Goal: Task Accomplishment & Management: Complete application form

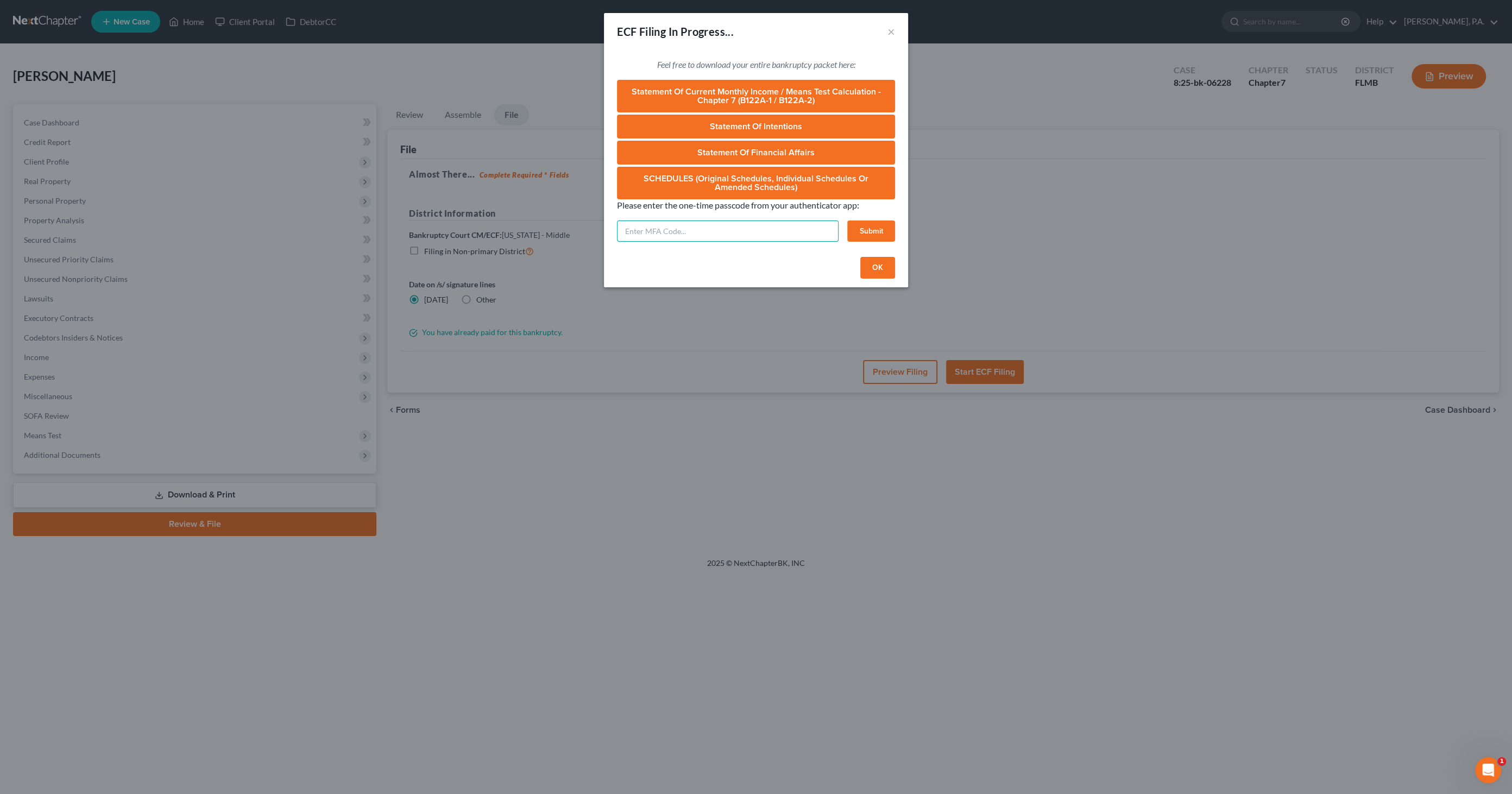
click at [703, 238] on input "text" at bounding box center [728, 231] width 222 height 22
type input "494711"
click at [862, 228] on button "Submit" at bounding box center [871, 231] width 48 height 22
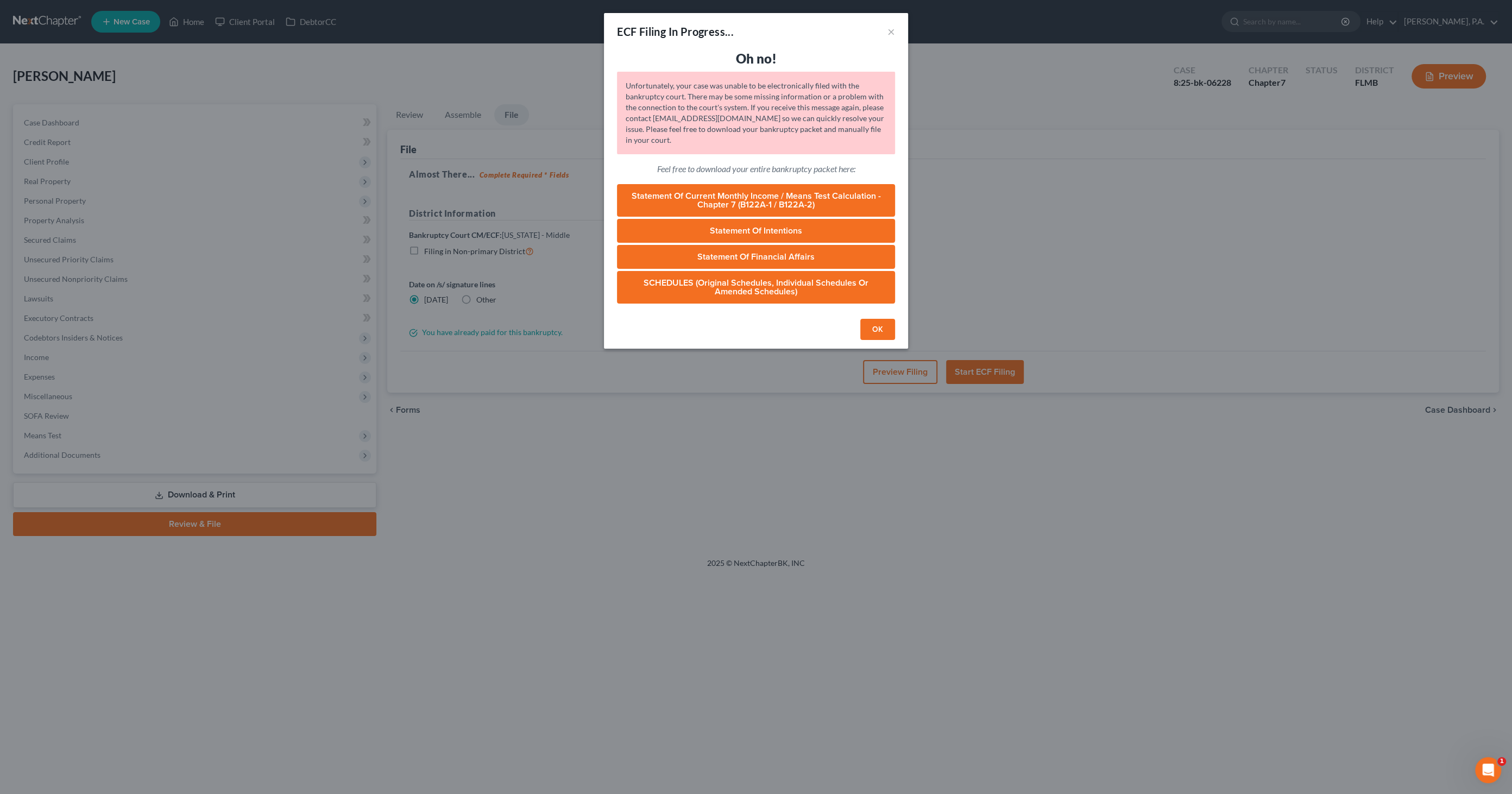
click at [869, 332] on button "OK" at bounding box center [877, 330] width 35 height 22
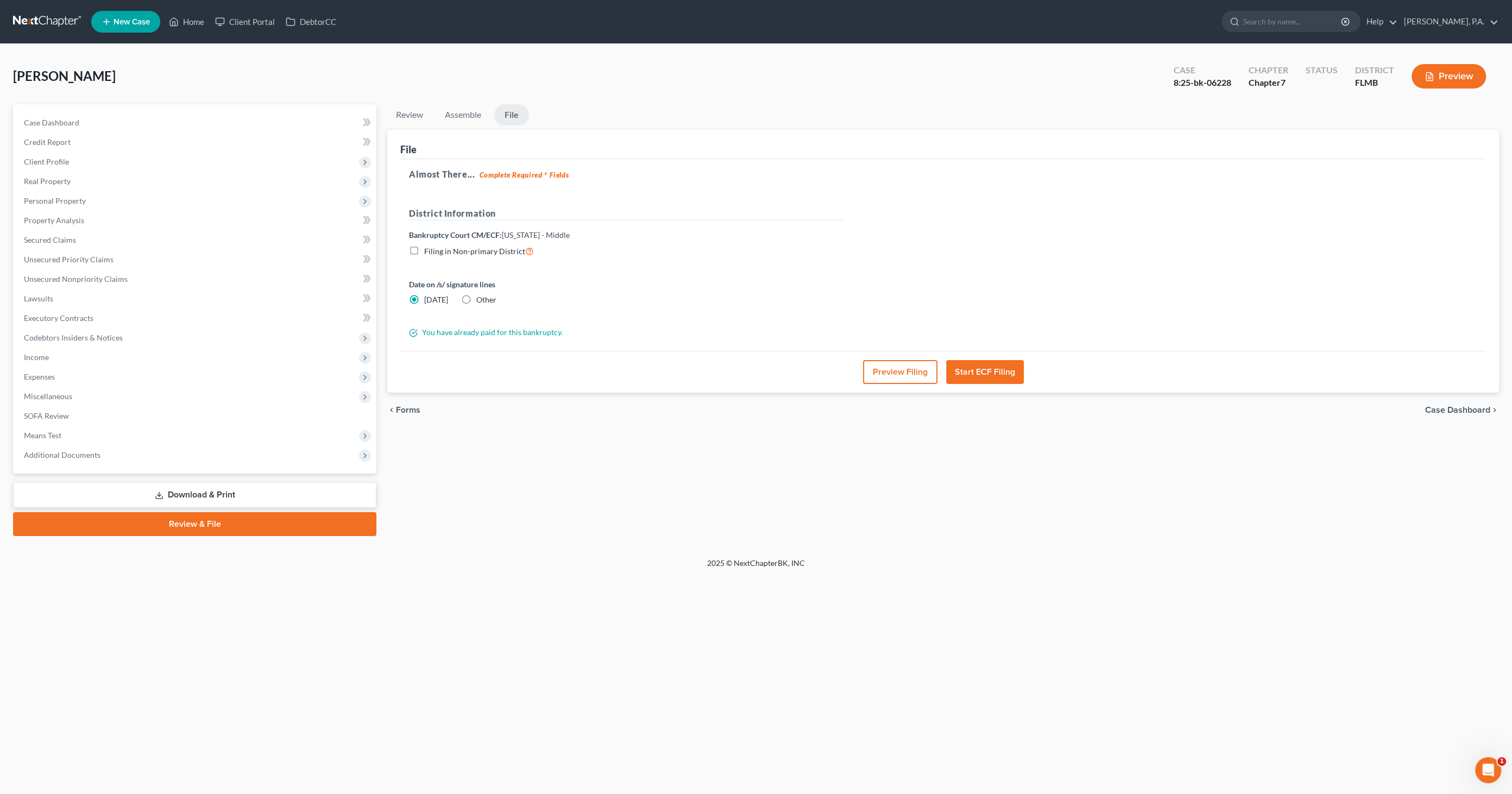
click at [1457, 409] on span "Case Dashboard" at bounding box center [1457, 410] width 65 height 9
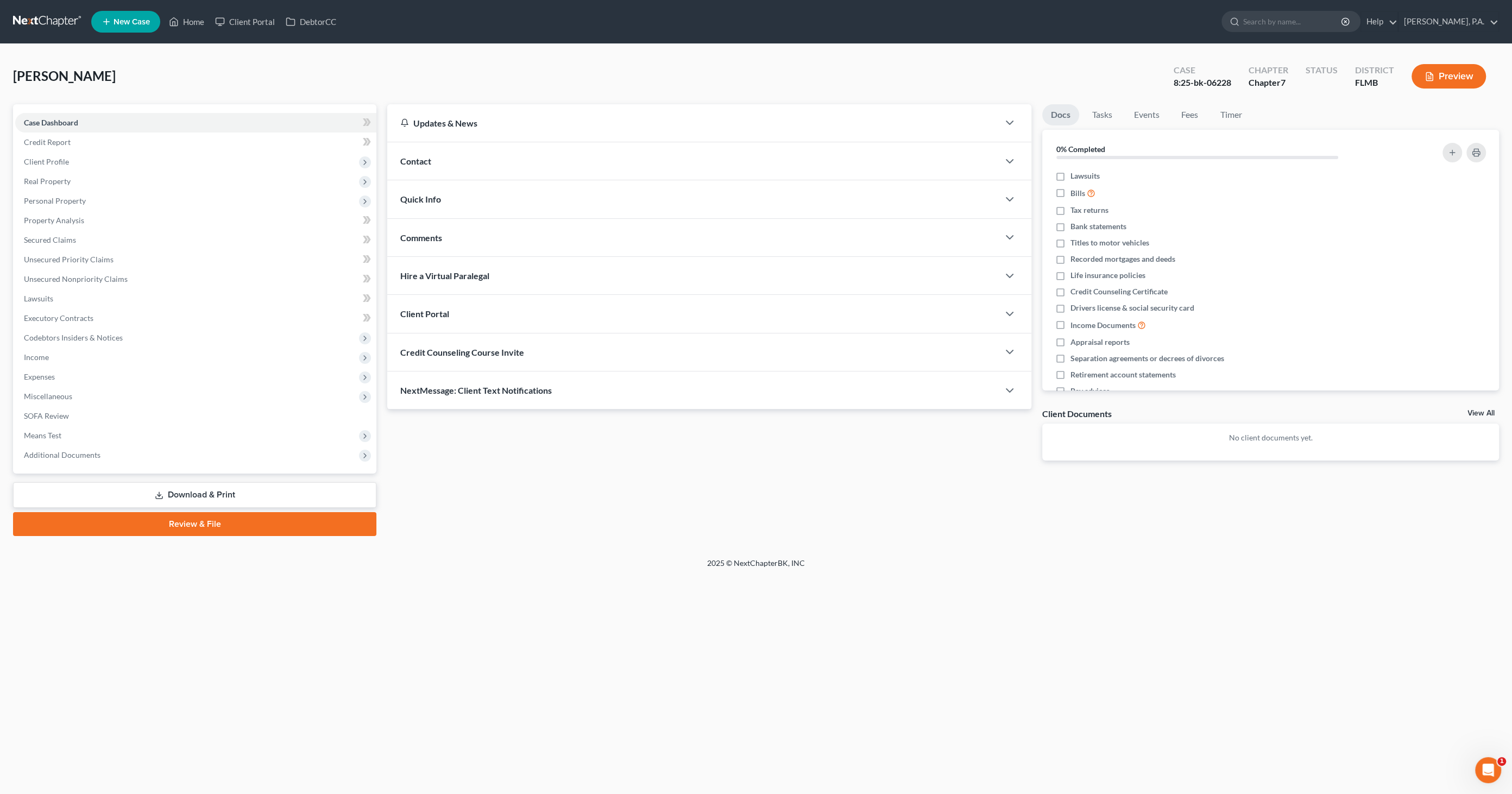
click at [177, 493] on link "Download & Print" at bounding box center [195, 494] width 363 height 25
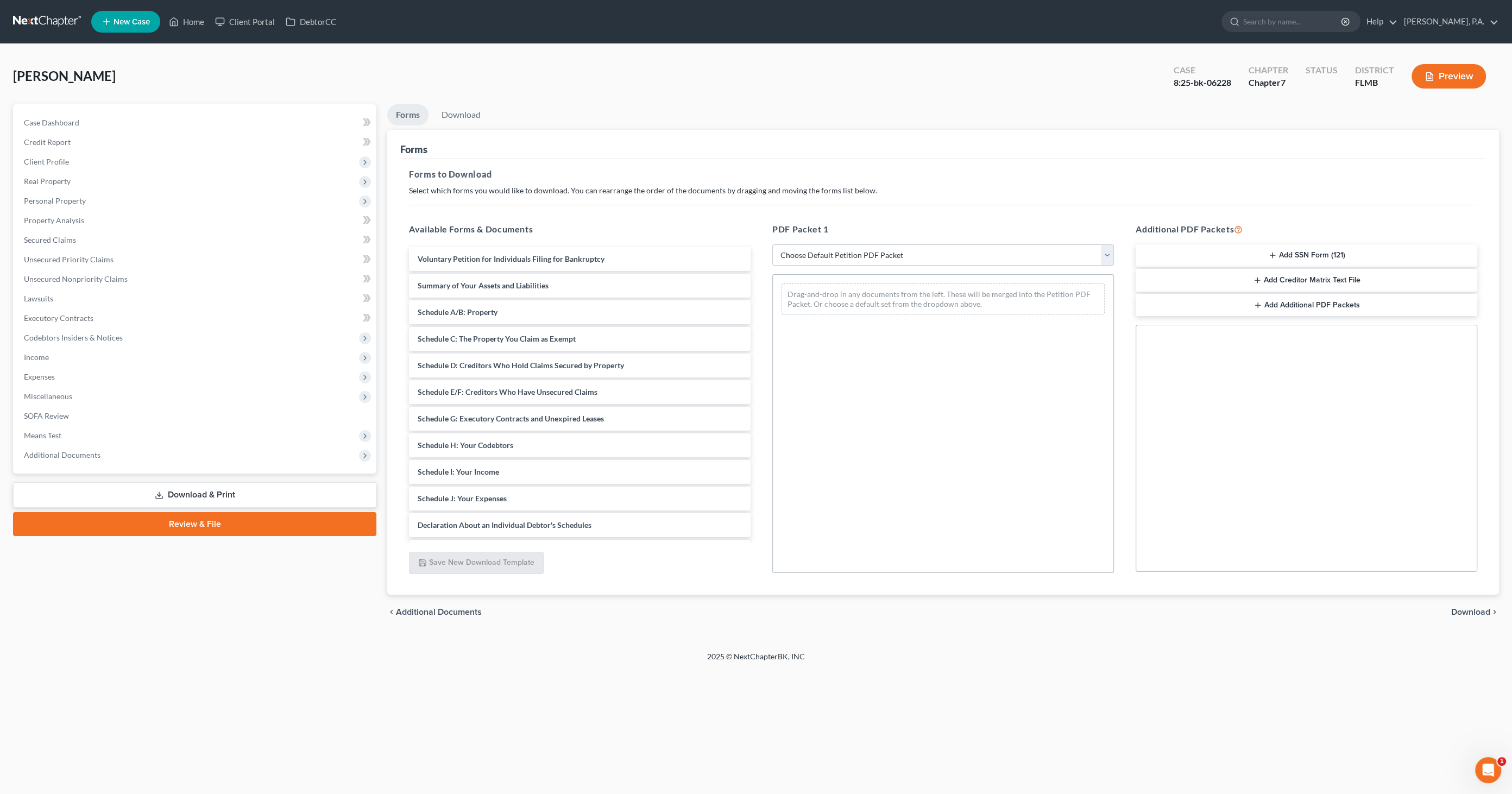
click at [181, 523] on link "Review & File" at bounding box center [195, 524] width 363 height 24
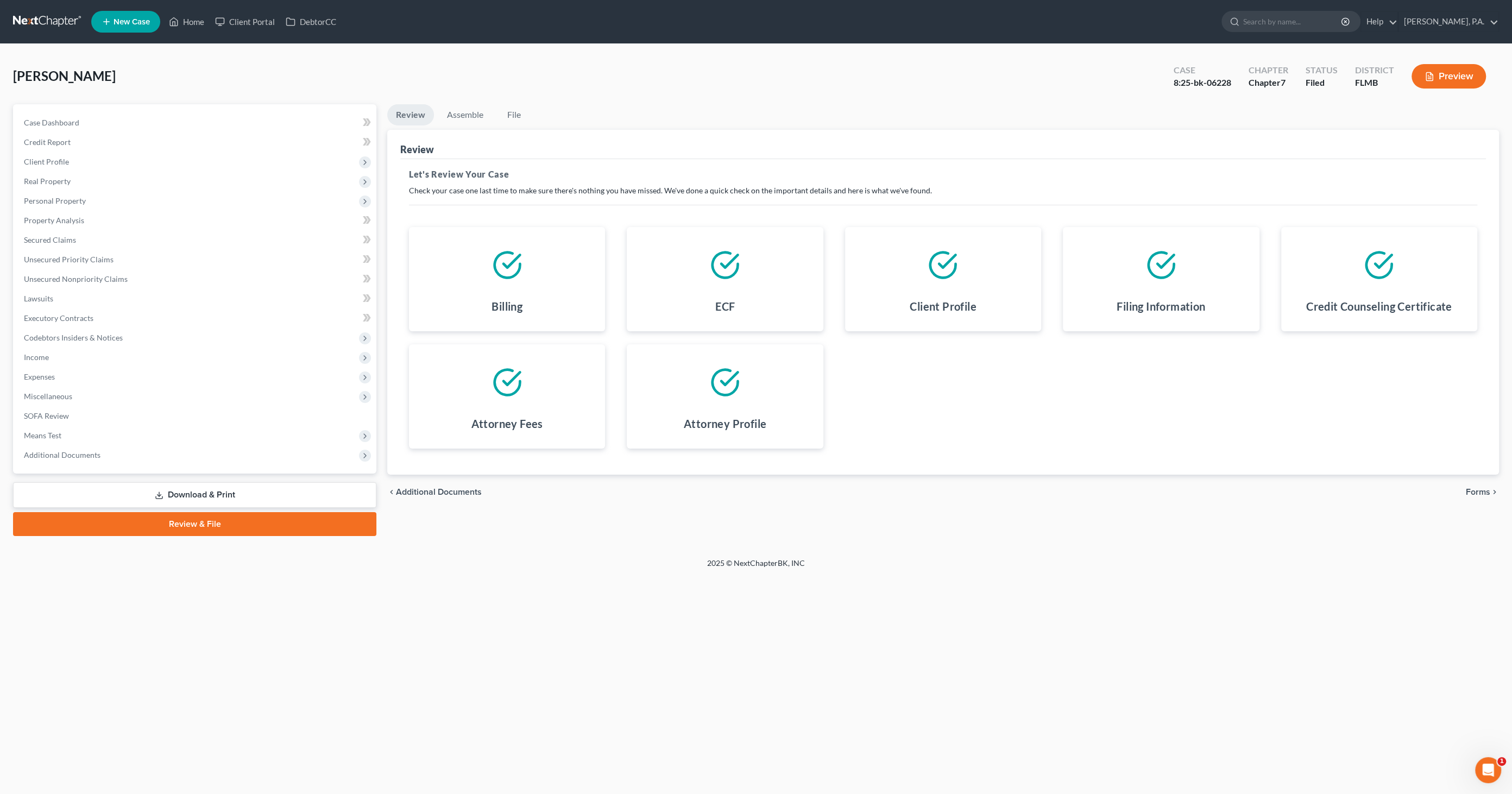
click at [224, 521] on link "Review & File" at bounding box center [195, 524] width 363 height 24
click at [457, 112] on link "Assemble" at bounding box center [465, 114] width 54 height 21
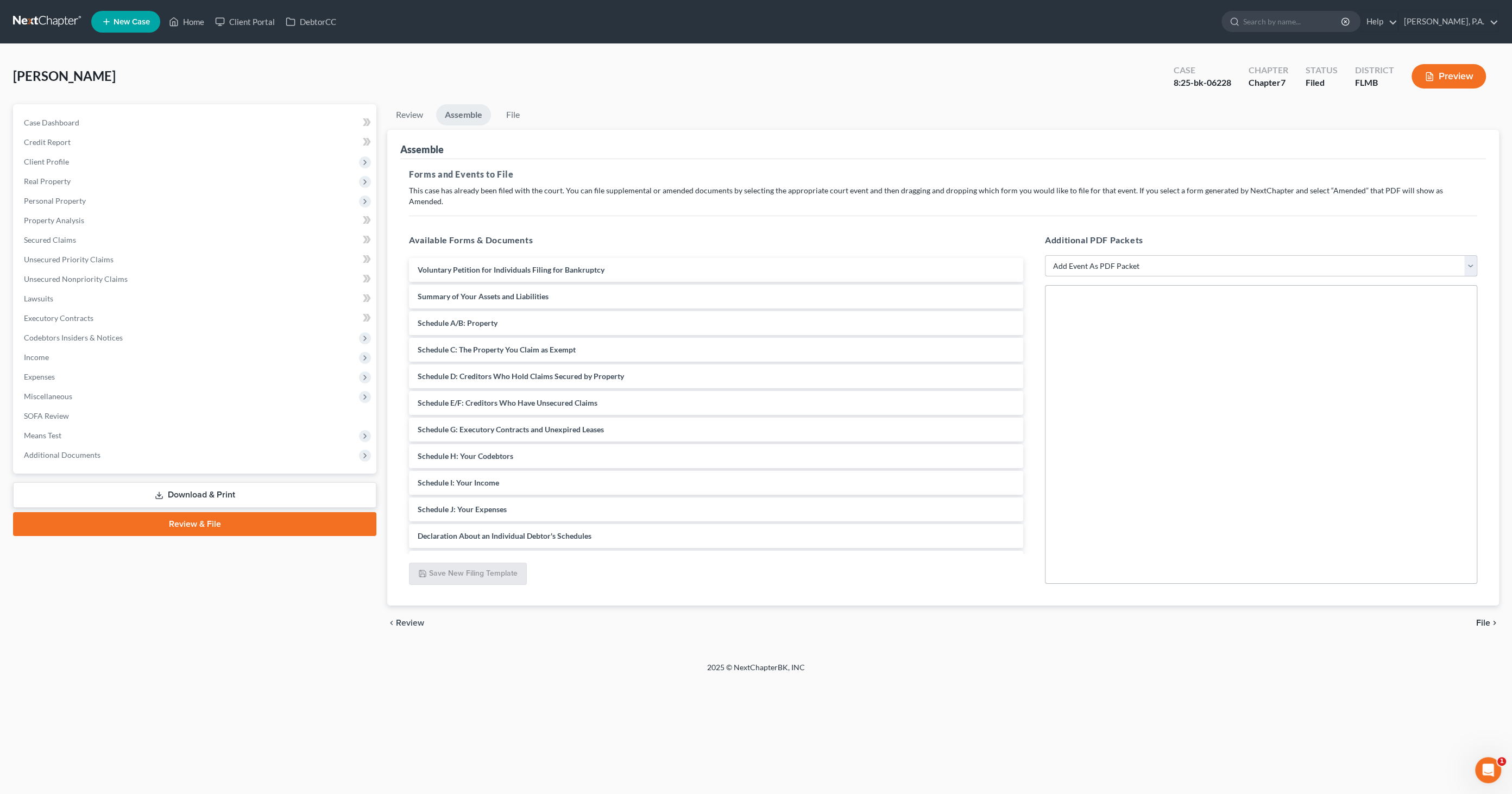
click at [1135, 255] on select "Add Event As PDF Packet Amended Creditor Matrix (Fee)- Only use when no separat…" at bounding box center [1260, 266] width 433 height 22
select select "13"
click at [1045, 255] on select "Add Event As PDF Packet Amended Creditor Matrix (Fee)- Only use when no separat…" at bounding box center [1260, 266] width 433 height 22
select select
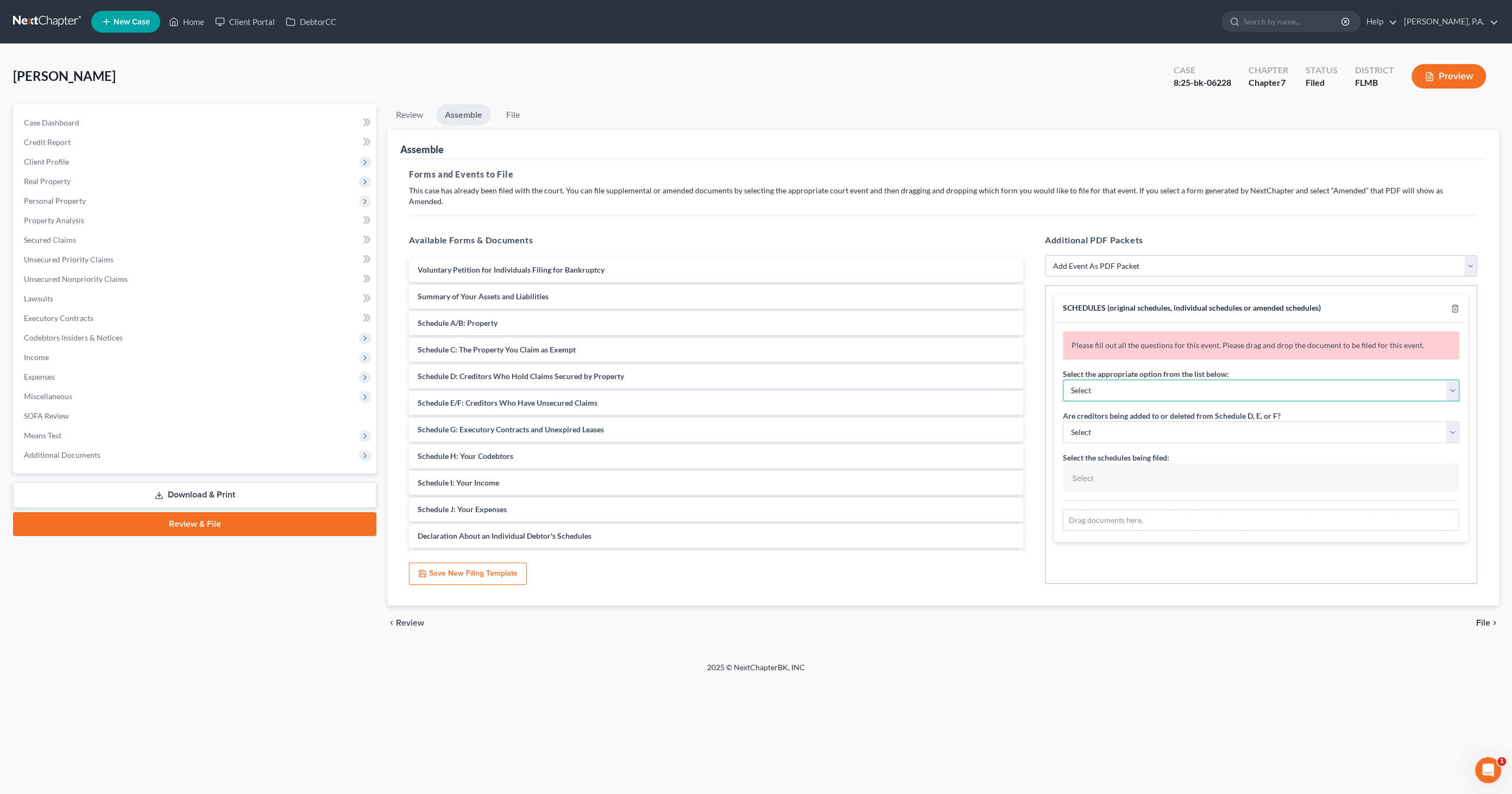
click at [1107, 380] on select "Select Amending a previously filed schedule Original Schedules WITH additional …" at bounding box center [1260, 390] width 396 height 22
select select "2"
click at [1063, 380] on select "Select Amending a previously filed schedule Original Schedules WITH additional …" at bounding box center [1260, 390] width 396 height 22
click at [1115, 422] on select "Select Yes No" at bounding box center [1260, 433] width 396 height 22
select select "1"
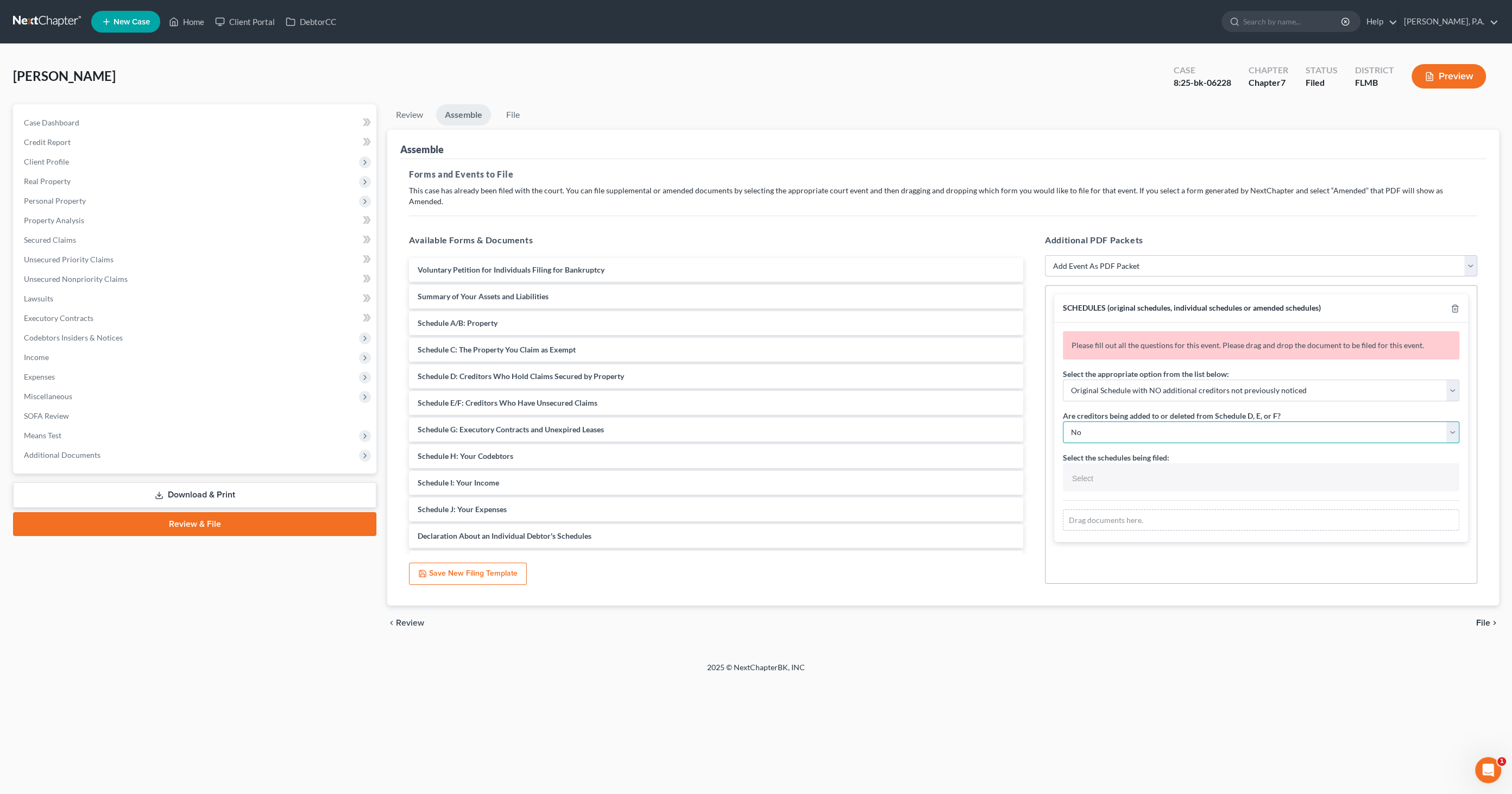
click at [1063, 422] on select "Select Yes No" at bounding box center [1260, 433] width 396 height 22
click at [1100, 470] on input "text" at bounding box center [1260, 478] width 381 height 16
select select "Schedules A - J and Summary of Assets,"
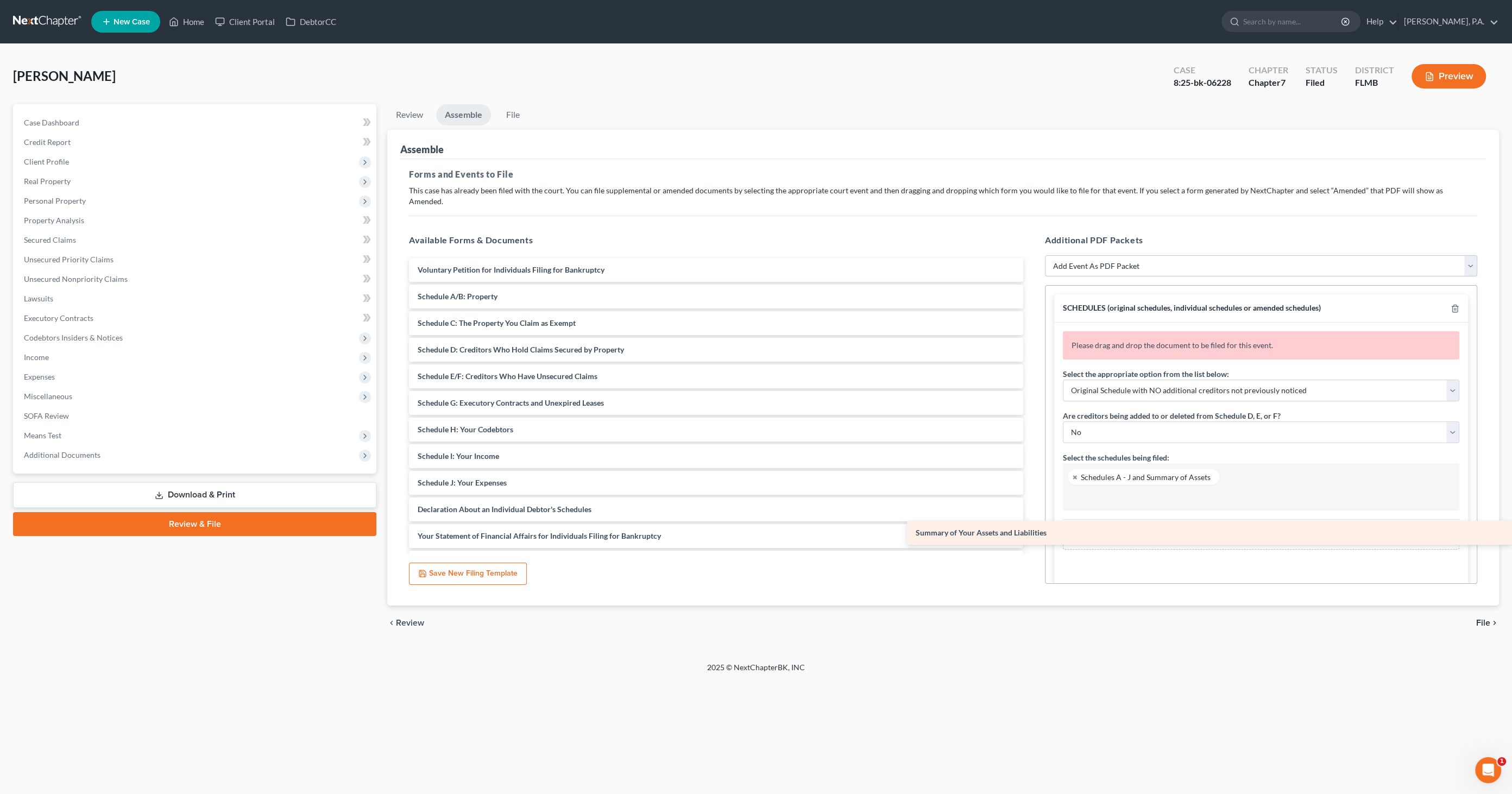
drag, startPoint x: 465, startPoint y: 282, endPoint x: 1216, endPoint y: 531, distance: 791.2
click at [1032, 531] on div "Summary of Your Assets and Liabilities Voluntary Petition for Individuals Filin…" at bounding box center [716, 483] width 632 height 450
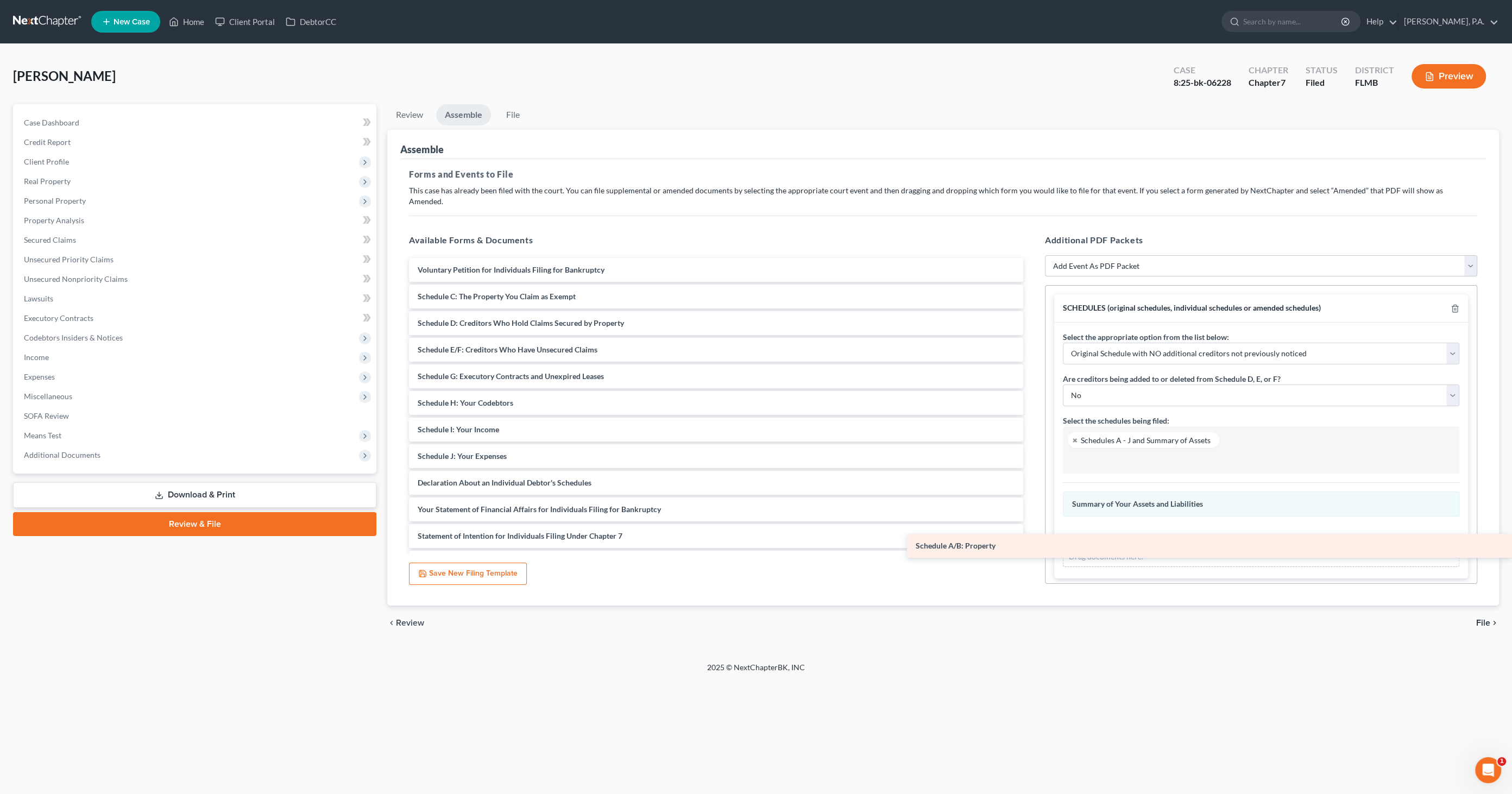
drag, startPoint x: 477, startPoint y: 285, endPoint x: 1109, endPoint y: 537, distance: 680.4
click at [1032, 537] on div "Schedule A/B: Property Voluntary Petition for Individuals Filing for Bankruptcy…" at bounding box center [716, 470] width 632 height 423
drag, startPoint x: 483, startPoint y: 286, endPoint x: 1121, endPoint y: 544, distance: 688.2
click at [1032, 544] on div "Schedule C: The Property You Claim as Exempt Voluntary Petition for Individuals…" at bounding box center [716, 456] width 632 height 396
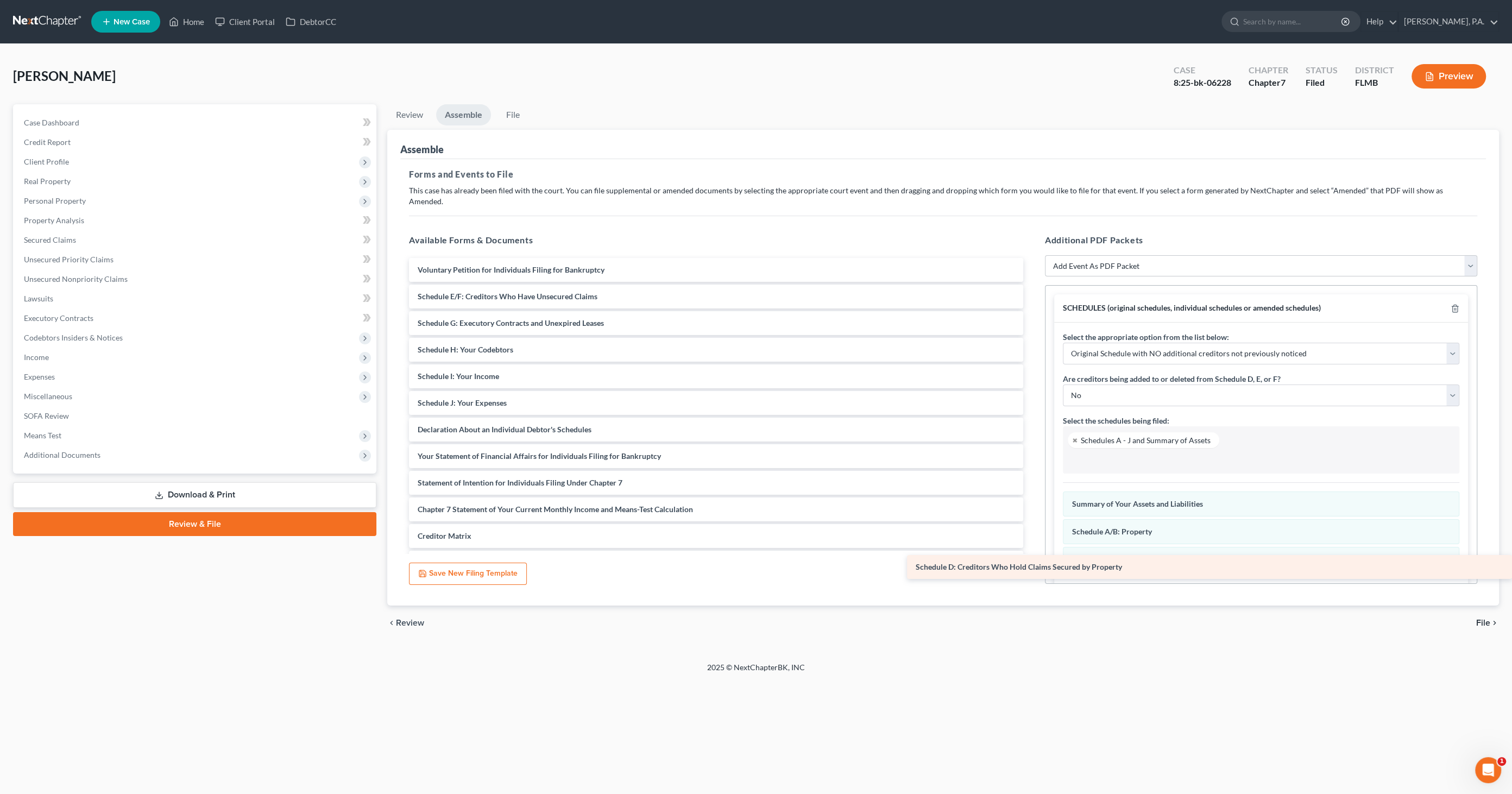
drag, startPoint x: 510, startPoint y: 290, endPoint x: 1181, endPoint y: 572, distance: 727.8
click at [1032, 572] on div "Schedule D: Creditors Who Hold Claims Secured by Property Voluntary Petition fo…" at bounding box center [716, 443] width 632 height 370
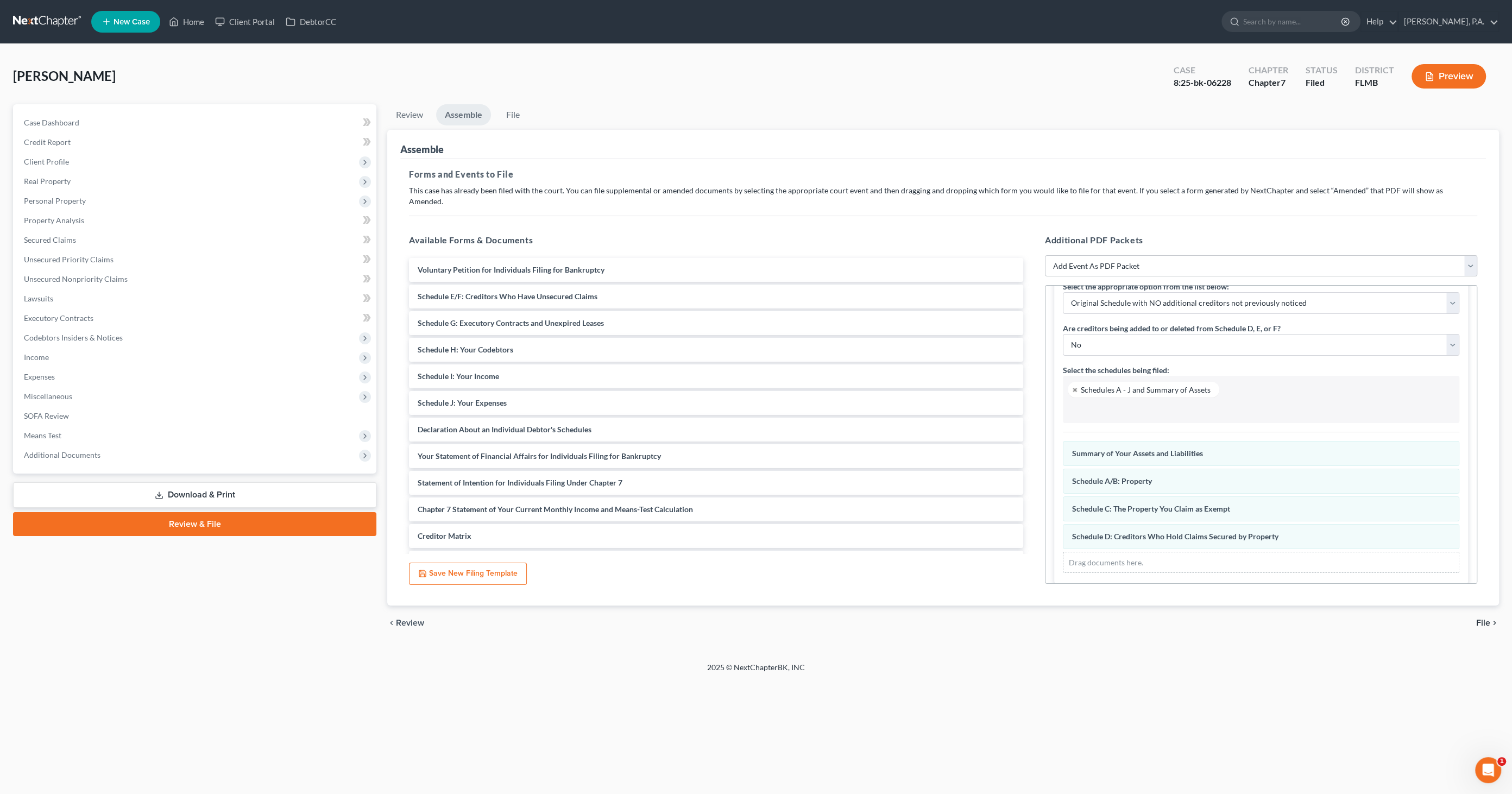
scroll to position [57, 0]
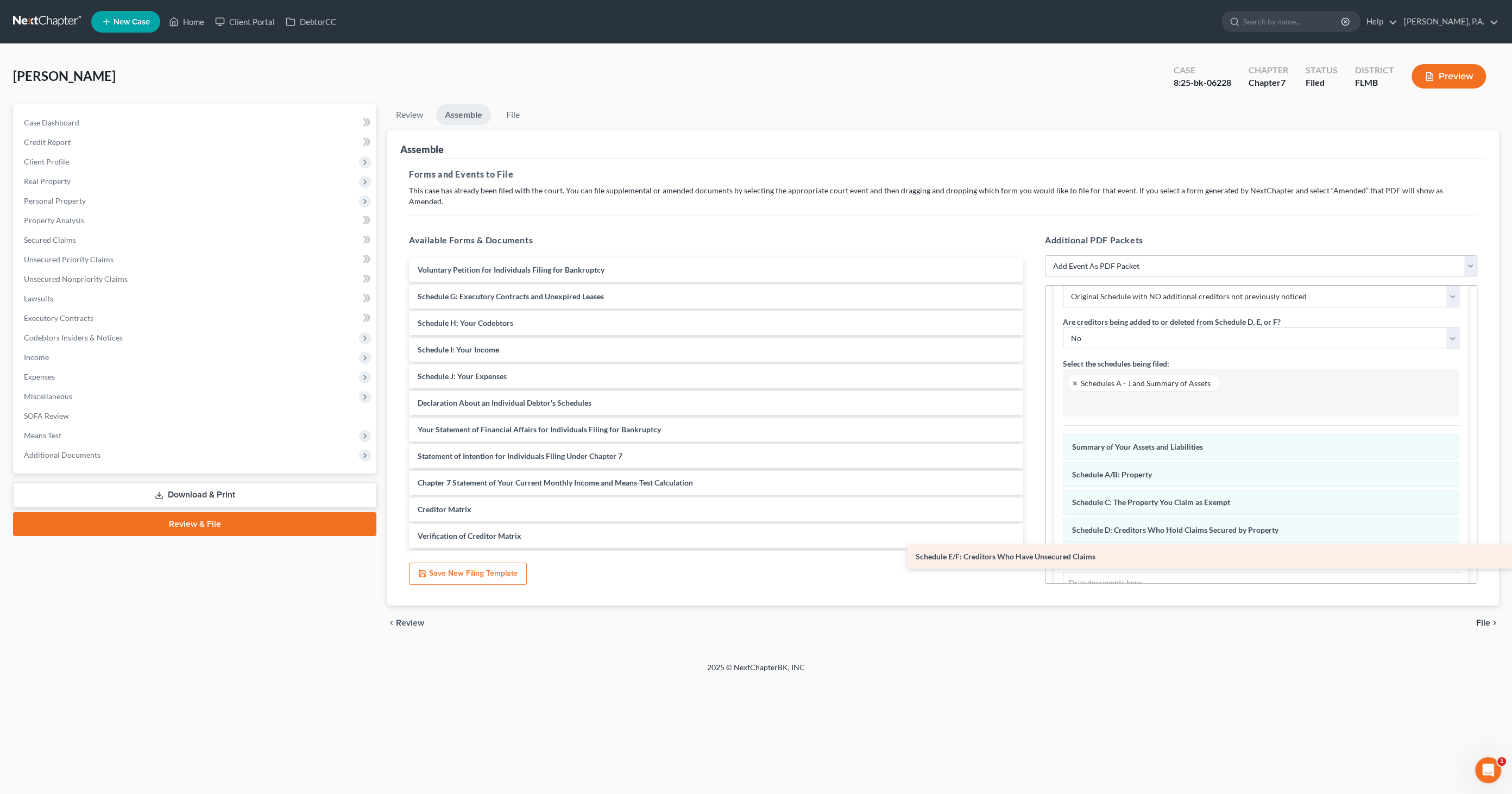
drag, startPoint x: 533, startPoint y: 286, endPoint x: 1130, endPoint y: 556, distance: 655.2
click at [1032, 556] on div "Schedule E/F: Creditors Who Have Unsecured Claims Voluntary Petition for Indivi…" at bounding box center [716, 430] width 632 height 343
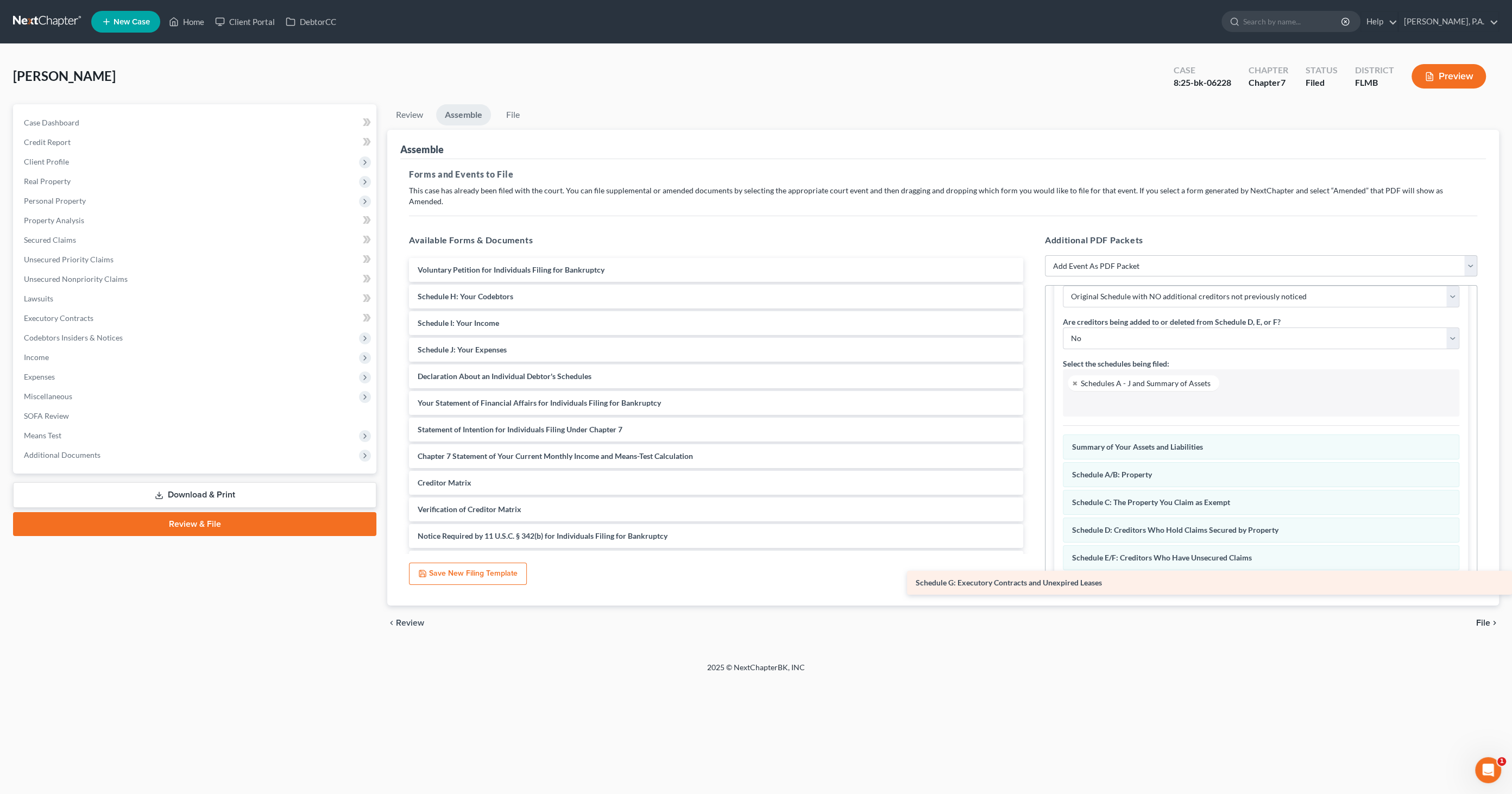
drag, startPoint x: 490, startPoint y: 286, endPoint x: 1072, endPoint y: 566, distance: 645.9
click at [1032, 566] on div "Schedule G: Executory Contracts and Unexpired Leases Voluntary Petition for Ind…" at bounding box center [716, 417] width 632 height 317
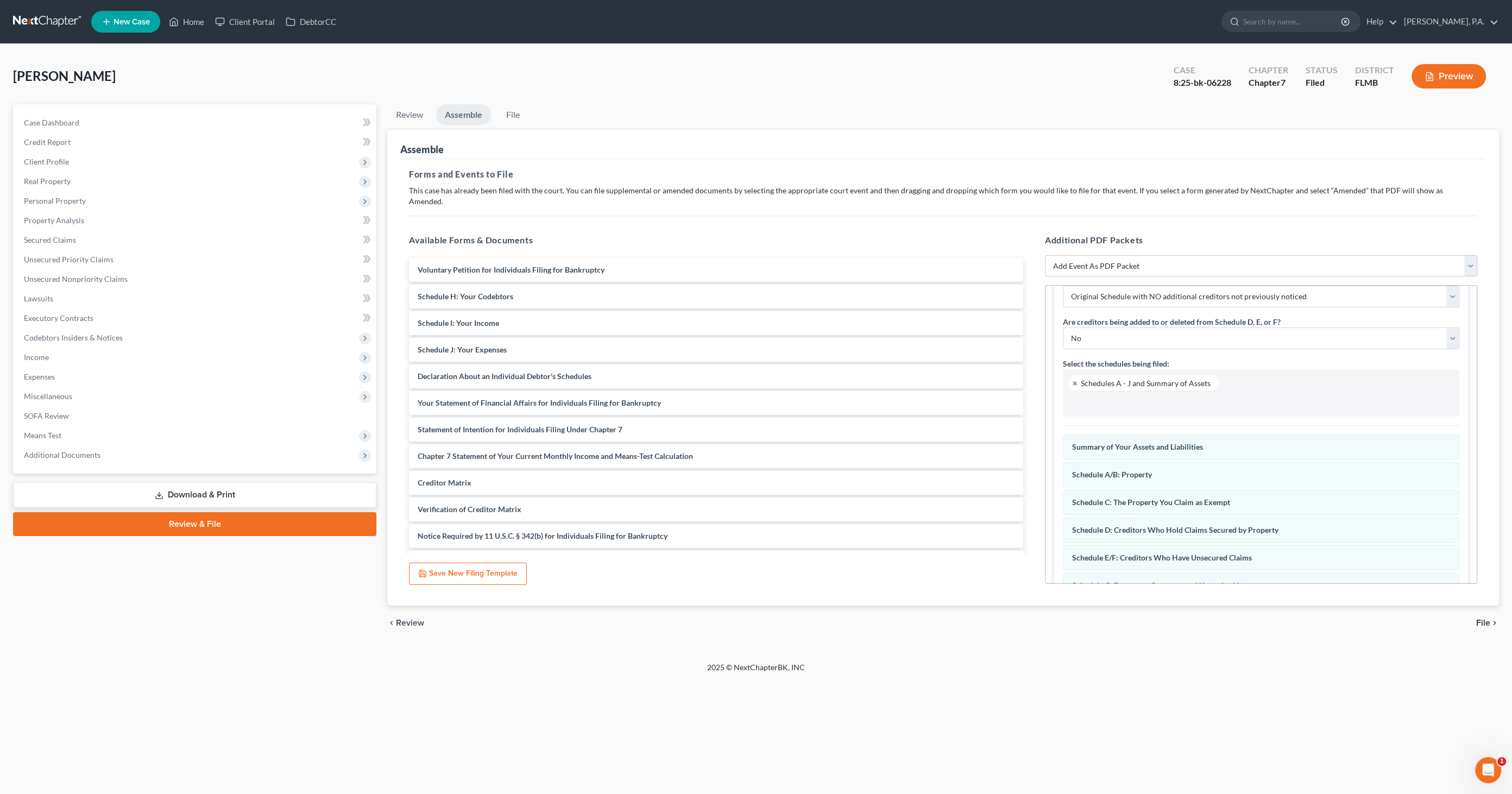
scroll to position [112, 0]
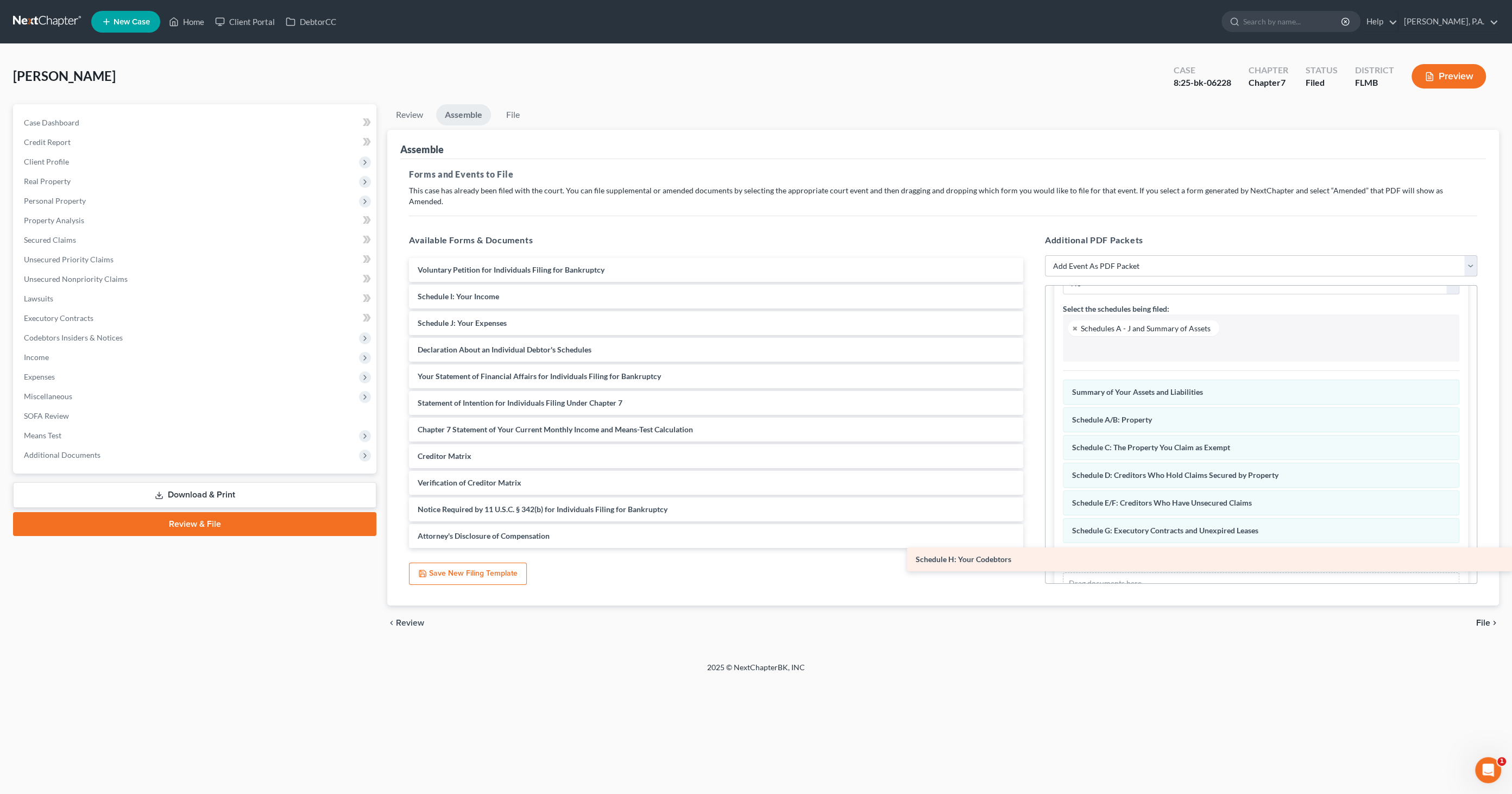
drag, startPoint x: 523, startPoint y: 284, endPoint x: 1159, endPoint y: 549, distance: 689.0
click at [1032, 548] on div "Schedule H: Your Codebtors Voluntary Petition for Individuals Filing for Bankru…" at bounding box center [716, 403] width 632 height 290
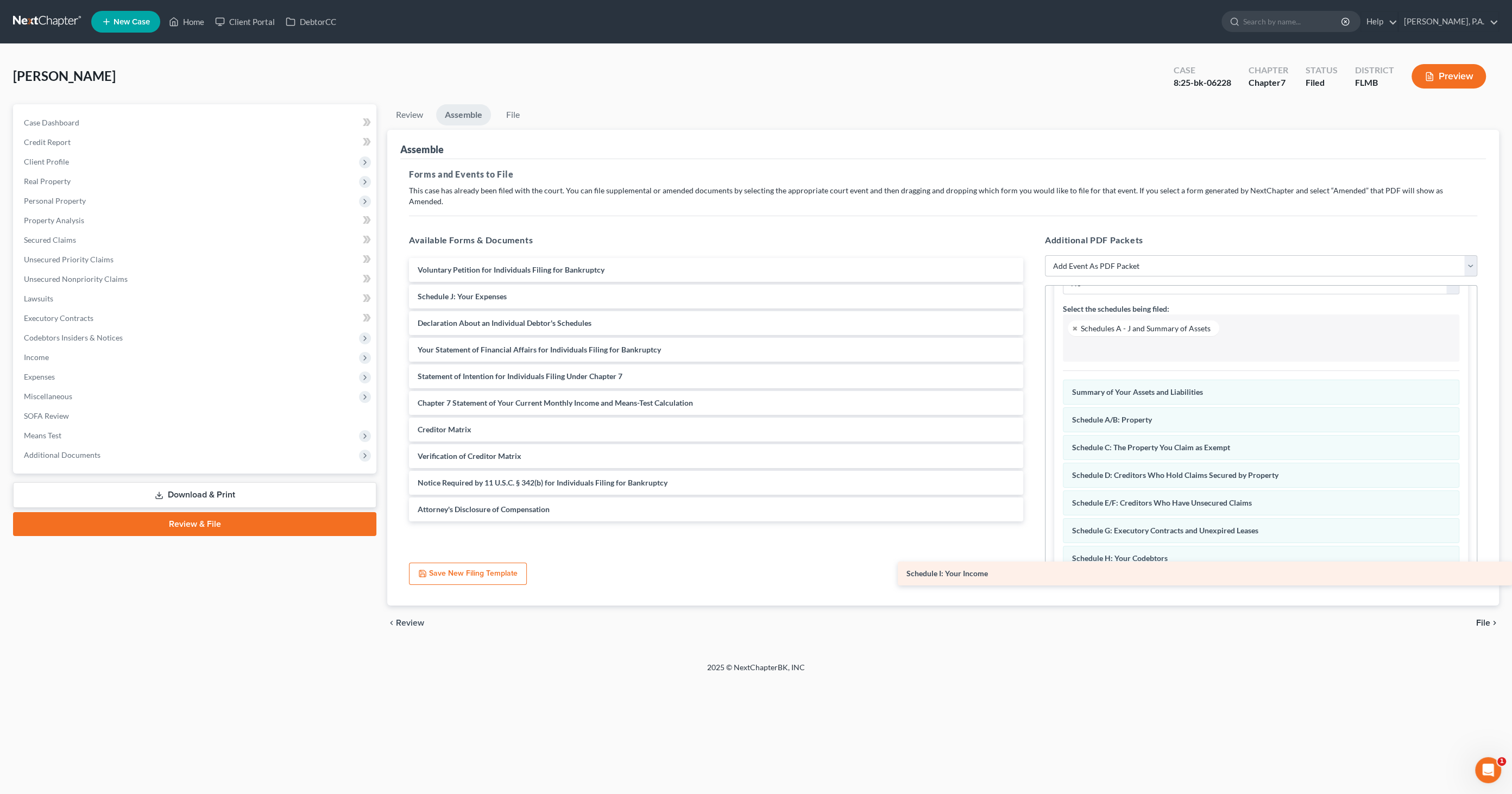
drag, startPoint x: 482, startPoint y: 289, endPoint x: 1120, endPoint y: 572, distance: 697.9
click at [1032, 521] on div "Schedule I: Your Income Voluntary Petition for Individuals Filing for Bankruptc…" at bounding box center [716, 390] width 632 height 263
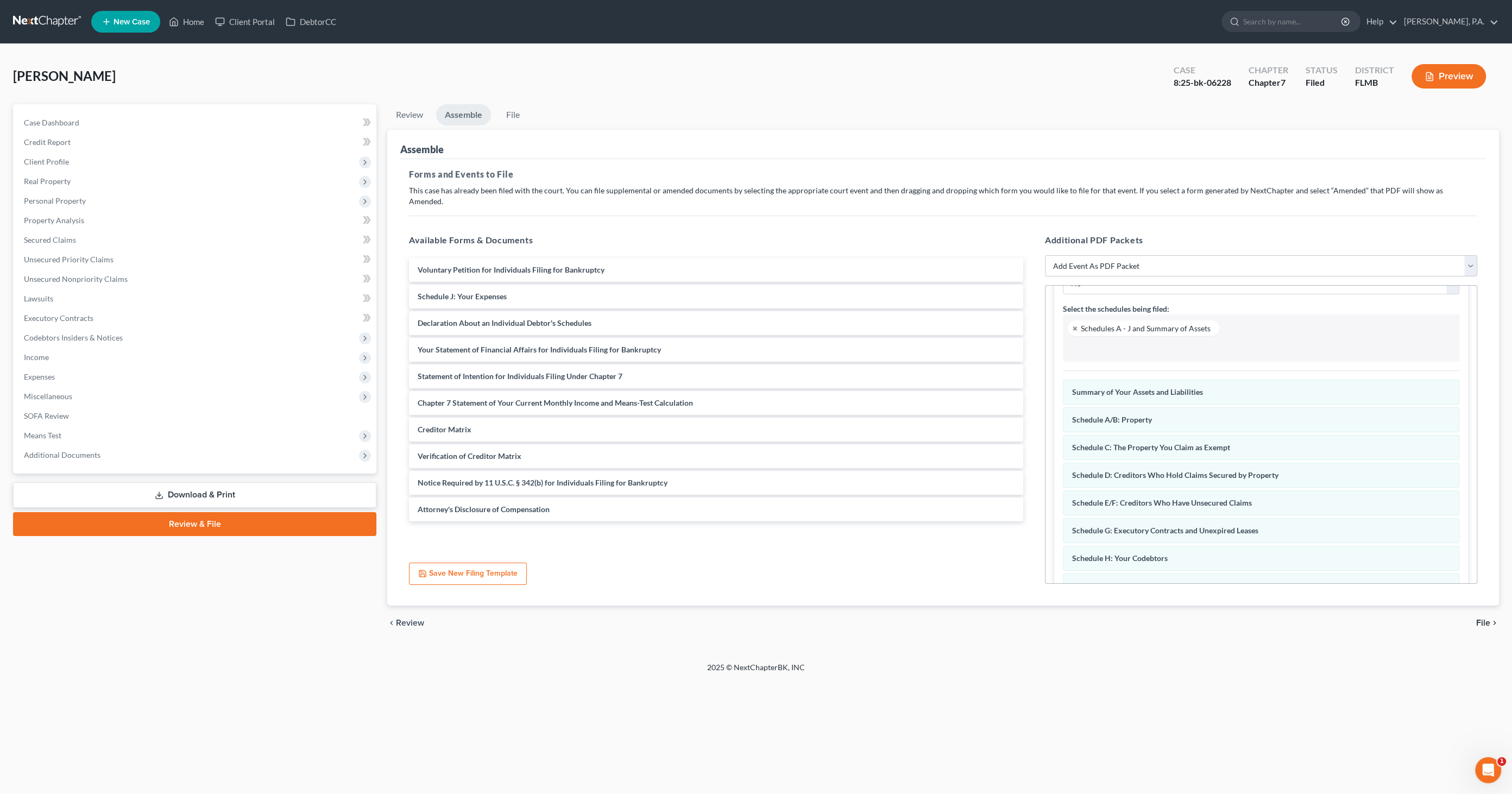
scroll to position [167, 0]
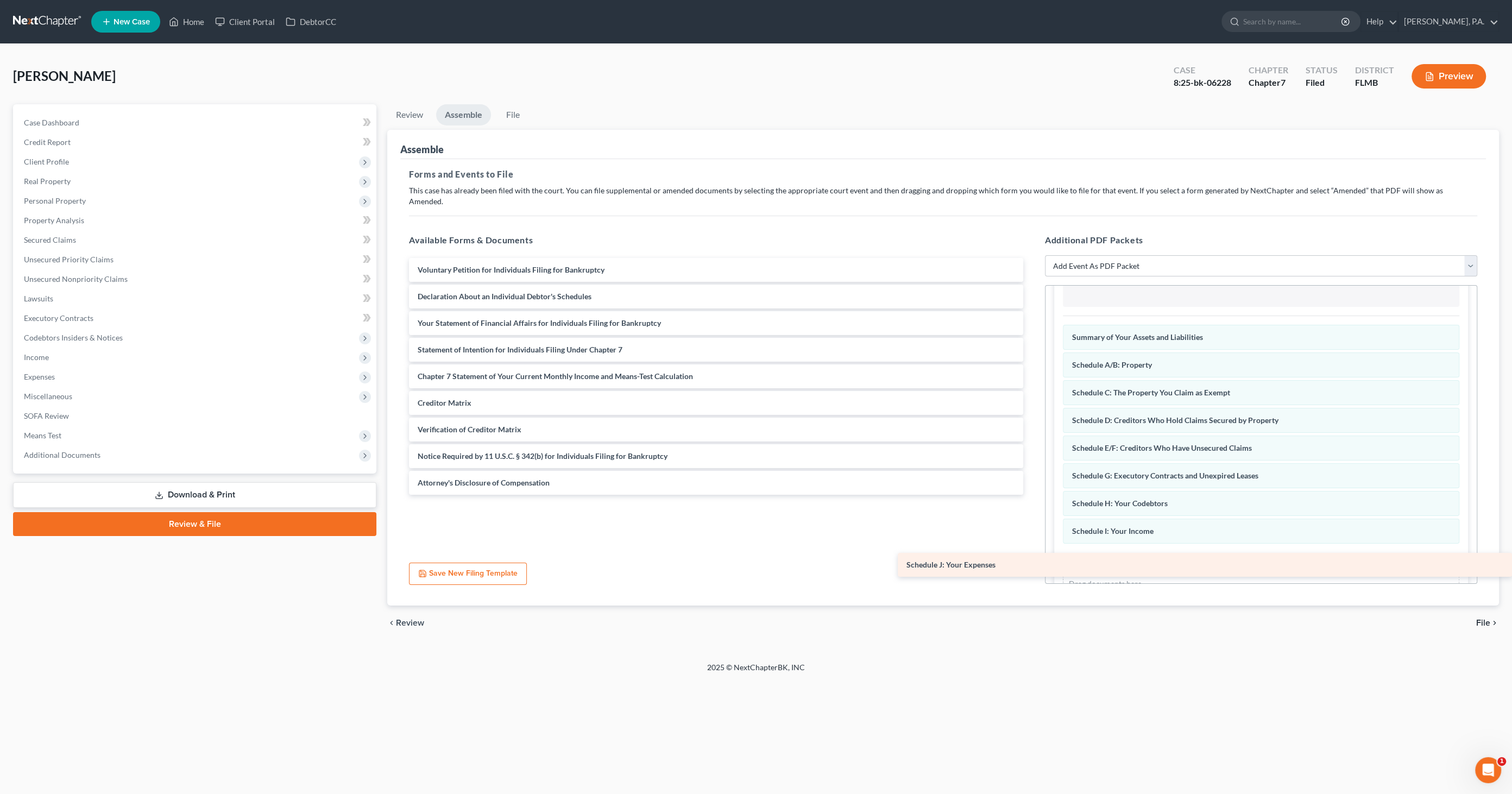
drag, startPoint x: 483, startPoint y: 280, endPoint x: 1109, endPoint y: 548, distance: 681.0
click at [1032, 495] on div "Schedule J: Your Expenses Voluntary Petition for Individuals Filing for Bankrup…" at bounding box center [716, 377] width 632 height 237
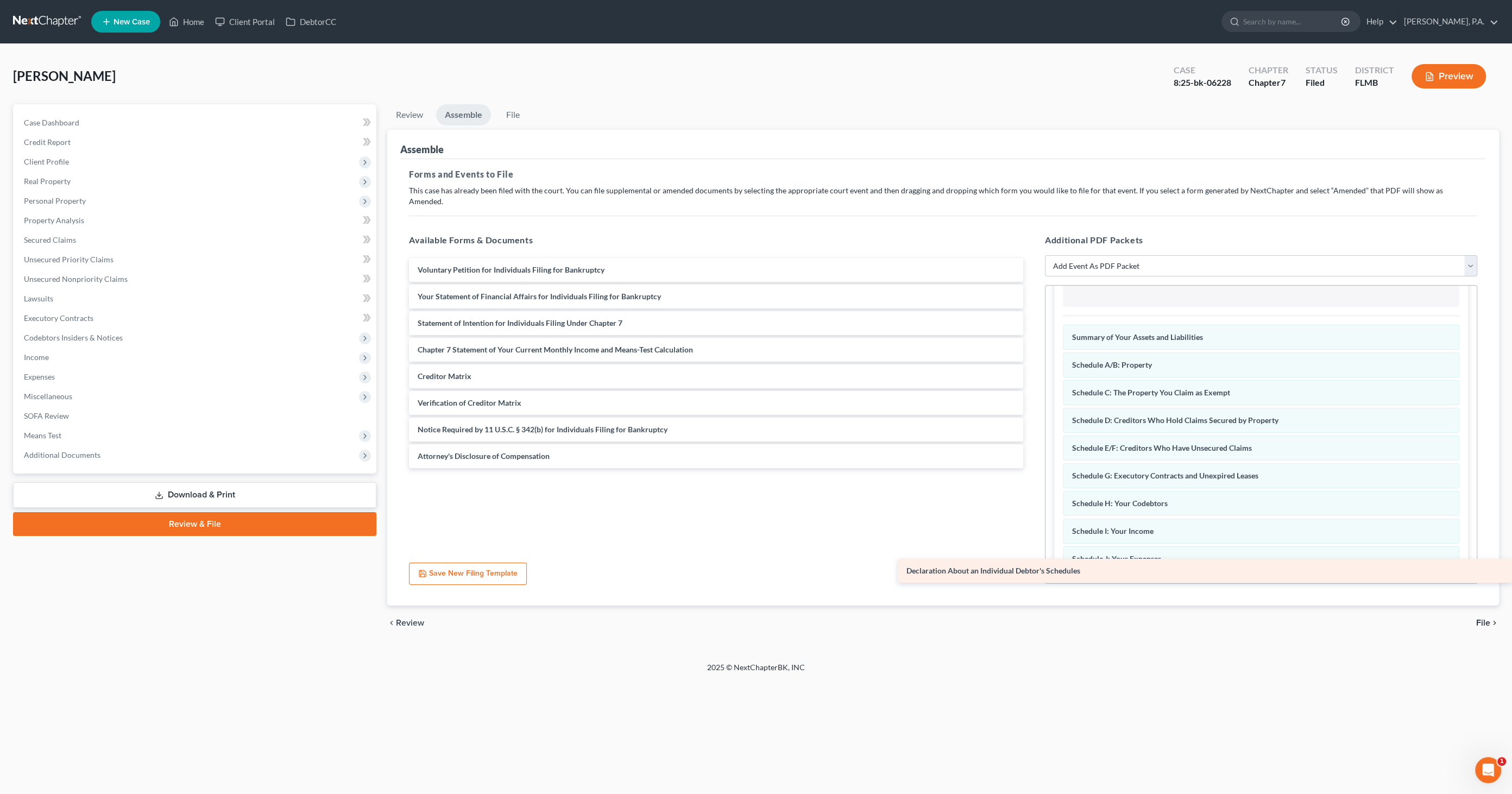
drag, startPoint x: 419, startPoint y: 283, endPoint x: 1061, endPoint y: 568, distance: 702.4
click at [1032, 468] on div "Declaration About an Individual Debtor's Schedules Voluntary Petition for Indiv…" at bounding box center [716, 363] width 632 height 210
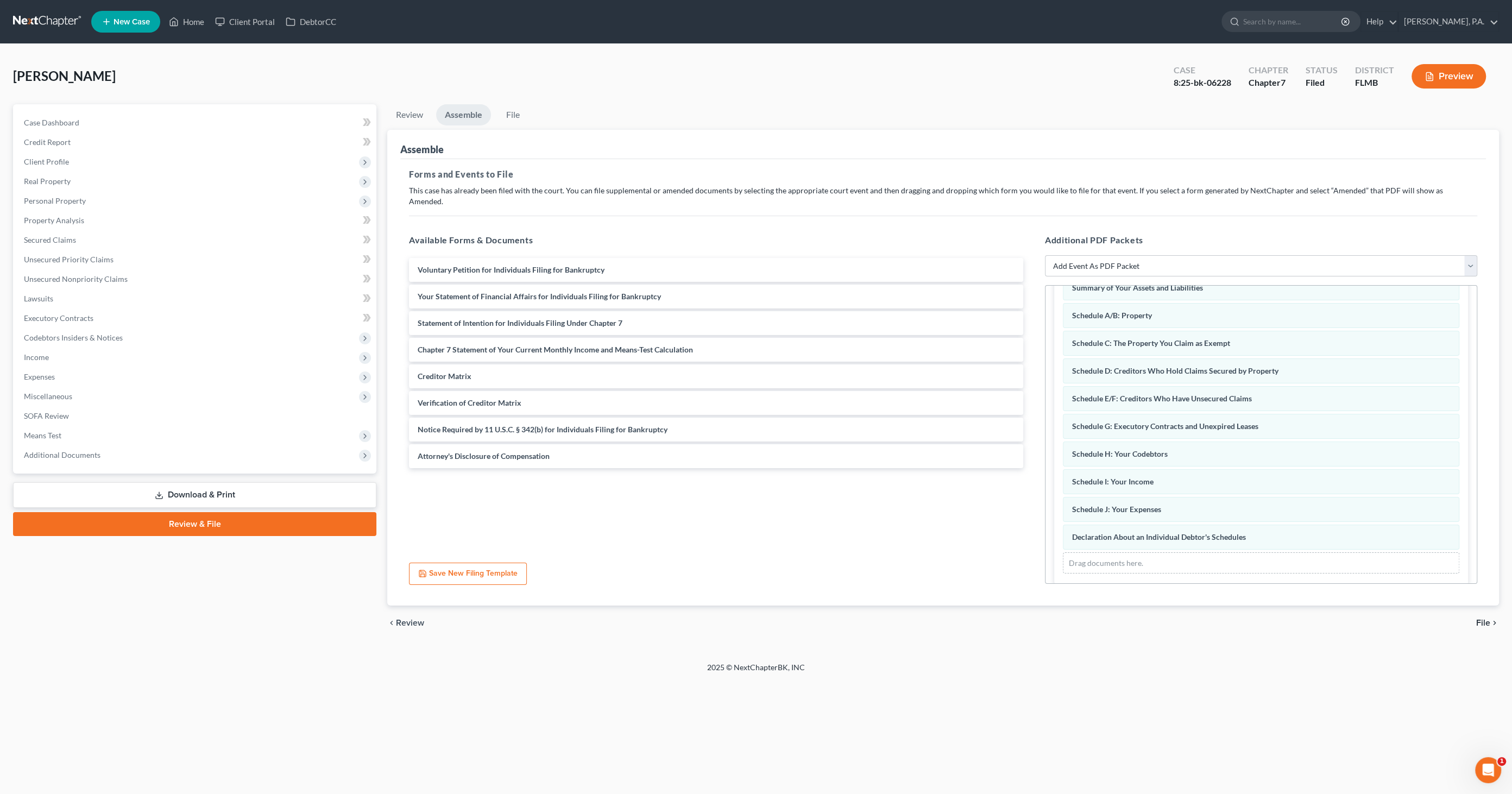
scroll to position [222, 0]
click at [1155, 255] on select "Add Event As PDF Packet Amended Creditor Matrix (Fee)- Only use when no separat…" at bounding box center [1260, 266] width 433 height 22
select select "18"
click at [1045, 255] on select "Add Event As PDF Packet Amended Creditor Matrix (Fee)- Only use when no separat…" at bounding box center [1260, 266] width 433 height 22
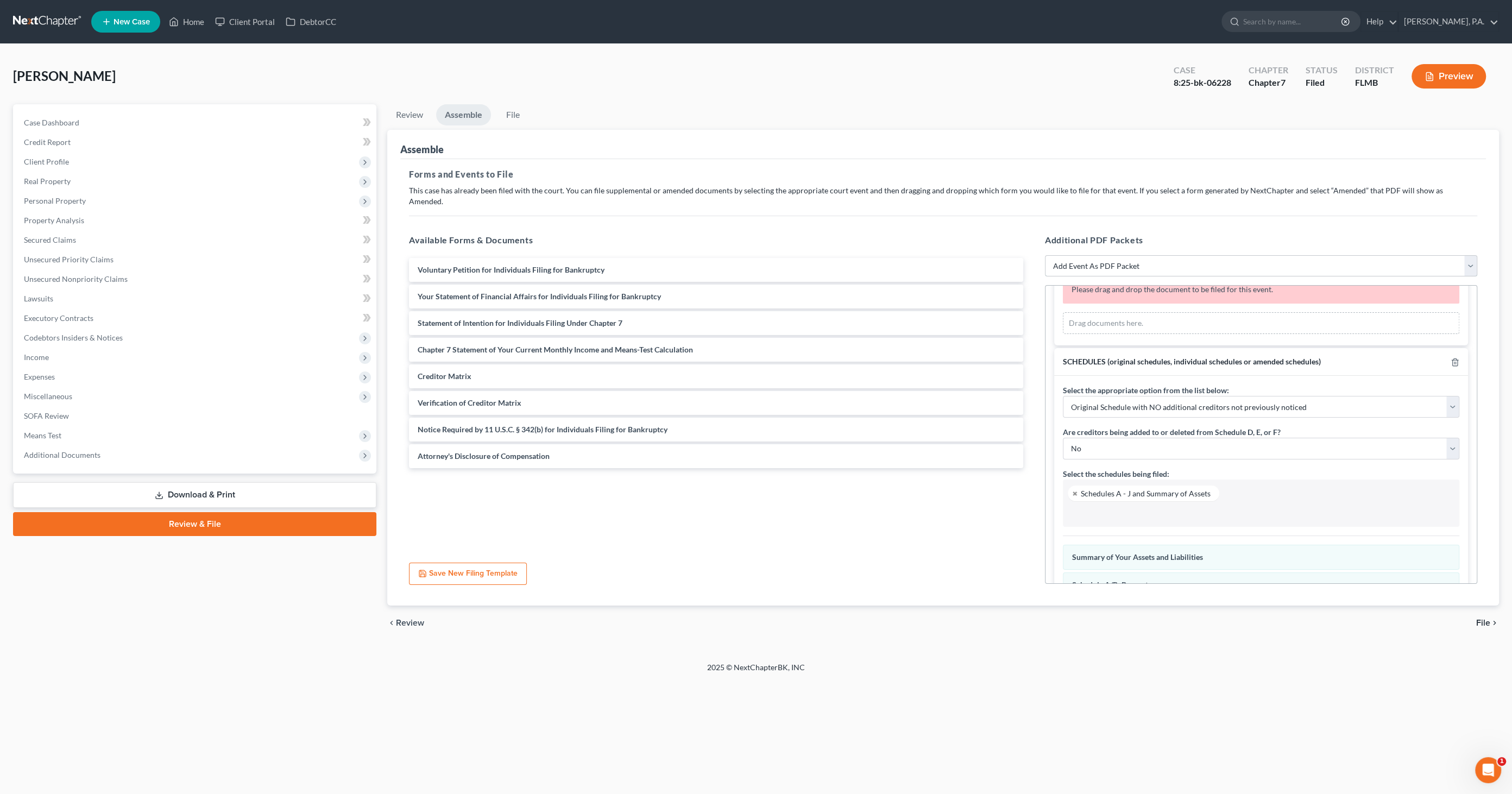
scroll to position [0, 0]
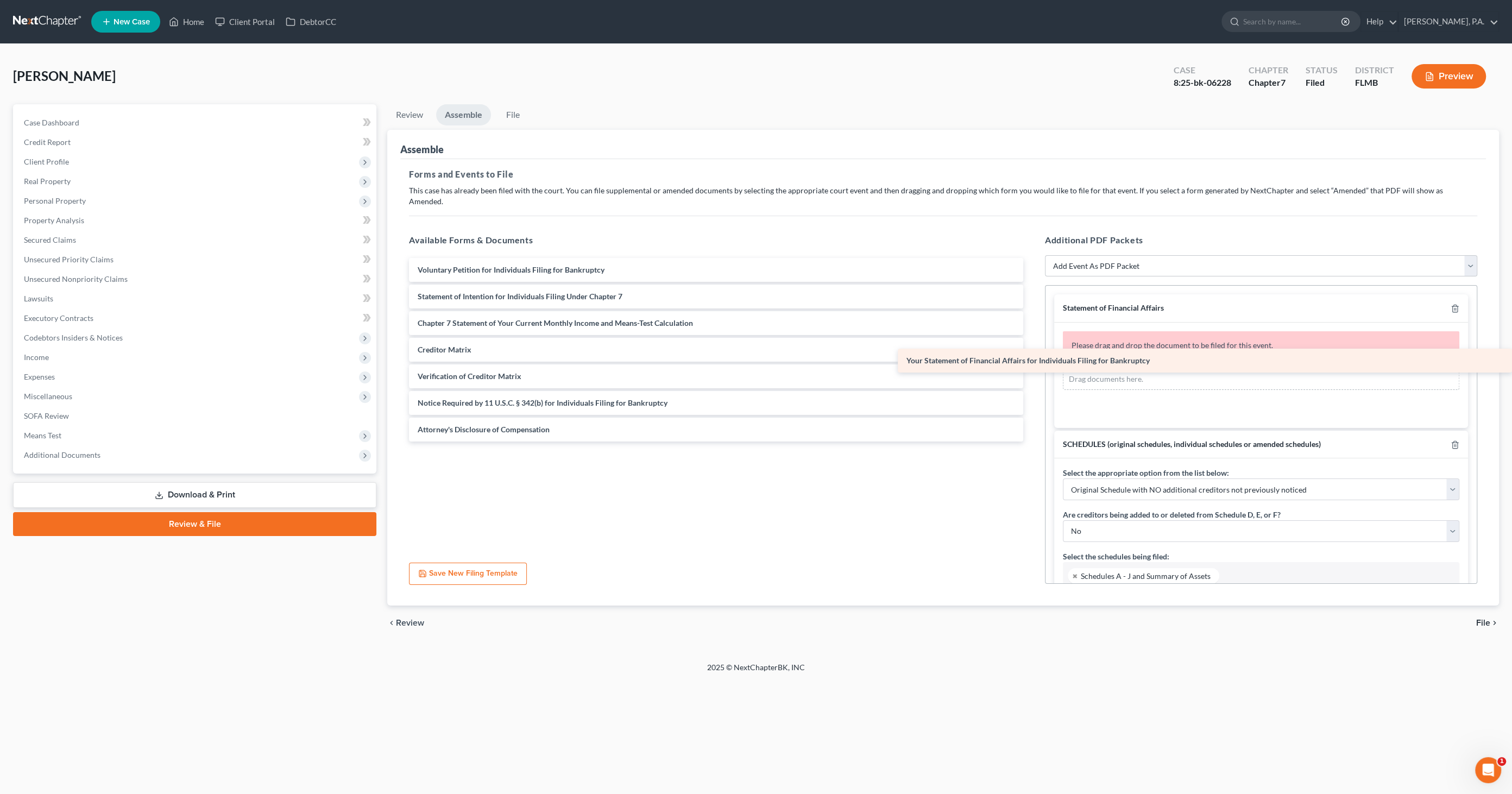
drag, startPoint x: 469, startPoint y: 282, endPoint x: 1120, endPoint y: 358, distance: 655.4
click at [1032, 358] on div "Your Statement of Financial Affairs for Individuals Filing for Bankruptcy Volun…" at bounding box center [716, 350] width 632 height 184
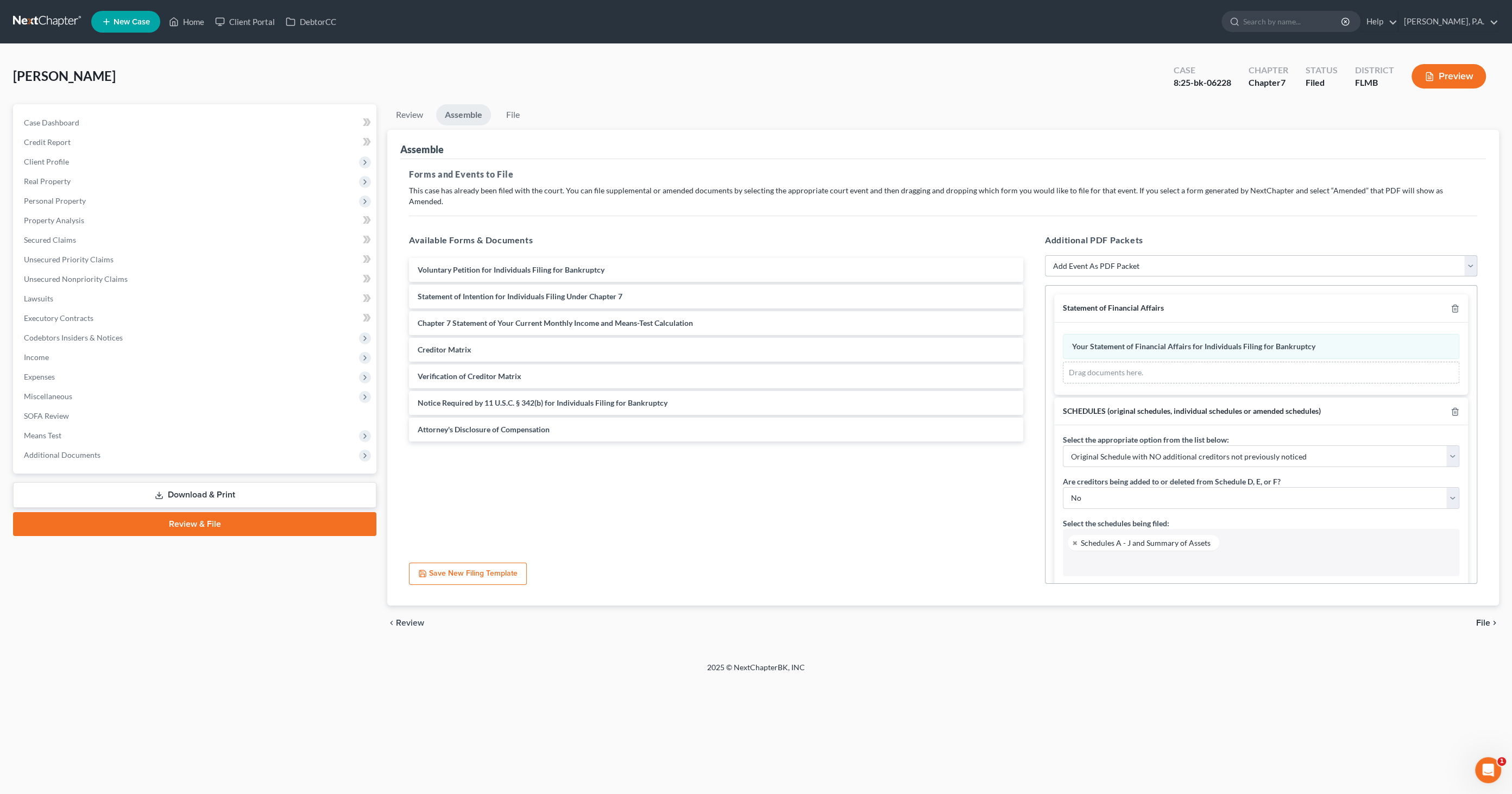
click at [1138, 255] on select "Add Event As PDF Packet Amended Creditor Matrix (Fee)- Only use when no separat…" at bounding box center [1260, 266] width 433 height 22
select select "20"
click at [1045, 255] on select "Add Event As PDF Packet Amended Creditor Matrix (Fee)- Only use when no separat…" at bounding box center [1260, 266] width 433 height 22
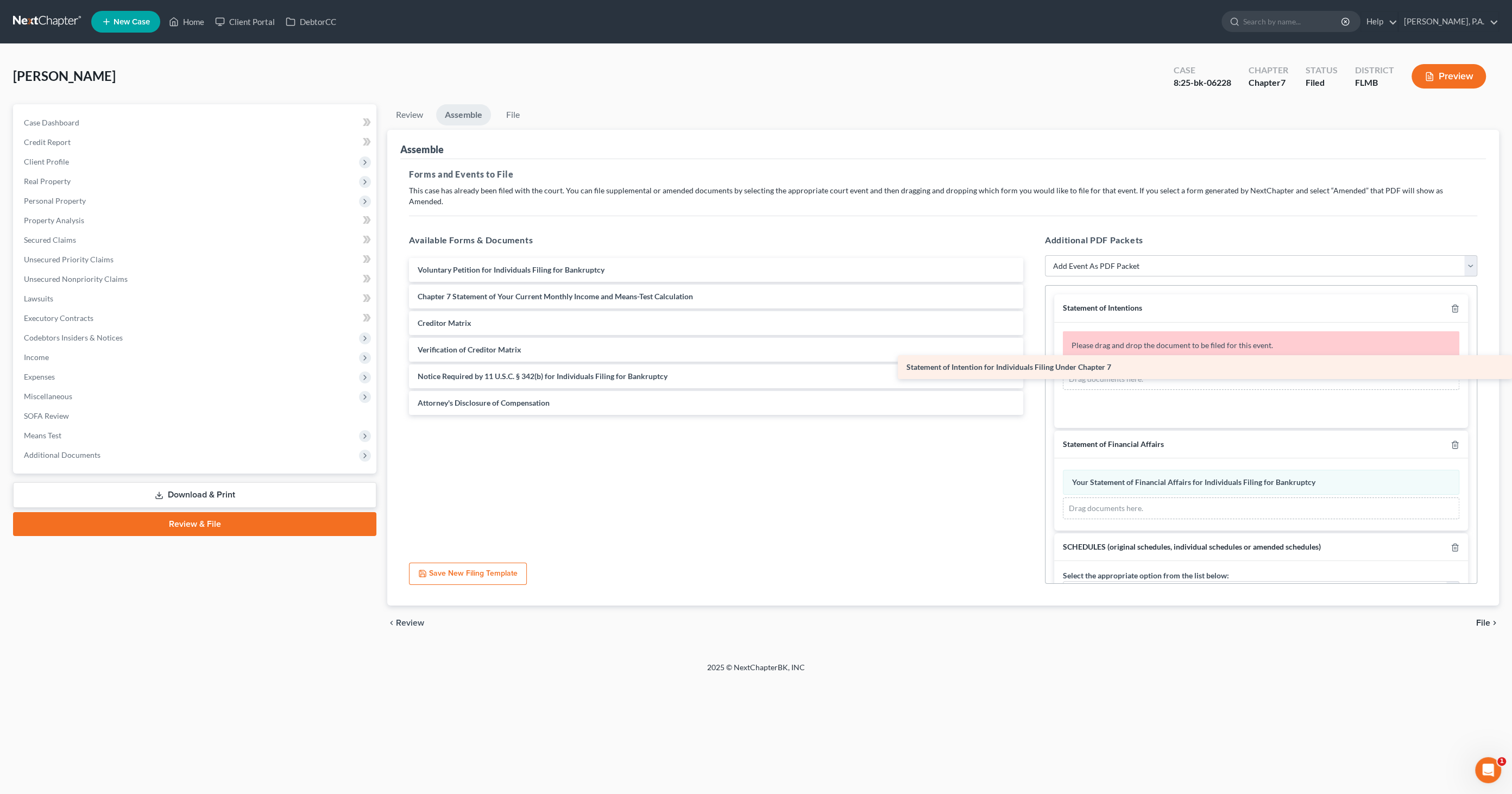
drag, startPoint x: 448, startPoint y: 284, endPoint x: 1148, endPoint y: 366, distance: 704.8
click at [1032, 366] on div "Statement of Intention for Individuals Filing Under Chapter 7 Voluntary Petitio…" at bounding box center [716, 337] width 632 height 157
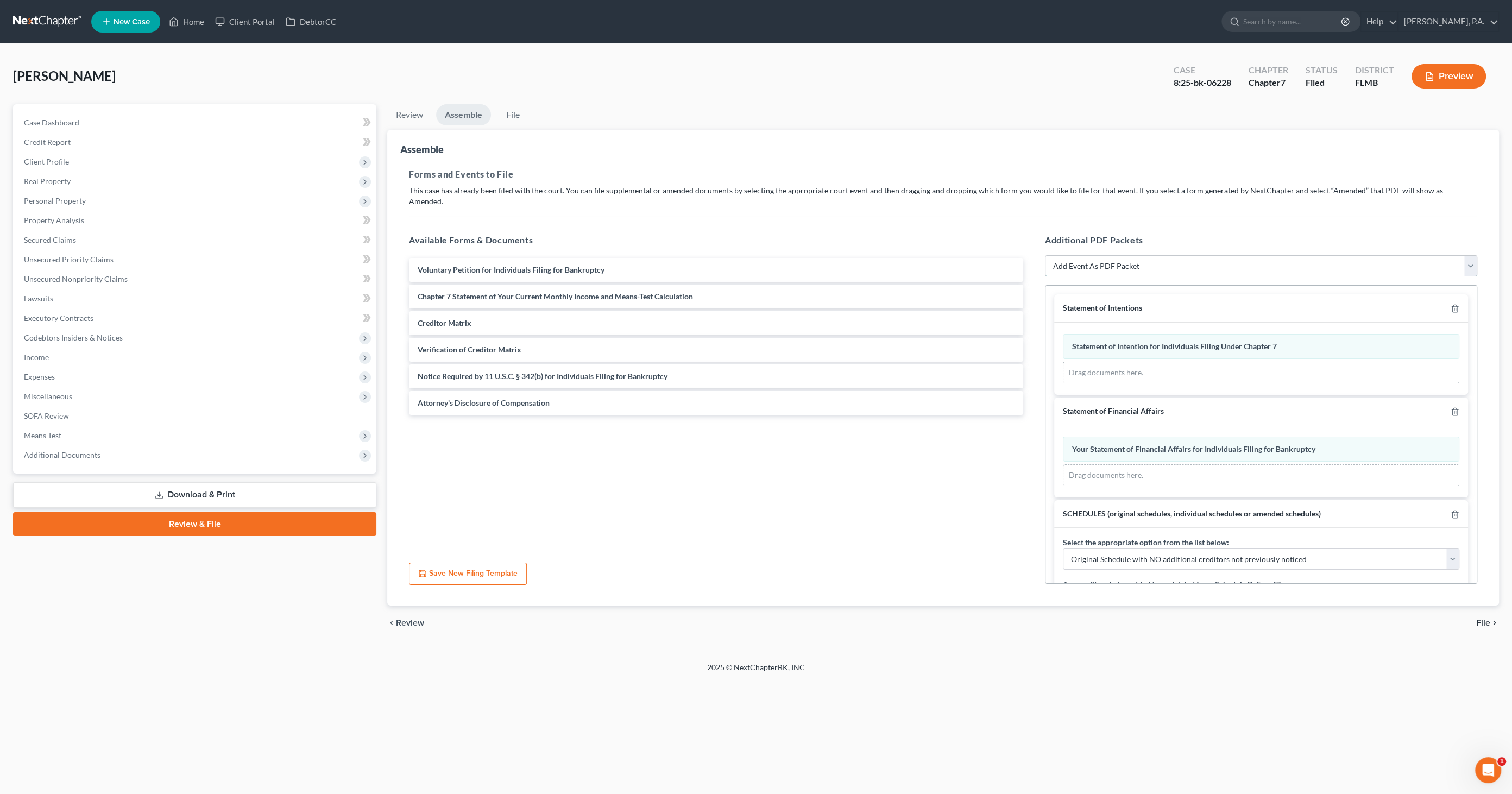
click at [1135, 256] on select "Add Event As PDF Packet Amended Creditor Matrix (Fee)- Only use when no separat…" at bounding box center [1260, 266] width 433 height 22
select select "16"
click at [1045, 255] on select "Add Event As PDF Packet Amended Creditor Matrix (Fee)- Only use when no separat…" at bounding box center [1260, 266] width 433 height 22
select select
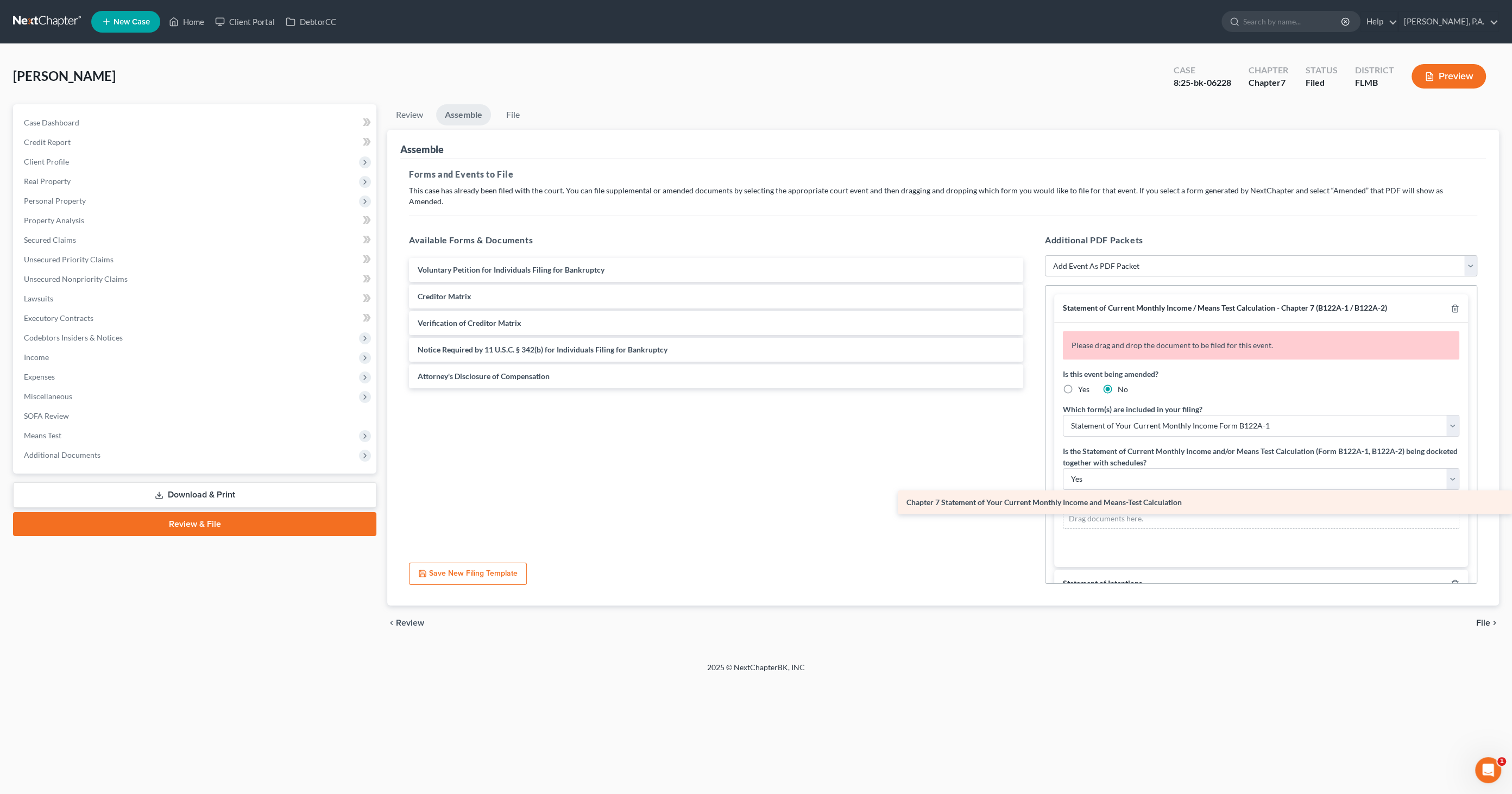
drag, startPoint x: 472, startPoint y: 280, endPoint x: 1290, endPoint y: 497, distance: 846.3
click at [1032, 388] on div "Chapter 7 Statement of Your Current Monthly Income and Means-Test Calculation V…" at bounding box center [716, 323] width 632 height 130
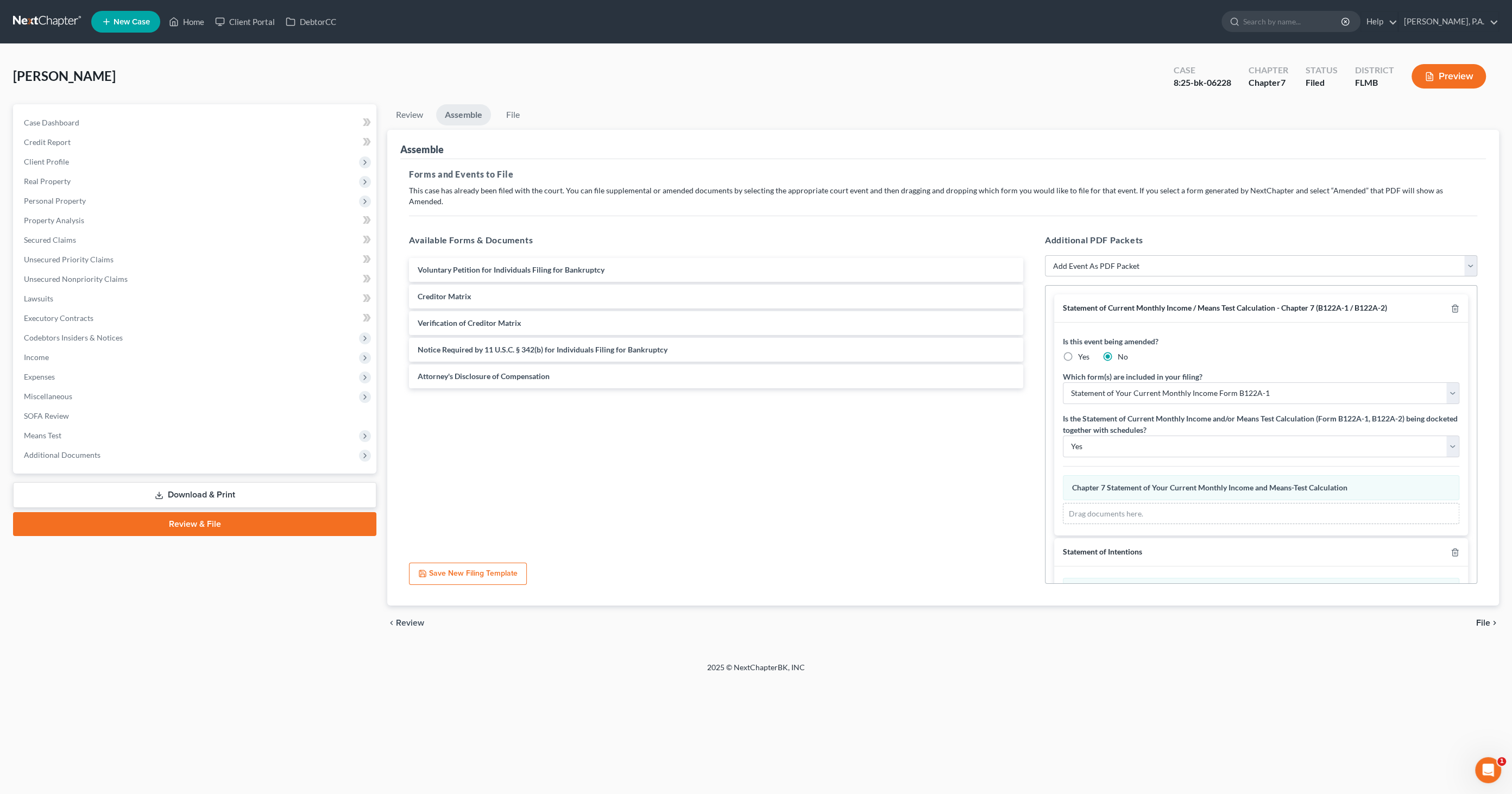
click at [1489, 619] on span "File" at bounding box center [1482, 623] width 14 height 9
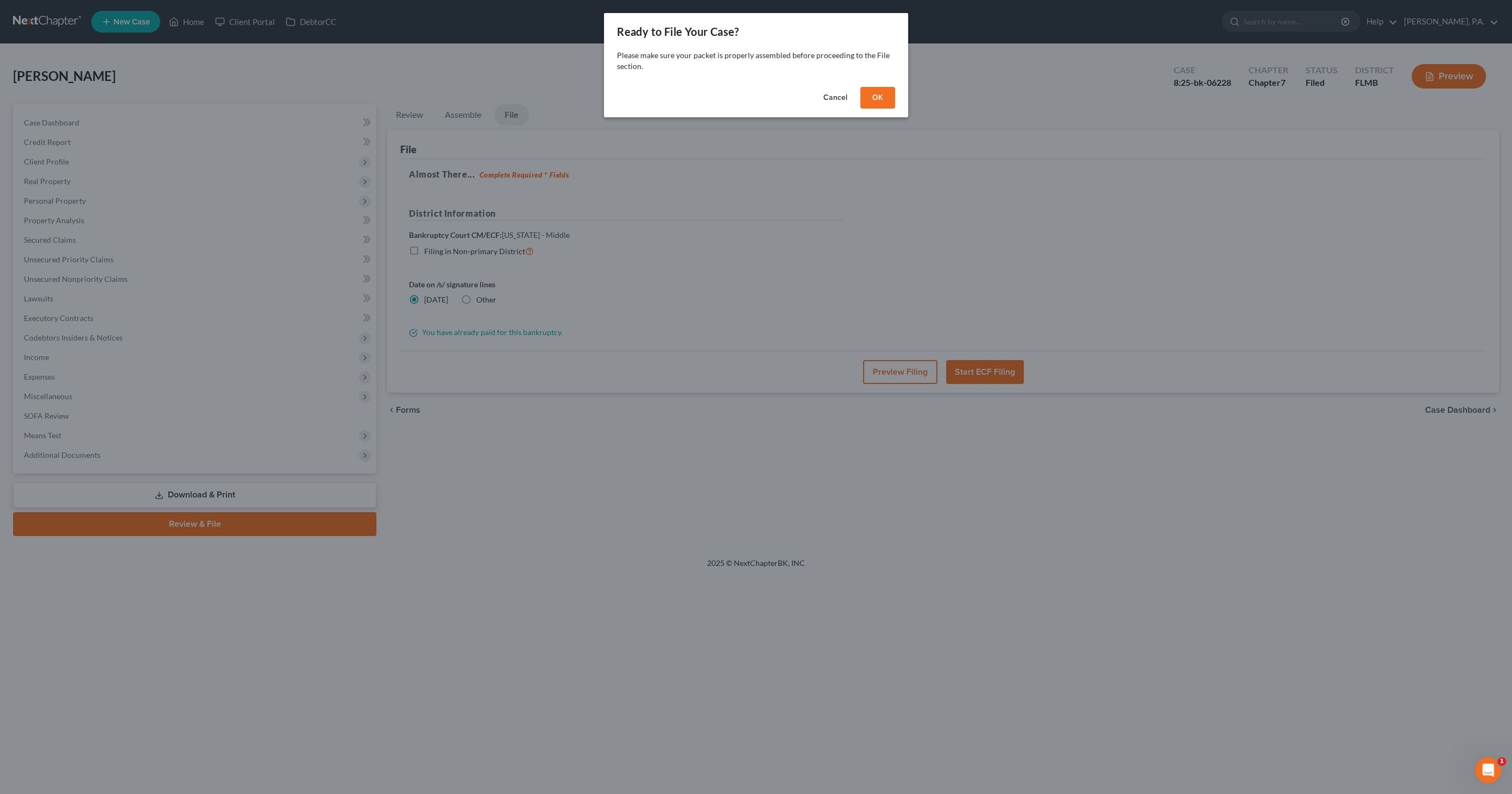
click at [880, 95] on button "OK" at bounding box center [877, 98] width 35 height 22
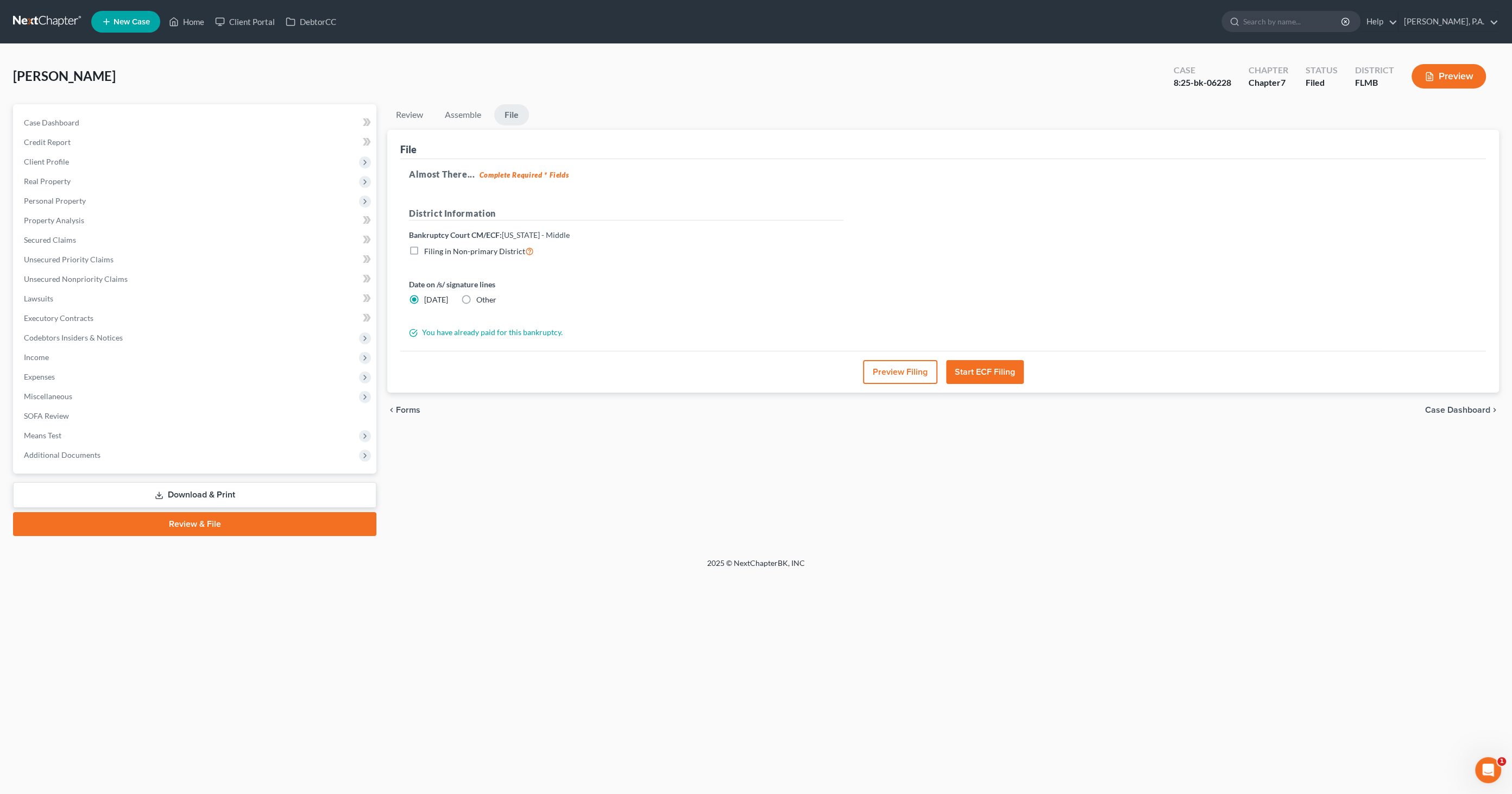
click at [891, 366] on button "Preview Filing" at bounding box center [900, 372] width 74 height 24
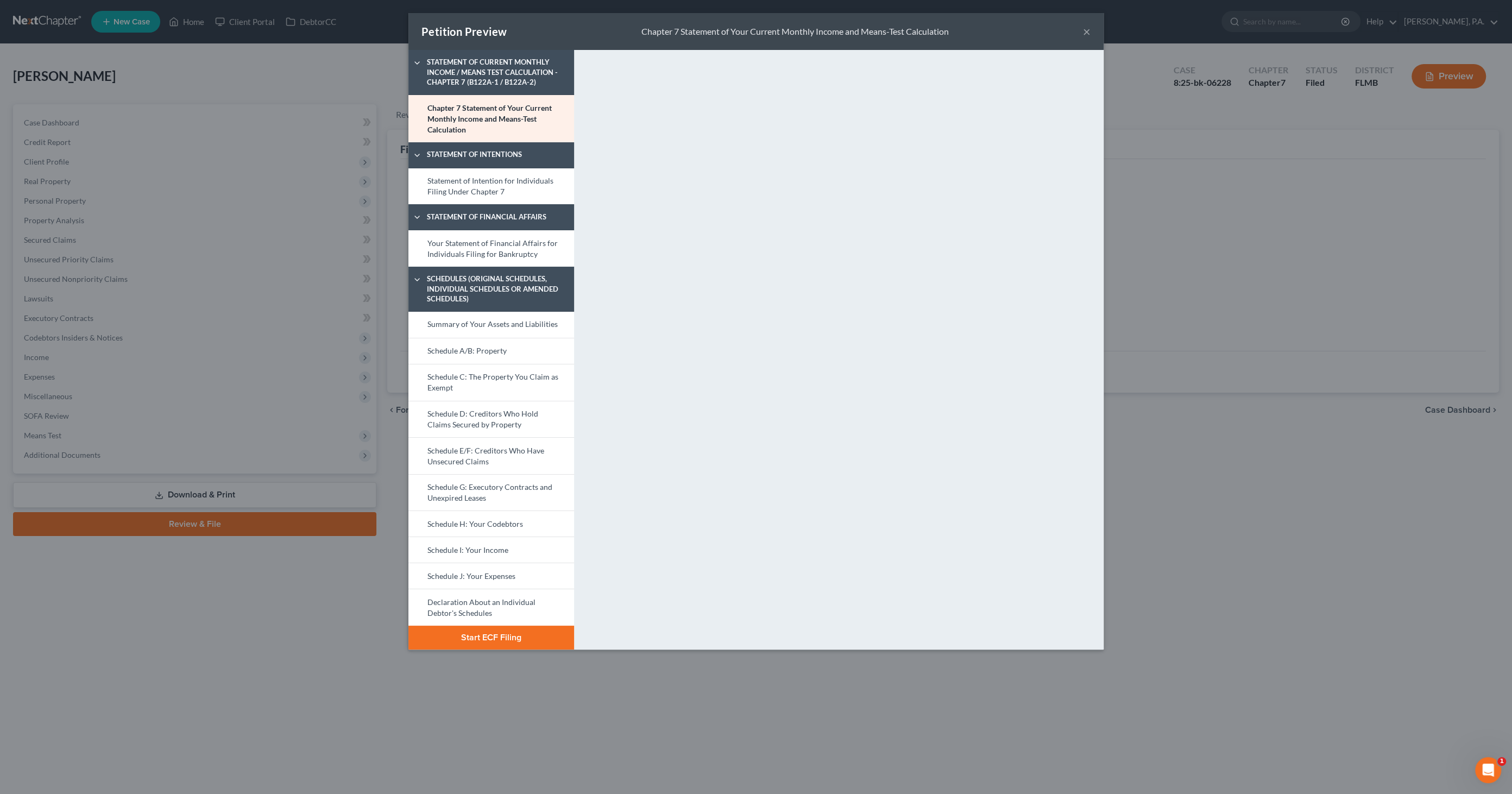
click at [491, 635] on button "Start ECF Filing" at bounding box center [491, 638] width 166 height 24
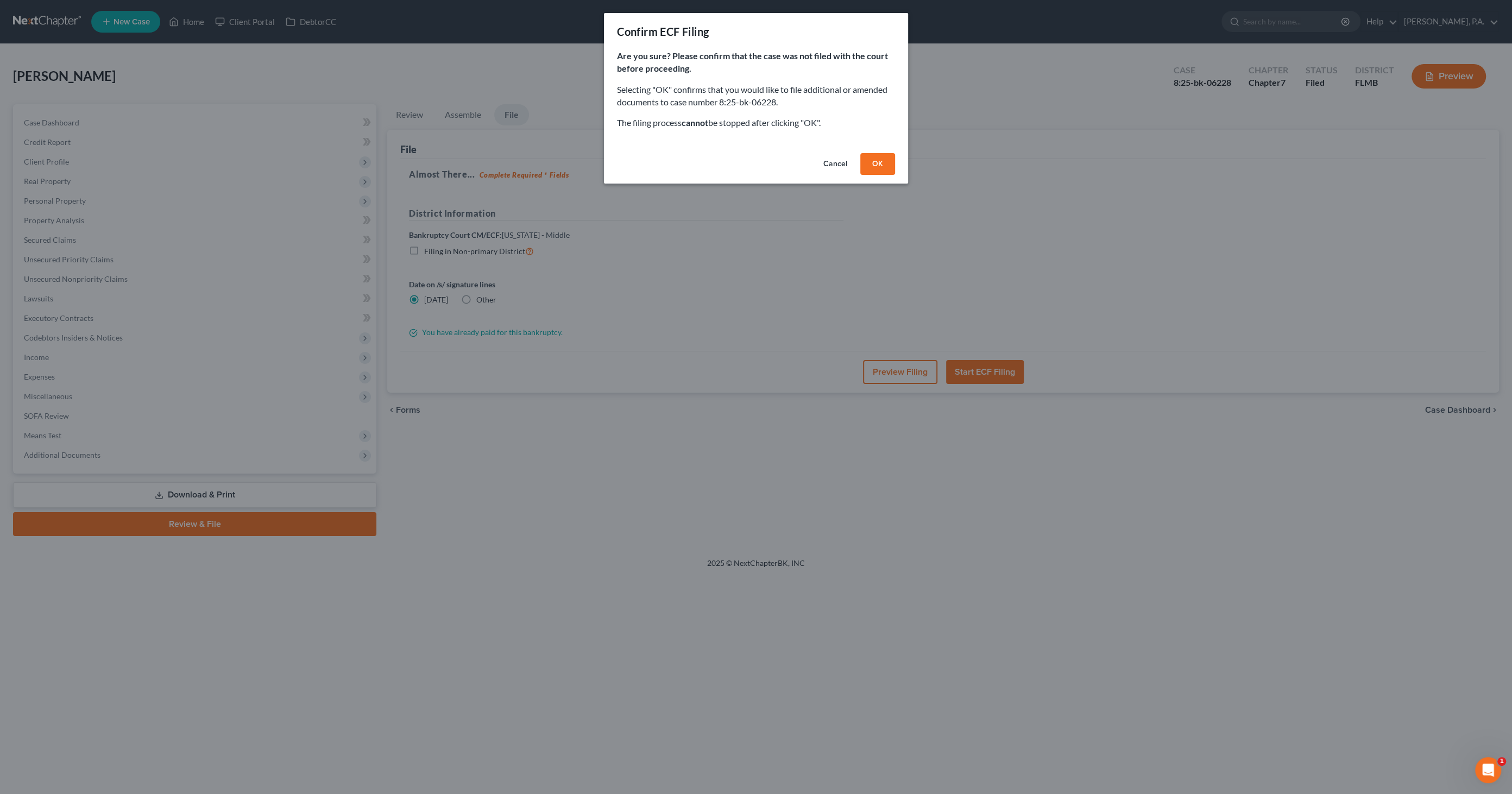
click at [883, 164] on button "OK" at bounding box center [877, 164] width 35 height 22
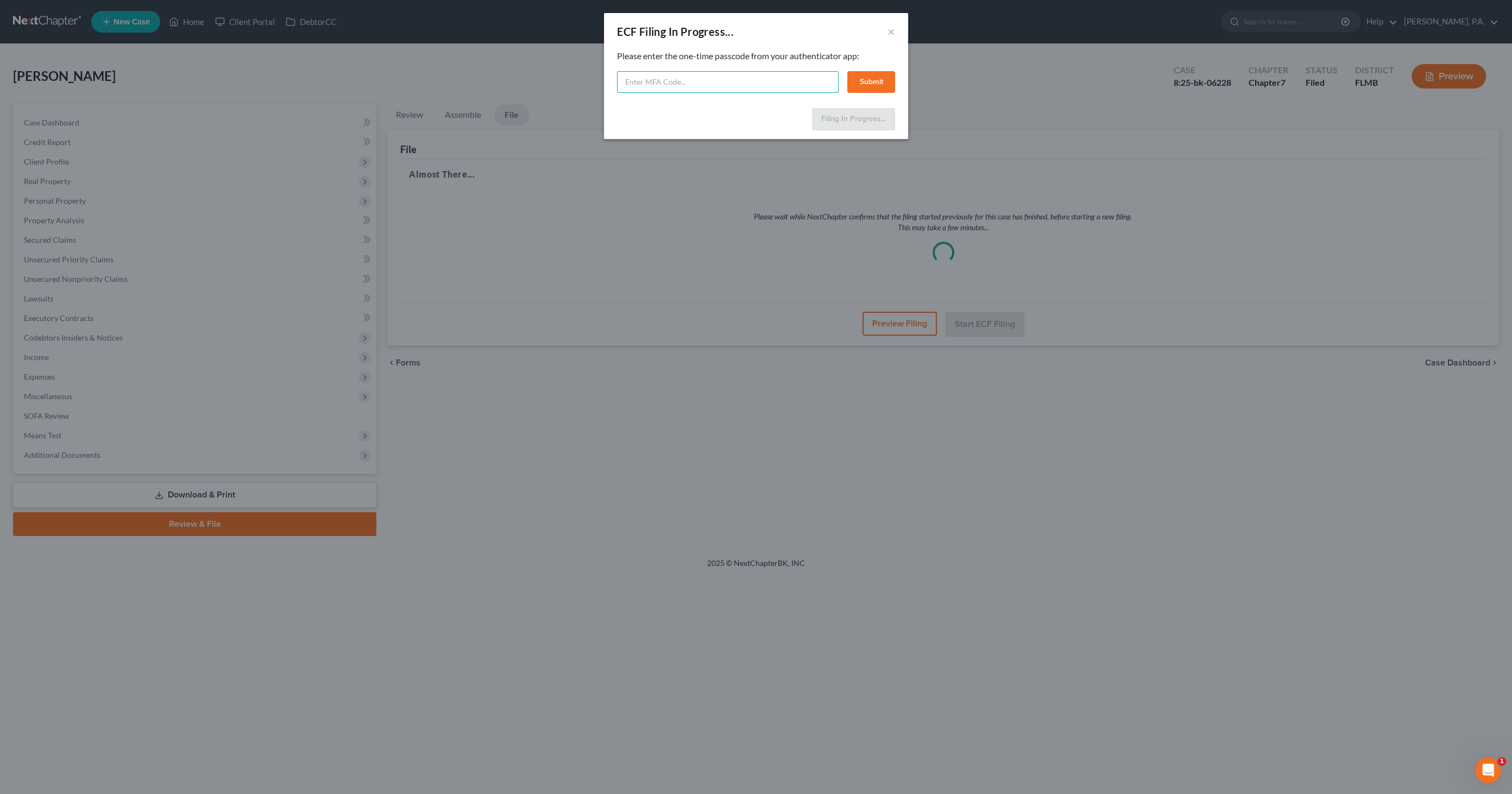
click at [730, 85] on input "text" at bounding box center [728, 82] width 222 height 22
type input "995968"
click at [881, 83] on button "Submit" at bounding box center [871, 82] width 48 height 22
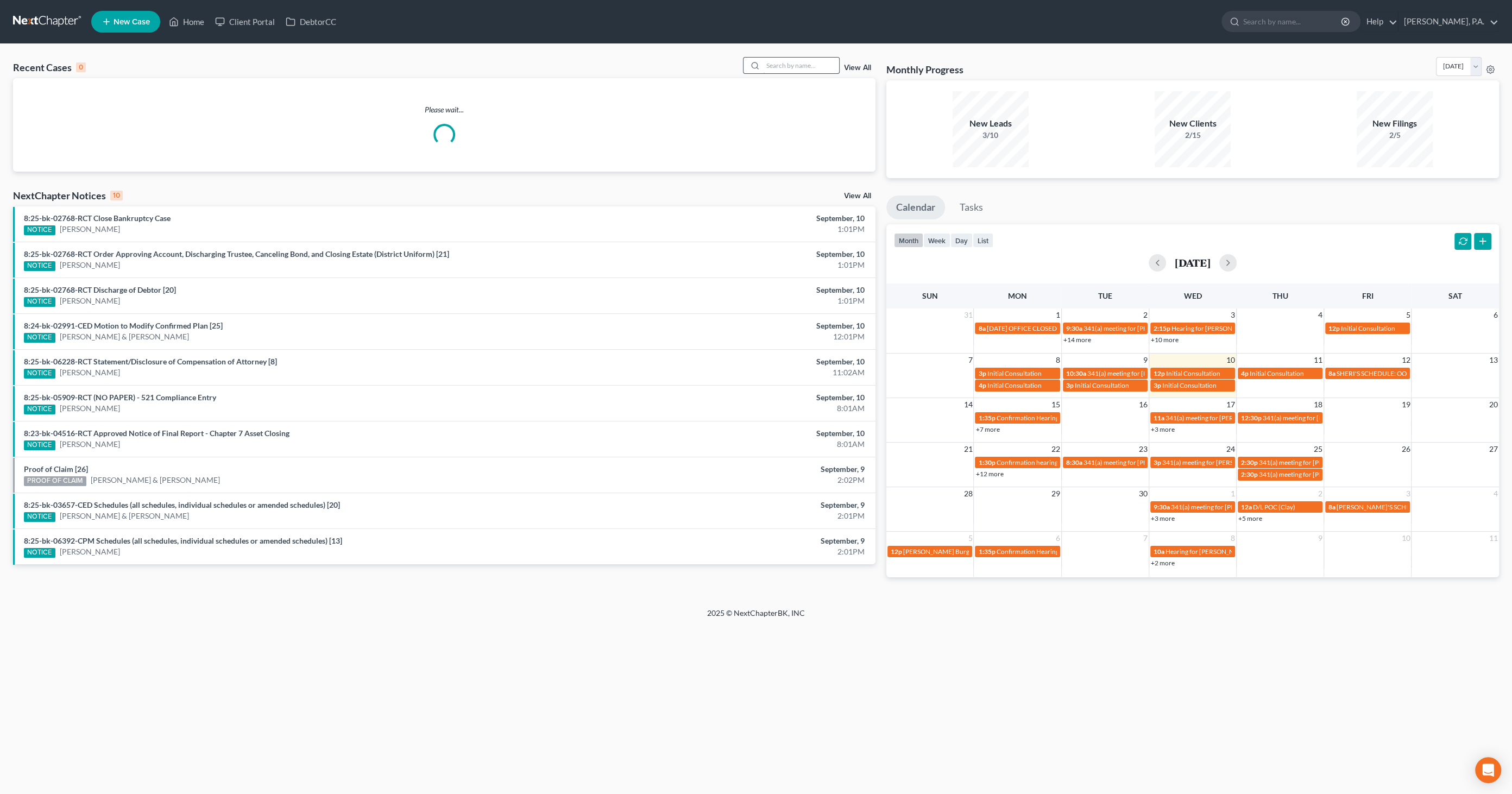
click at [774, 61] on input "search" at bounding box center [801, 65] width 76 height 16
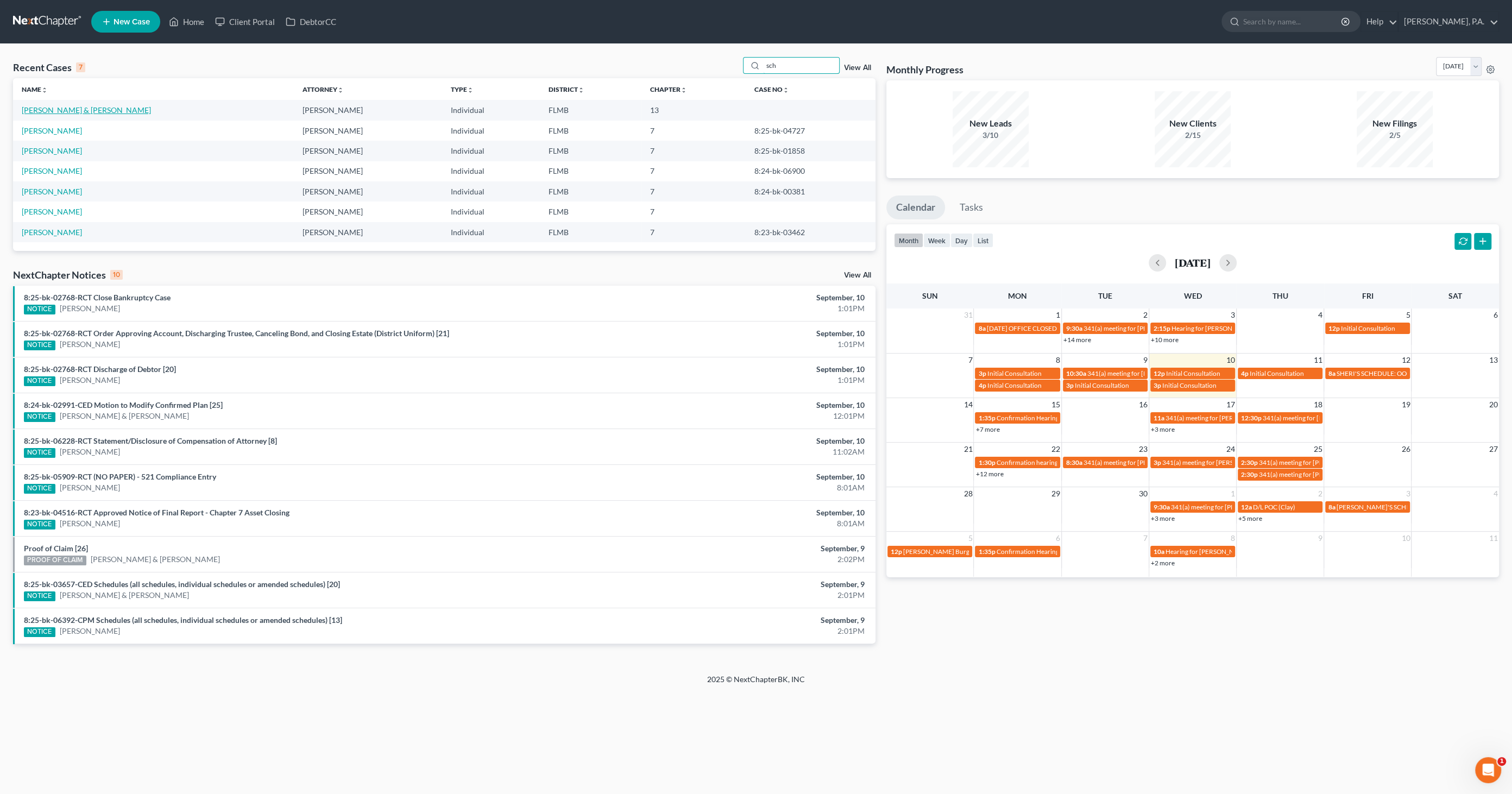
type input "sch"
click at [102, 111] on link "[PERSON_NAME] & [PERSON_NAME]" at bounding box center [87, 110] width 129 height 9
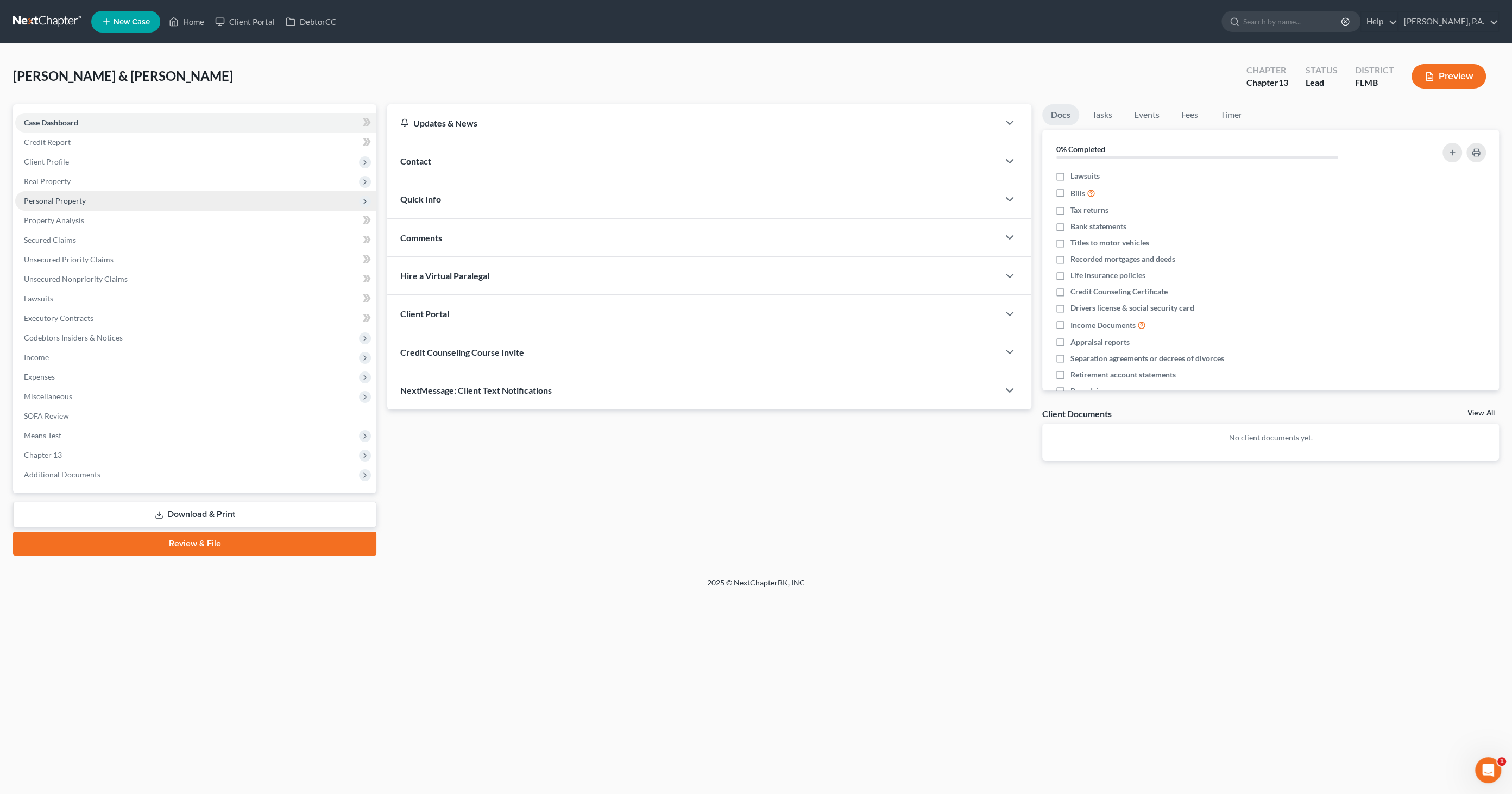
click at [65, 198] on span "Personal Property" at bounding box center [55, 201] width 62 height 9
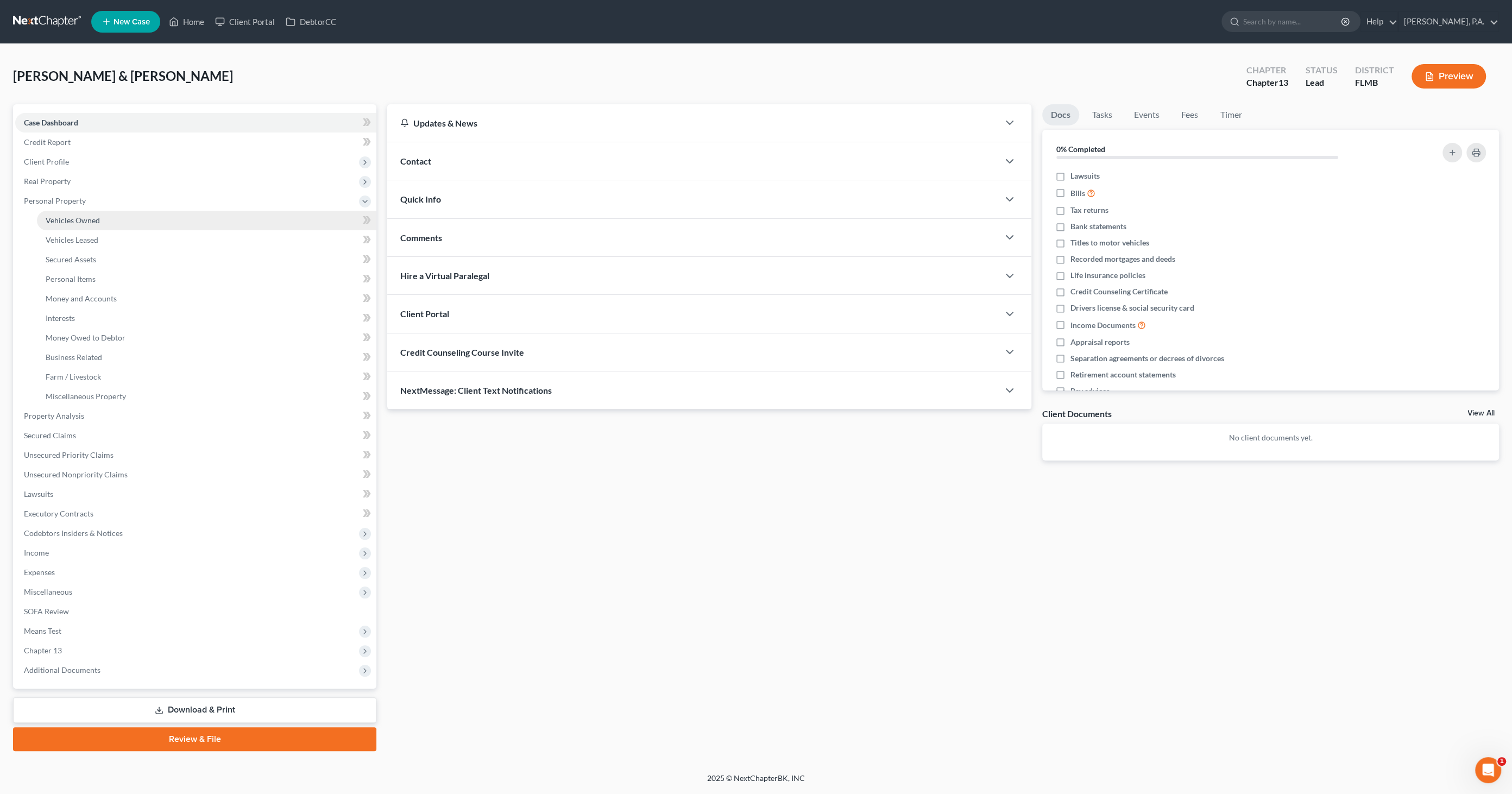
click at [95, 218] on span "Vehicles Owned" at bounding box center [73, 220] width 55 height 9
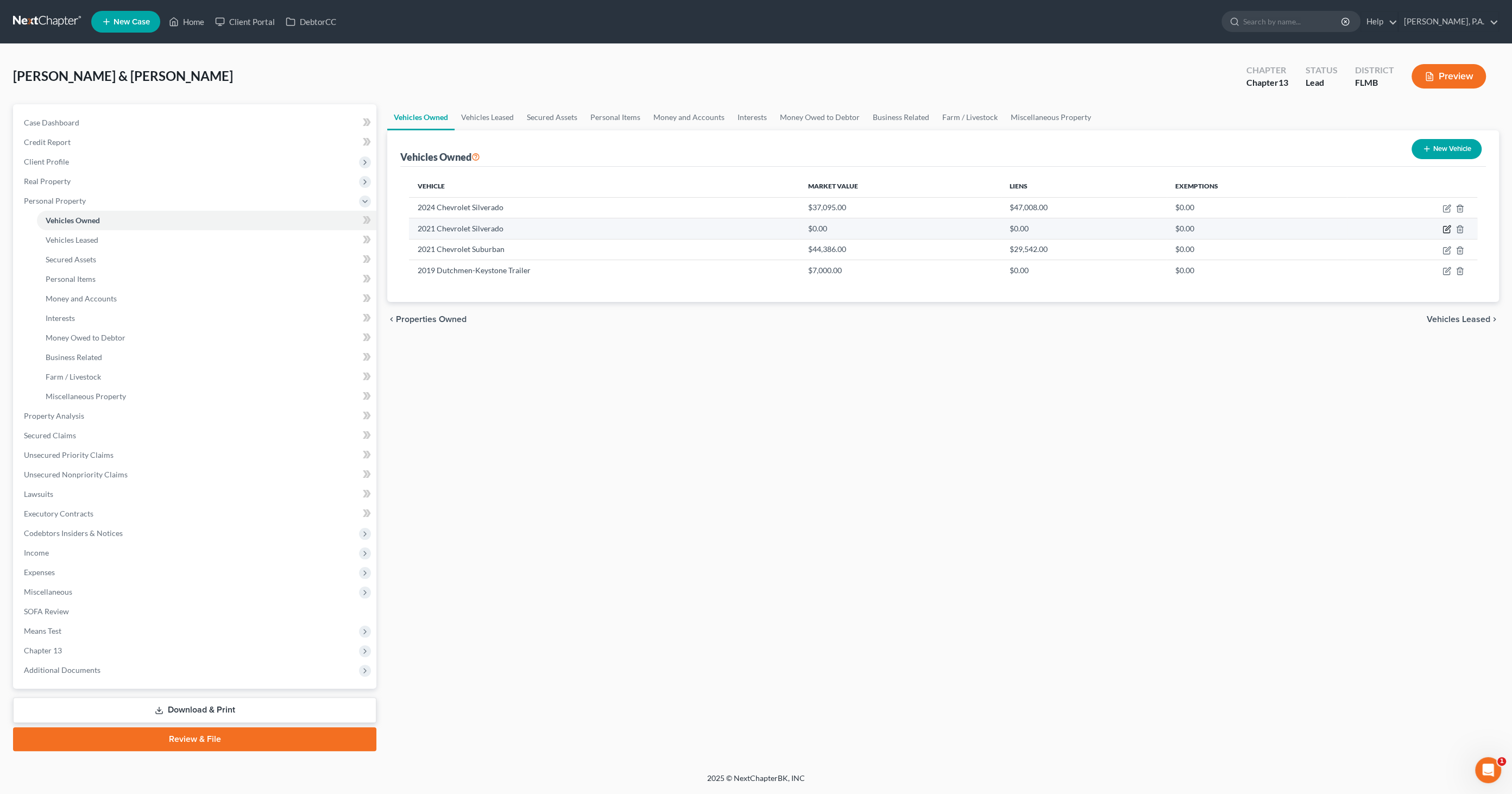
click at [1450, 228] on icon "button" at bounding box center [1447, 229] width 9 height 9
select select "0"
select select "5"
select select "2"
select select "3"
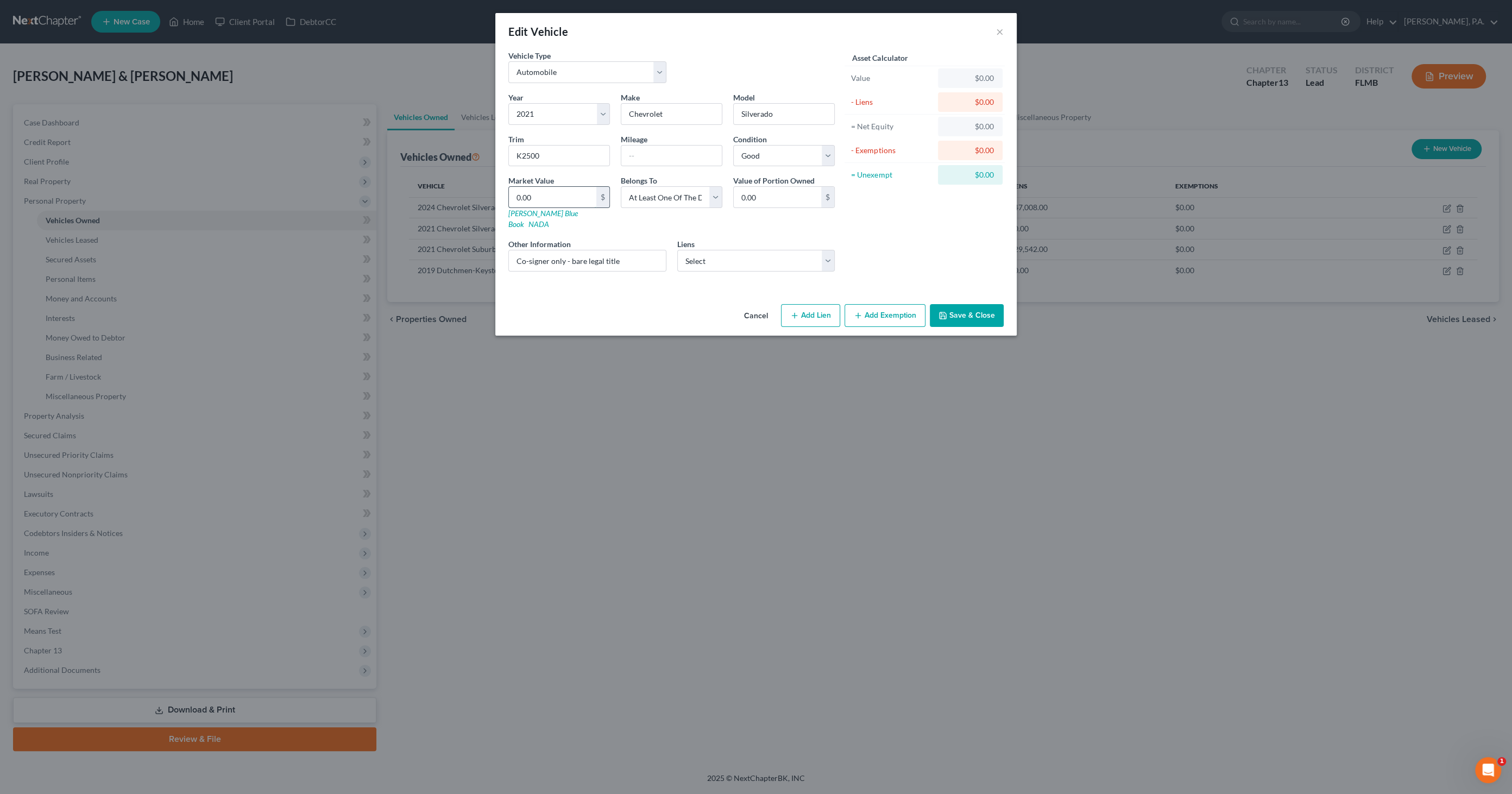
click at [540, 196] on input "0.00" at bounding box center [552, 197] width 87 height 20
click at [670, 156] on input "text" at bounding box center [672, 156] width 100 height 20
type input "41366"
click at [576, 192] on input "0.00" at bounding box center [552, 197] width 87 height 20
type input "3"
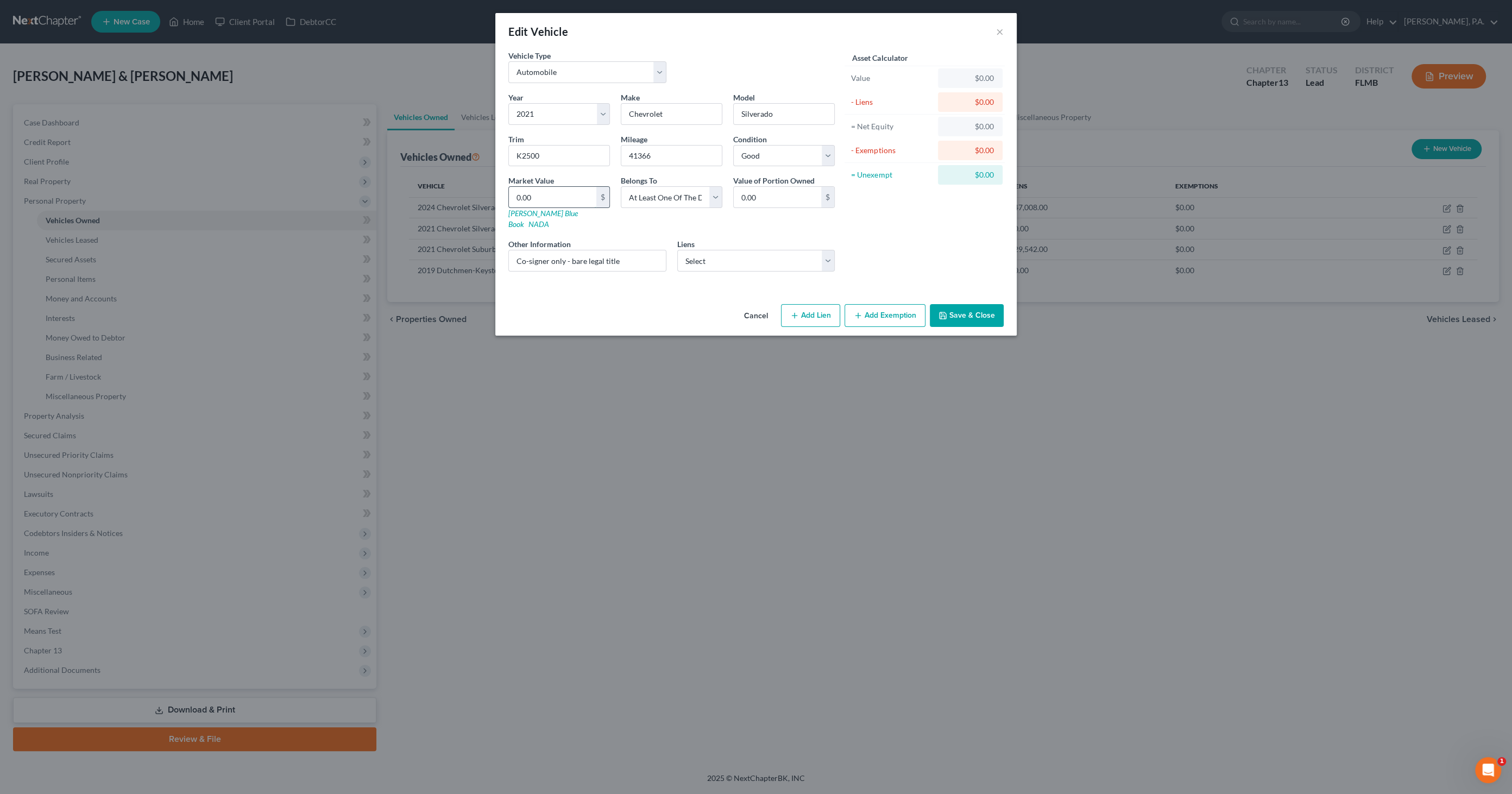
type input "3.00"
type input "39"
type input "39.00"
type input "393"
type input "393.00"
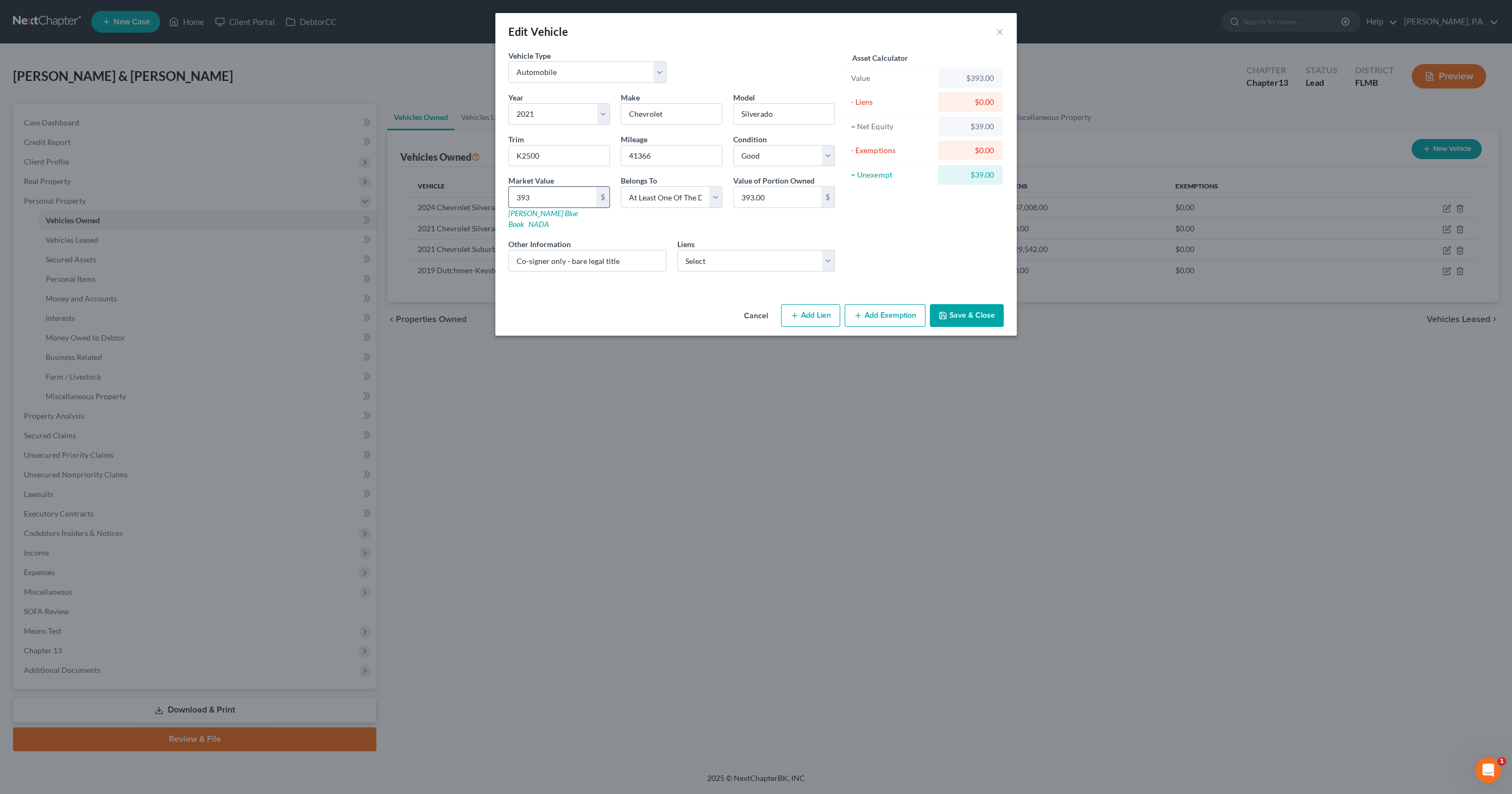
type input "3930"
type input "3,930.00"
type input "3,9309"
type input "39,309.00"
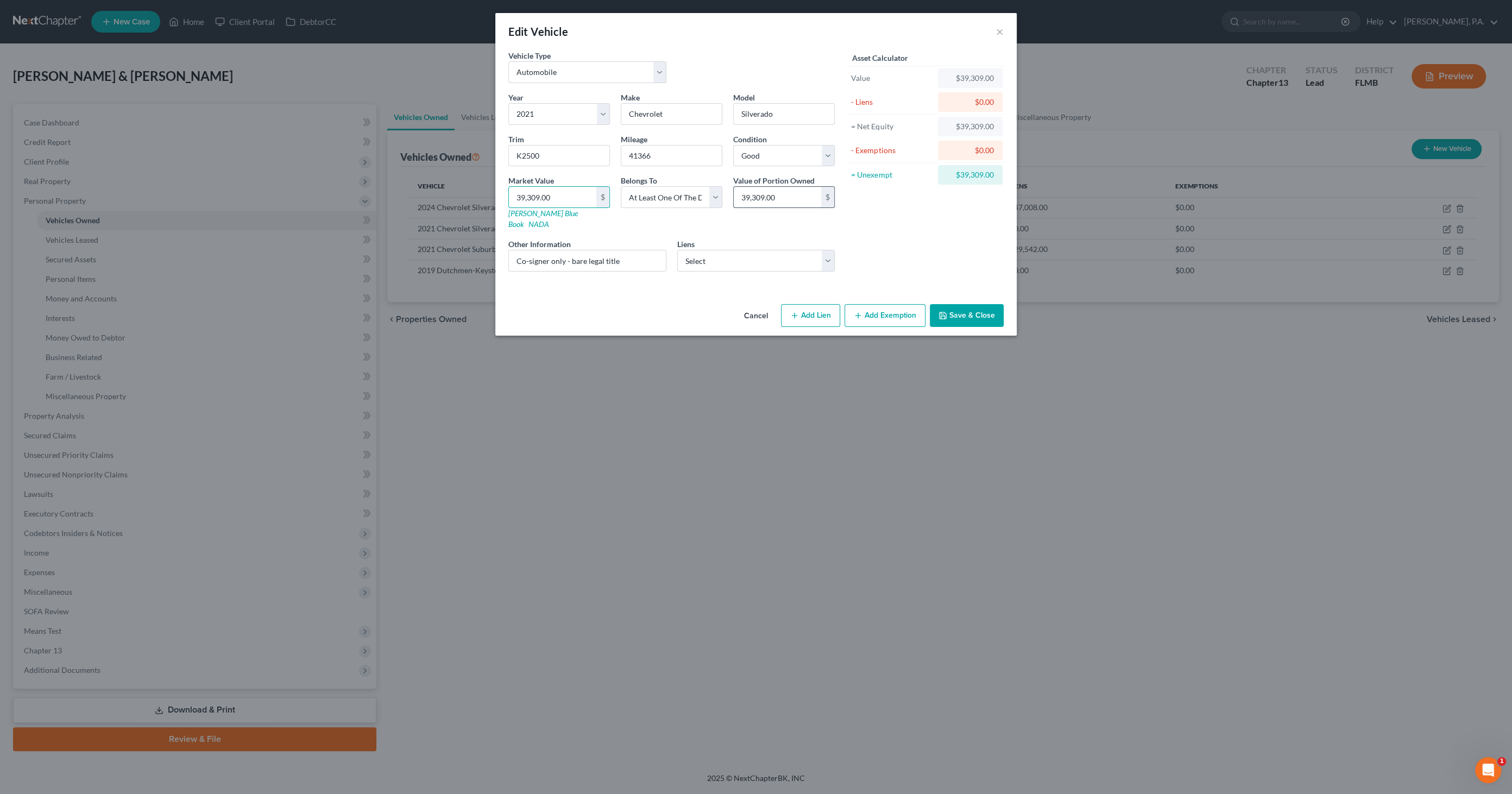
click at [773, 201] on input "39,309.00" at bounding box center [777, 197] width 87 height 20
type input "0.00"
click at [767, 254] on select "Select Gm Financial - $18,063.00" at bounding box center [756, 261] width 158 height 22
select select "45"
select select "0"
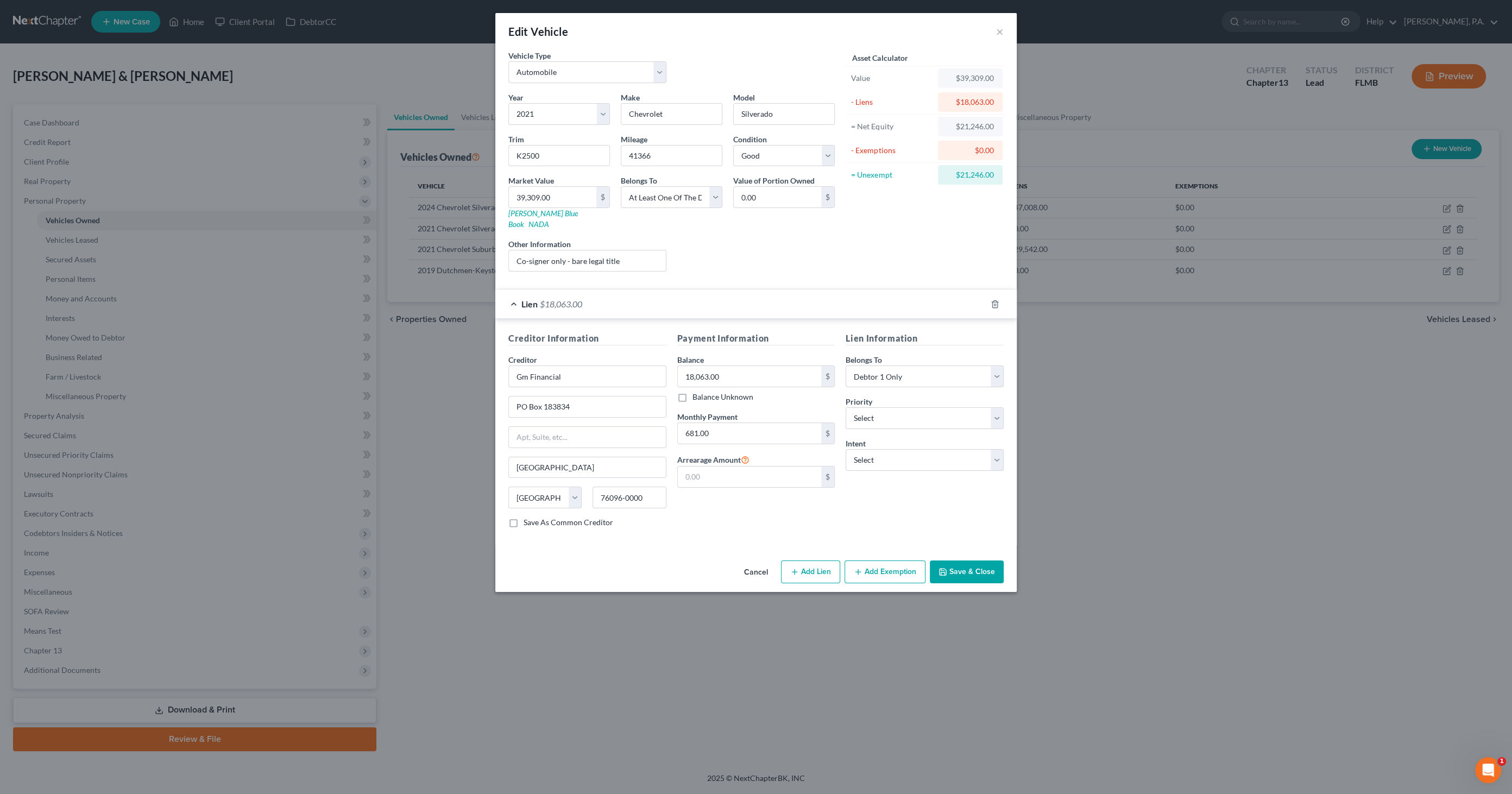
click at [960, 561] on button "Save & Close" at bounding box center [967, 572] width 74 height 23
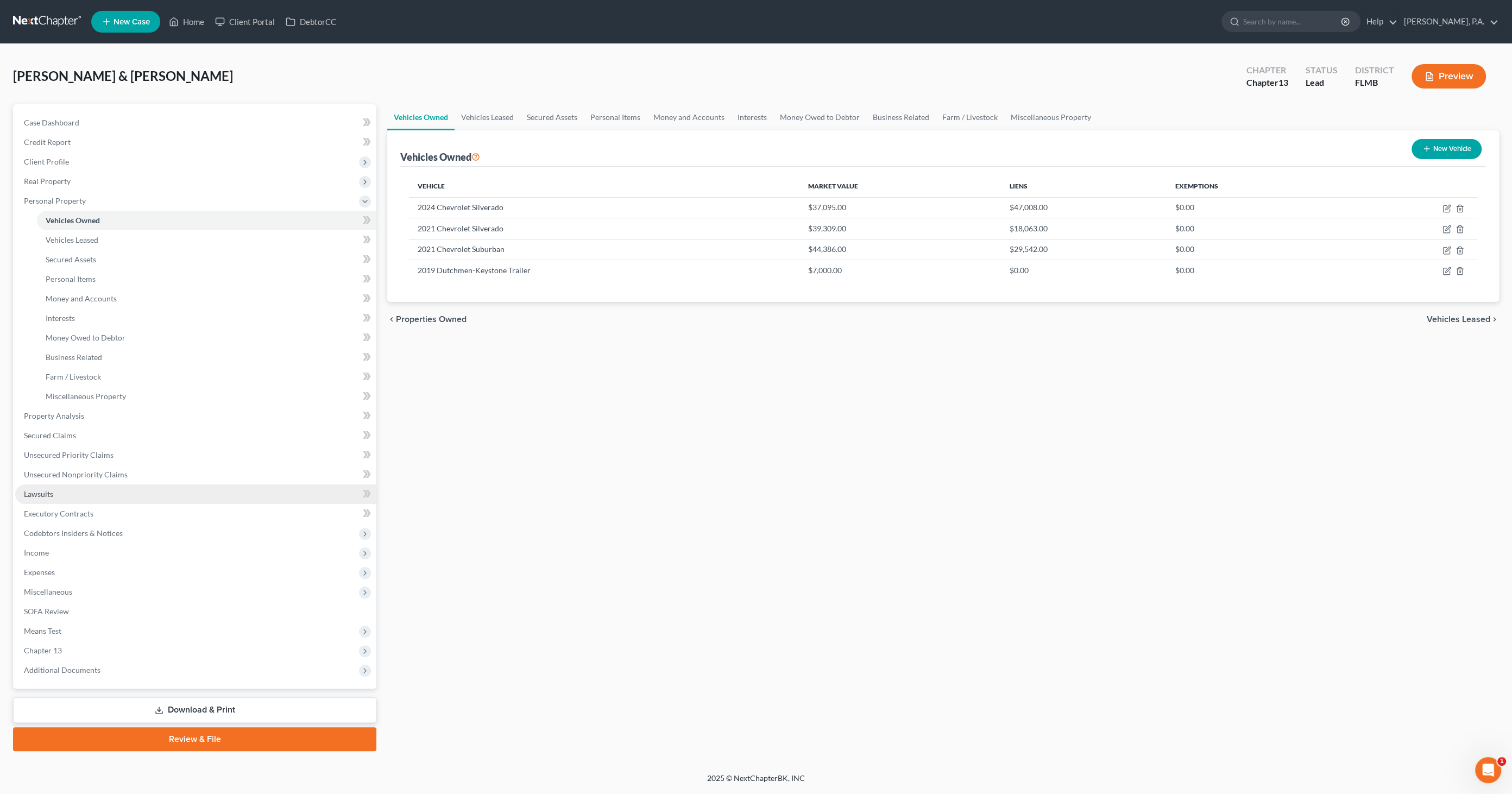
click at [48, 494] on span "Lawsuits" at bounding box center [39, 494] width 29 height 9
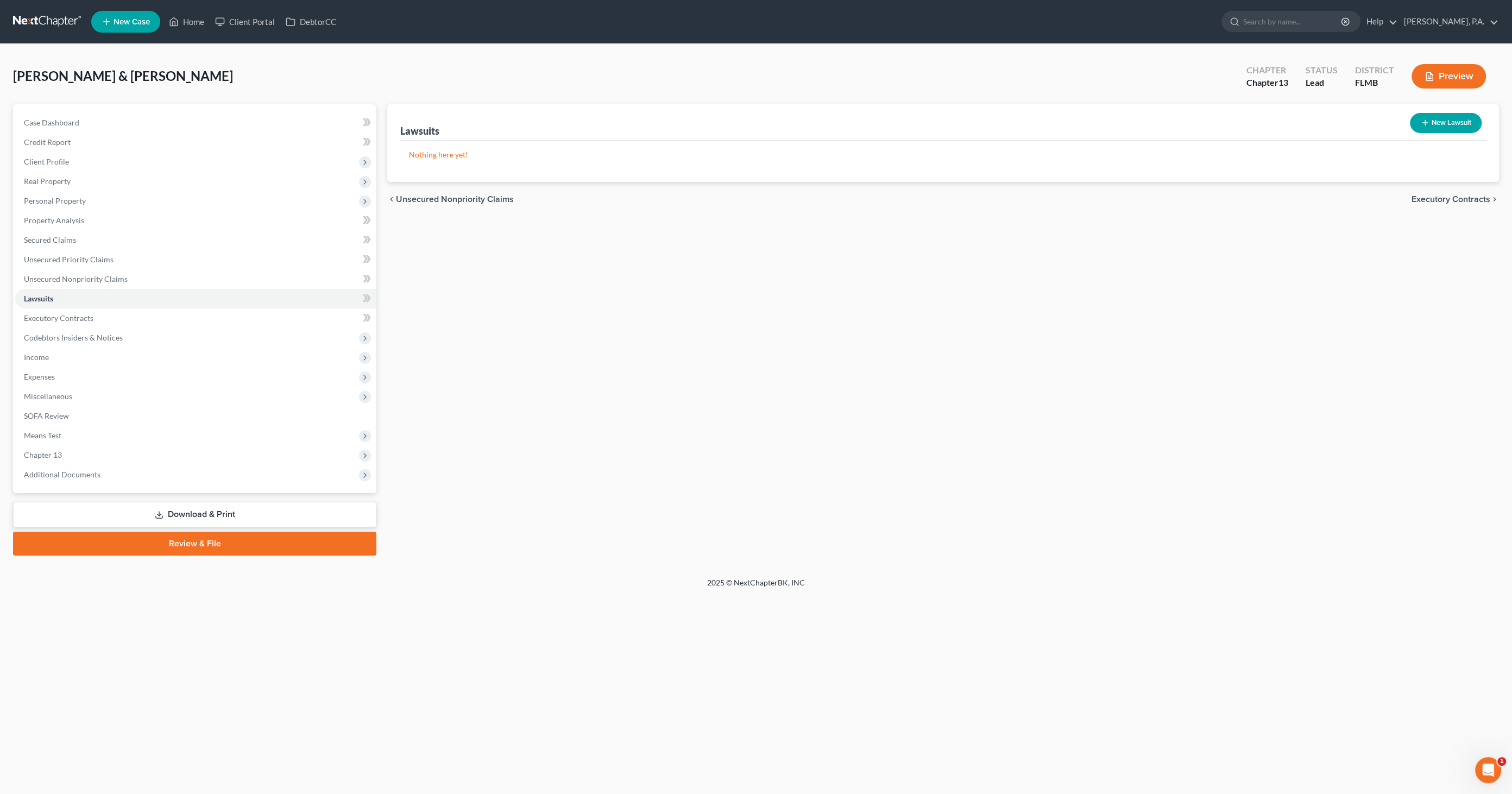
click at [1444, 126] on button "New Lawsuit" at bounding box center [1445, 123] width 72 height 20
select select "0"
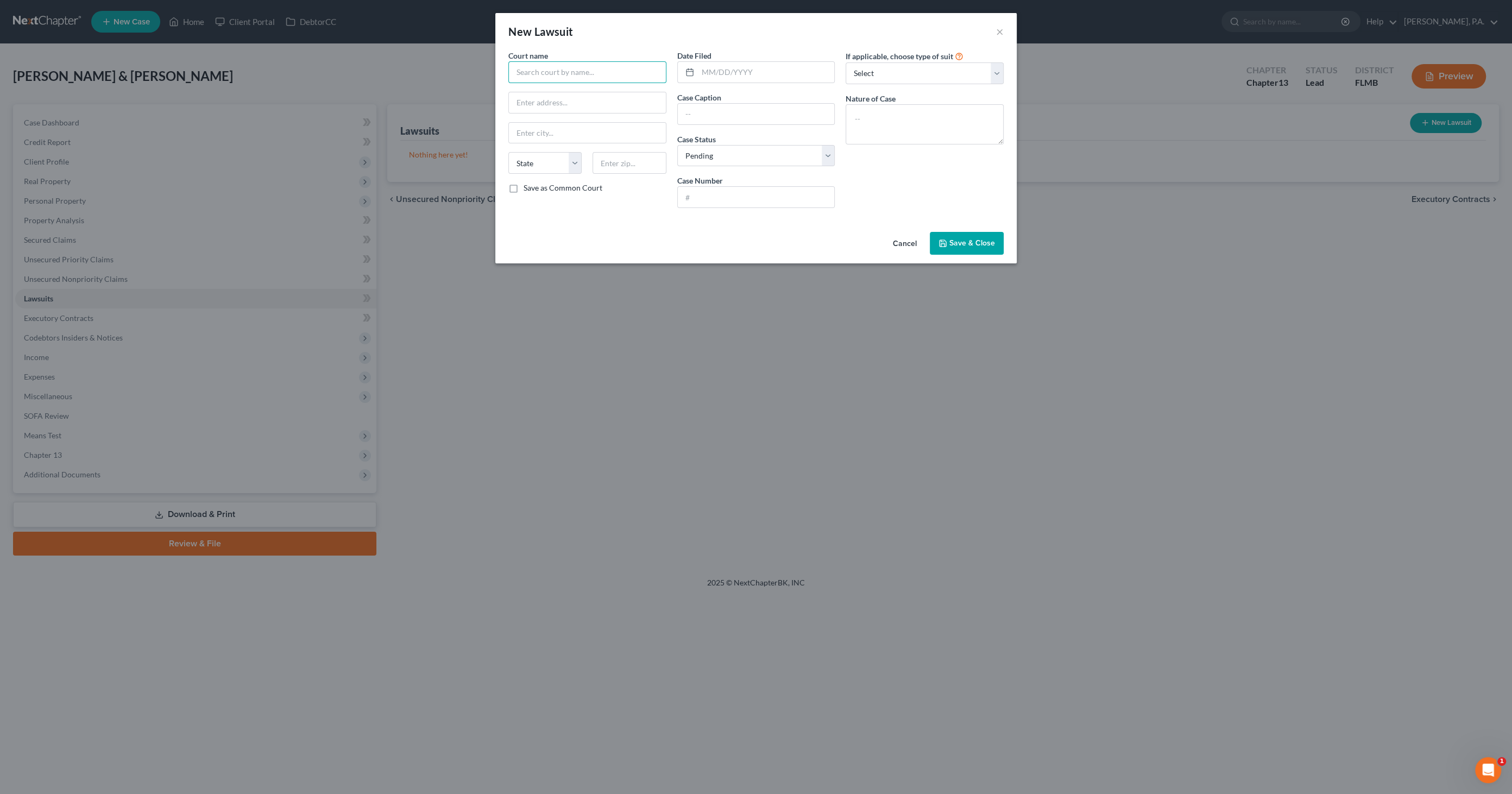
click at [571, 73] on input "text" at bounding box center [587, 72] width 158 height 22
drag, startPoint x: 629, startPoint y: 72, endPoint x: 311, endPoint y: 63, distance: 318.1
click at [308, 65] on div "New Lawsuit × Court name * Crown Asset Management, LLC State [US_STATE] AK AR A…" at bounding box center [756, 397] width 1512 height 794
click at [527, 87] on div "Polk County Clerk of Court" at bounding box center [573, 91] width 113 height 11
type input "Polk County Clerk of Court"
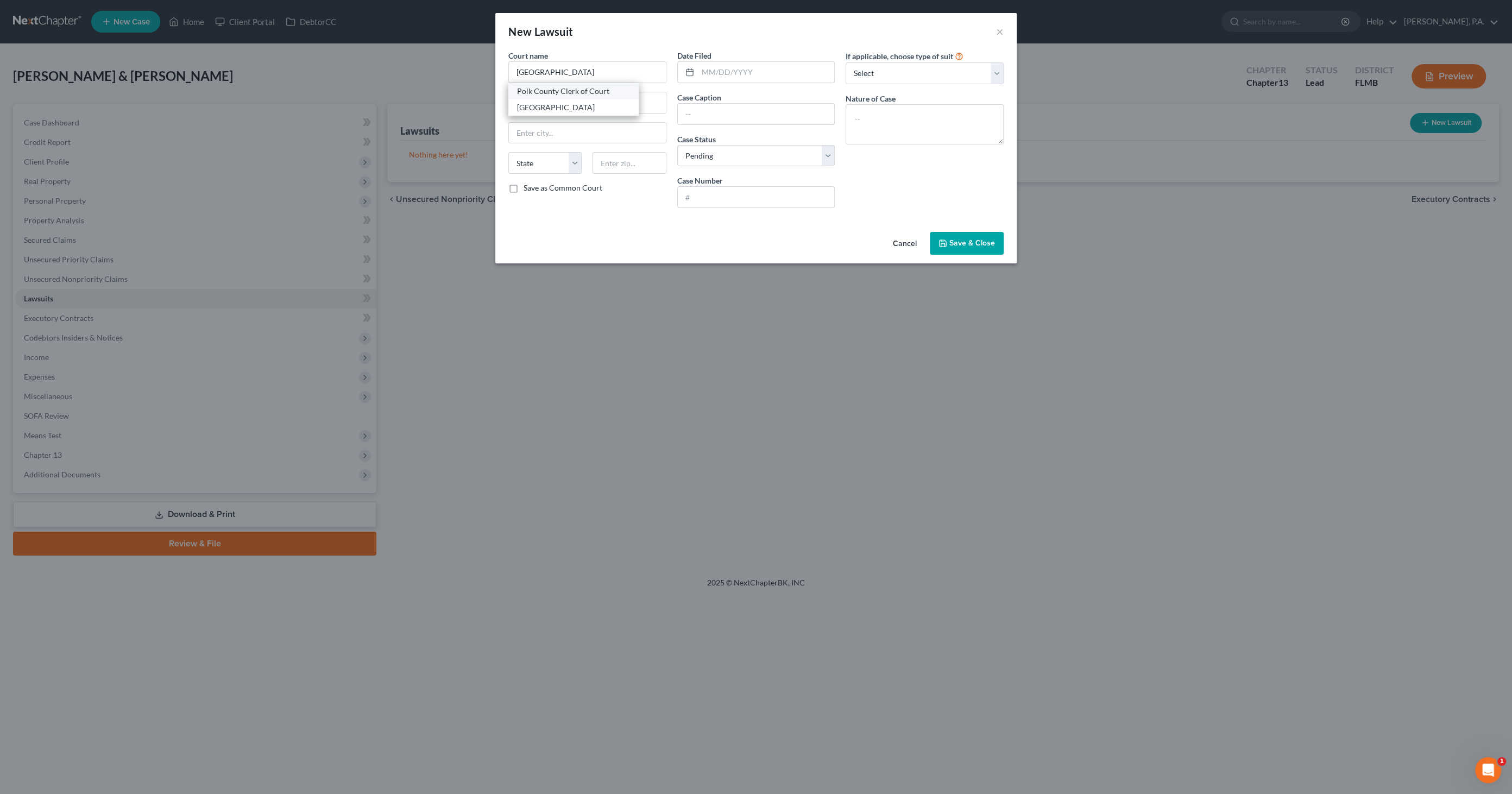
type input "[STREET_ADDRESS]"
type input "Bartow"
select select "9"
type input "33830"
click at [759, 73] on input "text" at bounding box center [766, 72] width 137 height 20
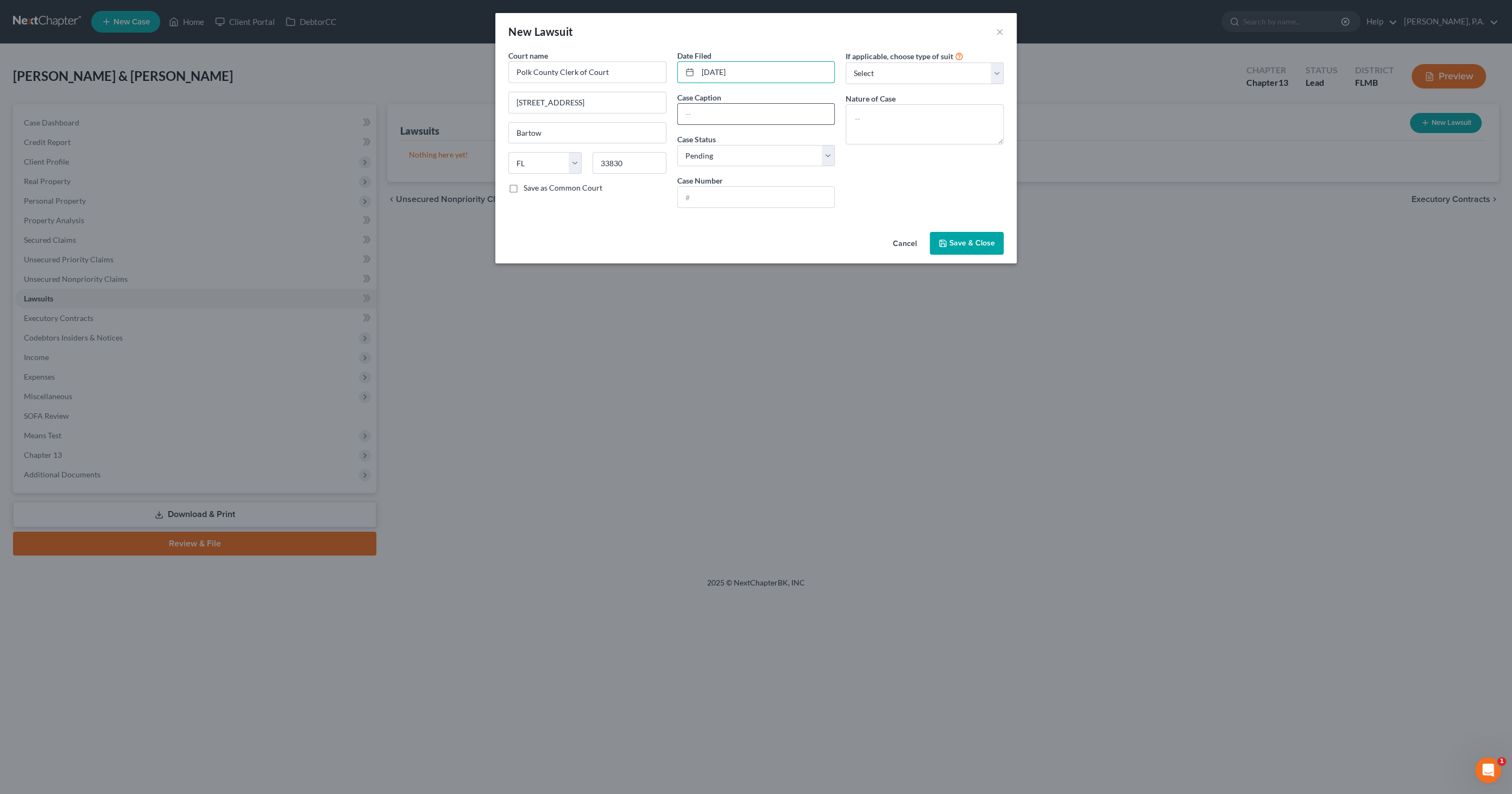
type input "[DATE]"
click at [714, 106] on input "text" at bounding box center [756, 114] width 157 height 20
click at [696, 191] on input "text" at bounding box center [756, 197] width 157 height 20
type input "2025CC-005700-A000-BA"
drag, startPoint x: 696, startPoint y: 108, endPoint x: 688, endPoint y: 111, distance: 8.5
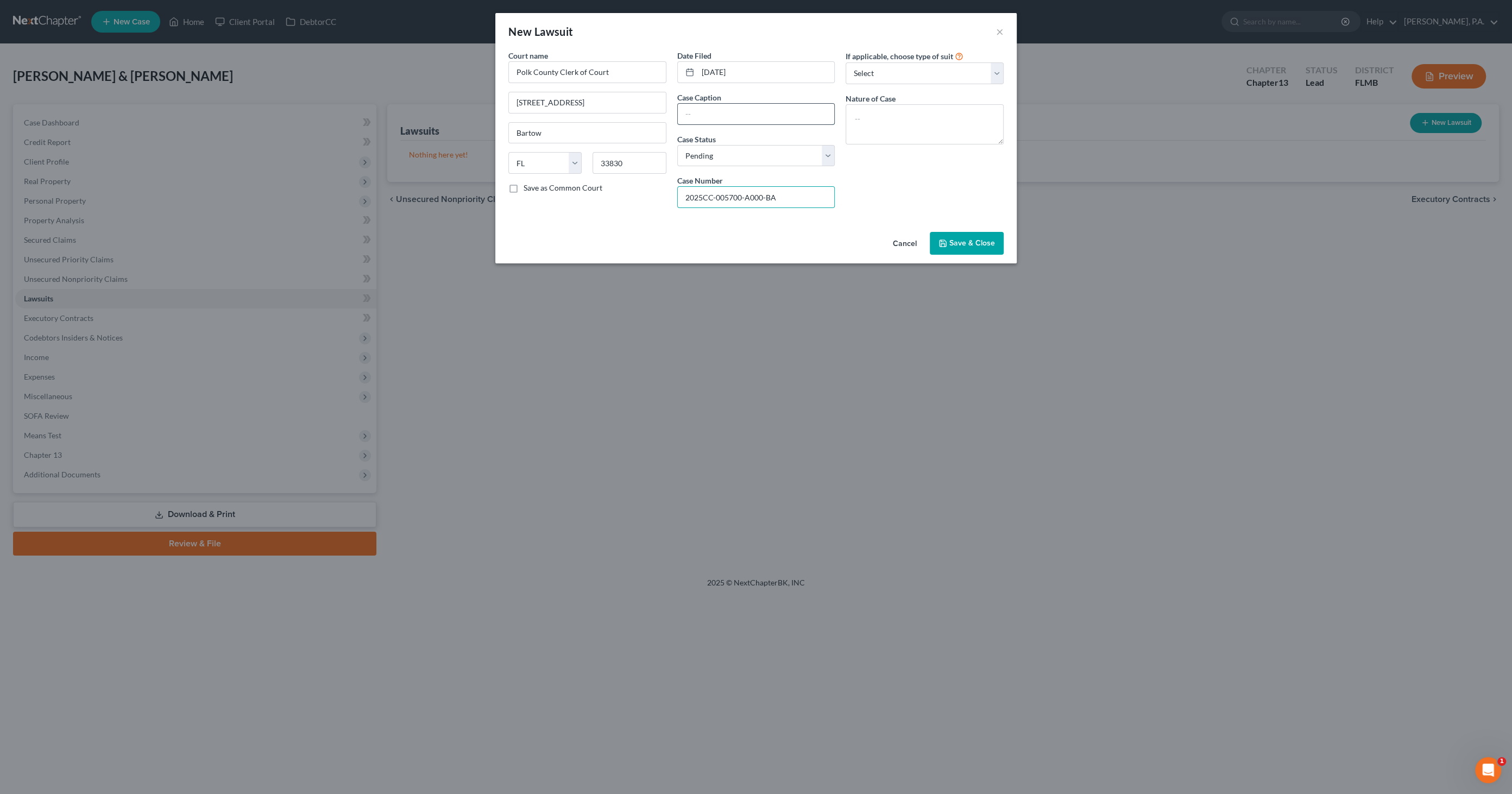
click at [696, 108] on input "text" at bounding box center [756, 114] width 157 height 20
click at [709, 105] on input "text" at bounding box center [756, 114] width 157 height 20
type input "c"
type input "Crown Asset Management, LLC v [PERSON_NAME]"
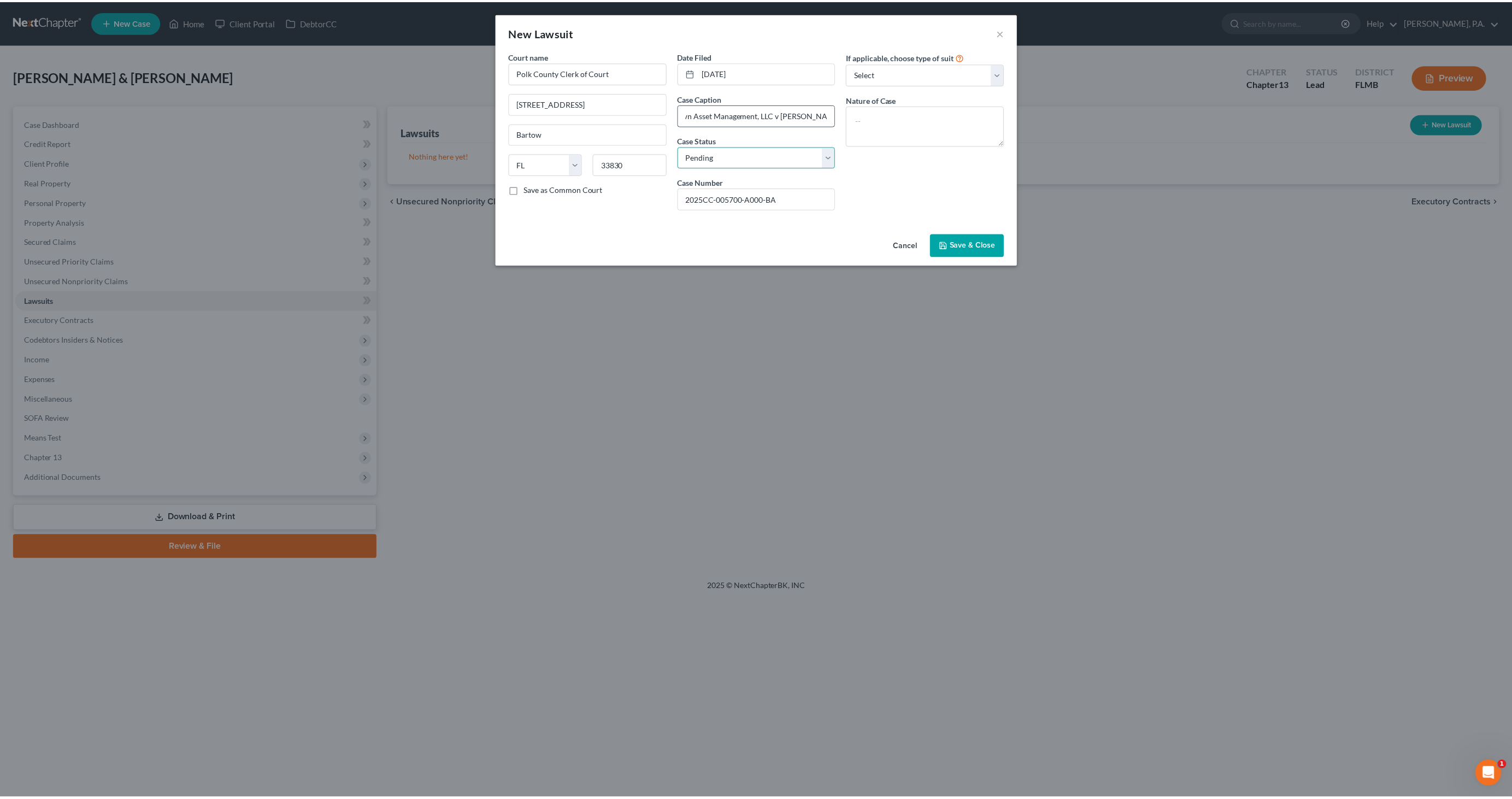
scroll to position [0, 0]
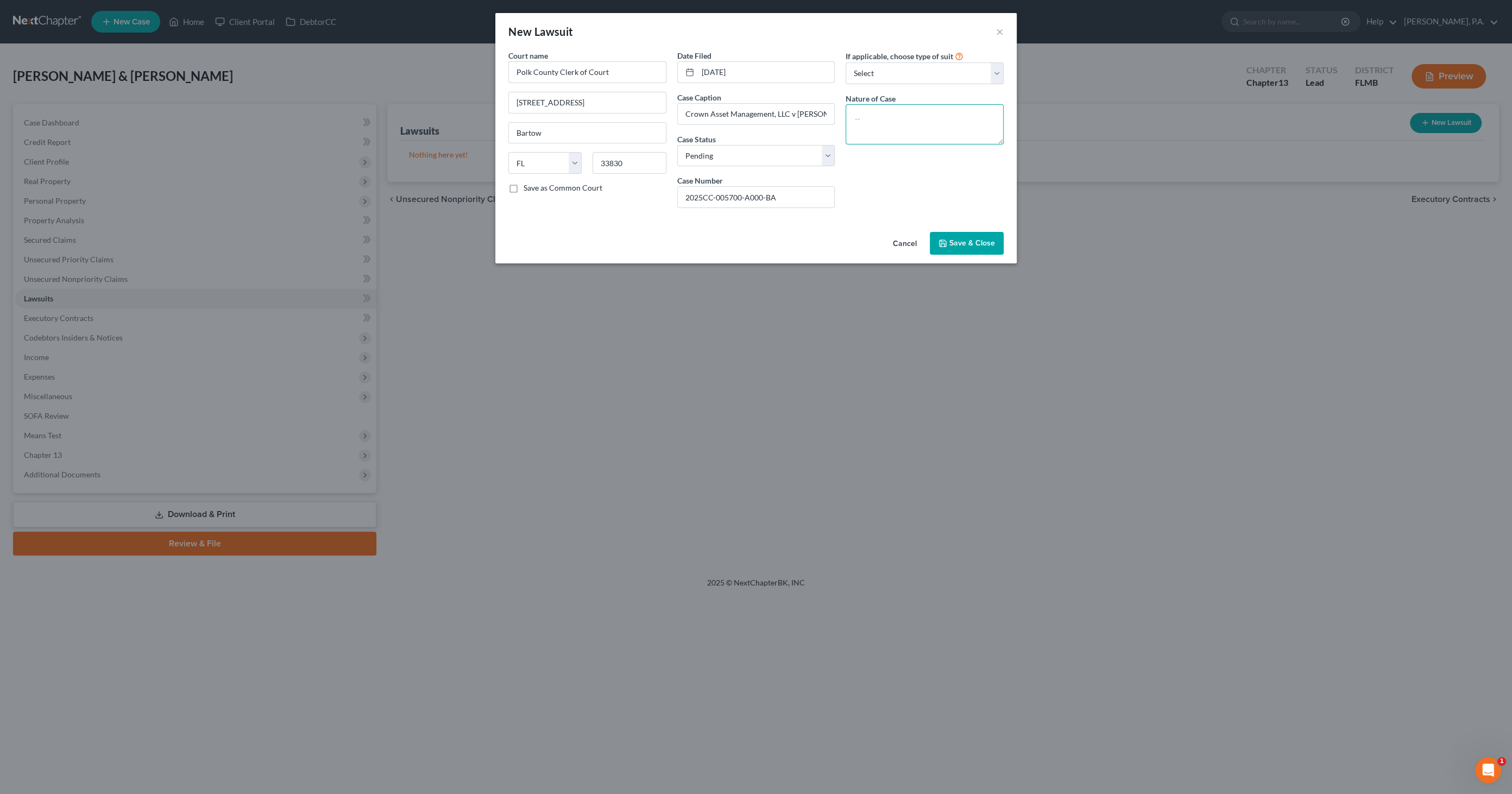
click at [936, 124] on textarea at bounding box center [924, 124] width 158 height 40
type textarea "Breach of Contract"
click at [971, 247] on button "Save & Close" at bounding box center [967, 243] width 74 height 23
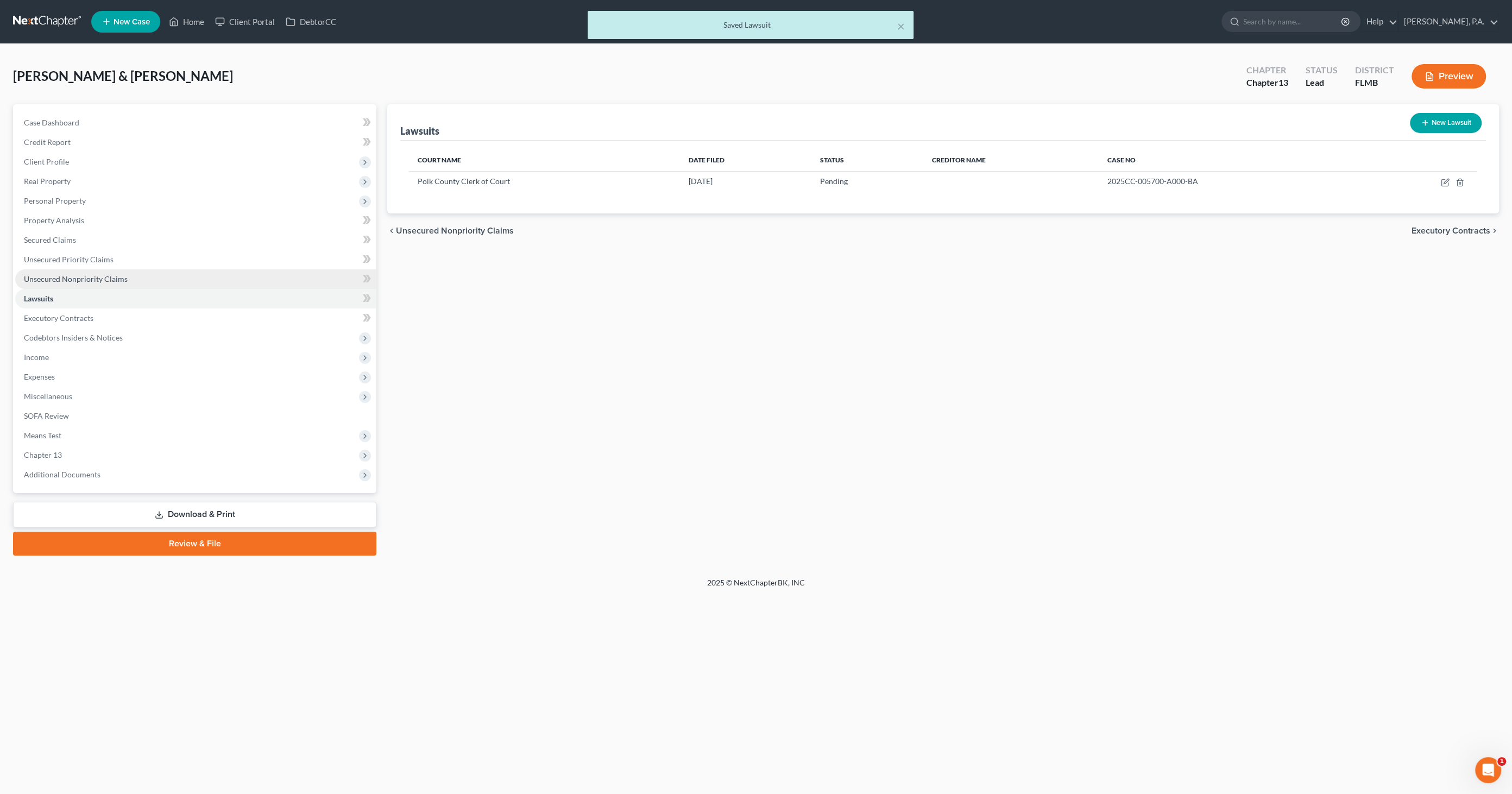
click at [77, 281] on span "Unsecured Nonpriority Claims" at bounding box center [76, 278] width 104 height 9
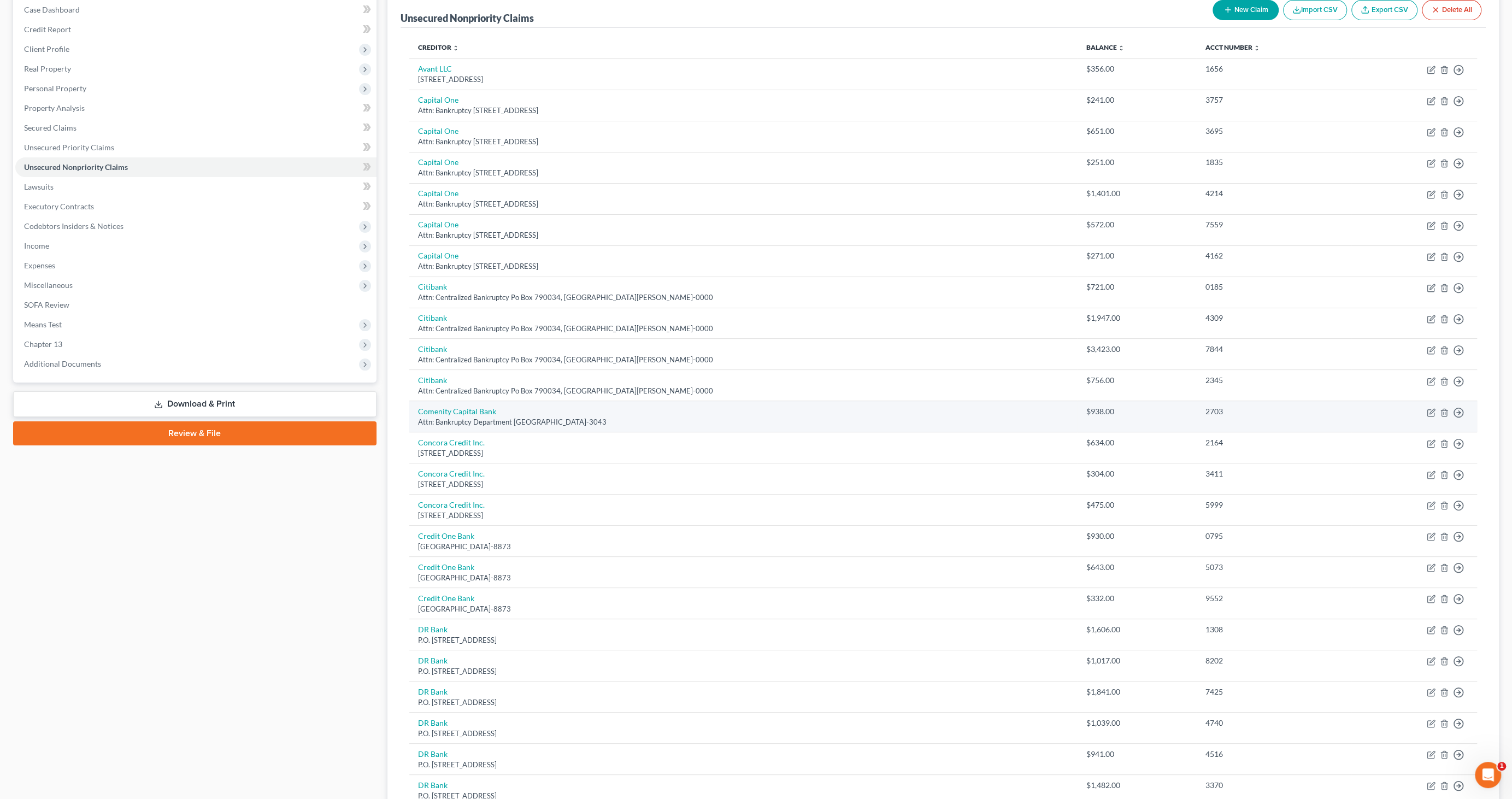
scroll to position [121, 0]
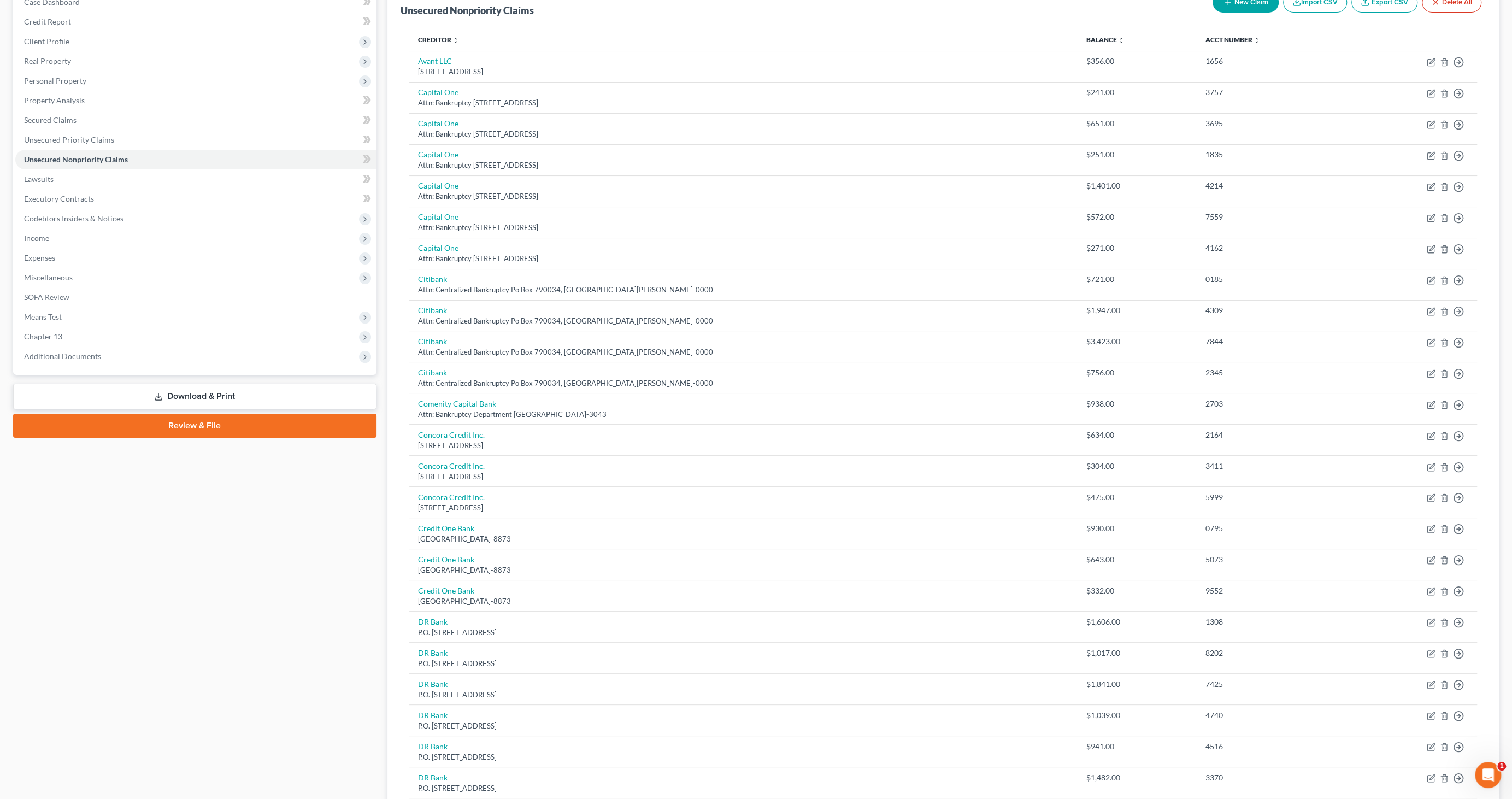
click at [1252, 5] on button "New Claim" at bounding box center [1246, 3] width 66 height 20
select select "2"
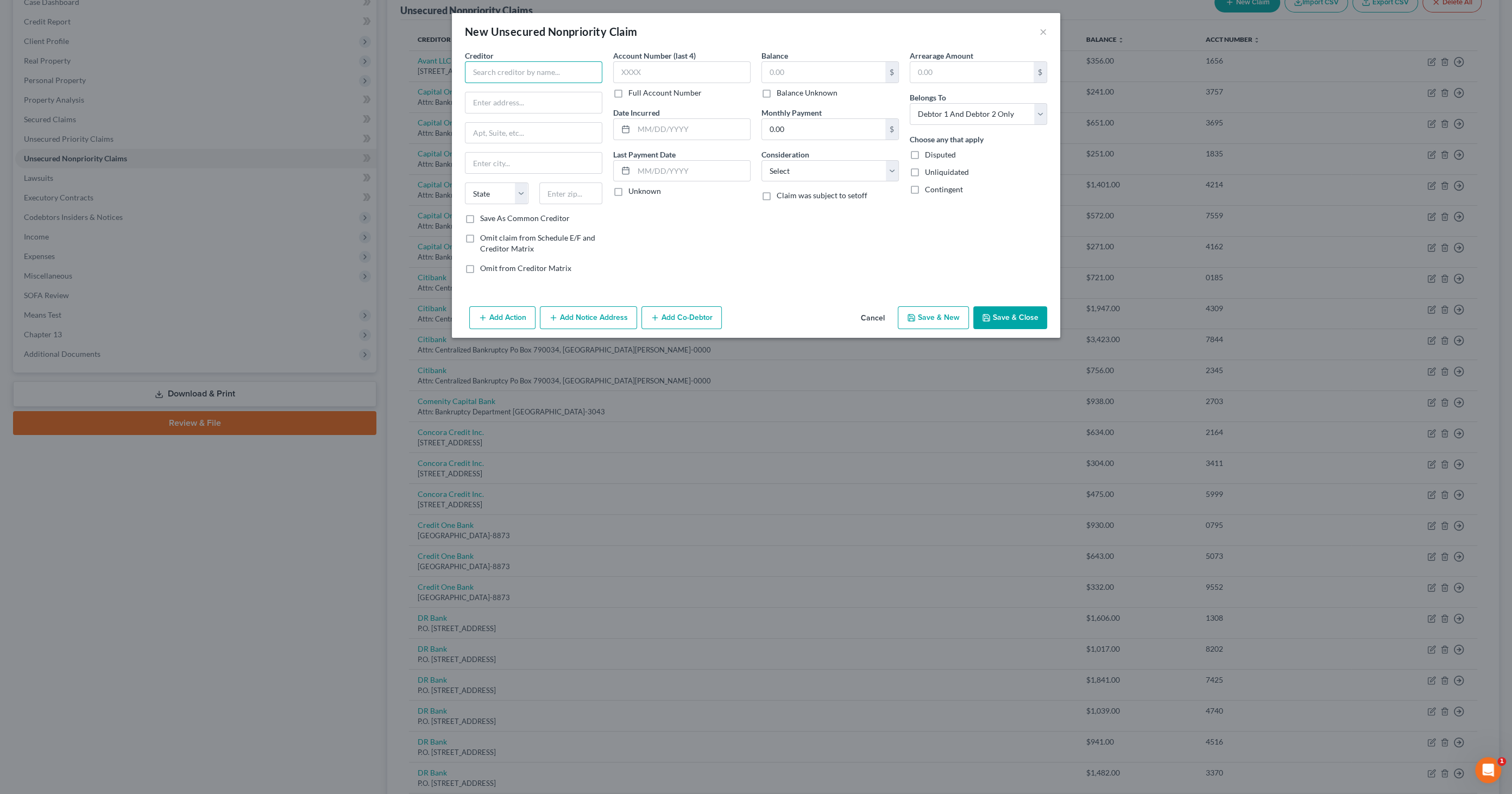
click at [483, 75] on input "text" at bounding box center [533, 72] width 137 height 22
click at [566, 122] on div "Crown Asset Management, LLC" at bounding box center [536, 116] width 126 height 11
type input "Crown Asset Management, LLC"
type input "[STREET_ADDRESS] Ste"
type input "Duluth"
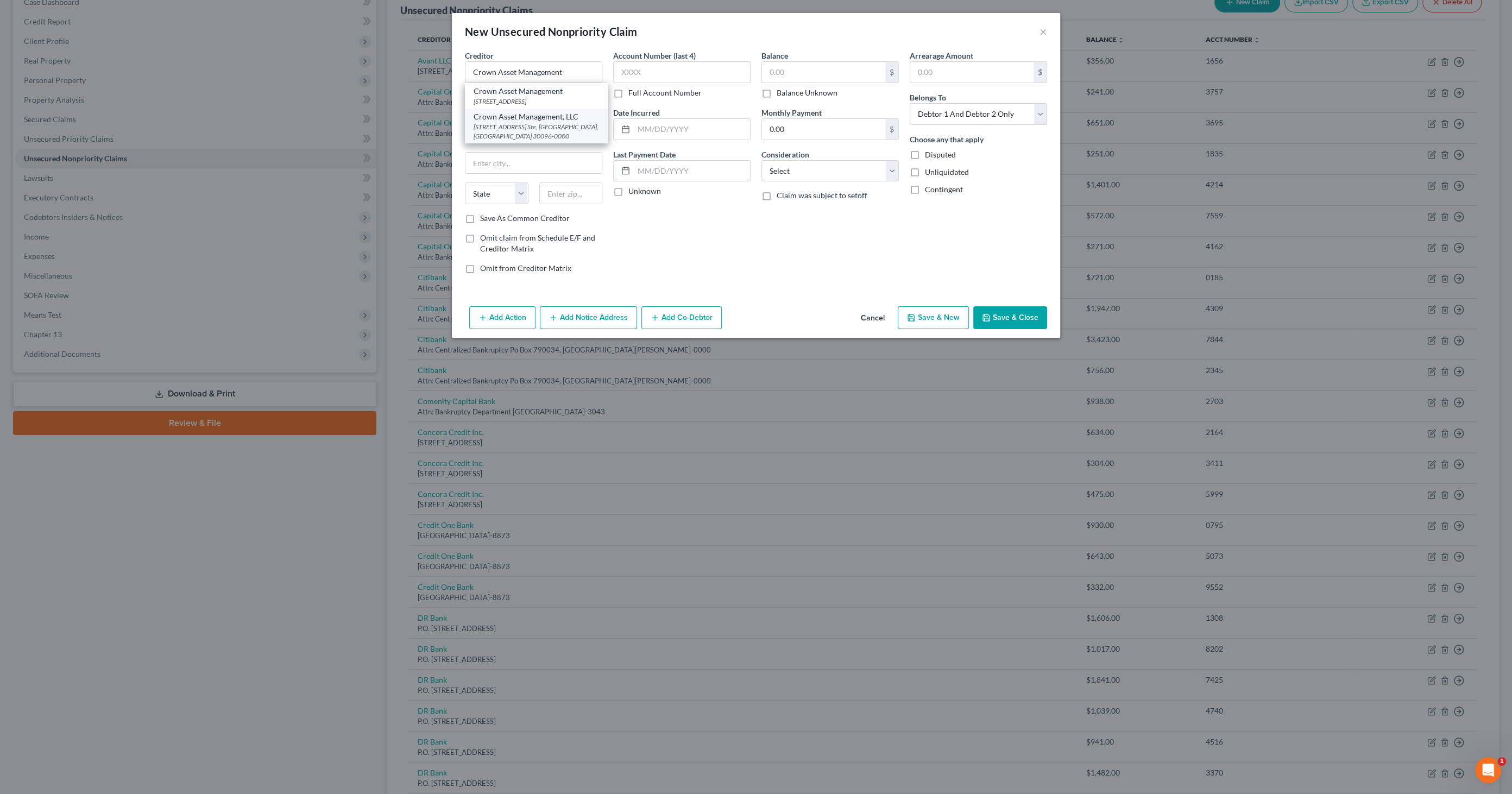
select select "10"
type input "30096-0000"
click at [795, 66] on input "text" at bounding box center [824, 72] width 124 height 20
type input "20,209.92"
click at [795, 174] on select "Select Cable / Satellite Services Collection Agency Credit Card Debt Debt Couns…" at bounding box center [829, 171] width 137 height 22
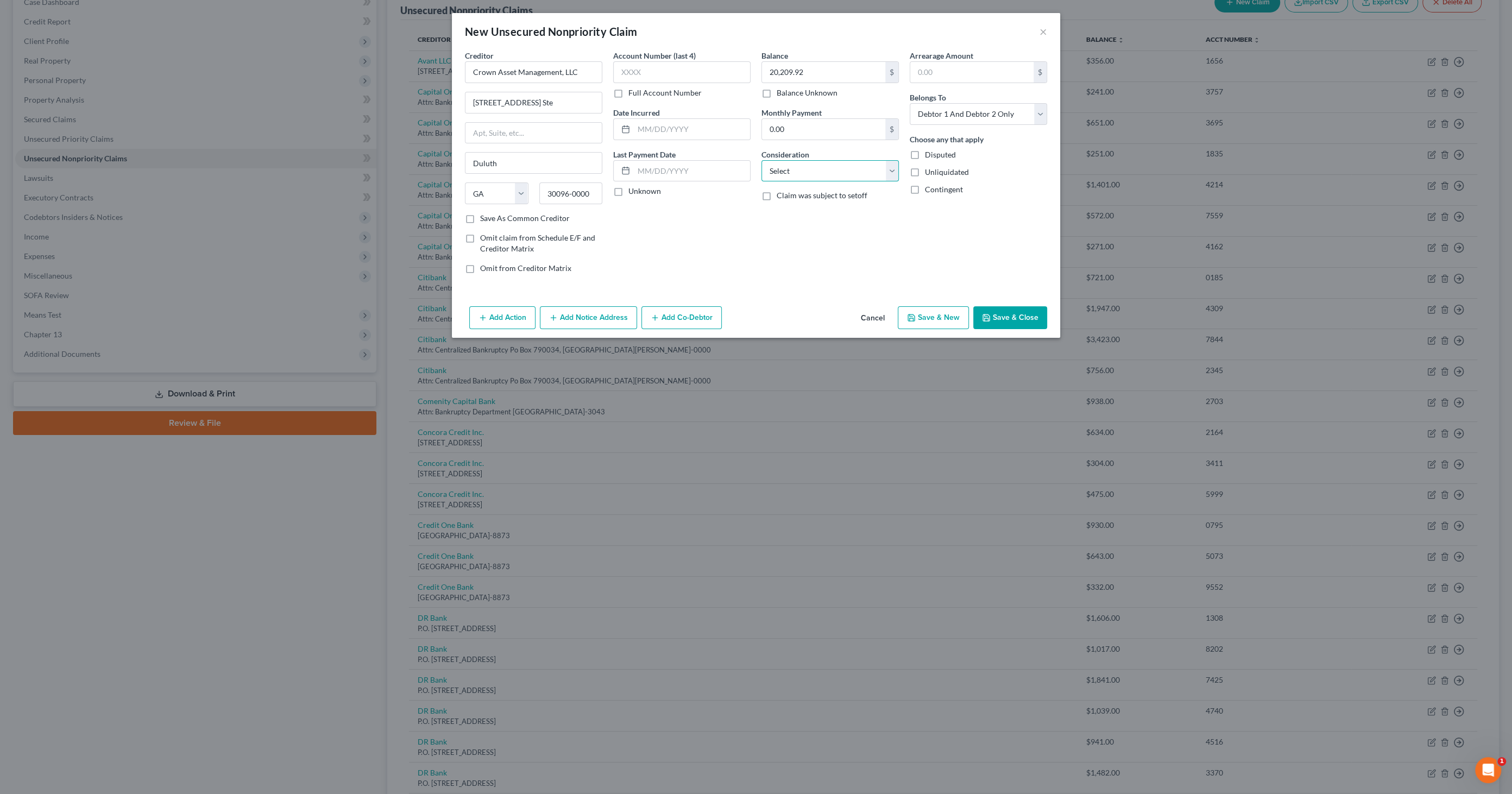
click at [795, 174] on select "Select Cable / Satellite Services Collection Agency Credit Card Debt Debt Couns…" at bounding box center [829, 171] width 137 height 22
click at [795, 167] on select "Select Cable / Satellite Services Collection Agency Credit Card Debt Debt Couns…" at bounding box center [829, 171] width 137 height 22
select select "14"
click at [761, 160] on select "Select Cable / Satellite Services Collection Agency Credit Card Debt Debt Couns…" at bounding box center [829, 171] width 137 height 22
click at [807, 211] on input "text" at bounding box center [830, 212] width 137 height 20
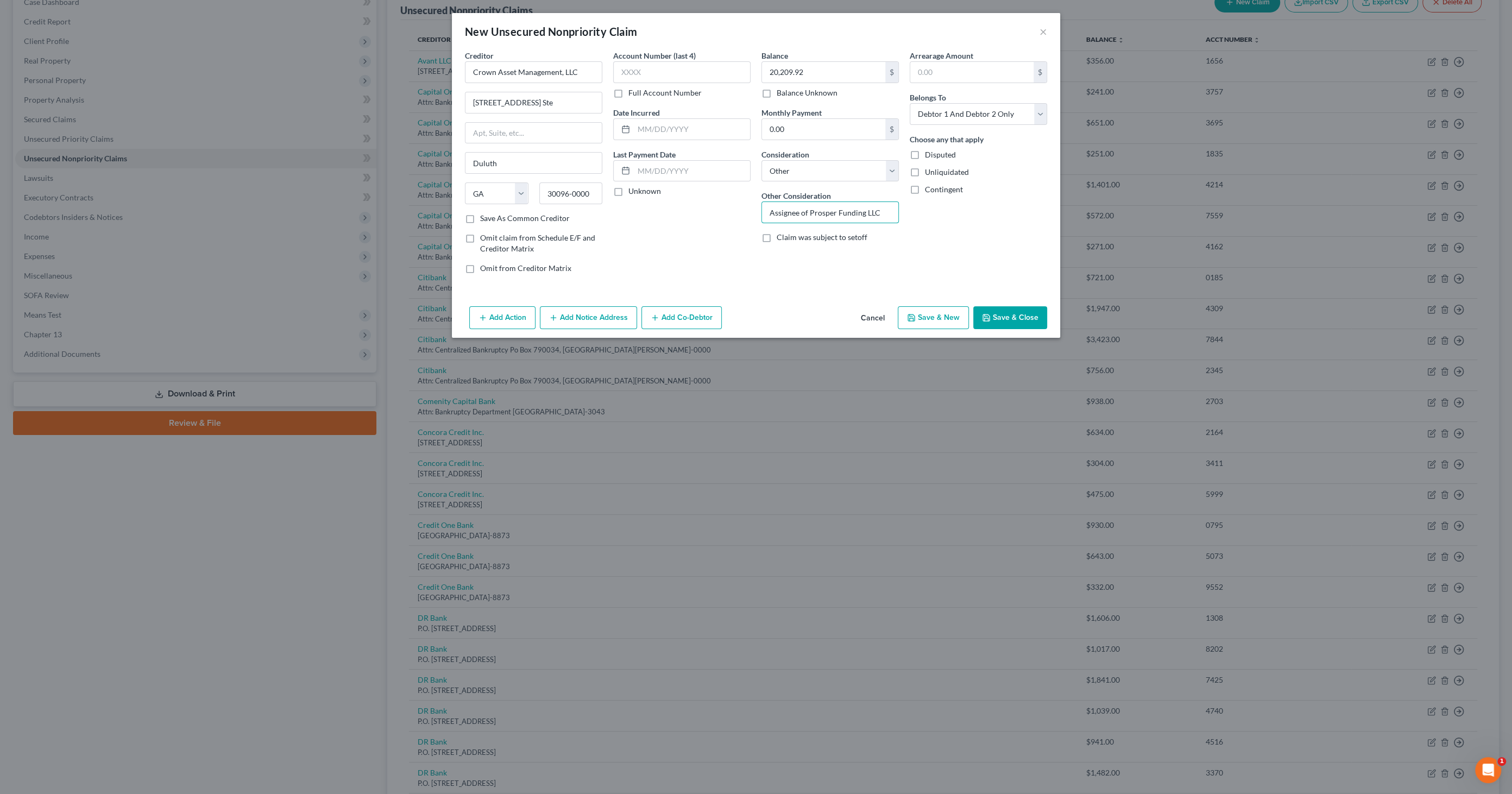
type input "Assignee of Prosper Funding LLC"
click at [587, 318] on button "Add Notice Address" at bounding box center [589, 317] width 97 height 23
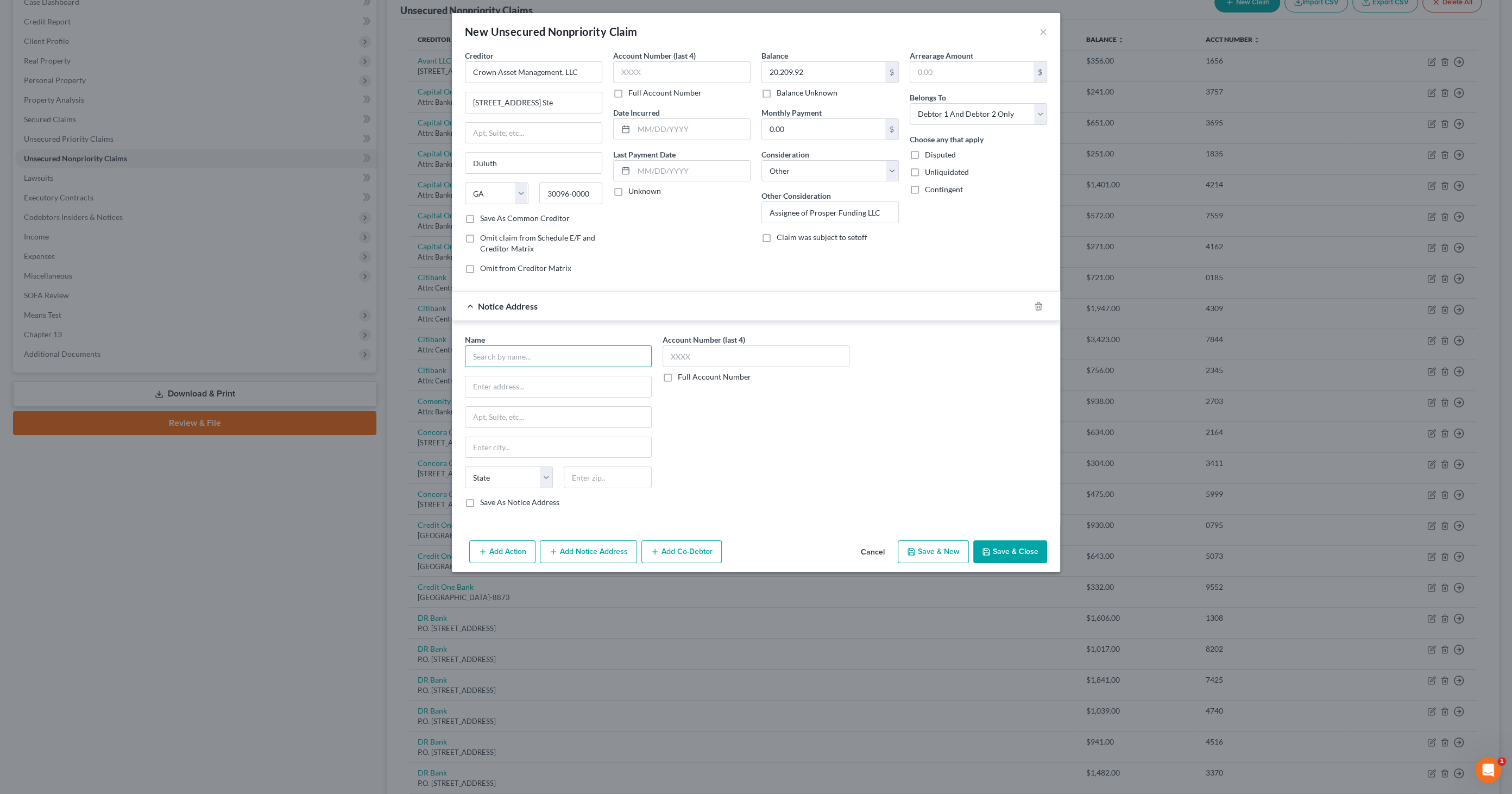
click at [493, 353] on input "text" at bounding box center [558, 356] width 187 height 22
drag, startPoint x: 487, startPoint y: 345, endPoint x: 334, endPoint y: 360, distance: 153.7
click at [334, 360] on div "New Unsecured Nonpriority Claim × Creditor * Crown Asset Management, LLC [STREE…" at bounding box center [756, 397] width 1512 height 794
type input "[PERSON_NAME], Palma, [PERSON_NAME] & [PERSON_NAME], PLLC"
type input "[STREET_ADDRESS]"
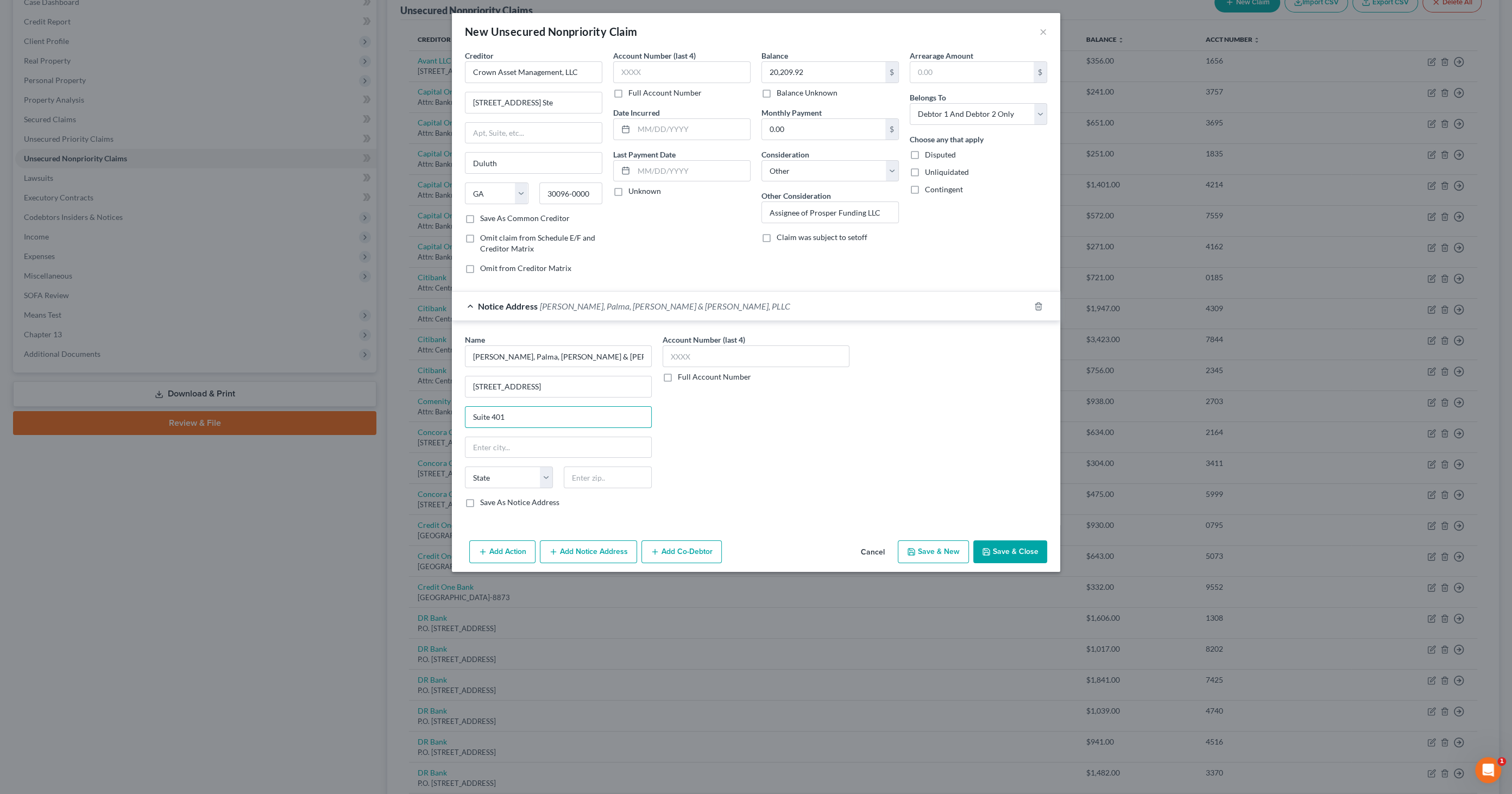
type input "Suite 401"
type input "[GEOGRAPHIC_DATA]"
select select "9"
type input "33126"
click at [1006, 545] on button "Save & Close" at bounding box center [1010, 551] width 74 height 23
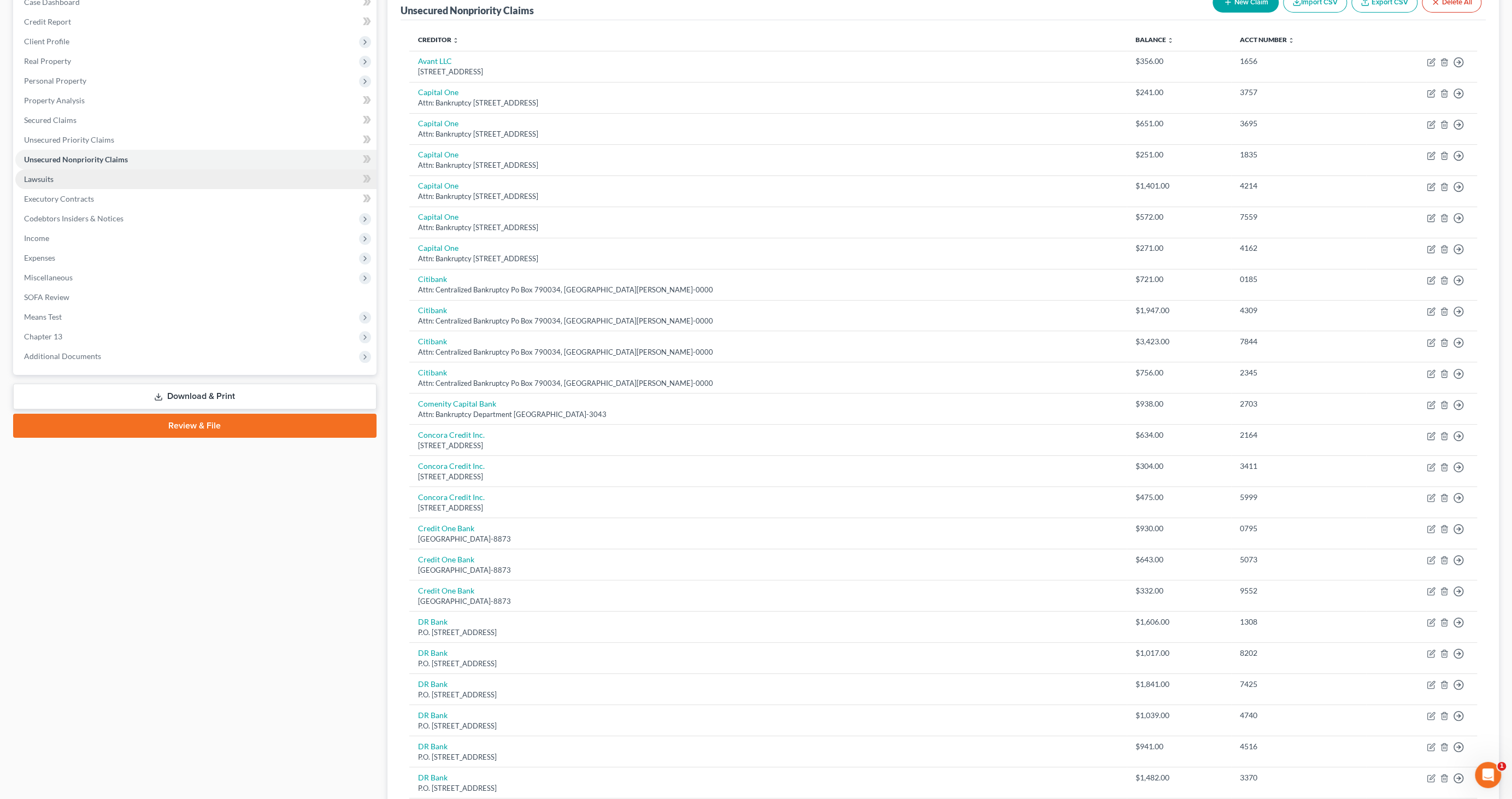
click at [37, 182] on span "Lawsuits" at bounding box center [39, 179] width 29 height 10
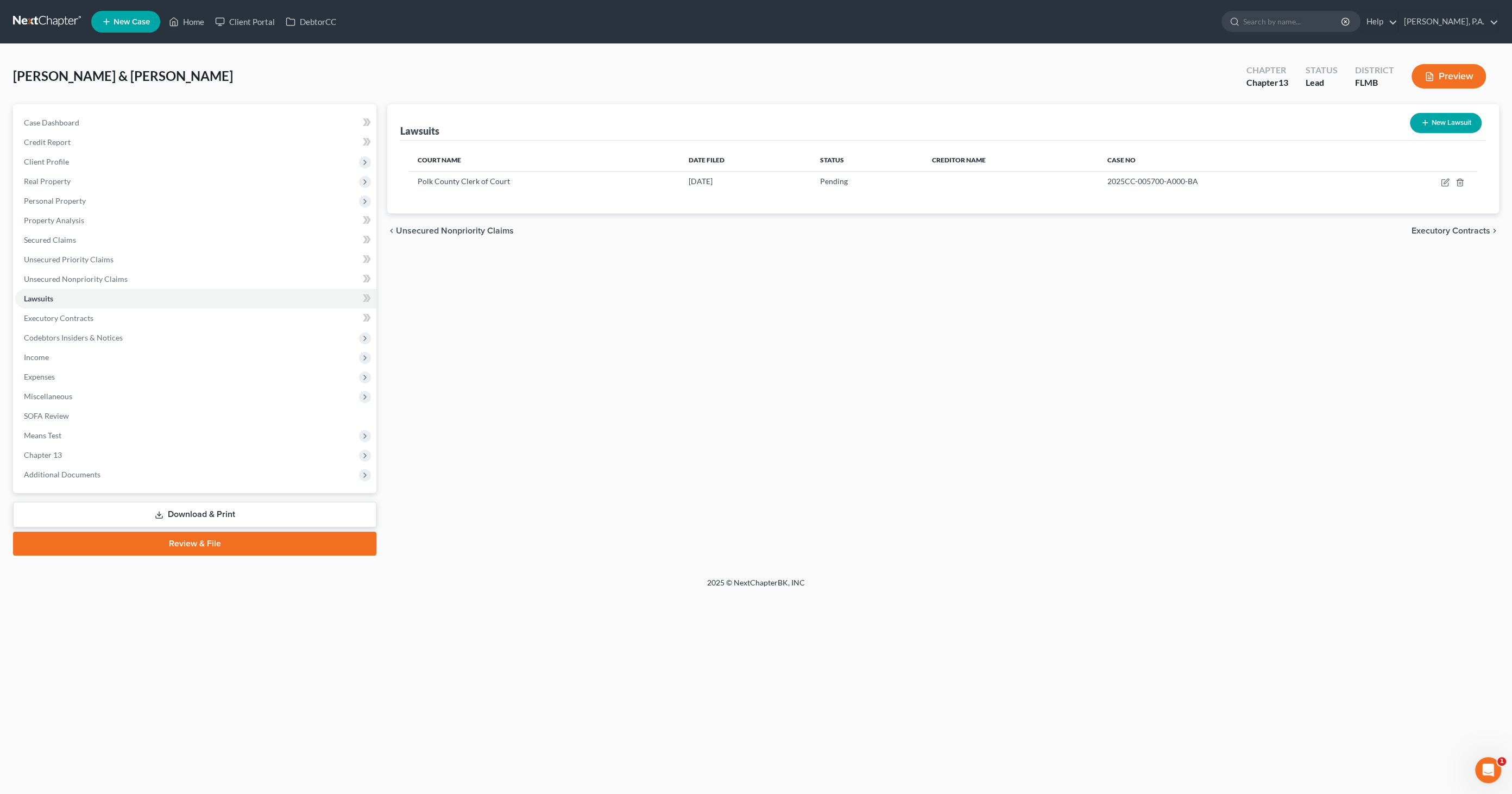
click at [1437, 124] on button "New Lawsuit" at bounding box center [1445, 123] width 72 height 20
select select "0"
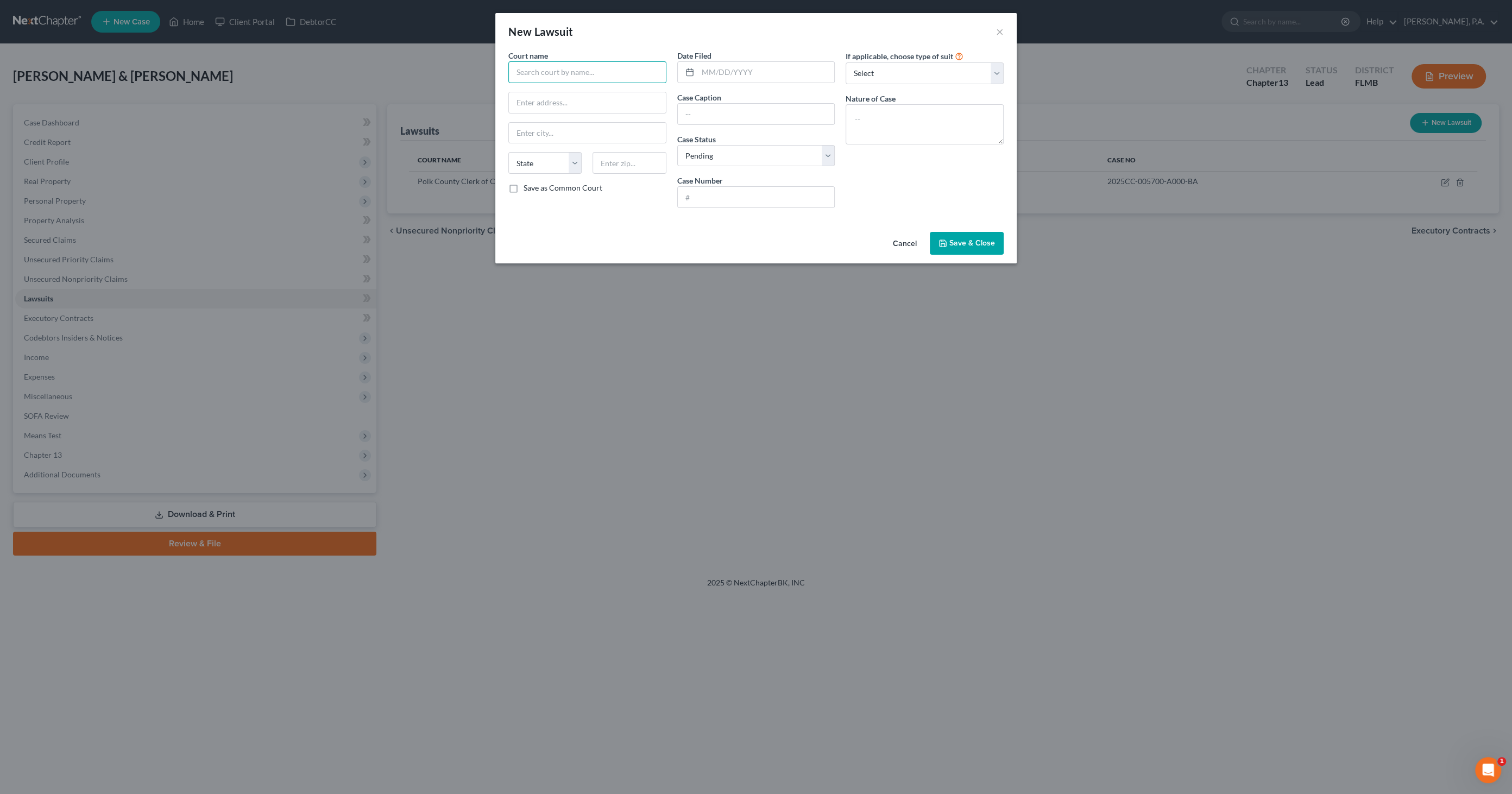
click at [562, 67] on input "text" at bounding box center [587, 72] width 158 height 22
click at [570, 90] on div "Polk County Clerk of Court" at bounding box center [573, 91] width 113 height 11
type input "Polk County Clerk of Court"
type input "[STREET_ADDRESS]"
type input "Bartow"
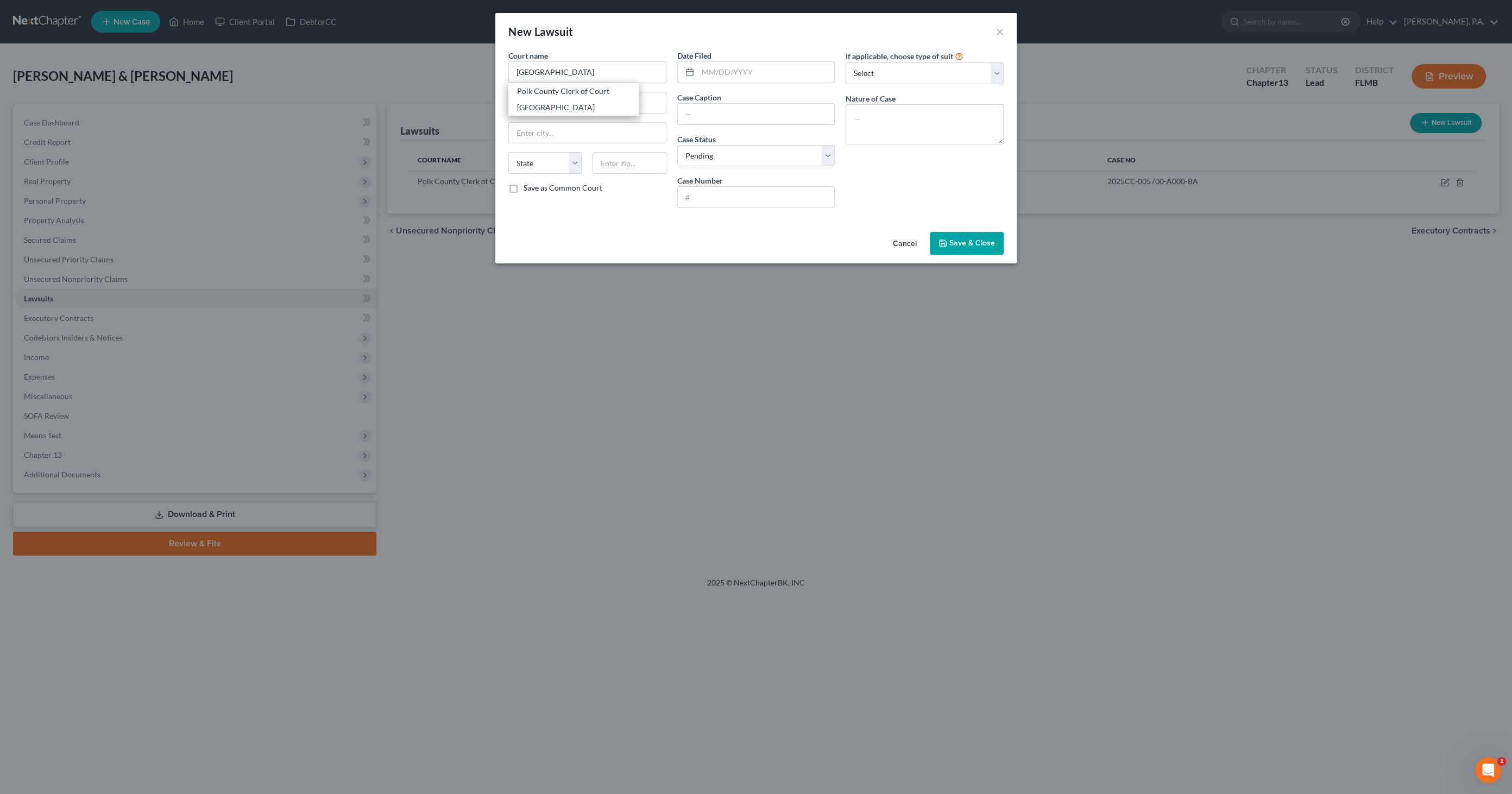
select select "9"
type input "33830"
click at [745, 73] on input "text" at bounding box center [766, 72] width 137 height 20
type input "[DATE]"
click at [730, 113] on input "text" at bounding box center [756, 114] width 157 height 20
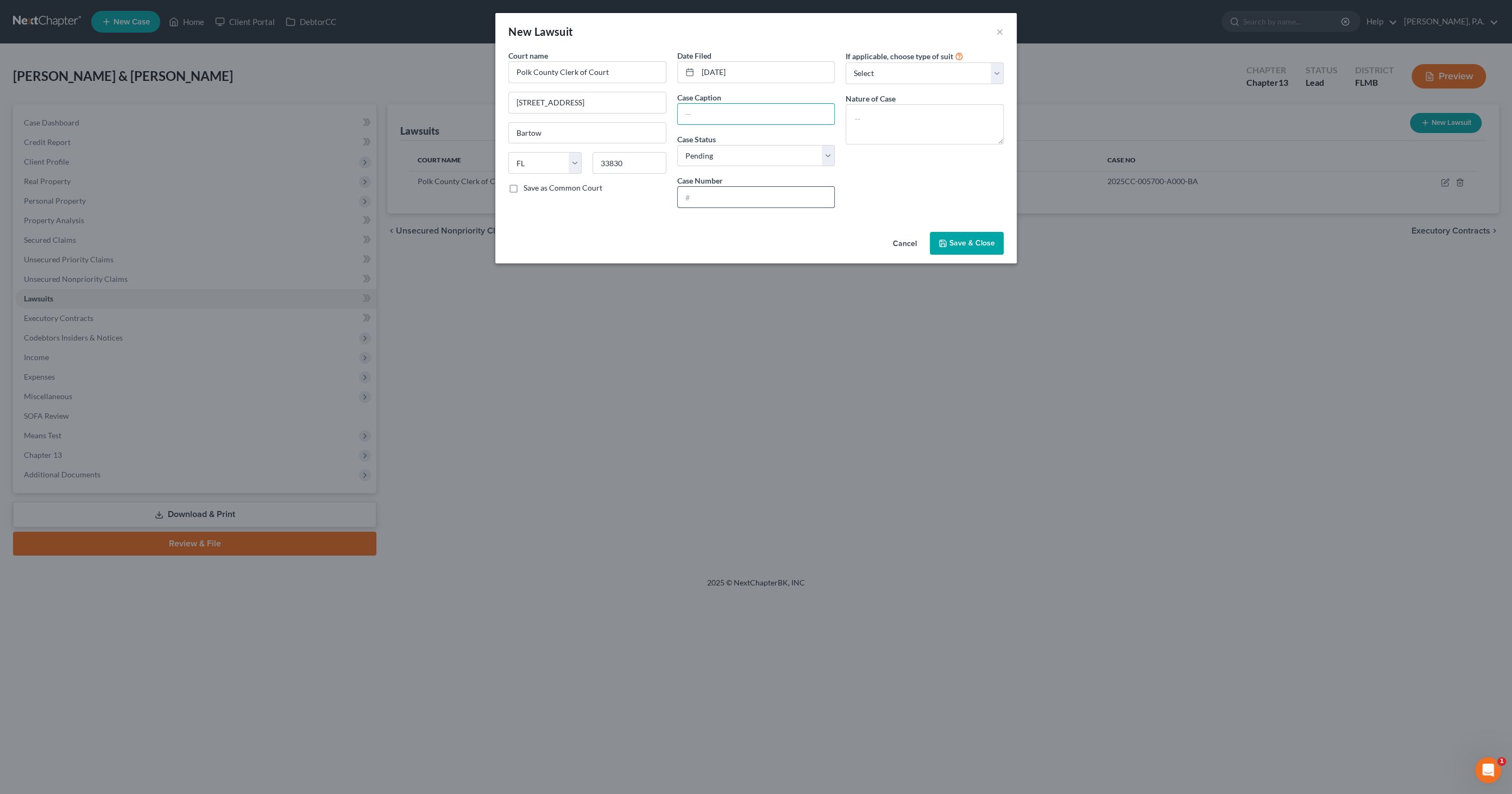
click at [694, 192] on input "text" at bounding box center [756, 197] width 157 height 20
click at [755, 198] on input "text" at bounding box center [756, 197] width 157 height 20
type input "2025SC-011297-A000-BA"
click at [733, 113] on input "text" at bounding box center [756, 114] width 157 height 20
type input "c"
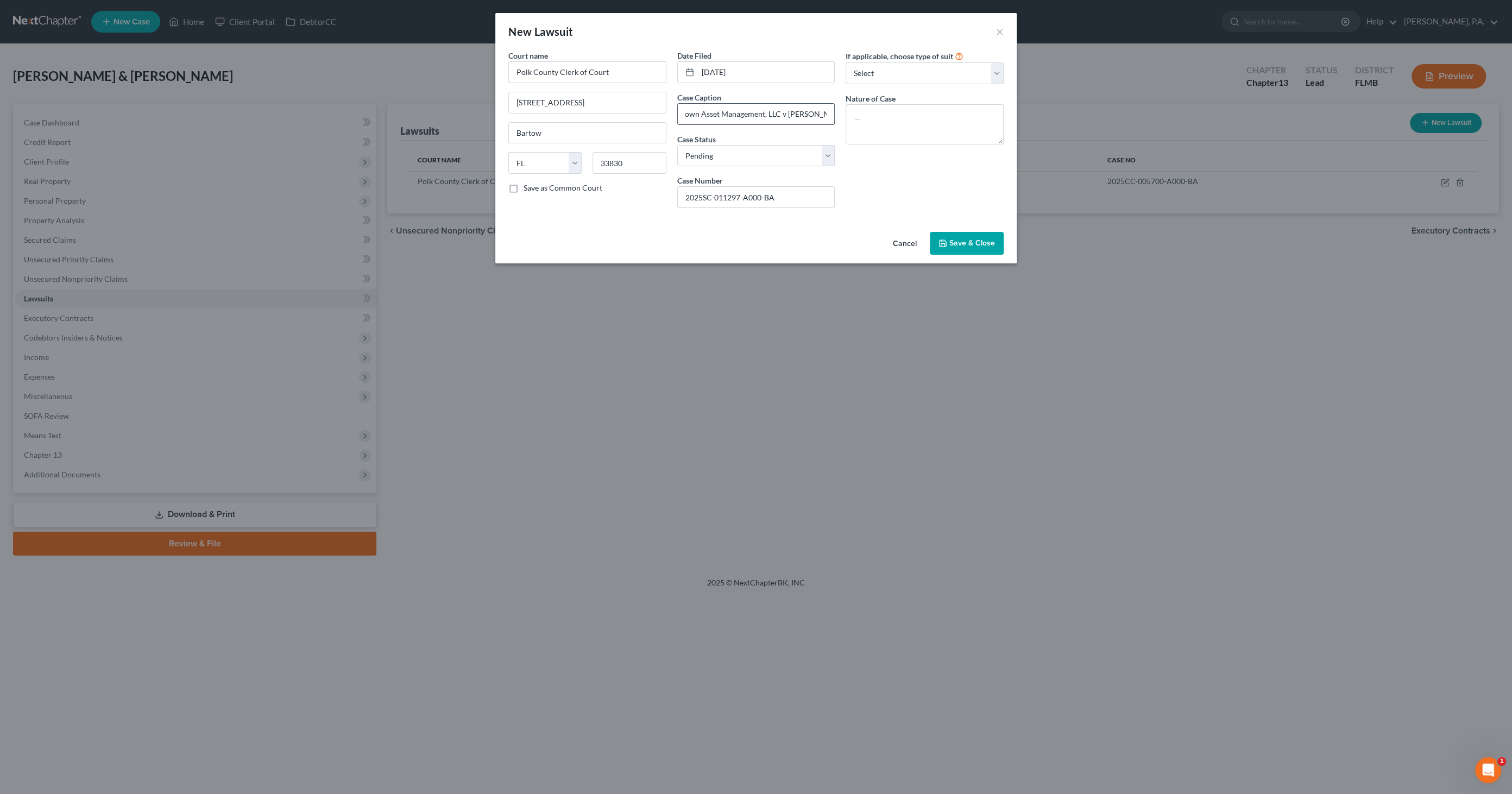
scroll to position [0, 17]
type input "Crown Asset Management, LLC v [PERSON_NAME]"
click at [914, 127] on textarea at bounding box center [924, 124] width 158 height 40
type textarea "Account Stated"
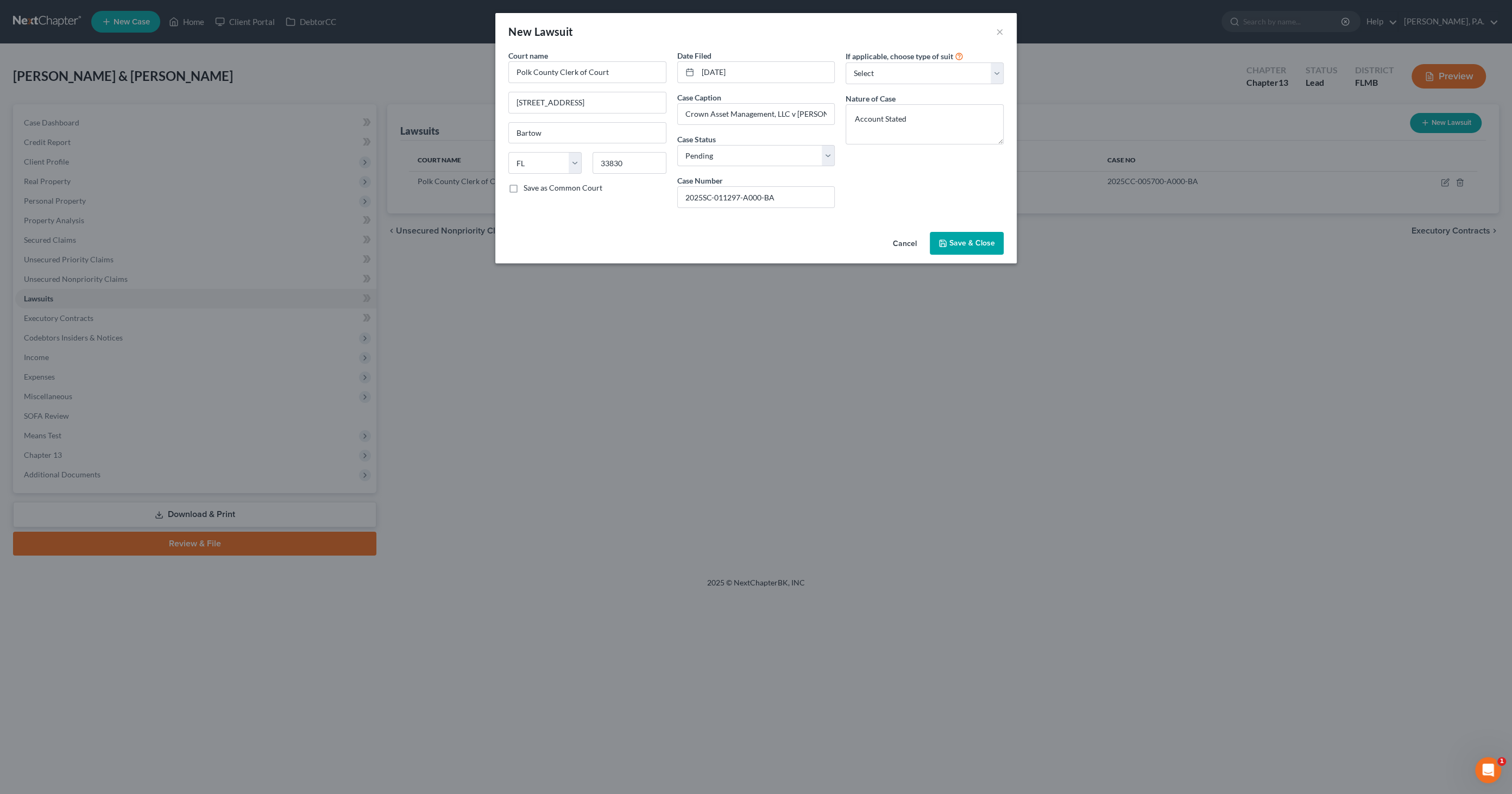
click at [964, 244] on span "Save & Close" at bounding box center [972, 243] width 46 height 9
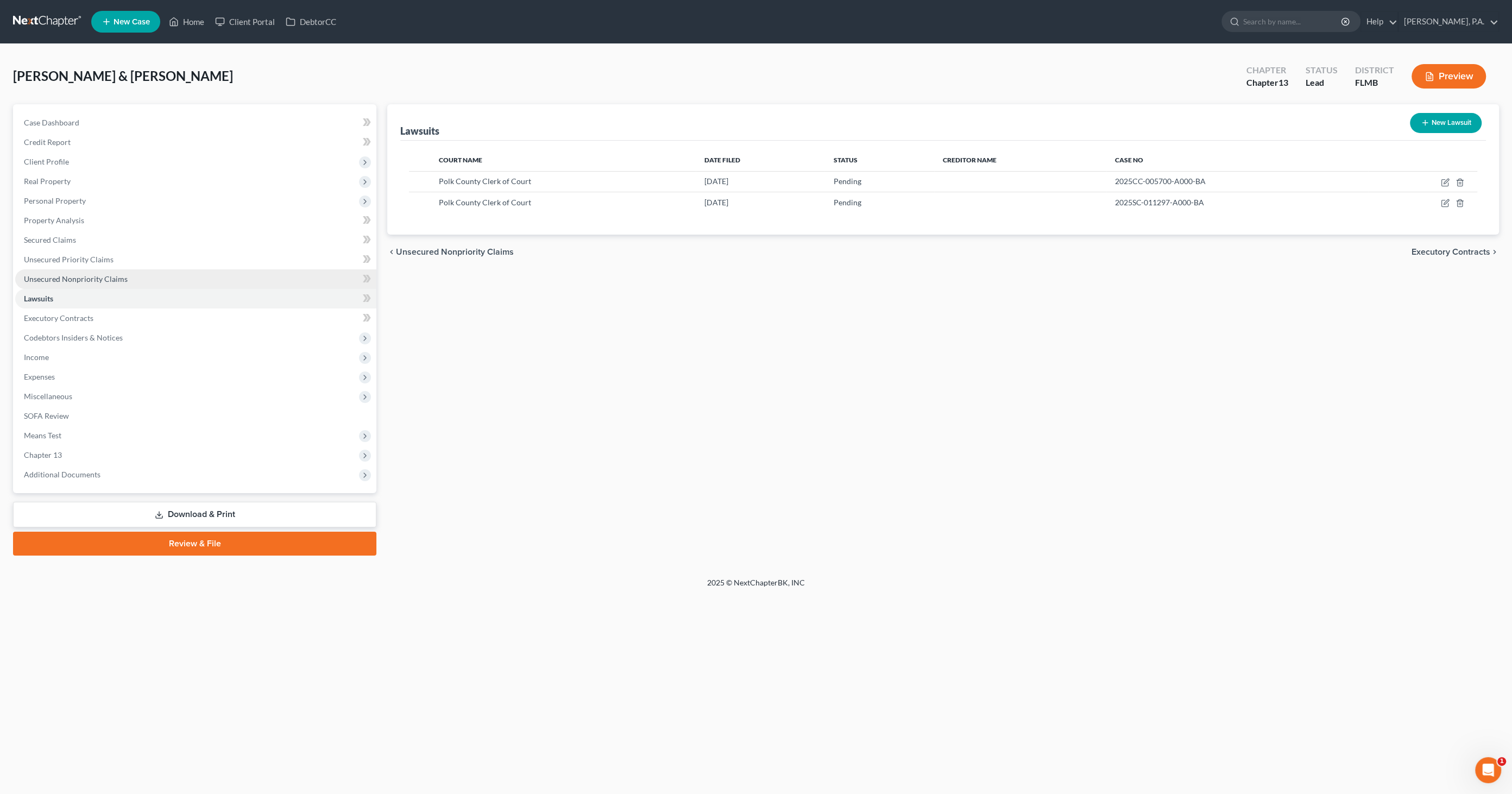
click at [70, 279] on span "Unsecured Nonpriority Claims" at bounding box center [76, 278] width 104 height 9
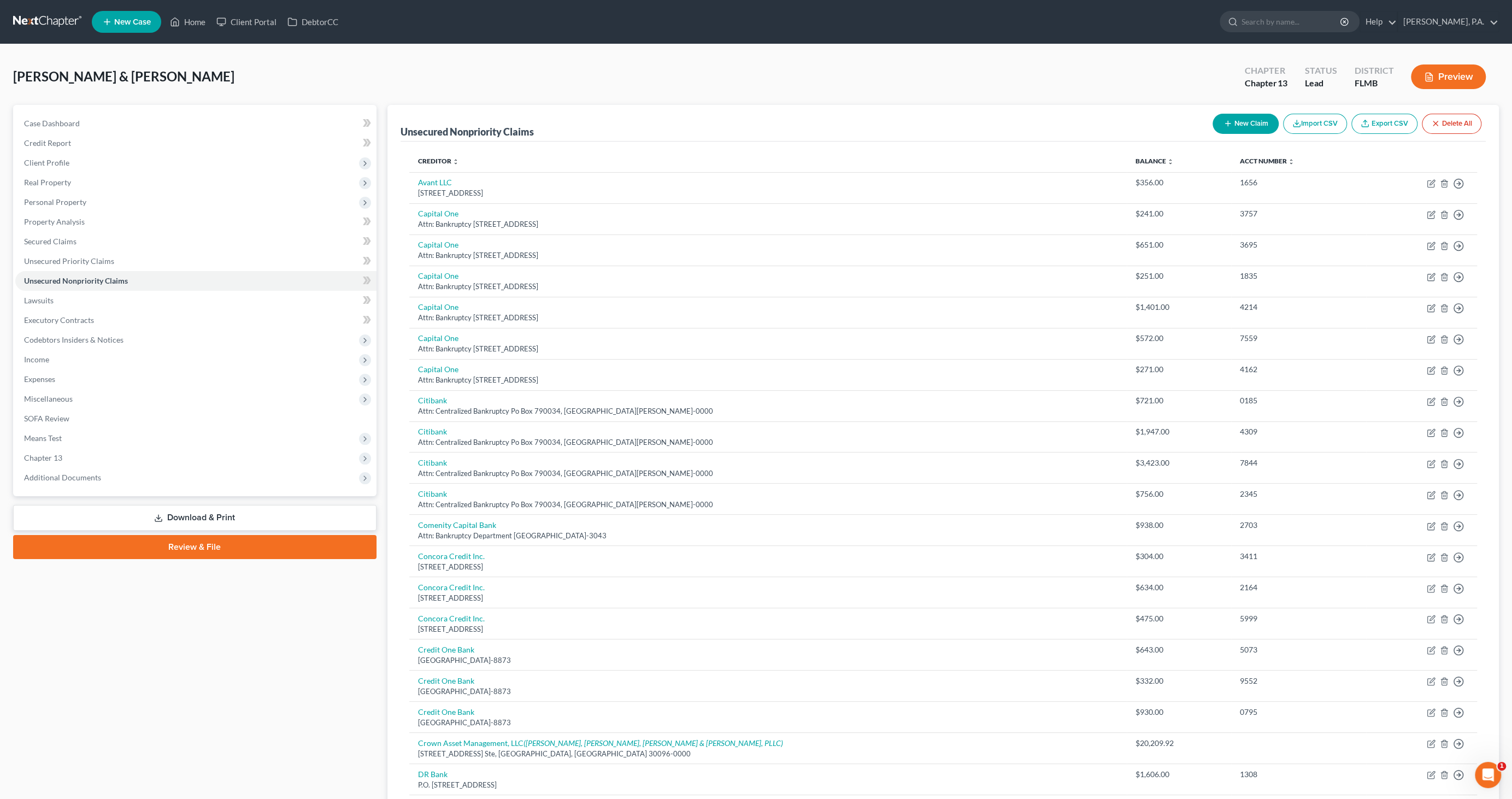
click at [1235, 121] on button "New Claim" at bounding box center [1246, 124] width 66 height 20
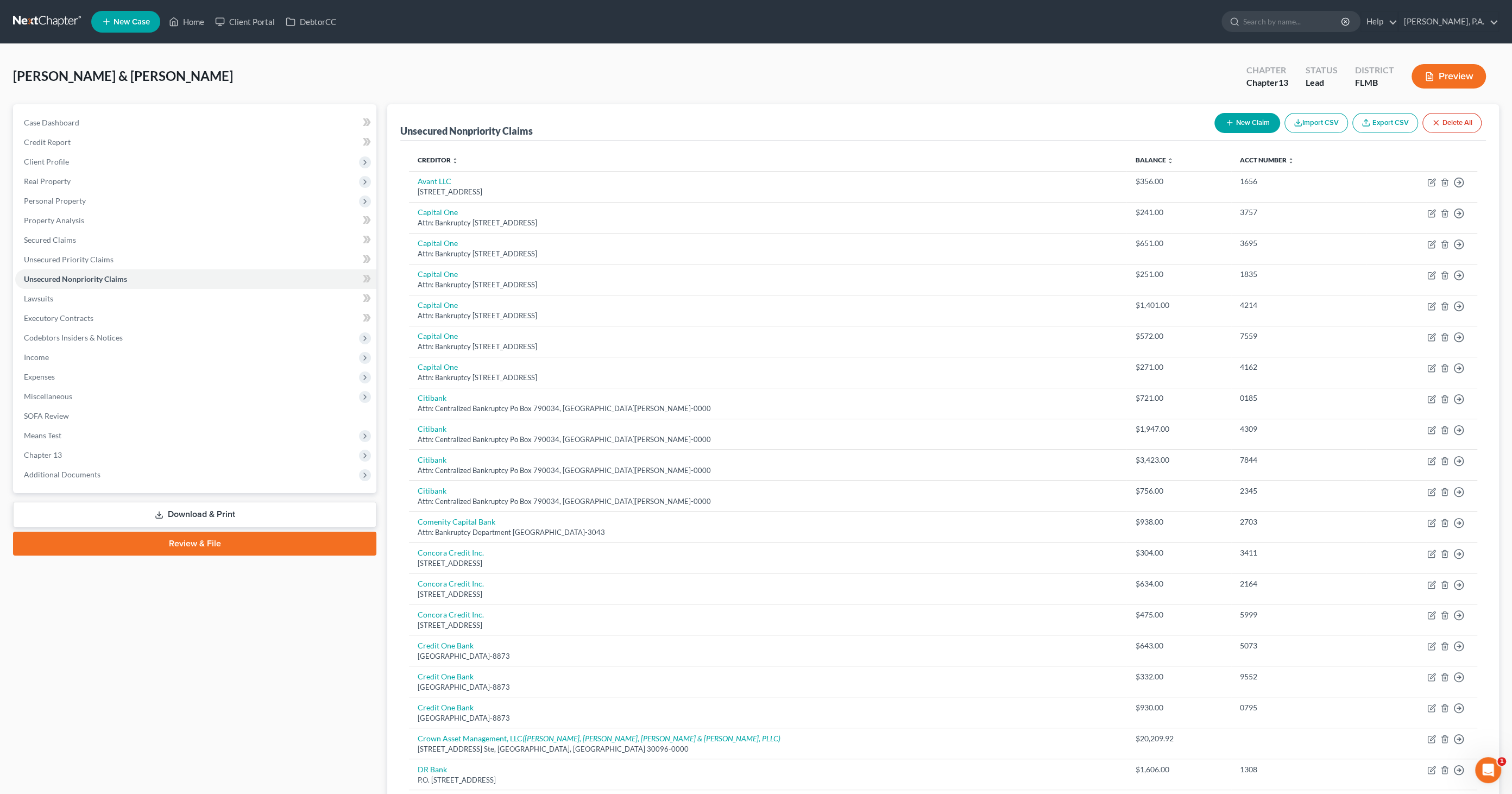
select select "2"
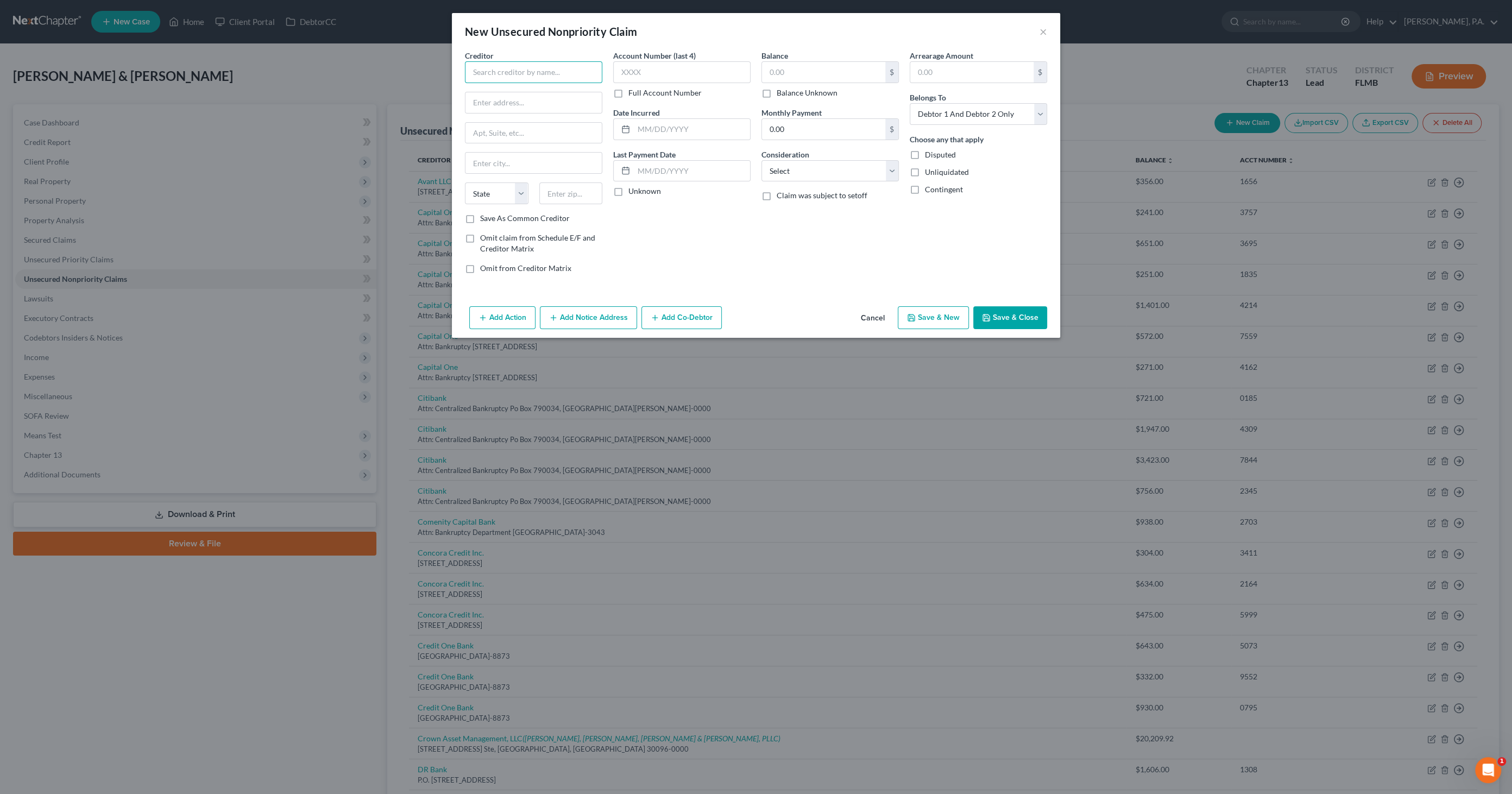
click at [531, 68] on input "text" at bounding box center [533, 72] width 137 height 22
click at [531, 122] on div "Crown Asset Management, LLC" at bounding box center [536, 116] width 126 height 11
type input "Crown Asset Management, LLC"
type input "[STREET_ADDRESS] Ste"
type input "Duluth"
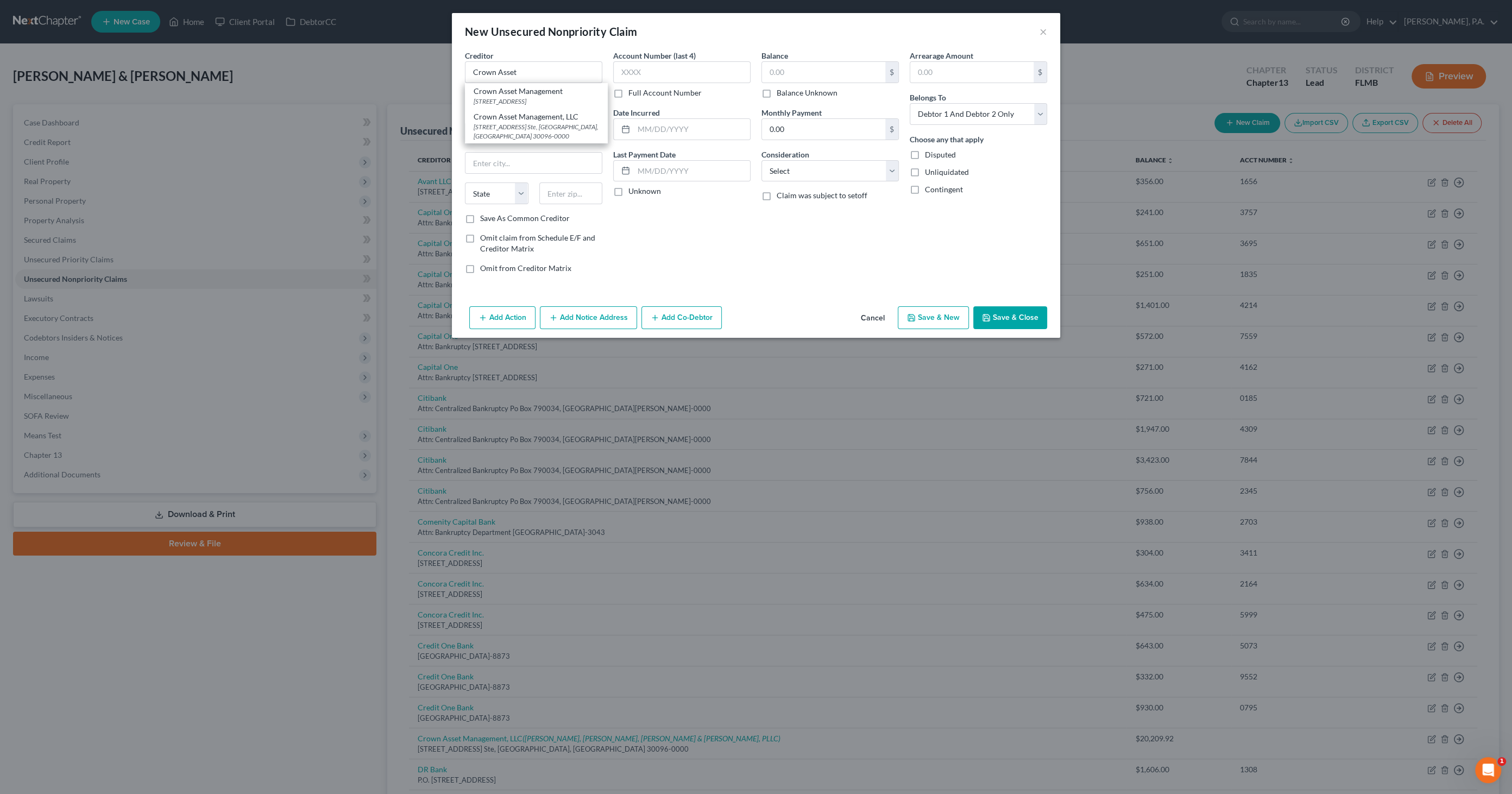
select select "10"
type input "30096-0000"
click at [790, 71] on input "text" at bounding box center [824, 72] width 124 height 20
click at [797, 76] on input "text" at bounding box center [824, 72] width 124 height 20
type input "2,561.30"
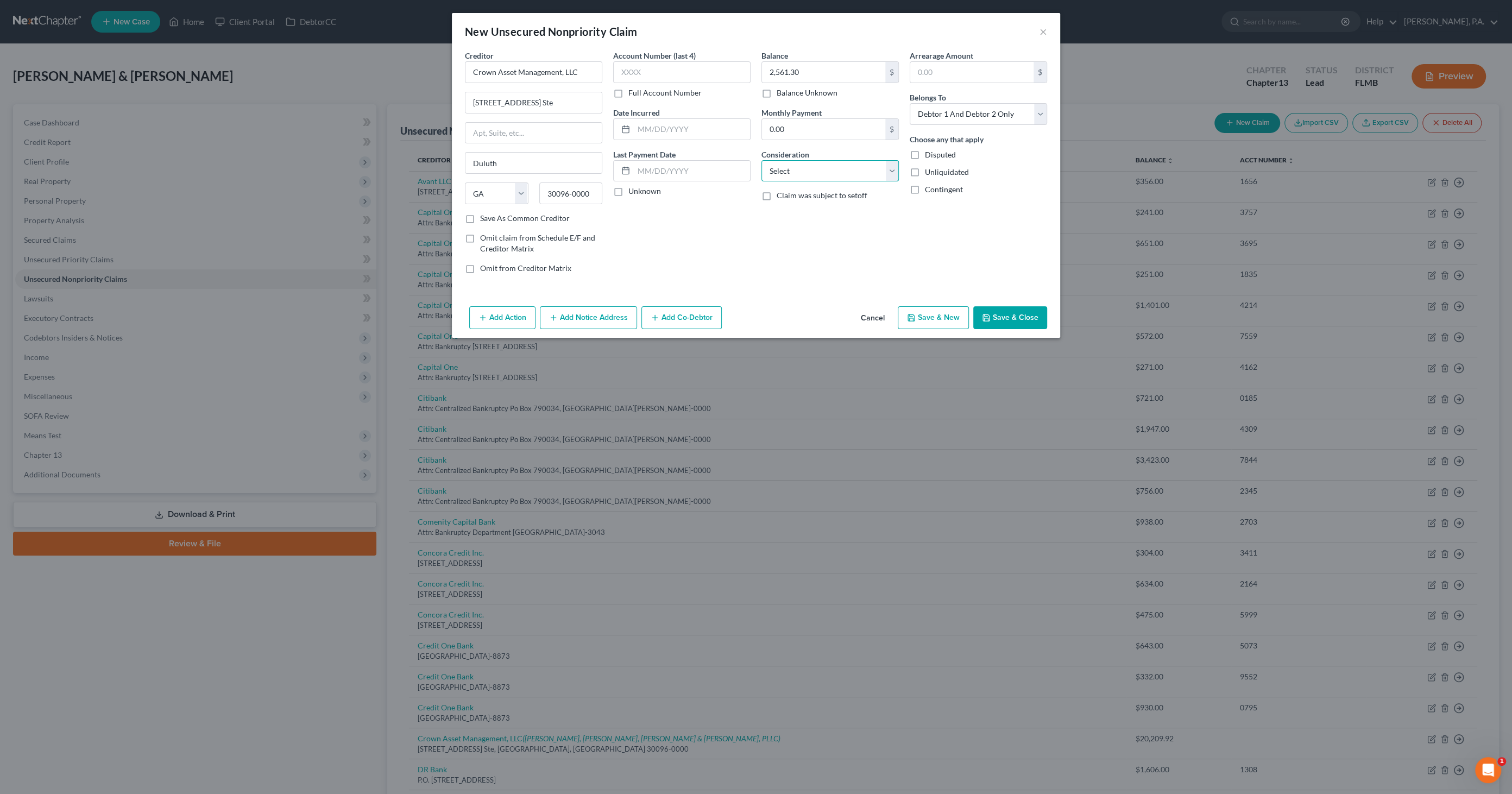
click at [812, 175] on select "Select Cable / Satellite Services Collection Agency Credit Card Debt Debt Couns…" at bounding box center [829, 171] width 137 height 22
select select "14"
click at [761, 160] on select "Select Cable / Satellite Services Collection Agency Credit Card Debt Debt Couns…" at bounding box center [829, 171] width 137 height 22
click at [797, 210] on input "text" at bounding box center [830, 212] width 137 height 20
type input "Assignee of Comenity Capital Bank"
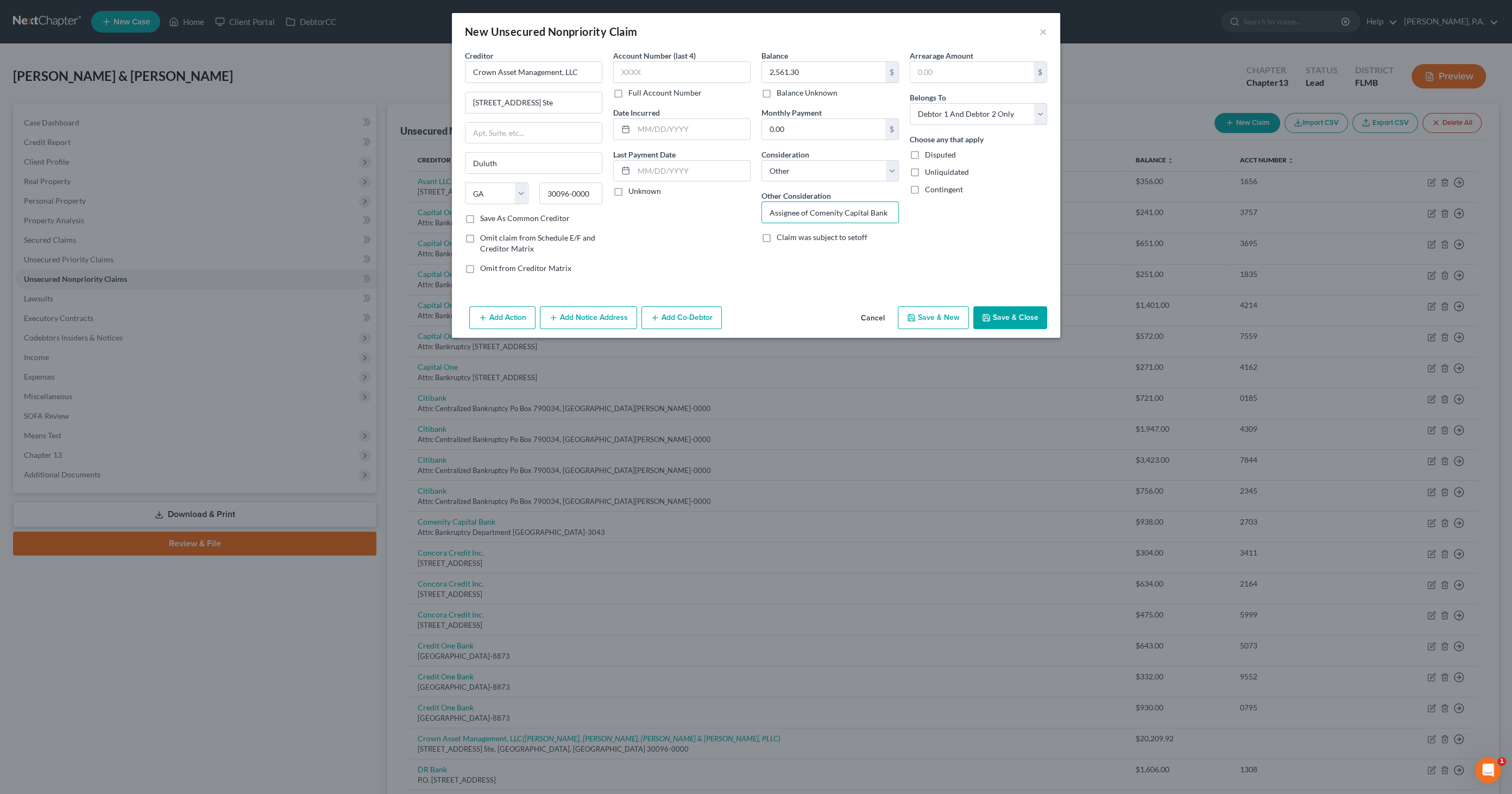
click at [578, 316] on button "Add Notice Address" at bounding box center [589, 317] width 97 height 23
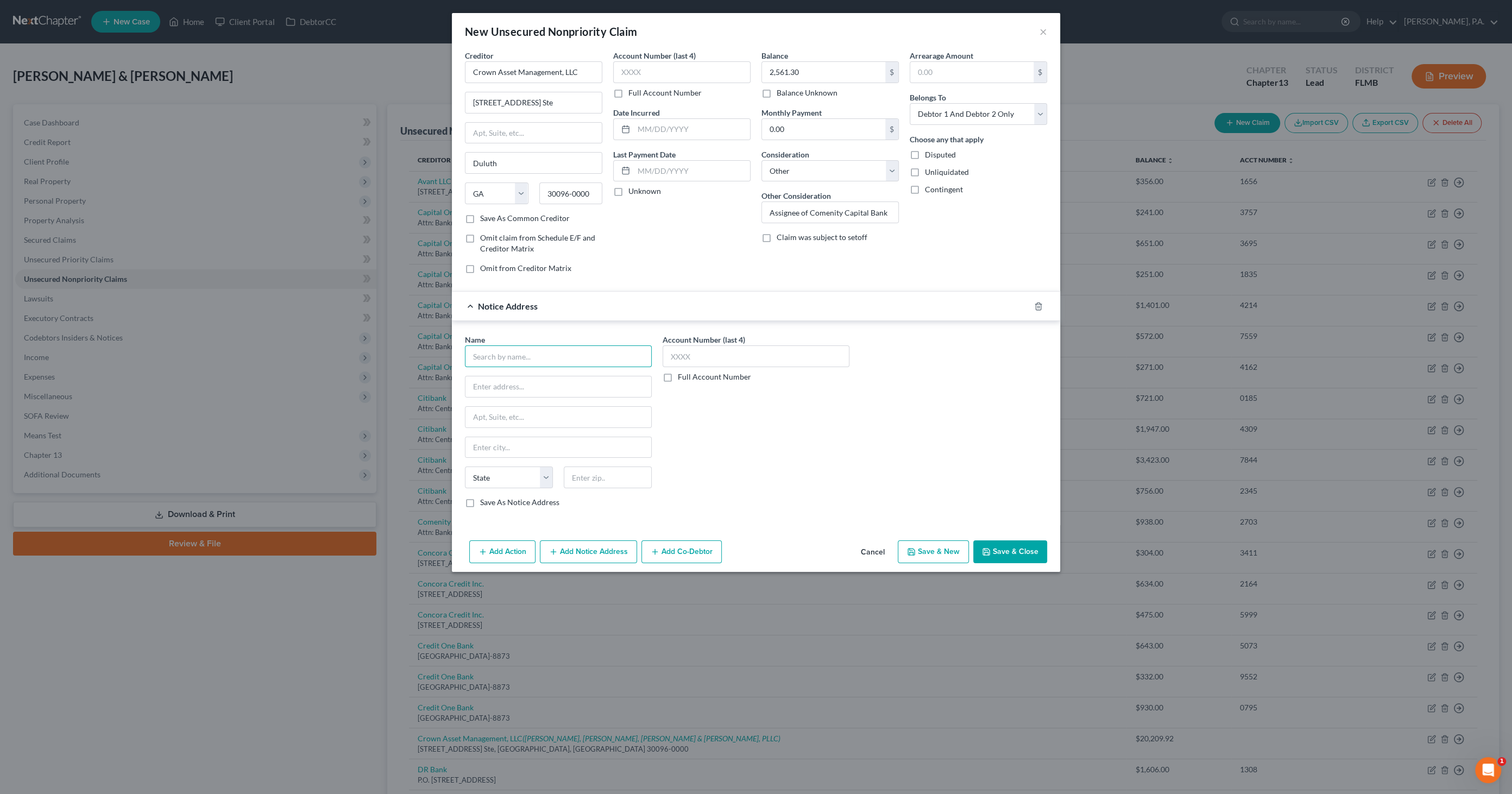
click at [502, 350] on input "text" at bounding box center [558, 356] width 187 height 22
type input "[PERSON_NAME] & Partners, PLLC"
type input "[STREET_ADDRESS]"
type input "Ste 600"
type input "[GEOGRAPHIC_DATA]"
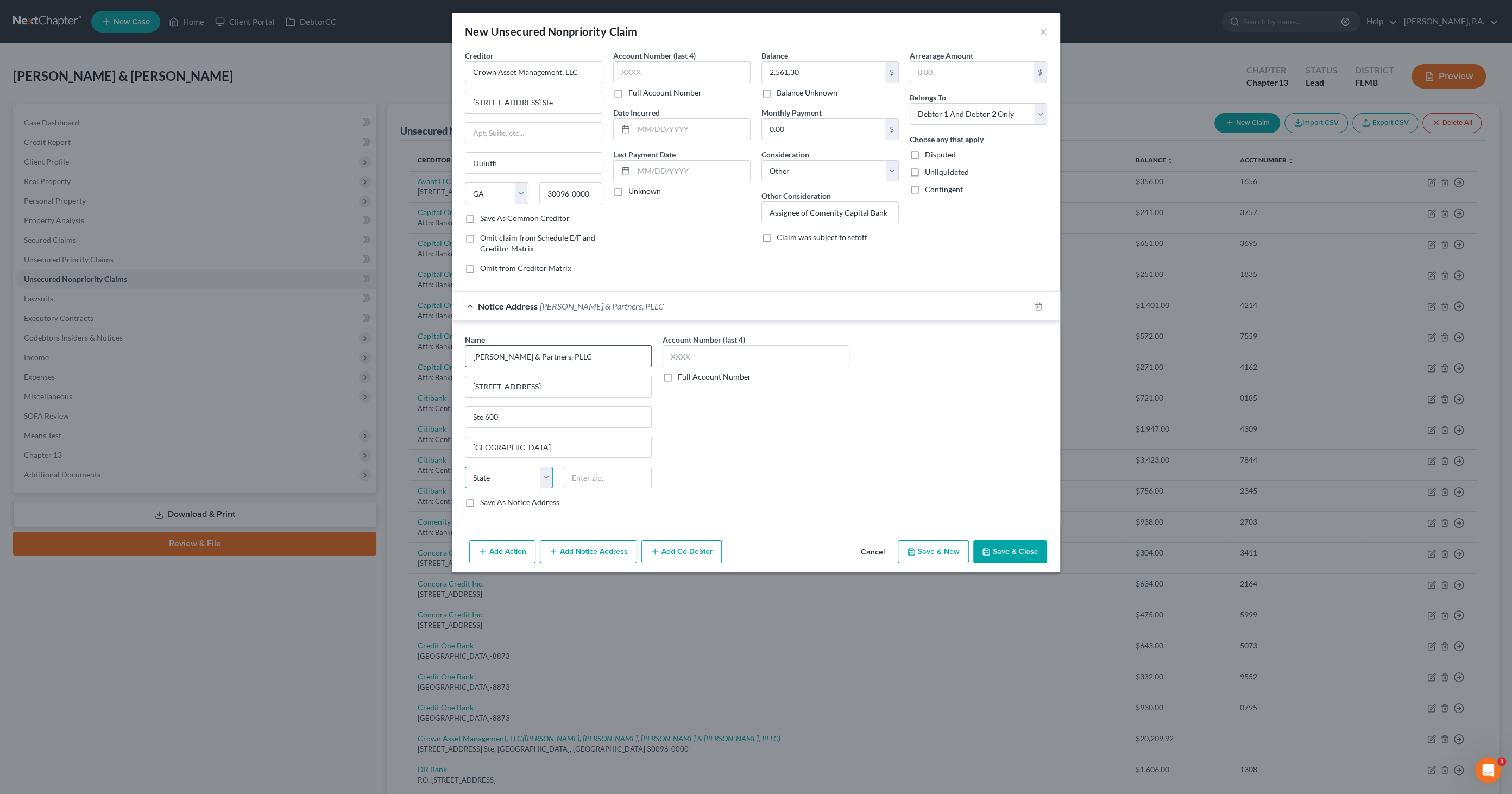
select select "9"
type input "33441"
click at [1011, 542] on button "Save & Close" at bounding box center [1010, 551] width 74 height 23
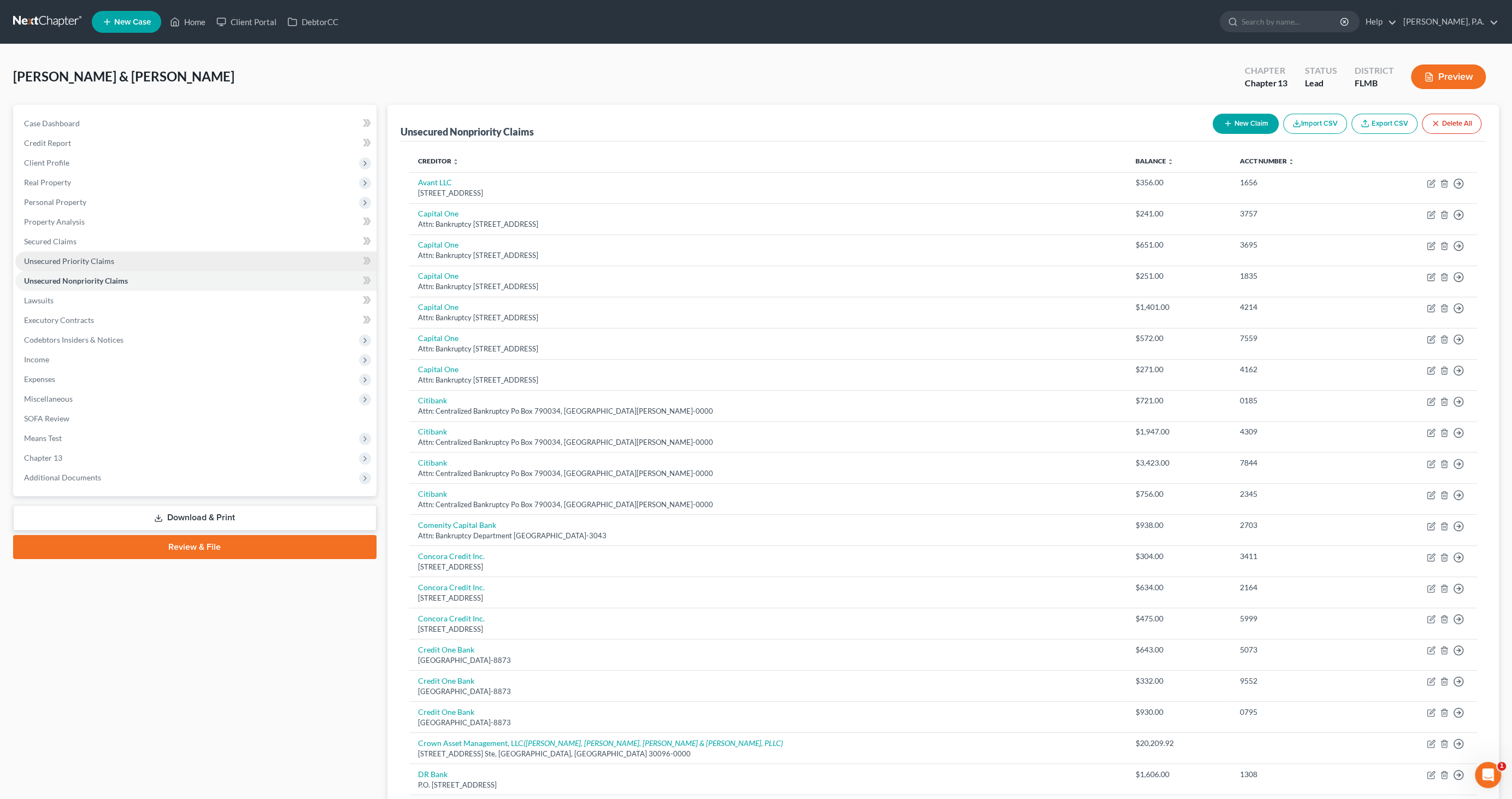
click at [57, 263] on span "Unsecured Priority Claims" at bounding box center [69, 260] width 90 height 10
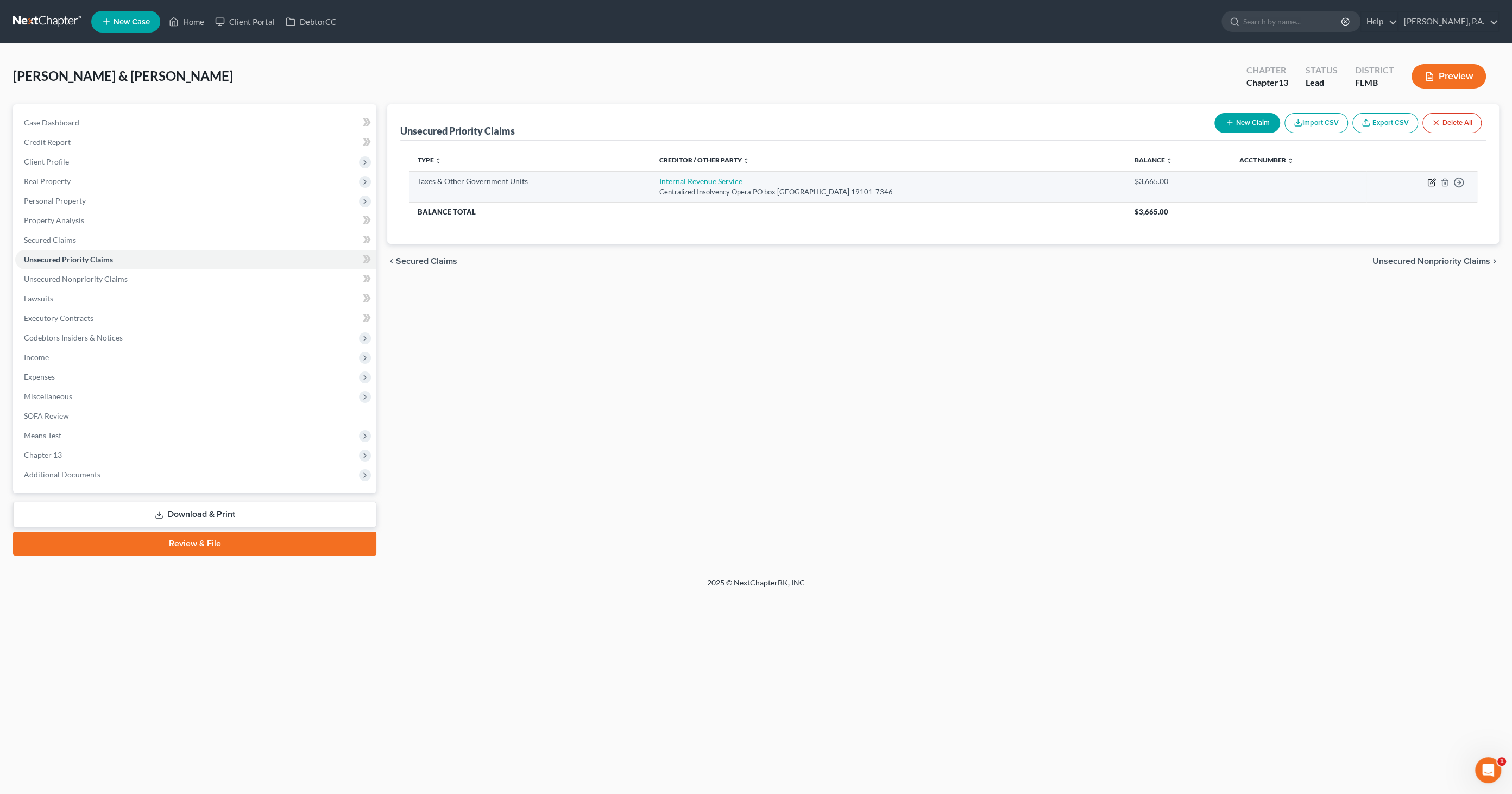
click at [1431, 180] on icon "button" at bounding box center [1431, 183] width 9 height 9
select select "0"
select select "39"
select select "2"
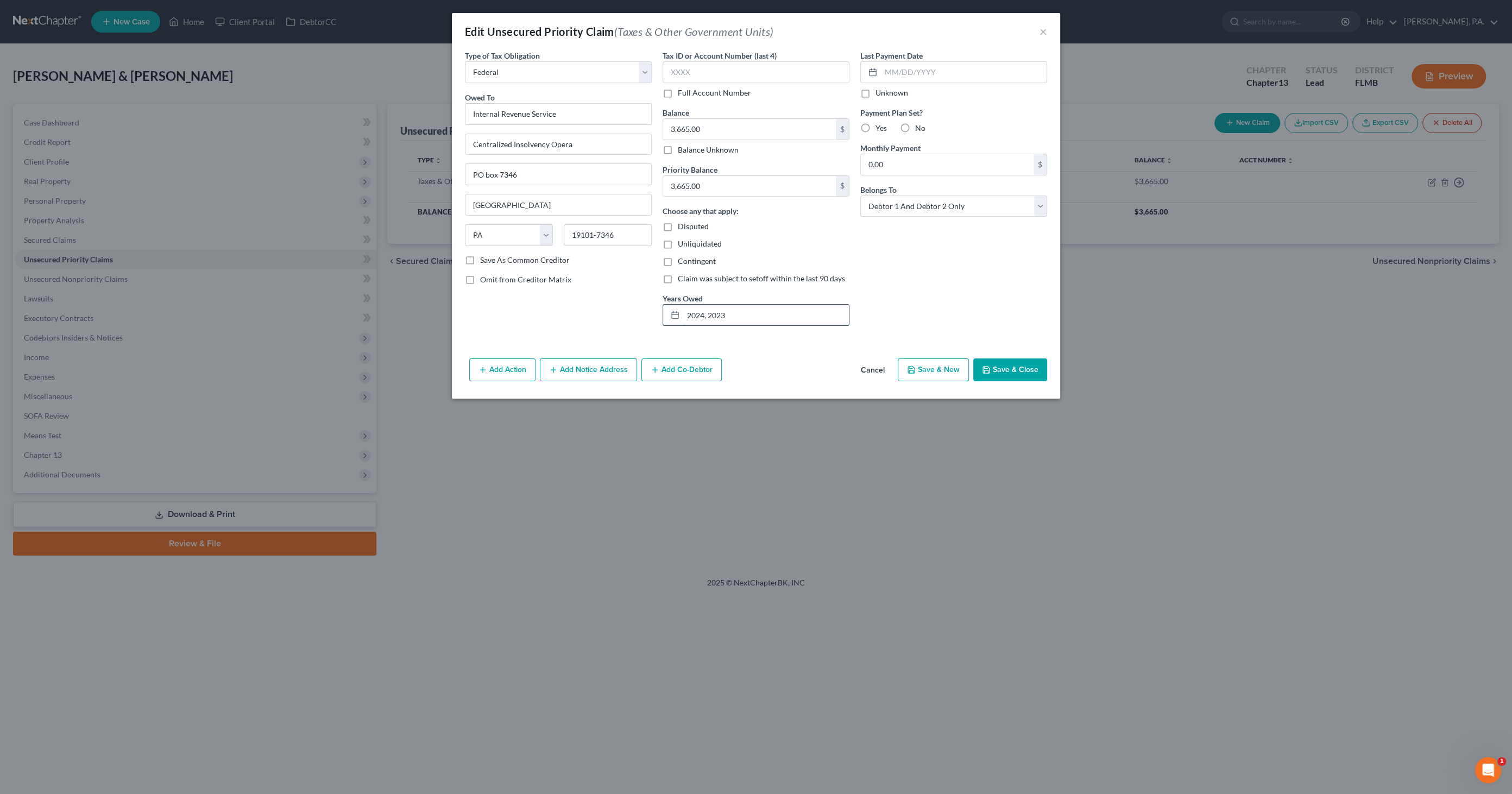
click at [744, 317] on input "2024, 2023" at bounding box center [766, 315] width 166 height 20
drag, startPoint x: 744, startPoint y: 317, endPoint x: 728, endPoint y: 315, distance: 16.1
click at [725, 315] on input "2024, 2023" at bounding box center [766, 315] width 166 height 20
type input "2024"
click at [707, 130] on input "3,665.00" at bounding box center [749, 129] width 173 height 20
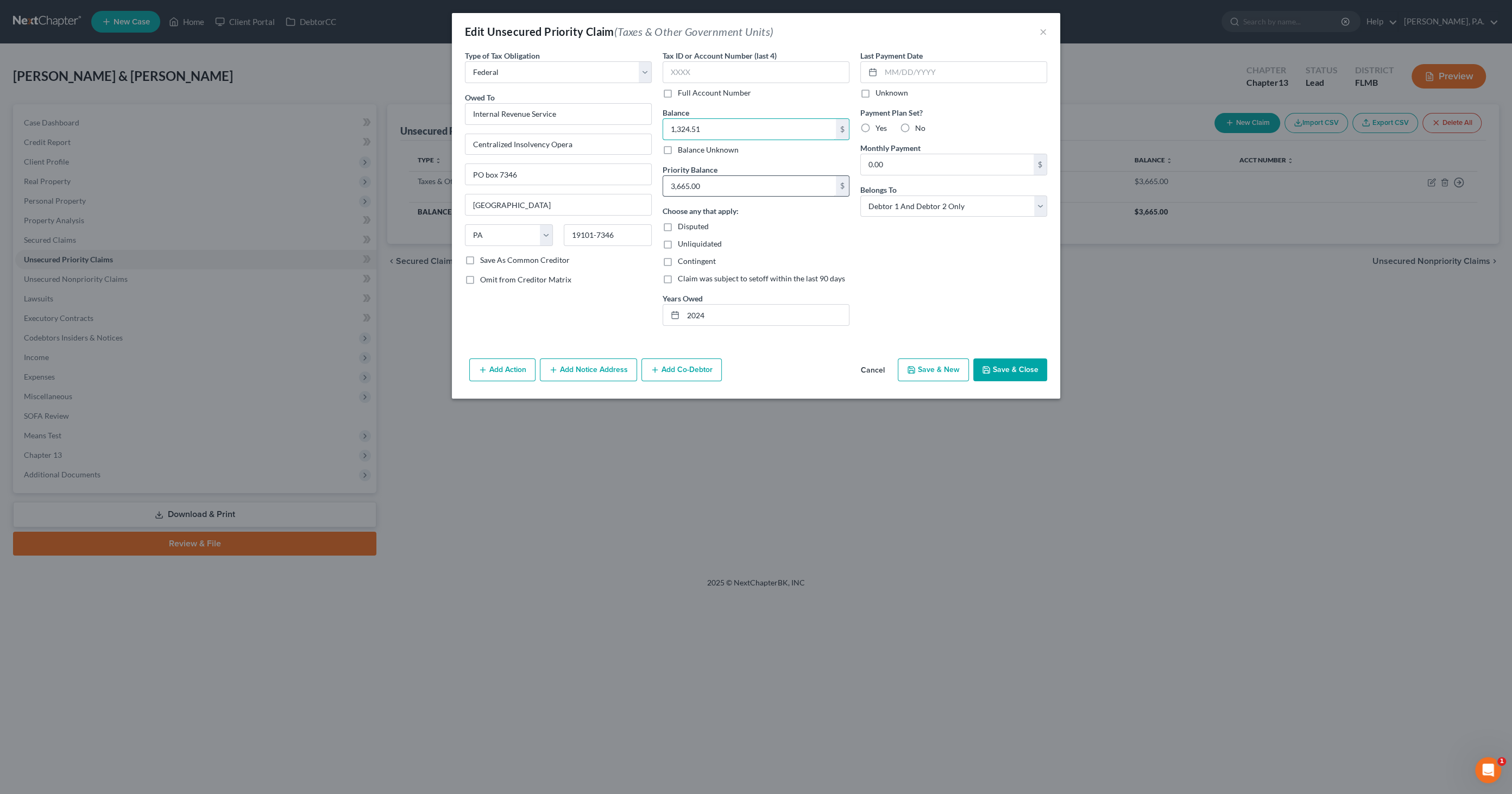
type input "1,324.51"
click at [725, 180] on input "3,665.00" at bounding box center [749, 186] width 173 height 20
type input "1,324.51"
click at [1025, 368] on button "Save & Close" at bounding box center [1010, 369] width 74 height 23
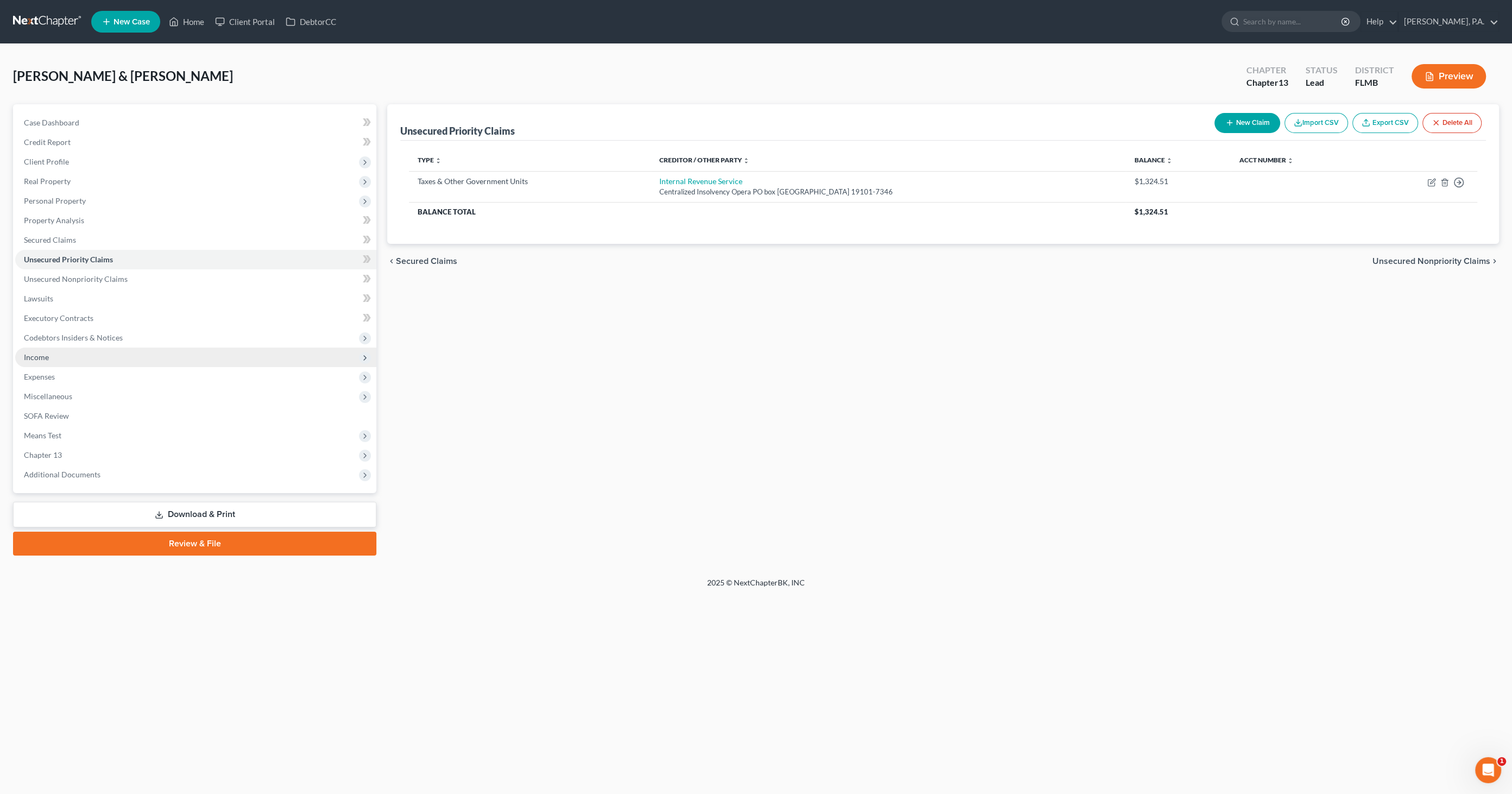
click at [60, 357] on span "Income" at bounding box center [196, 357] width 361 height 20
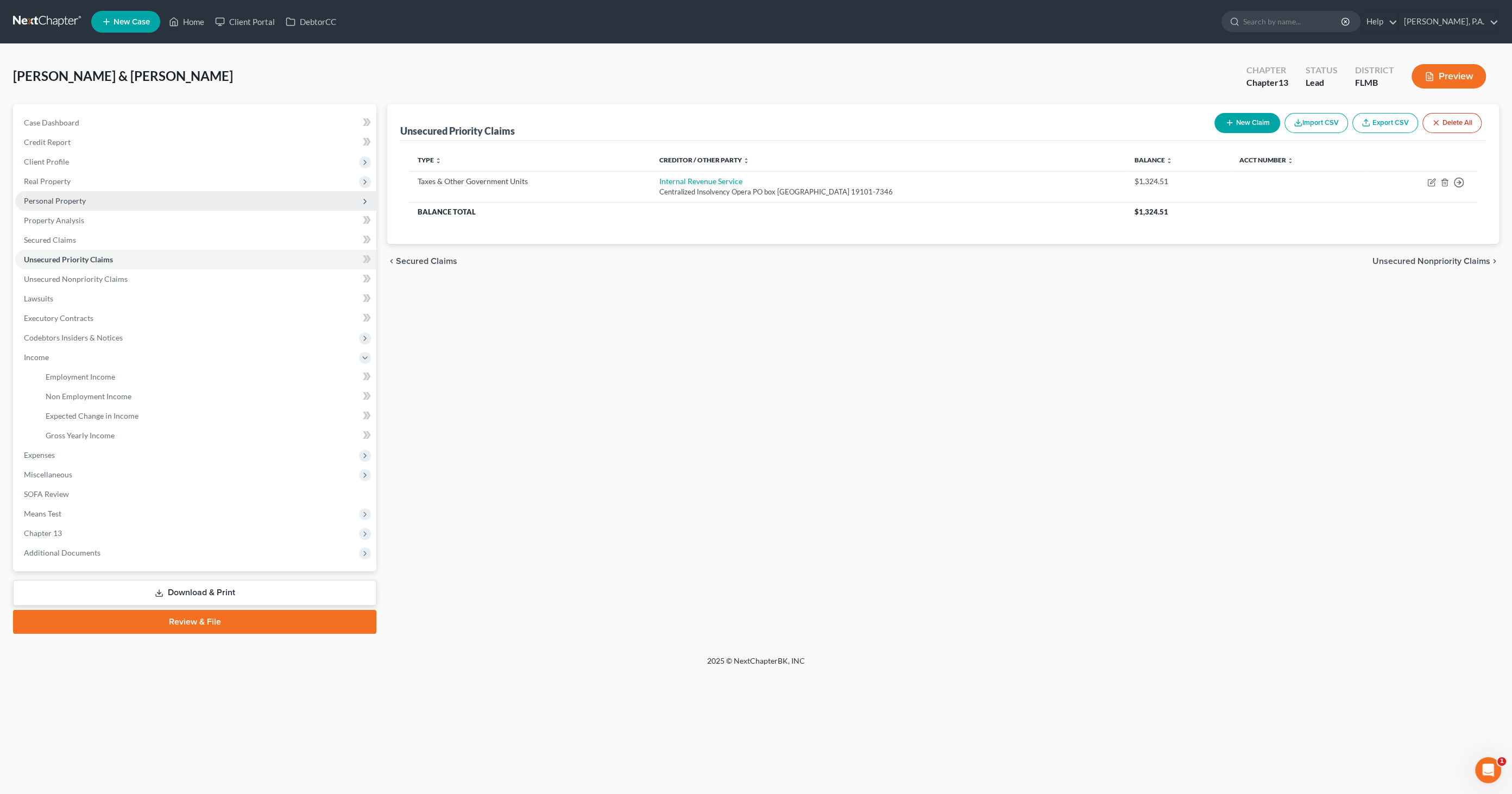
click at [57, 194] on span "Personal Property" at bounding box center [196, 201] width 361 height 20
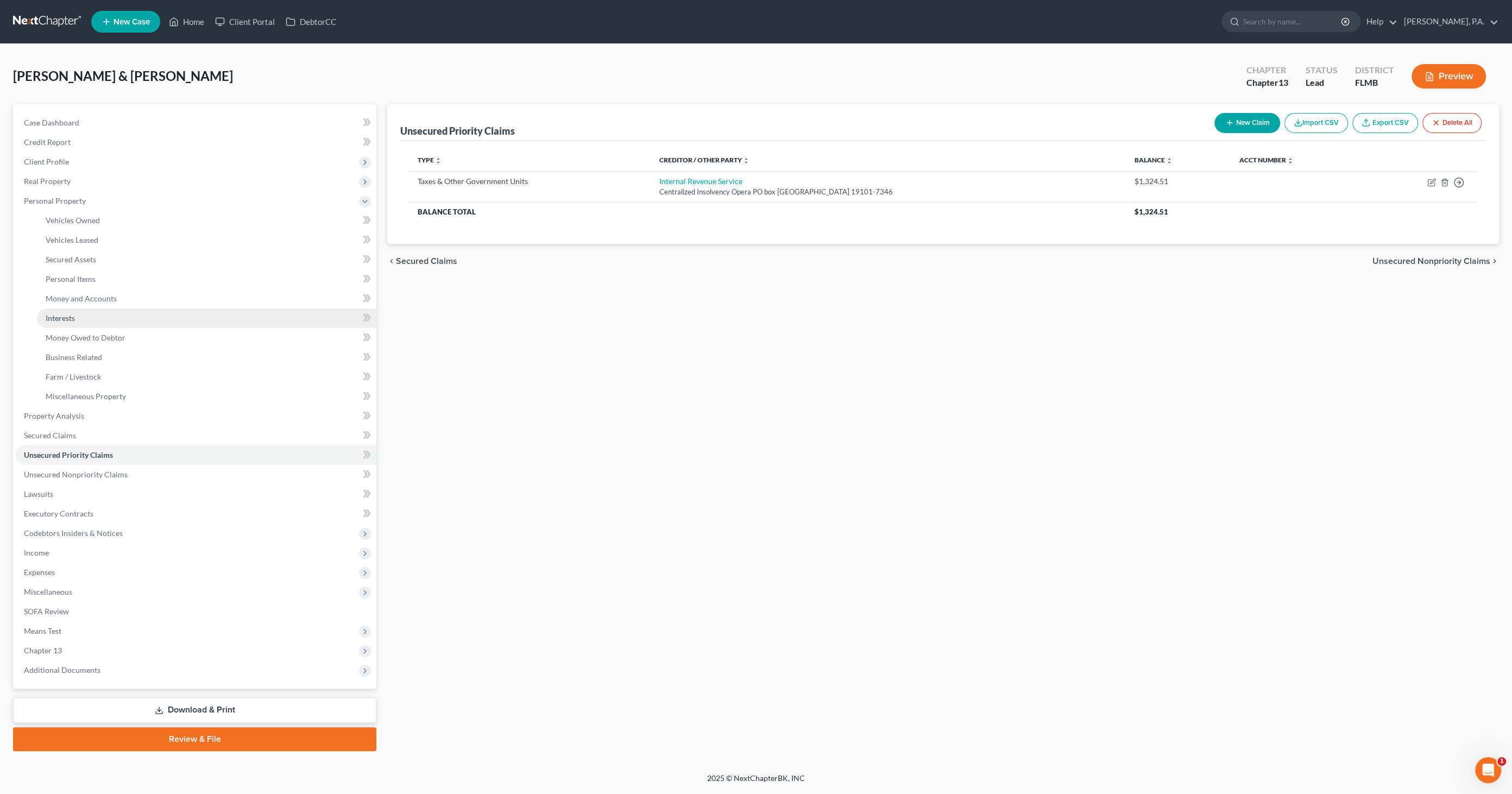
click at [76, 316] on link "Interests" at bounding box center [206, 318] width 339 height 20
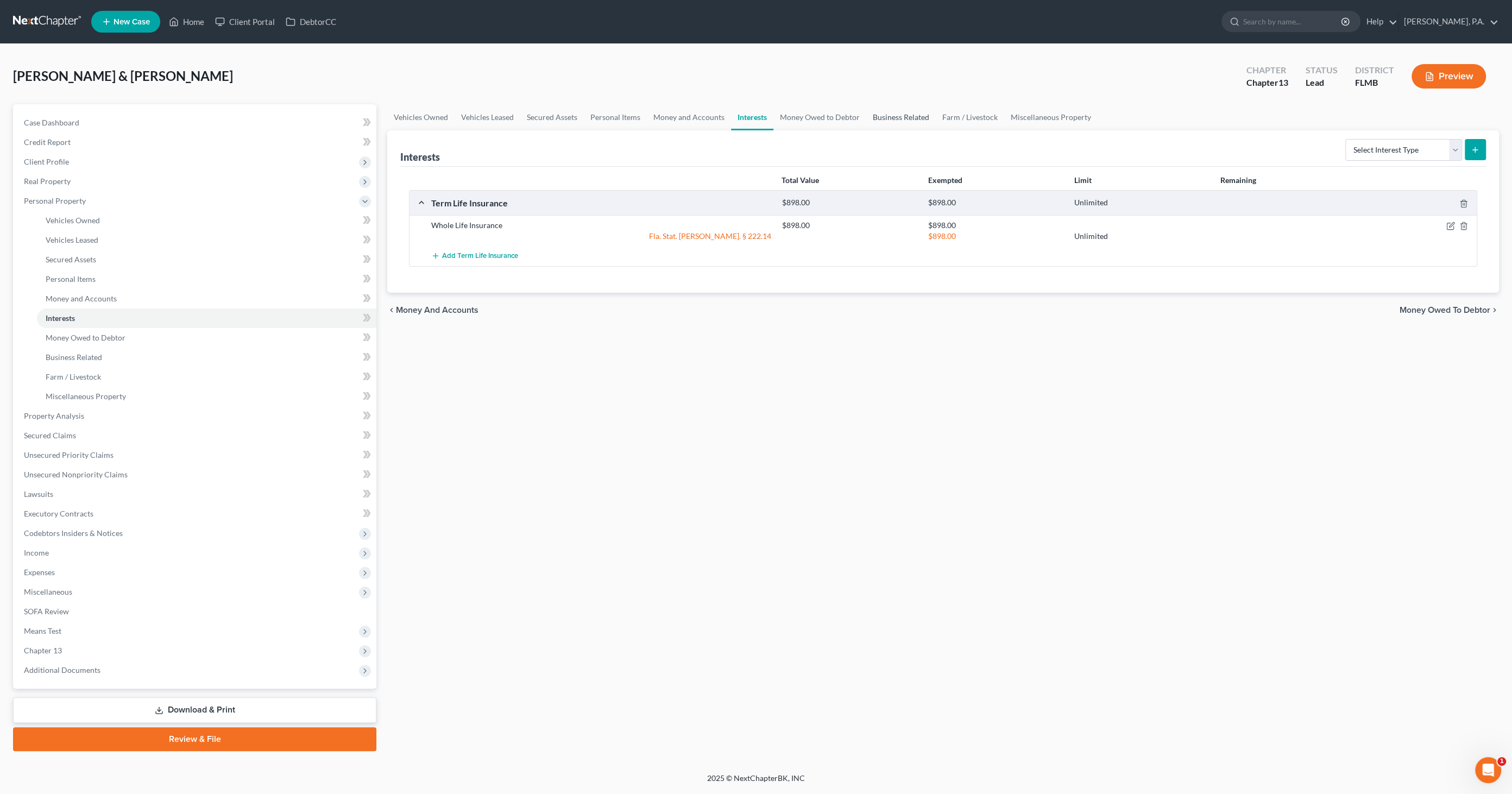
click at [921, 117] on link "Business Related" at bounding box center [901, 117] width 70 height 26
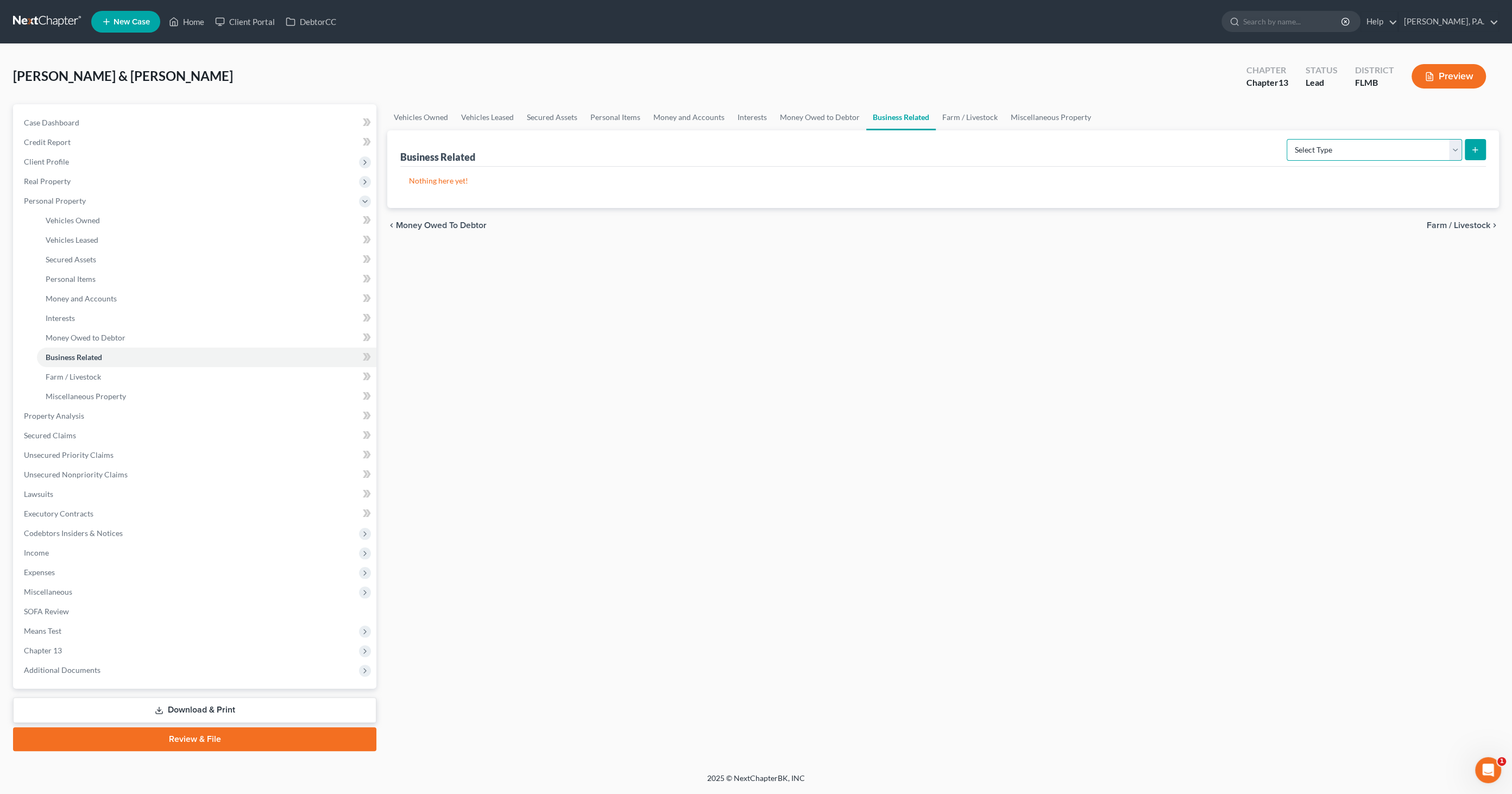
click at [1415, 148] on select "Select Type Customer Lists Franchises Inventory Licenses Machinery Office Equip…" at bounding box center [1374, 150] width 175 height 22
select select "patent"
click at [1287, 139] on select "Select Type Customer Lists Franchises Inventory Licenses Machinery Office Equip…" at bounding box center [1374, 150] width 175 height 22
click at [1480, 148] on button "submit" at bounding box center [1475, 149] width 21 height 21
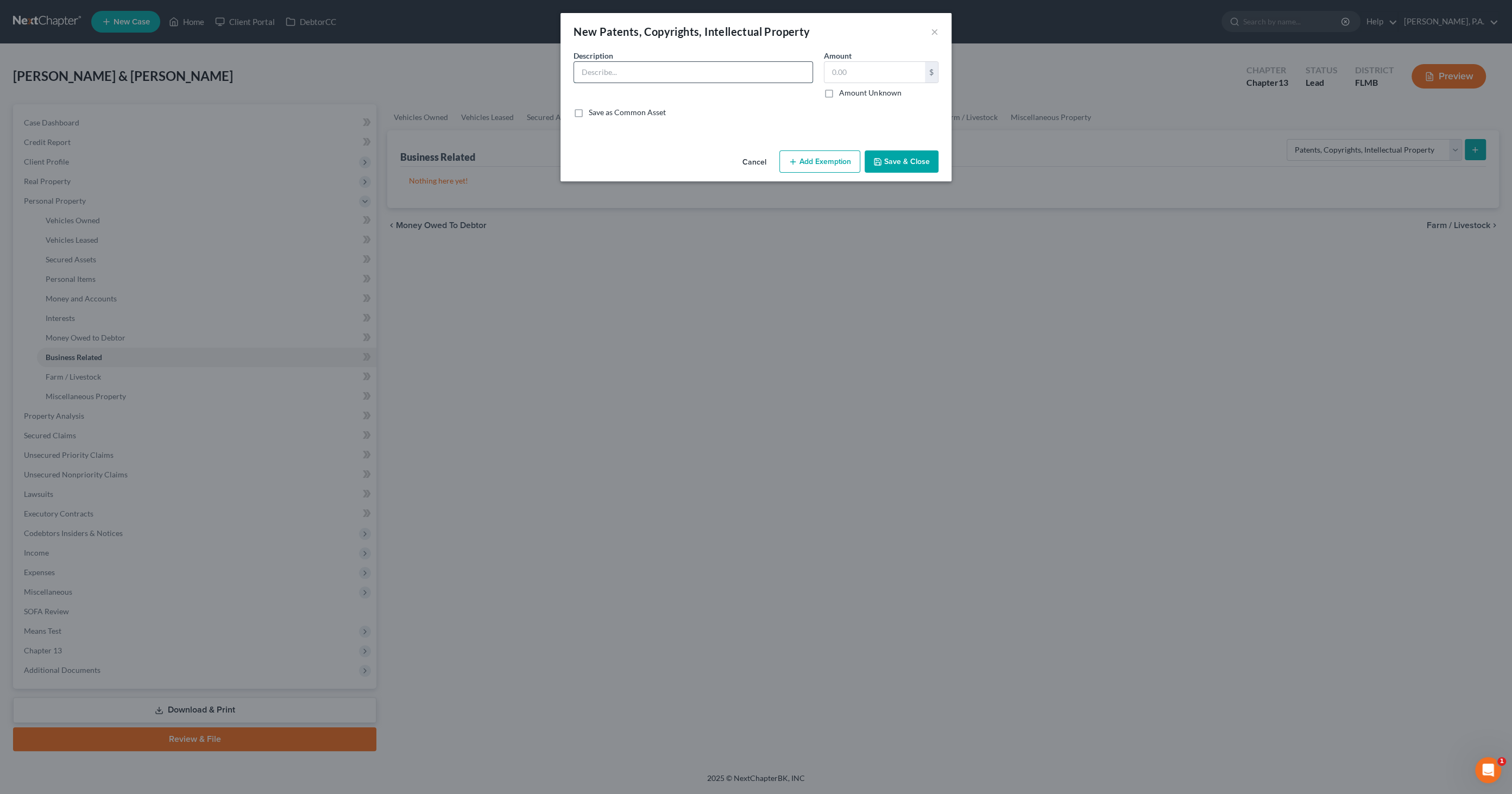
click at [596, 73] on input "text" at bounding box center [693, 72] width 238 height 20
type input "Book Royalties"
type input "5.00"
click at [902, 158] on button "Save & Close" at bounding box center [901, 161] width 74 height 23
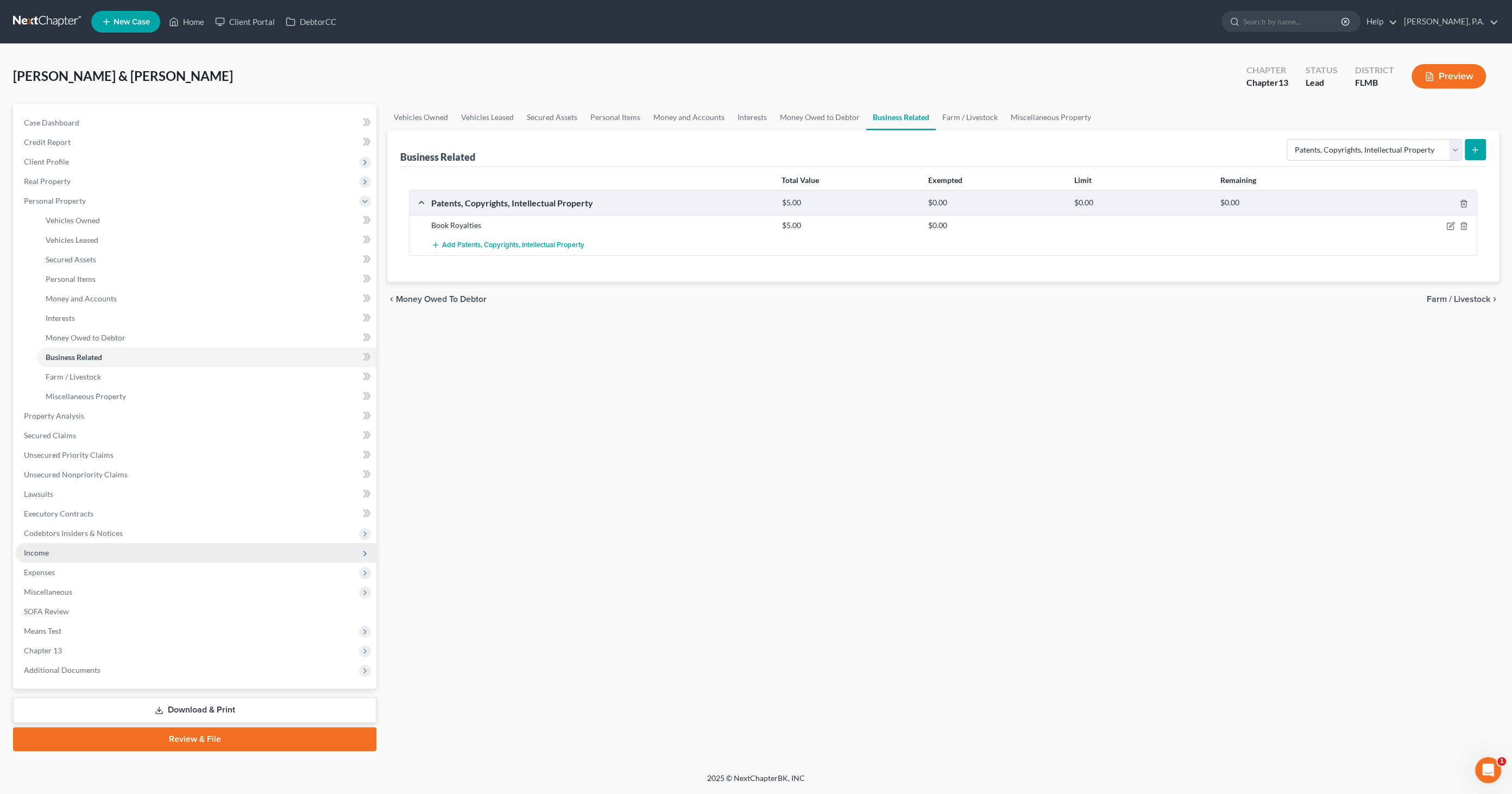
click at [57, 553] on span "Income" at bounding box center [196, 553] width 361 height 20
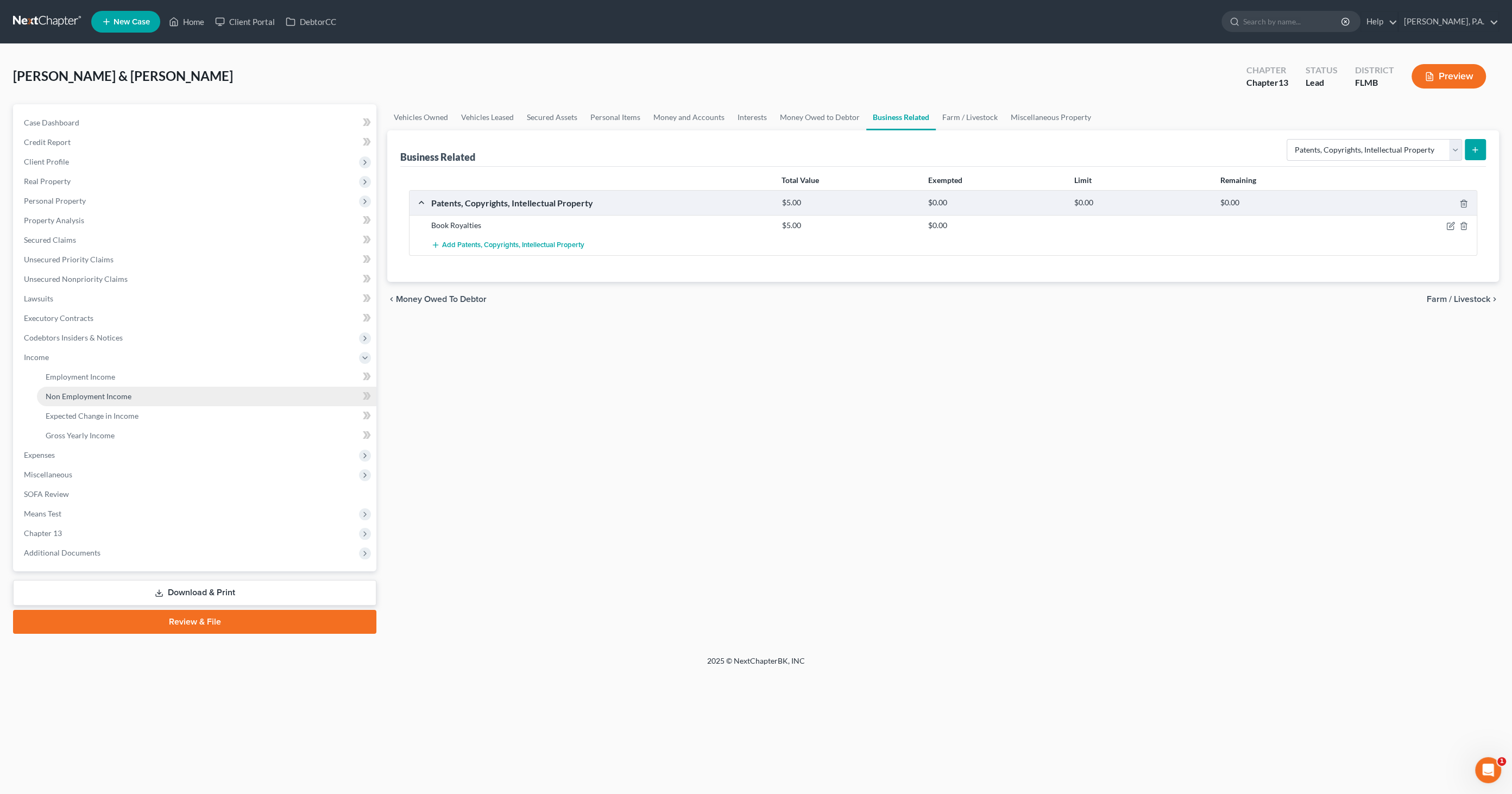
click at [82, 393] on span "Non Employment Income" at bounding box center [89, 396] width 86 height 9
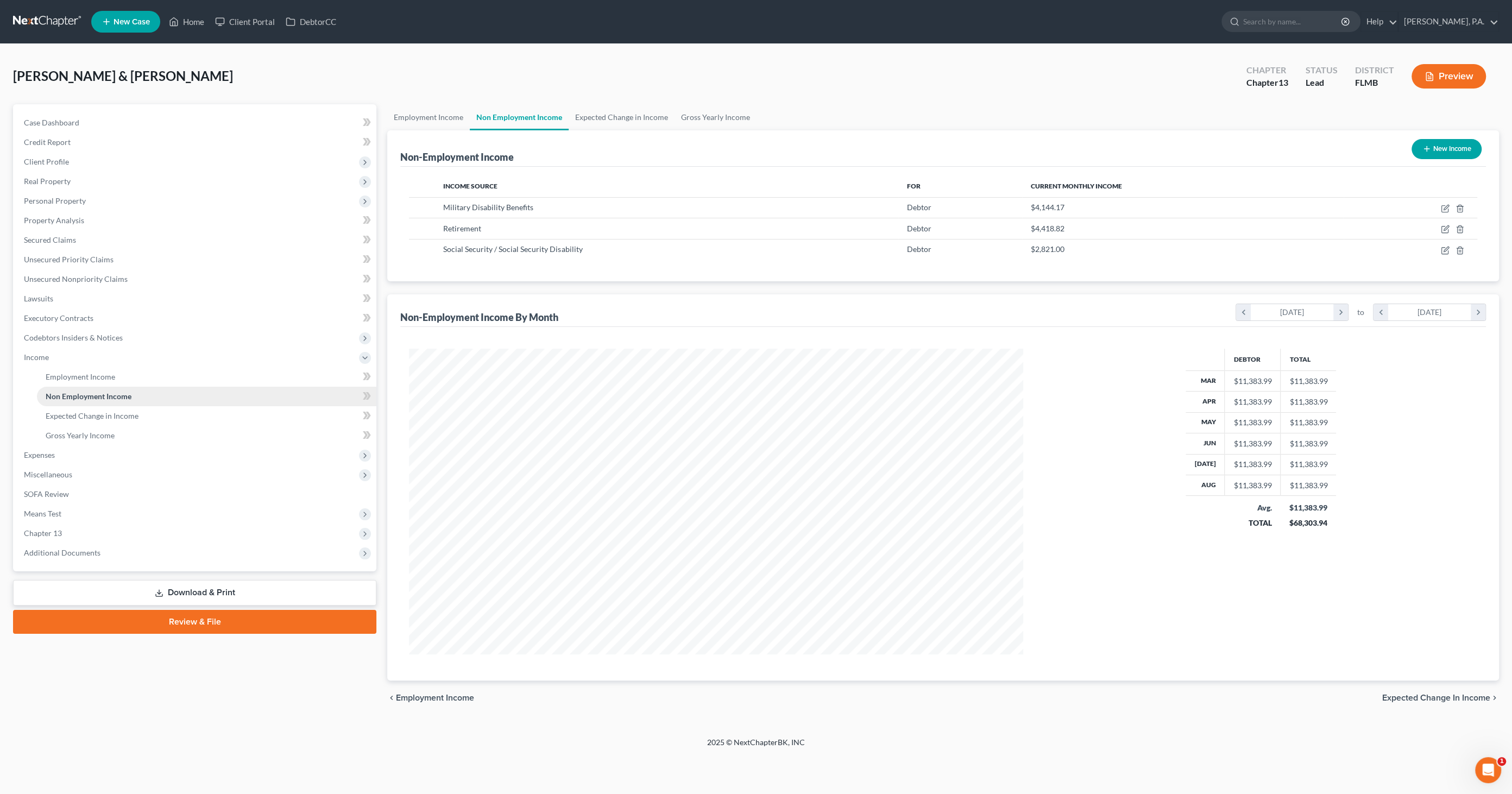
scroll to position [305, 636]
click at [1434, 147] on button "New Income" at bounding box center [1447, 149] width 70 height 20
select select "0"
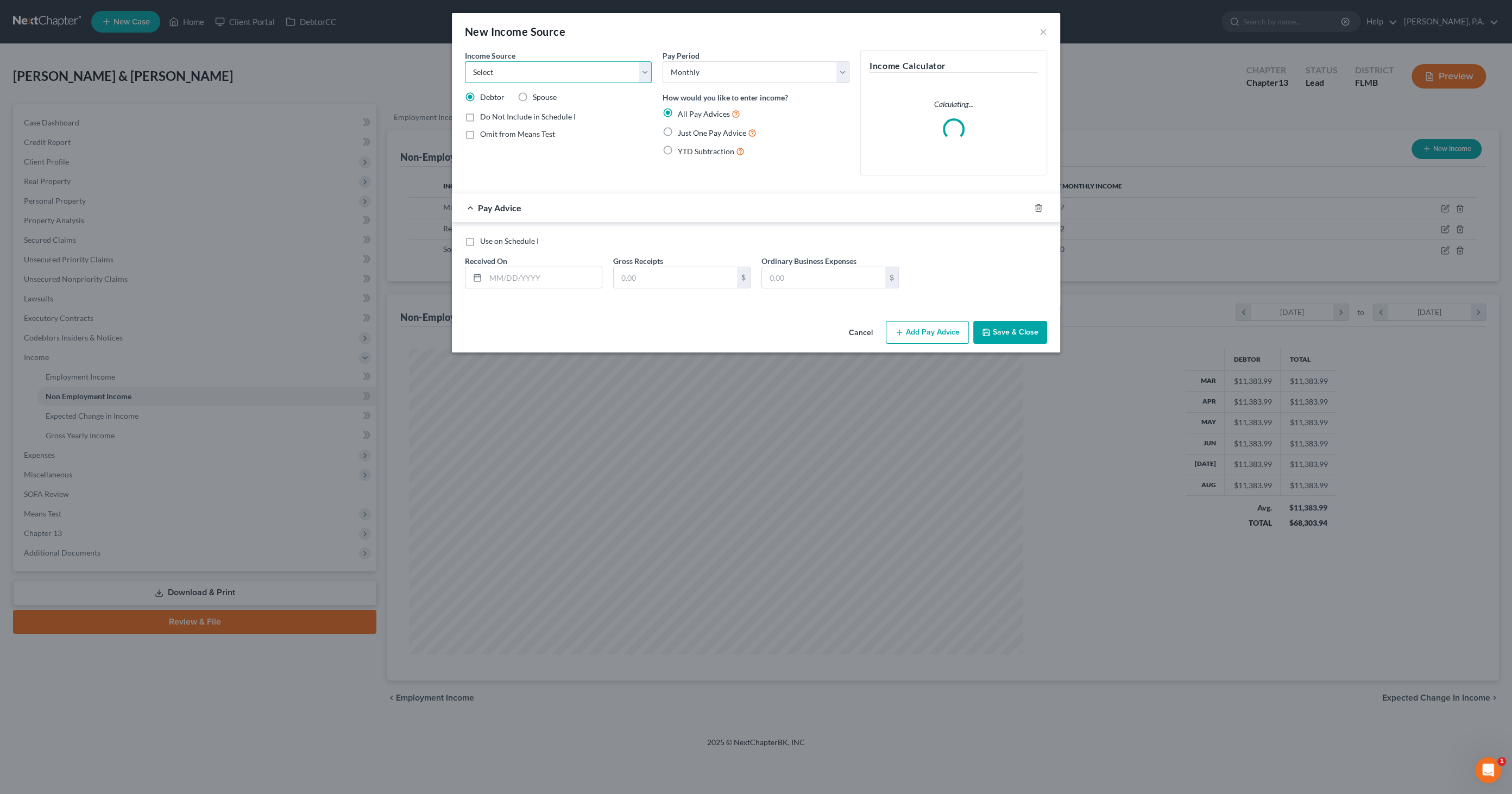
click at [515, 72] on select "Select Unemployment Disability (from employer) Pension Retirement Social Securi…" at bounding box center [558, 72] width 187 height 22
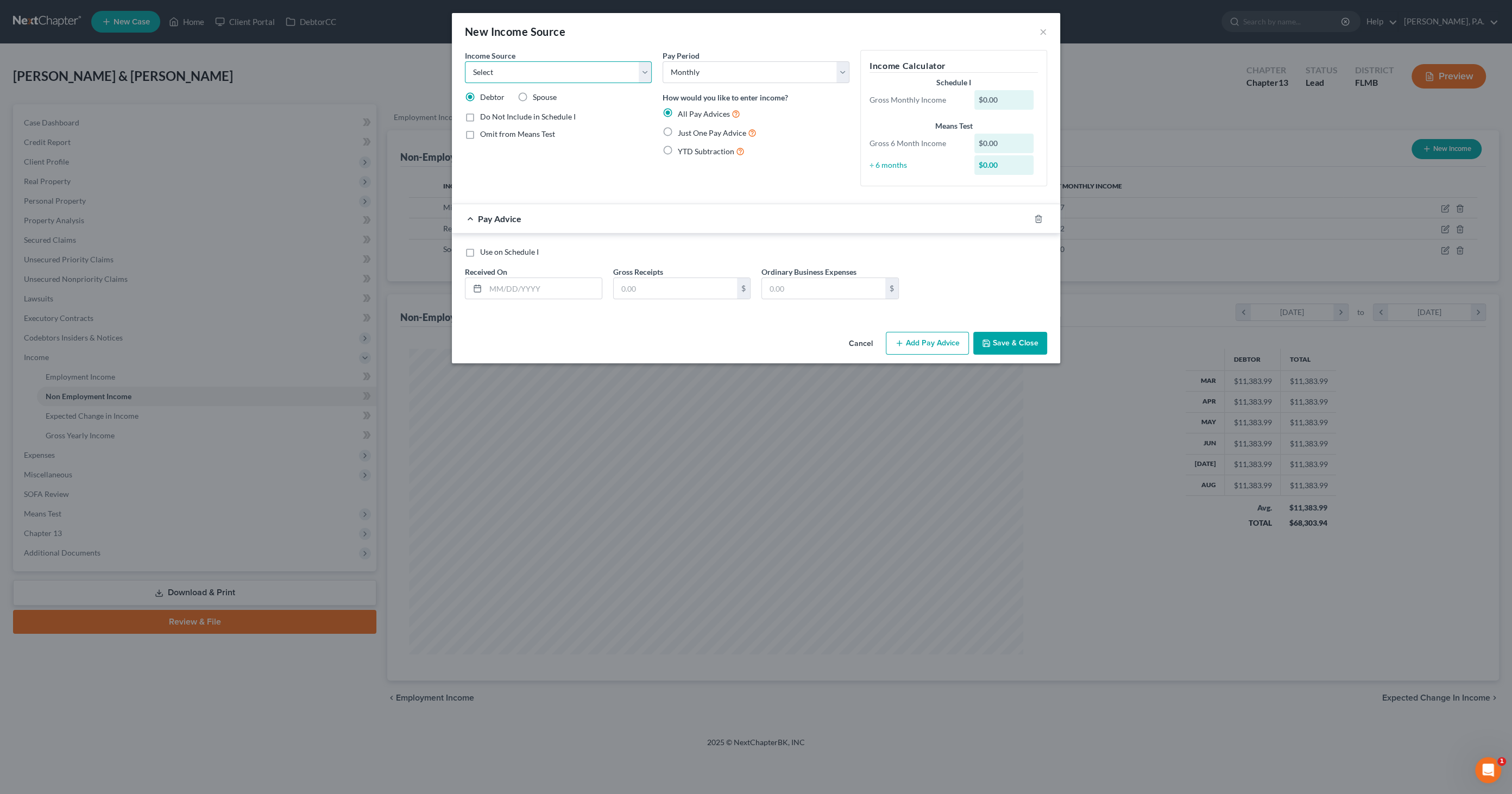
select select "6"
click at [465, 61] on select "Select Unemployment Disability (from employer) Pension Retirement Social Securi…" at bounding box center [558, 72] width 187 height 22
click at [712, 132] on span "Just One Pay Advice" at bounding box center [712, 132] width 68 height 9
click at [689, 132] on input "Just One Pay Advice" at bounding box center [685, 130] width 7 height 7
radio input "true"
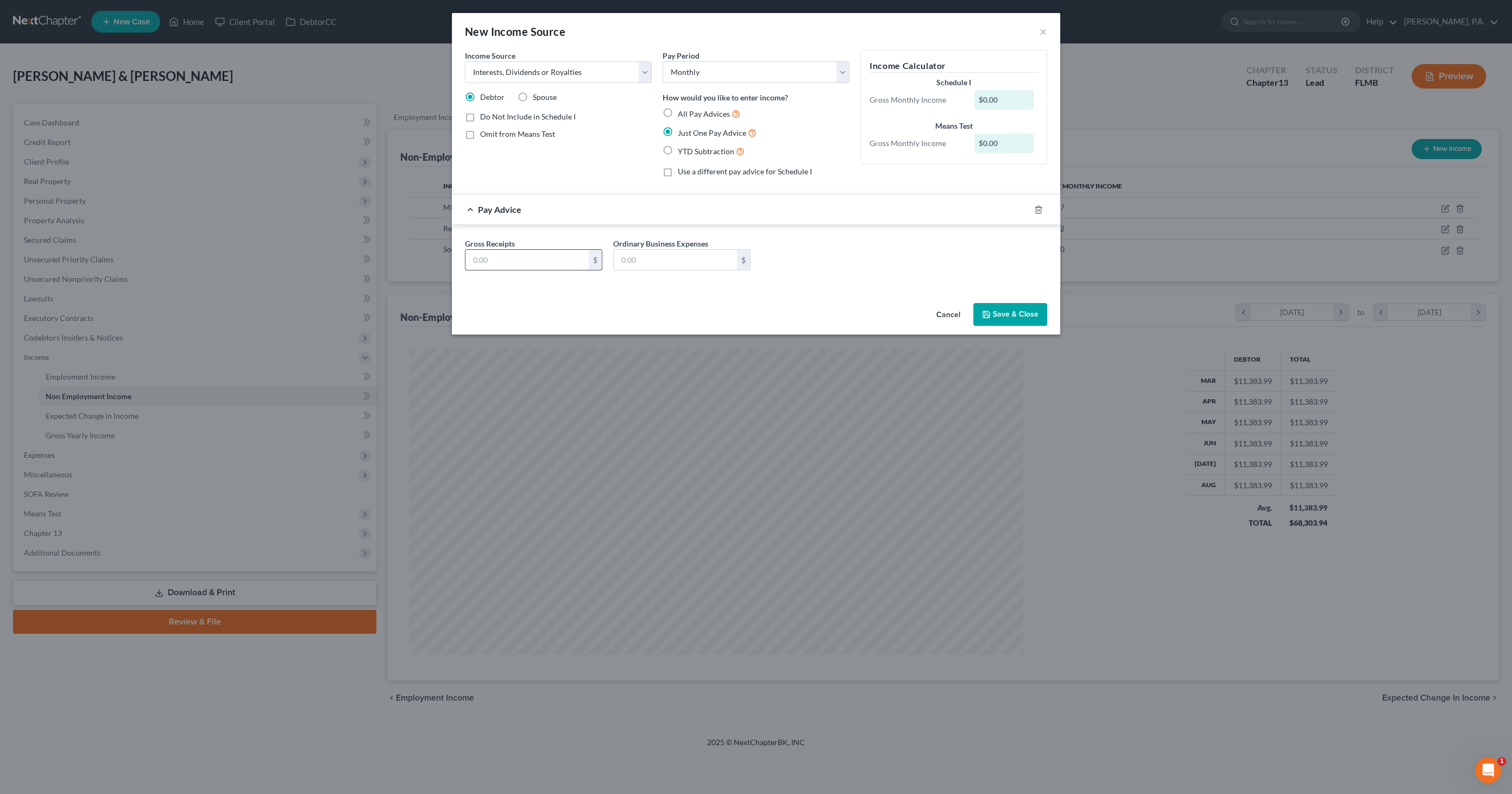
click at [561, 268] on input "text" at bounding box center [527, 260] width 124 height 20
type input "0"
type input "0.48"
click at [997, 310] on button "Save & Close" at bounding box center [1010, 314] width 74 height 23
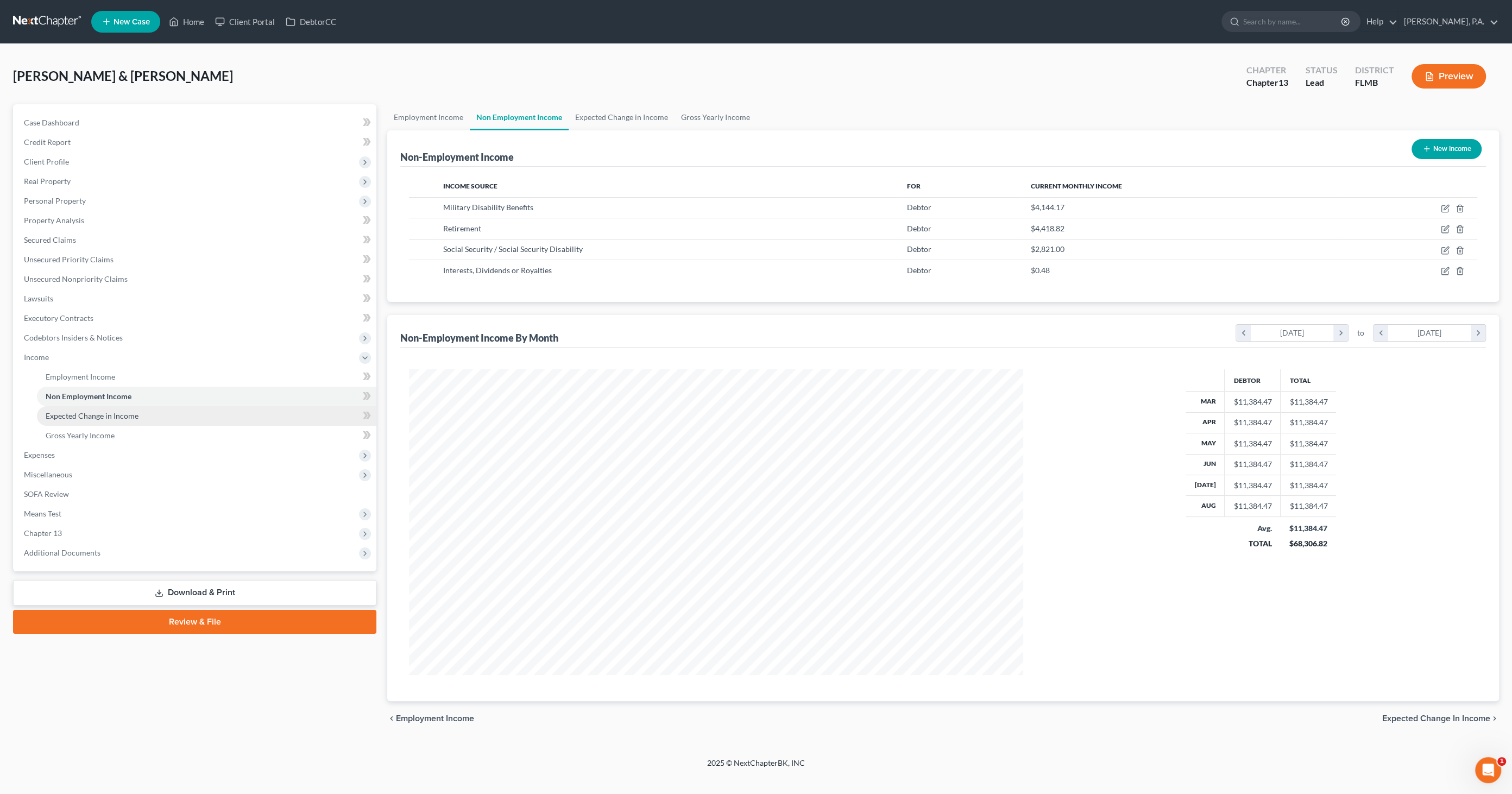
click at [109, 412] on span "Expected Change in Income" at bounding box center [92, 416] width 93 height 9
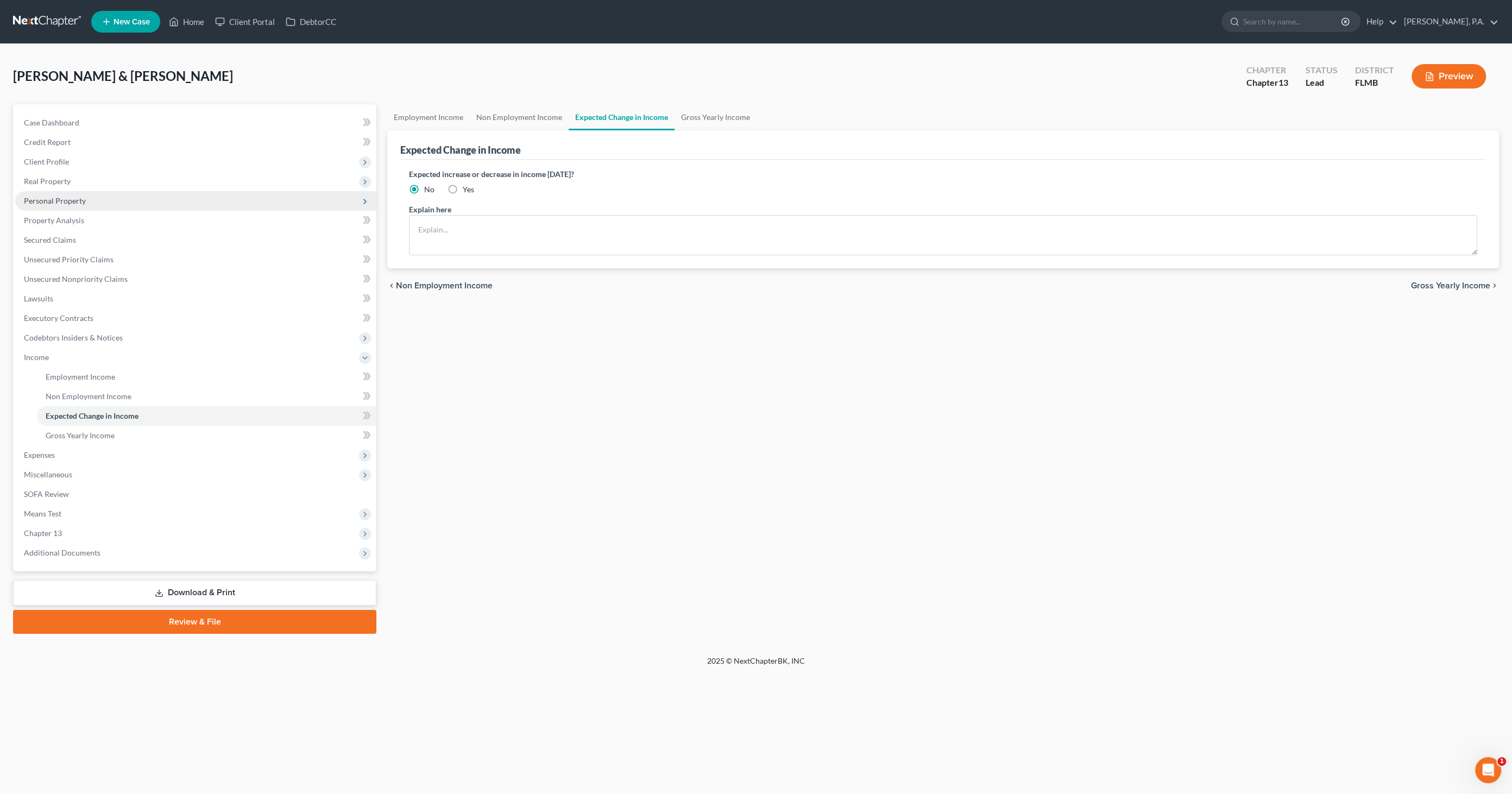
click at [64, 200] on span "Personal Property" at bounding box center [55, 201] width 62 height 9
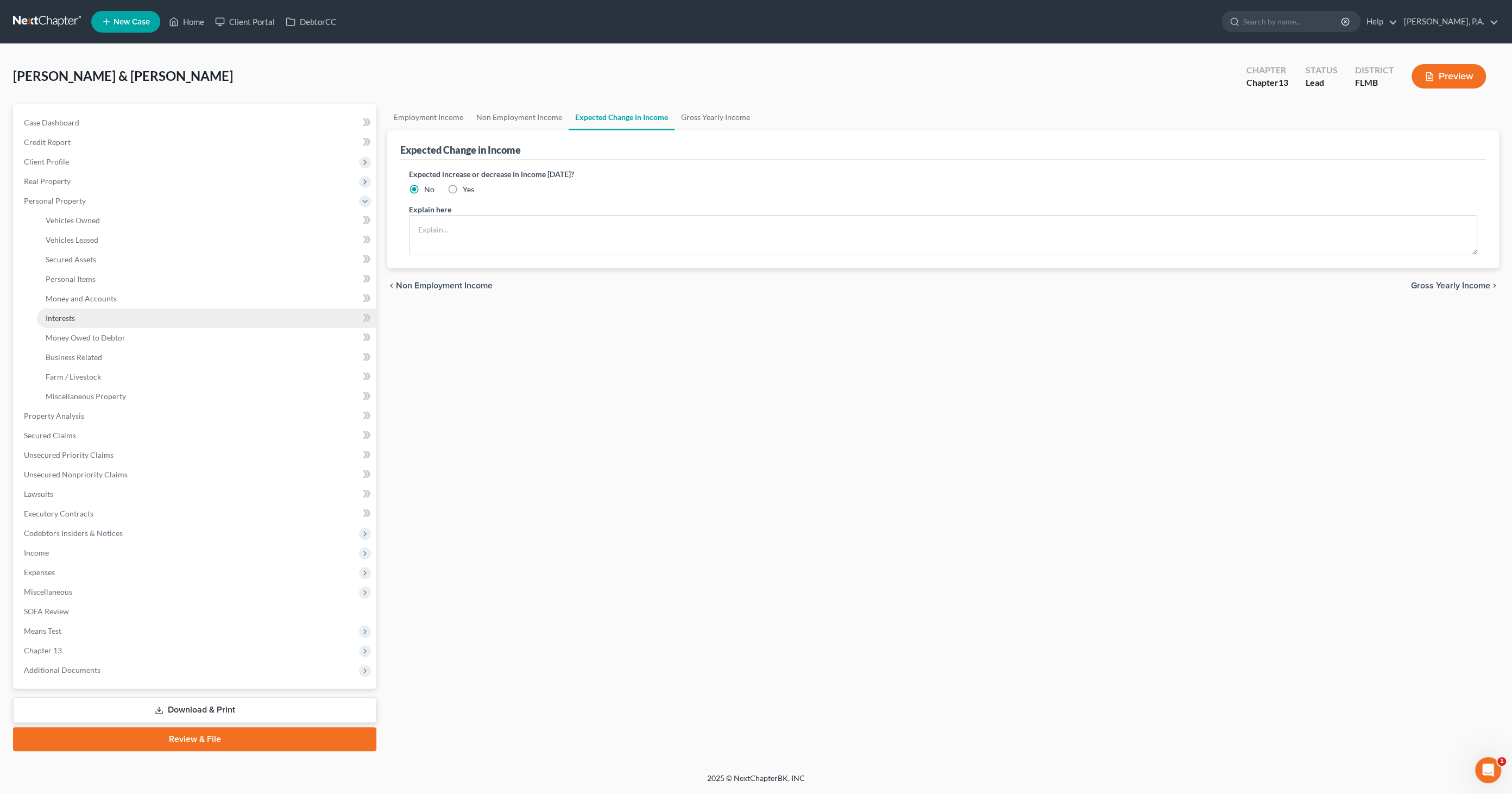
click at [81, 318] on link "Interests" at bounding box center [206, 318] width 339 height 20
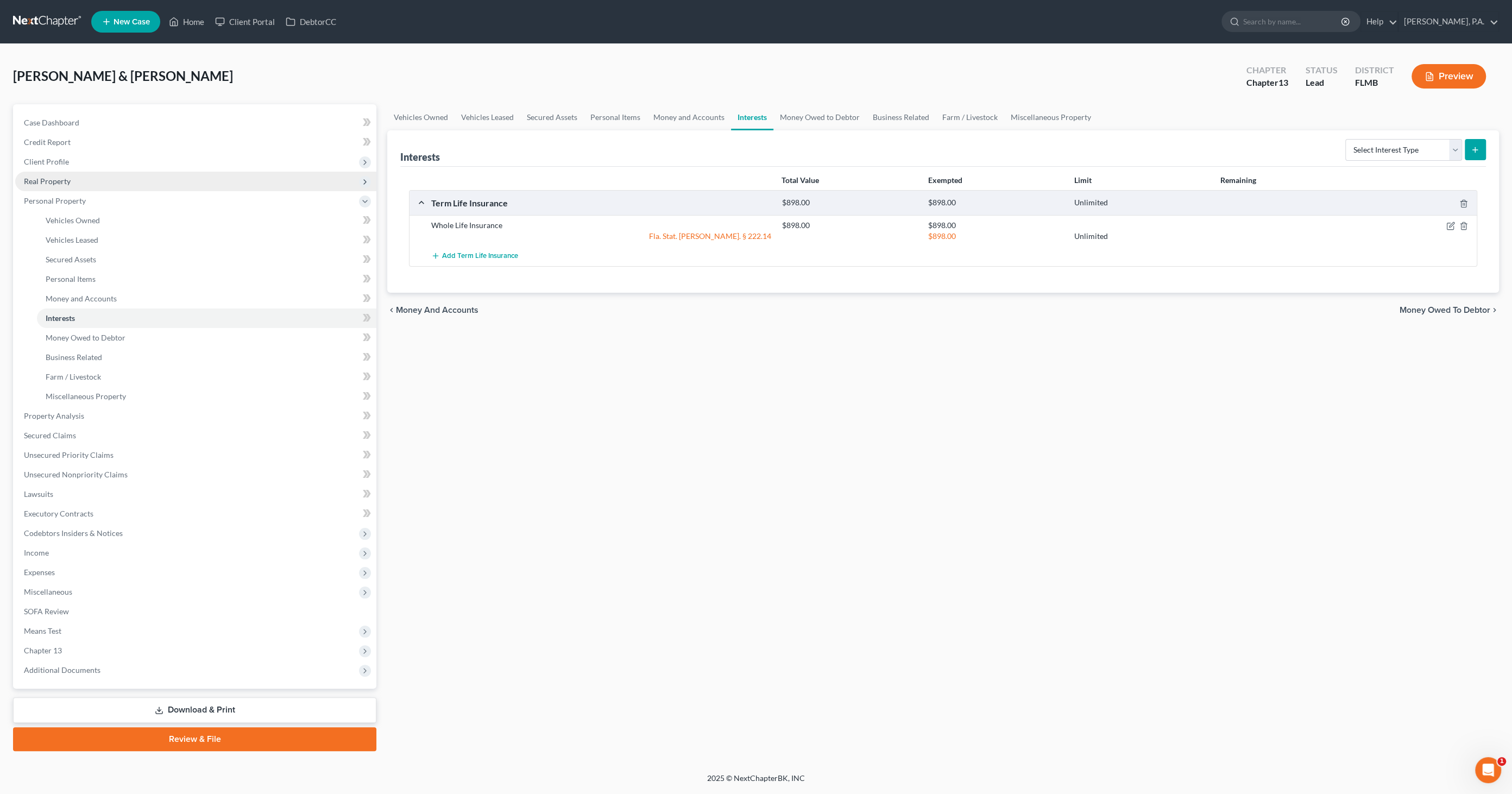
click at [44, 180] on span "Real Property" at bounding box center [47, 181] width 47 height 9
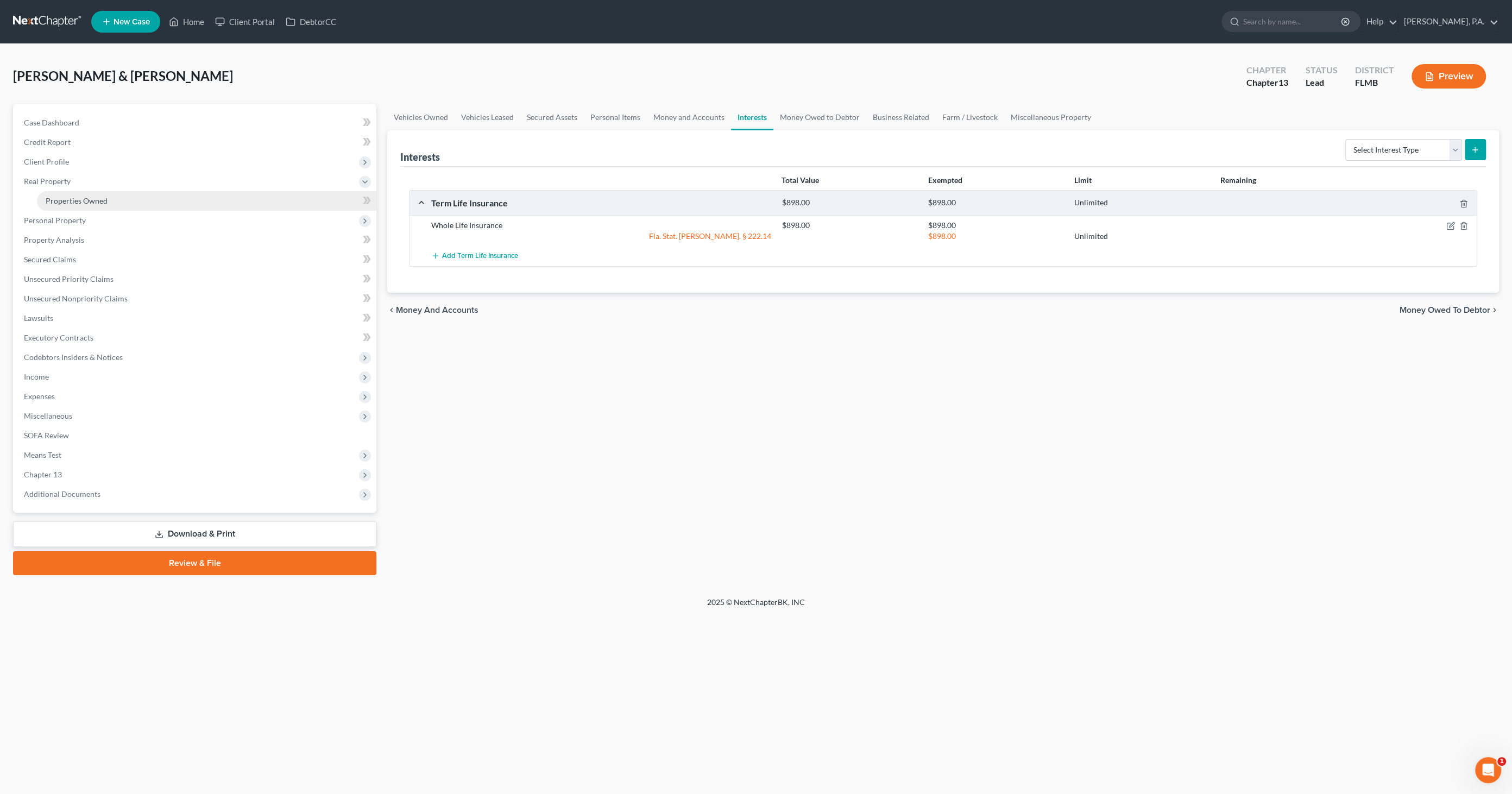
click at [71, 205] on link "Properties Owned" at bounding box center [206, 201] width 339 height 20
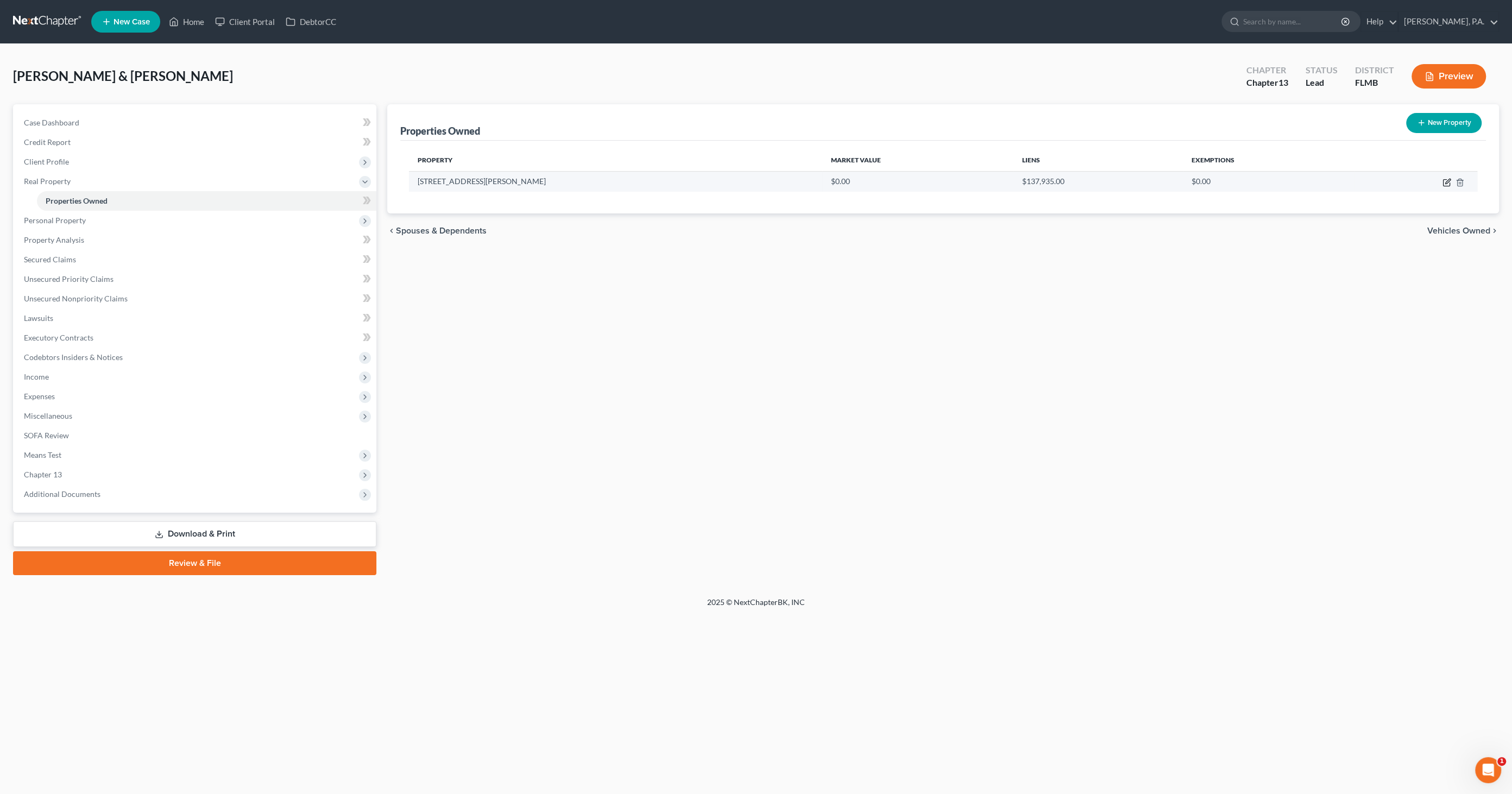
click at [1447, 181] on icon "button" at bounding box center [1447, 183] width 9 height 9
select select "9"
select select "2"
select select "1"
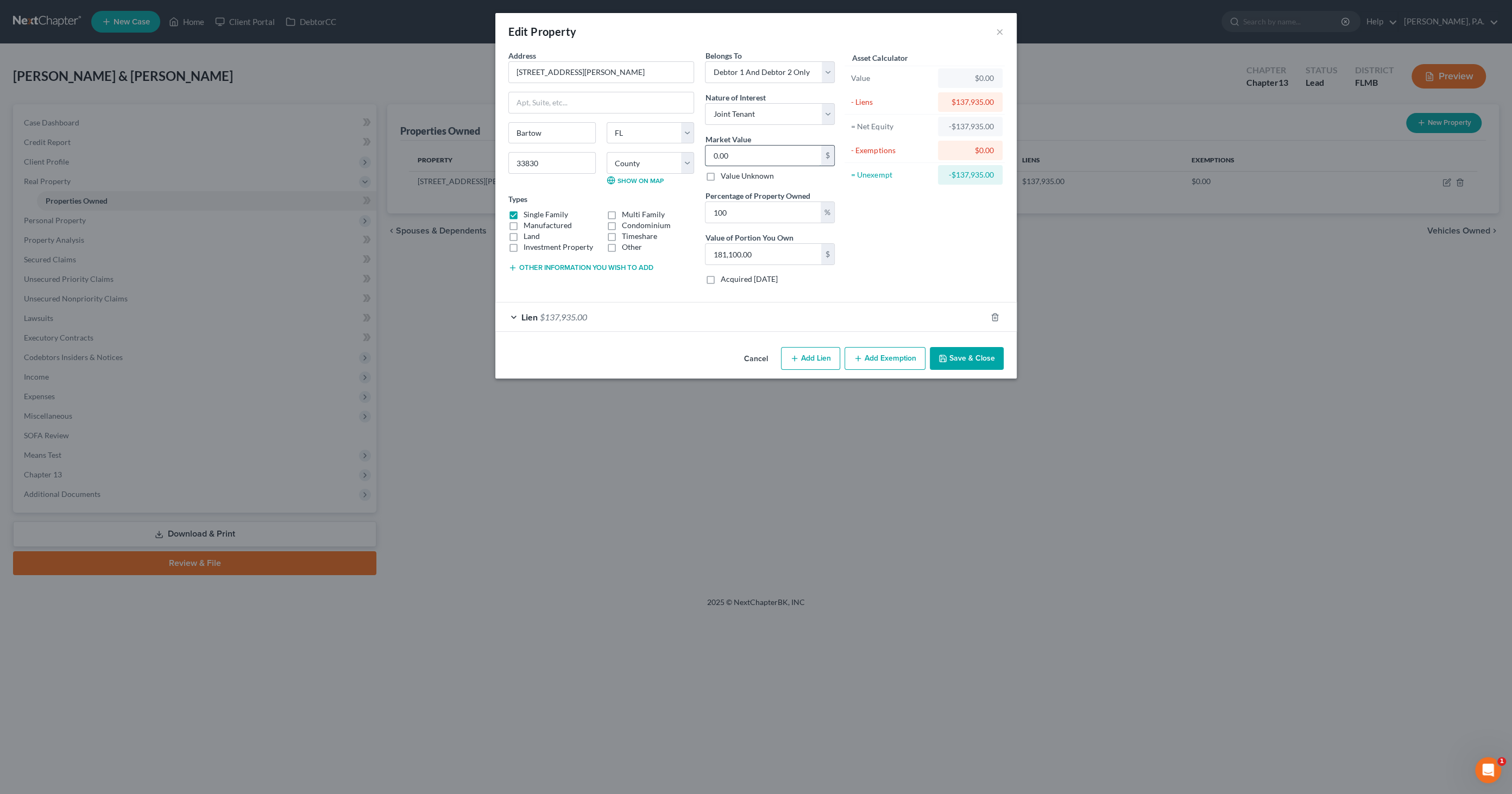
click at [740, 156] on input "0.00" at bounding box center [763, 156] width 116 height 20
type input "1"
type input "1.00"
type input "18"
type input "18.00"
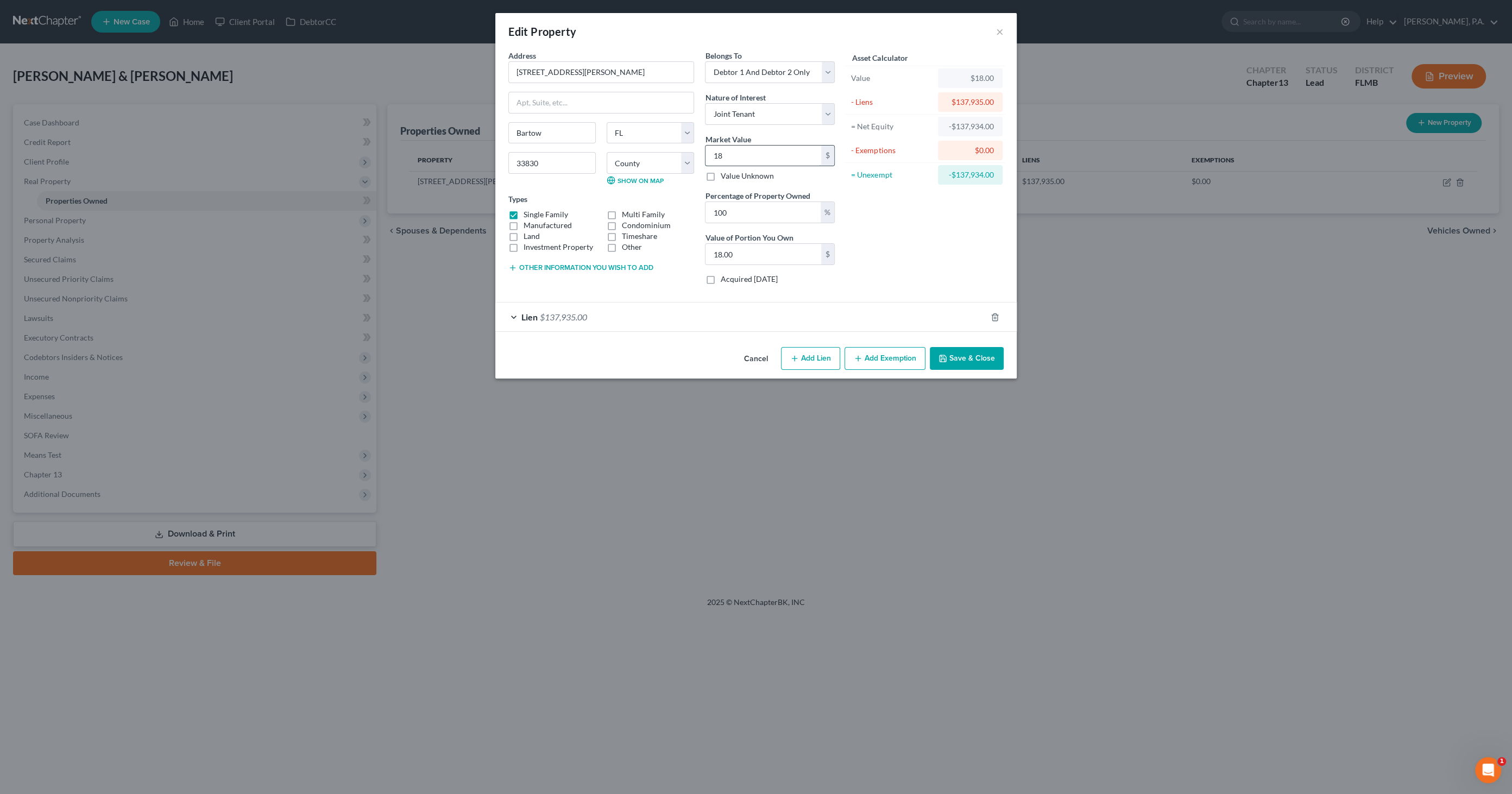
type input "181"
type input "181.00"
type input "1811"
type input "1,811.00"
type input "1,8110"
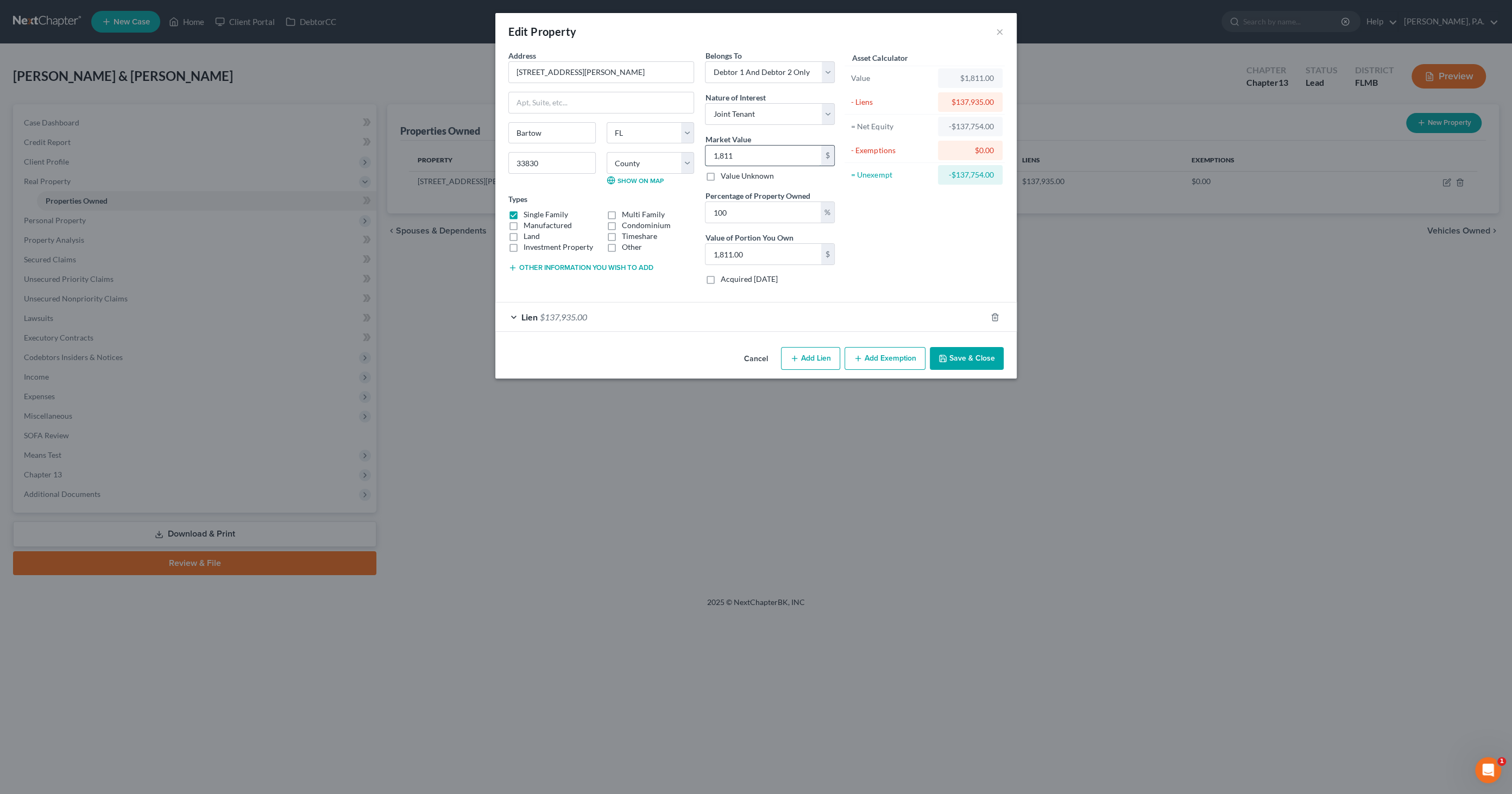
type input "18,110.00"
type input "18,1100"
type input "181,100.00"
type input "181,100"
click at [763, 257] on input "181,100.00" at bounding box center [763, 254] width 116 height 20
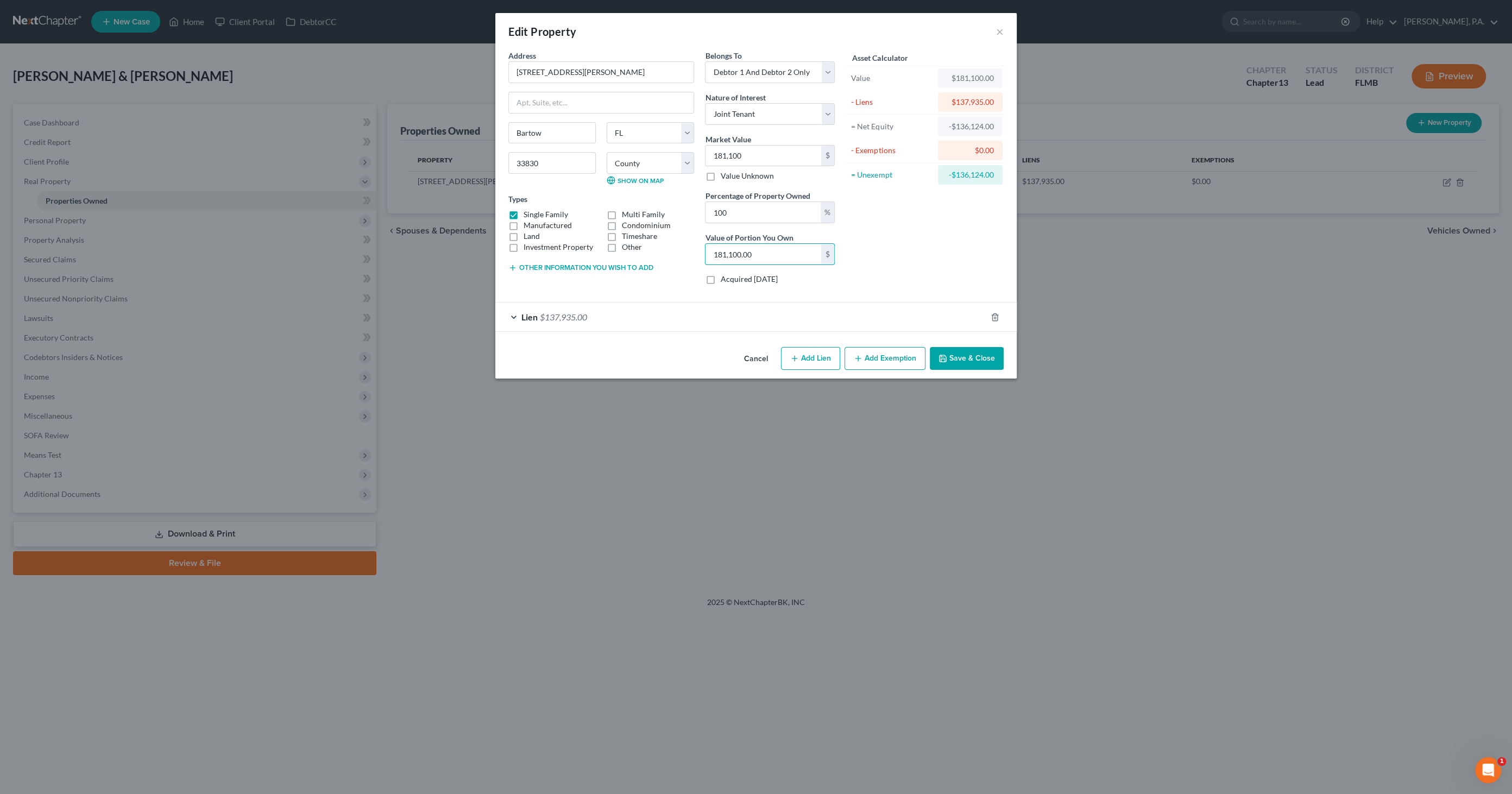
click at [968, 356] on button "Save & Close" at bounding box center [967, 358] width 74 height 23
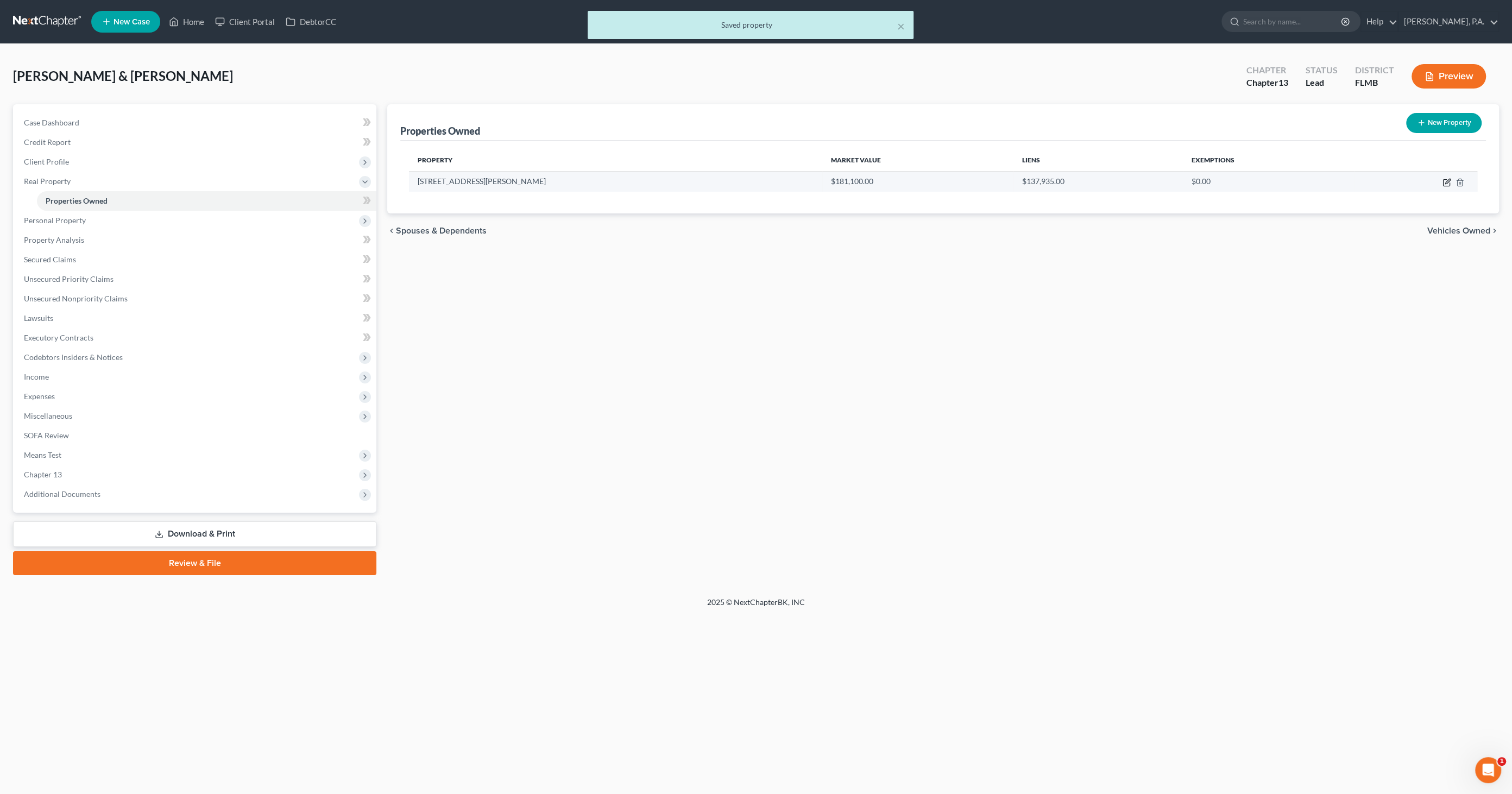
click at [1446, 182] on icon "button" at bounding box center [1447, 183] width 9 height 9
select select "9"
select select "52"
select select "2"
select select "1"
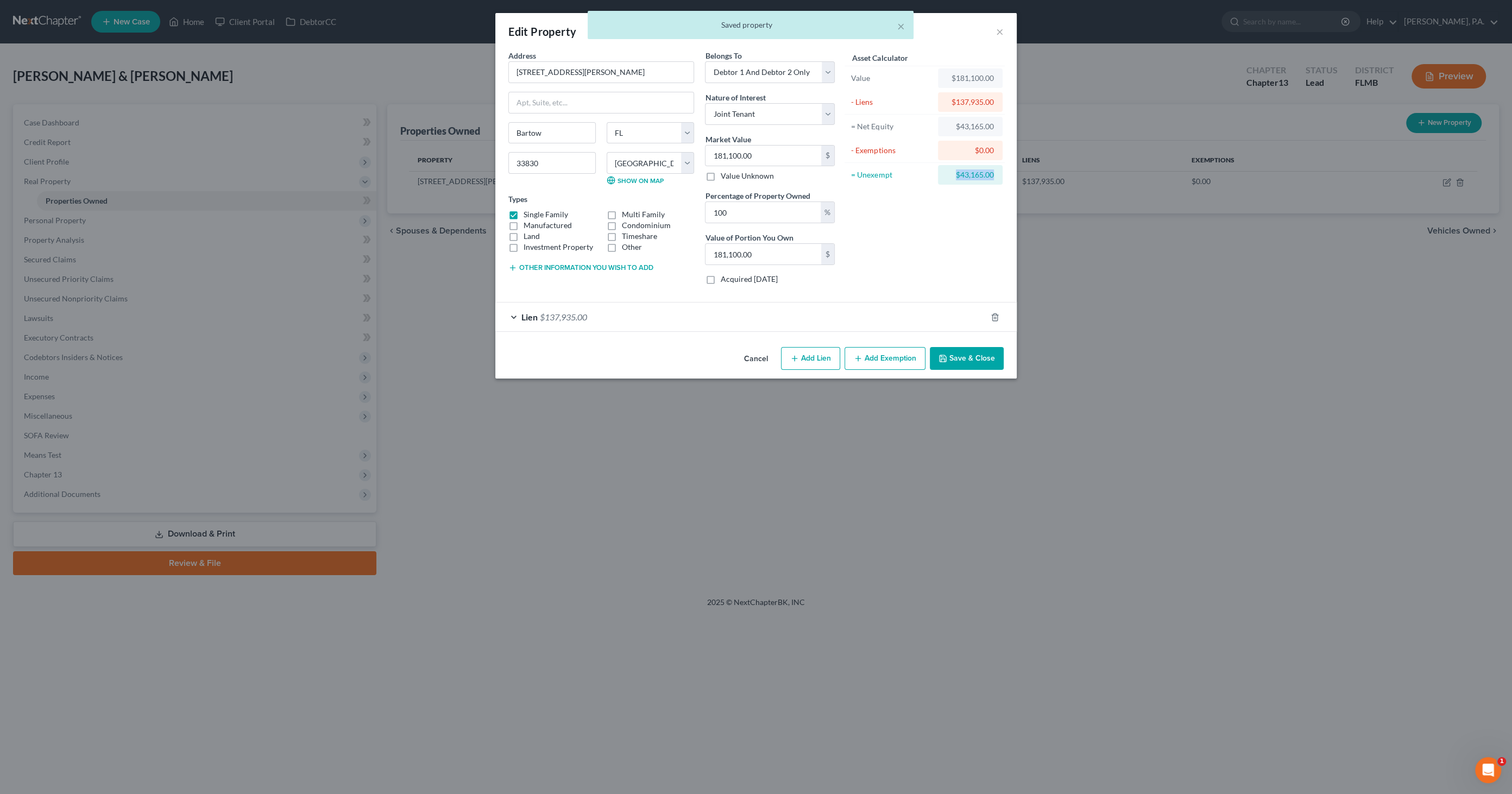
drag, startPoint x: 952, startPoint y: 174, endPoint x: 1047, endPoint y: 179, distance: 95.1
click at [1047, 179] on div "Edit Property × Address * 1120 S [GEOGRAPHIC_DATA][PERSON_NAME] [PERSON_NAME][G…" at bounding box center [756, 397] width 1512 height 794
drag, startPoint x: 1045, startPoint y: 180, endPoint x: 976, endPoint y: 173, distance: 69.4
copy div "$43,165.00"
click at [886, 362] on button "Add Exemption" at bounding box center [885, 358] width 81 height 23
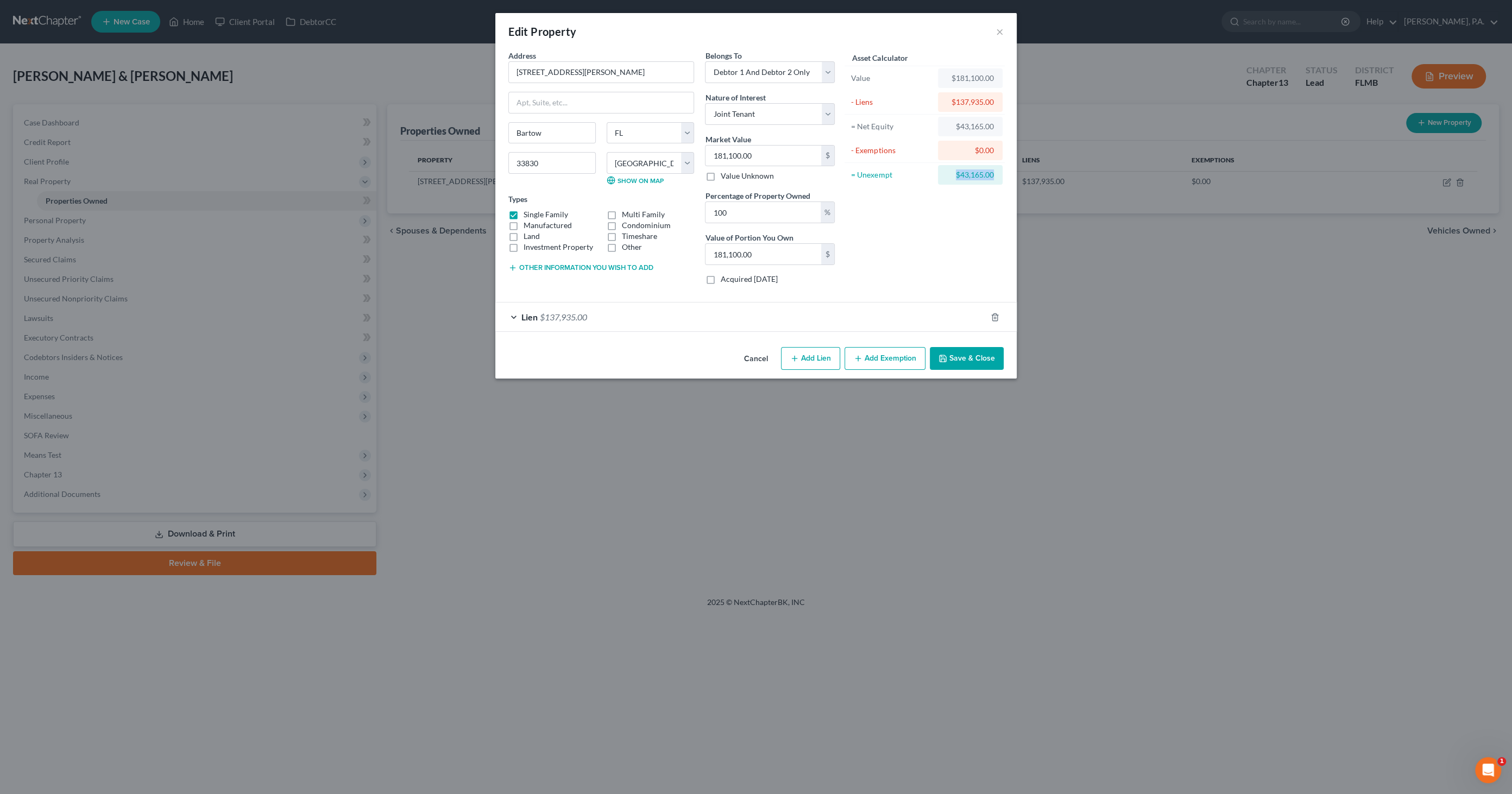
select select "2"
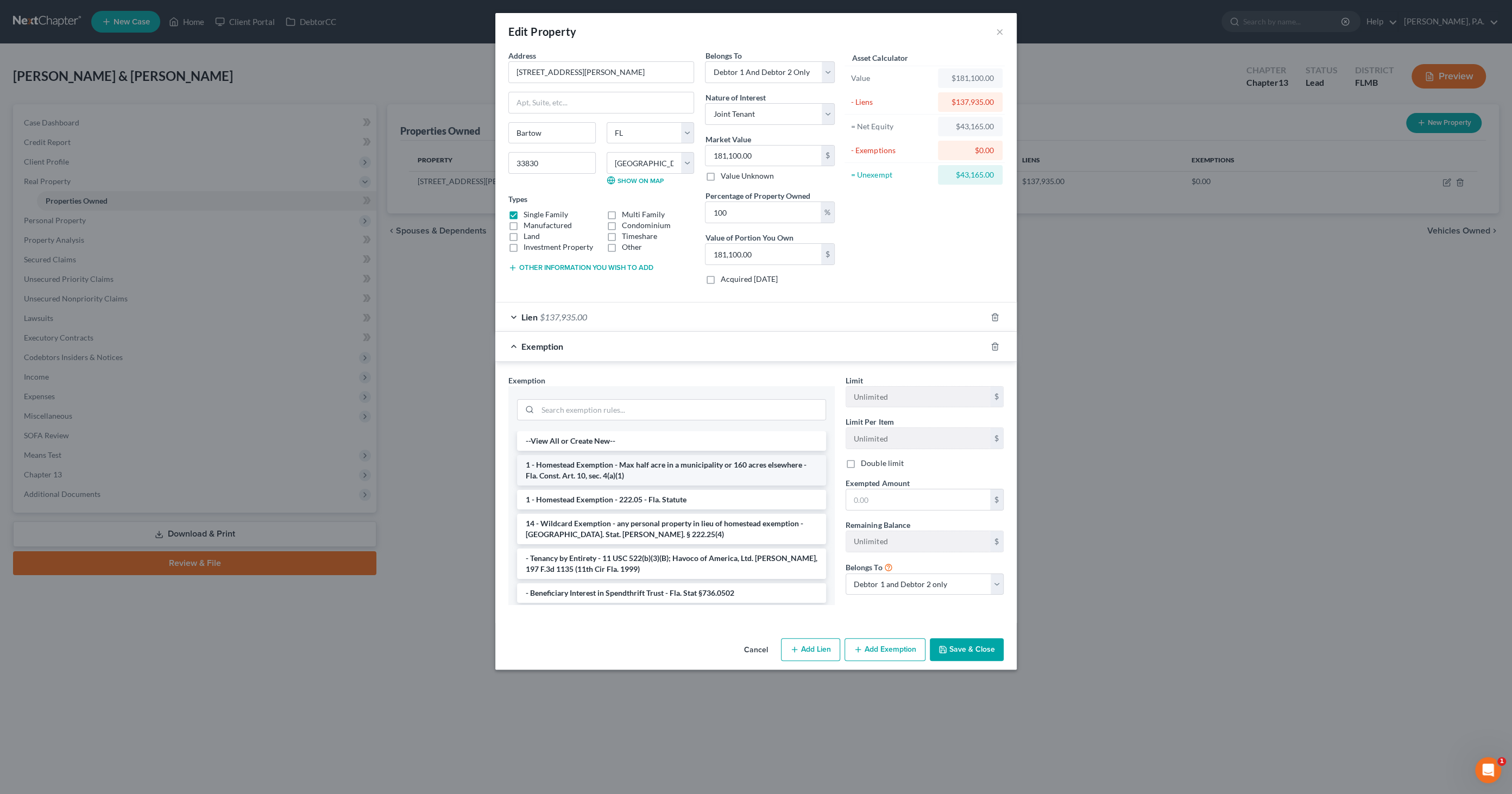
click at [568, 466] on li "1 - Homestead Exemption - Max half acre in a municipality or 160 acres elsewher…" at bounding box center [671, 470] width 309 height 31
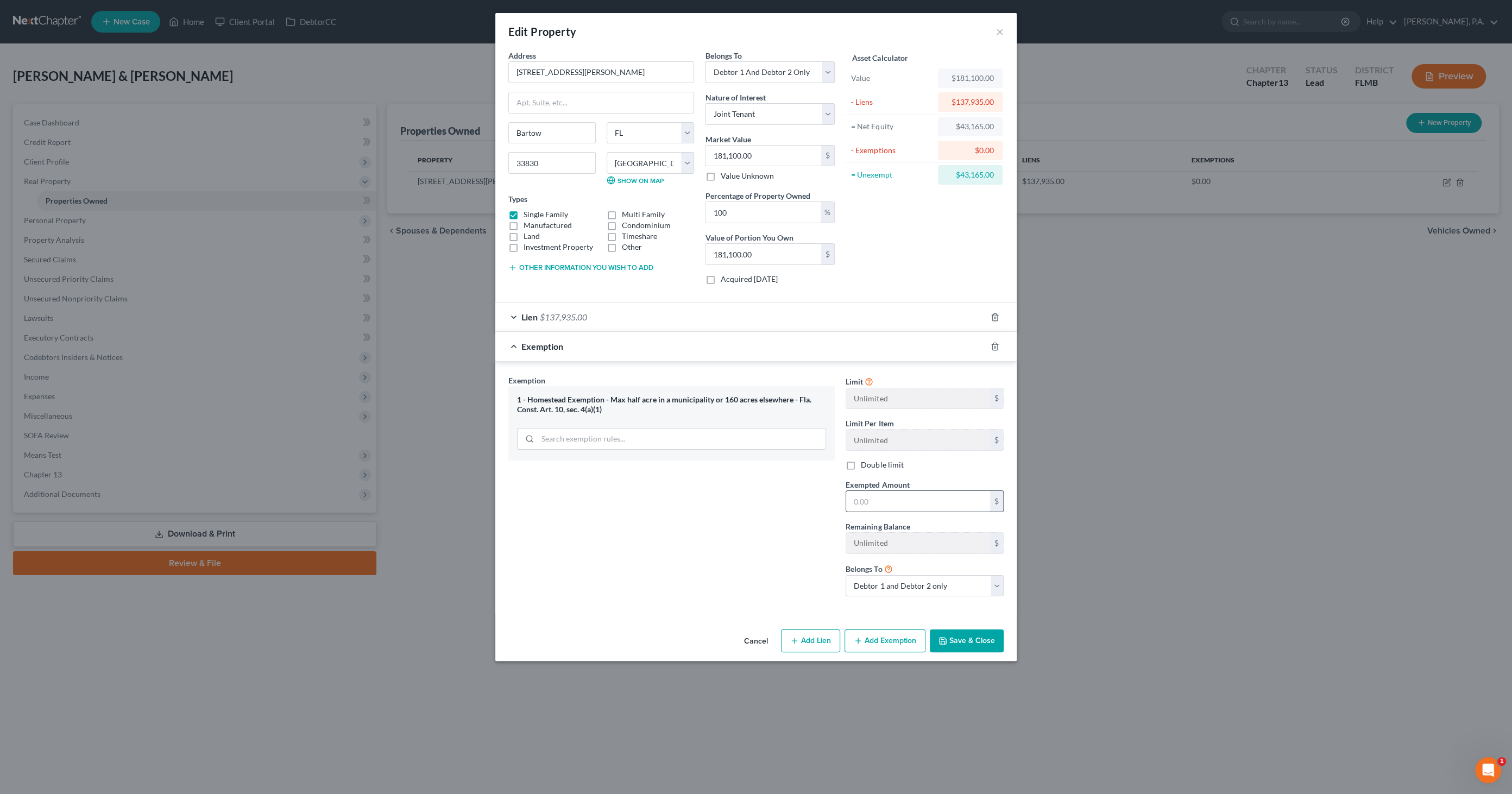
click at [887, 491] on input "text" at bounding box center [918, 501] width 144 height 20
paste input "$43,165.00"
type input "$43,165.00"
click at [983, 639] on button "Save & Close" at bounding box center [967, 641] width 74 height 23
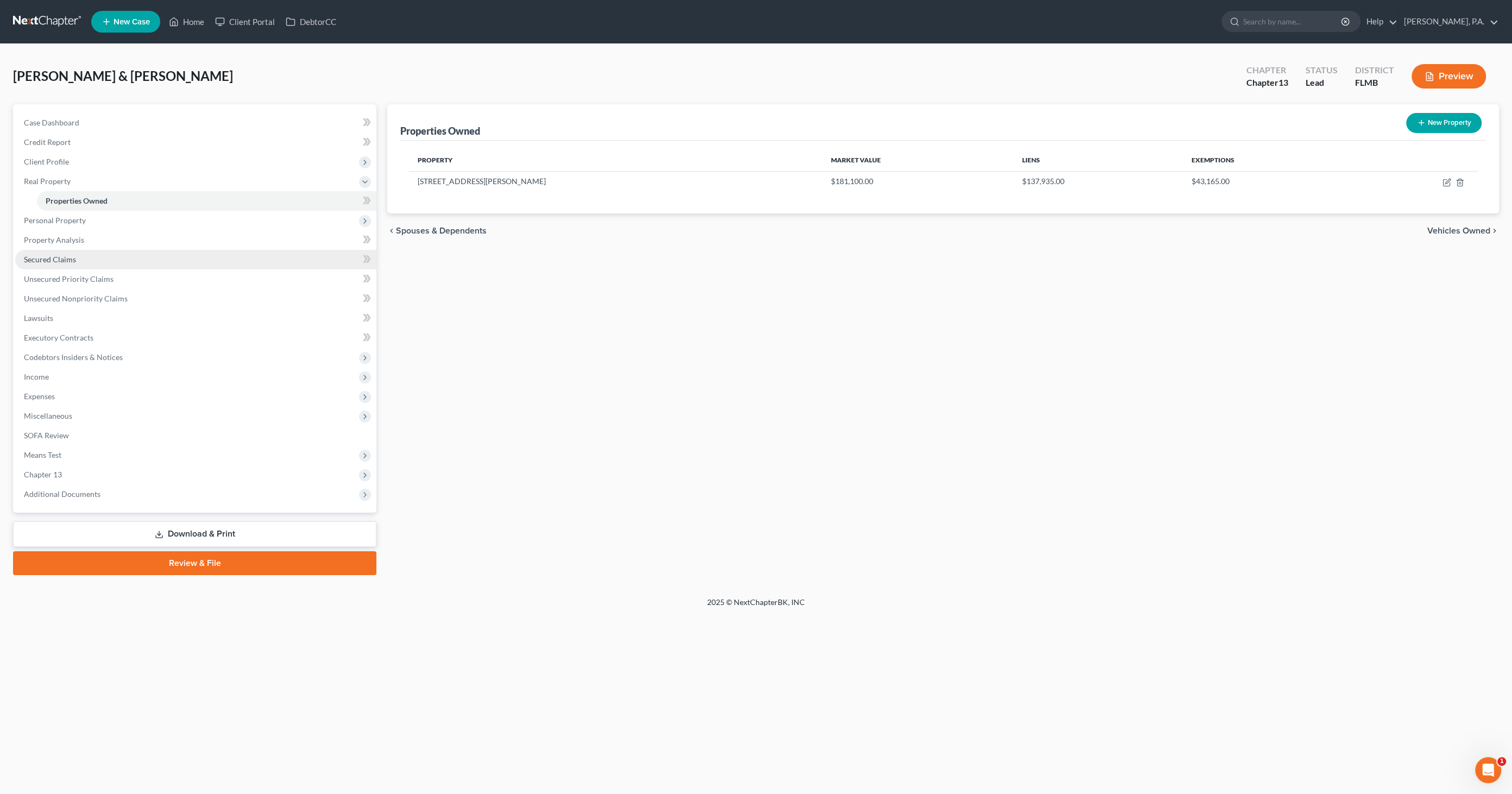
click at [73, 259] on span "Secured Claims" at bounding box center [50, 259] width 52 height 9
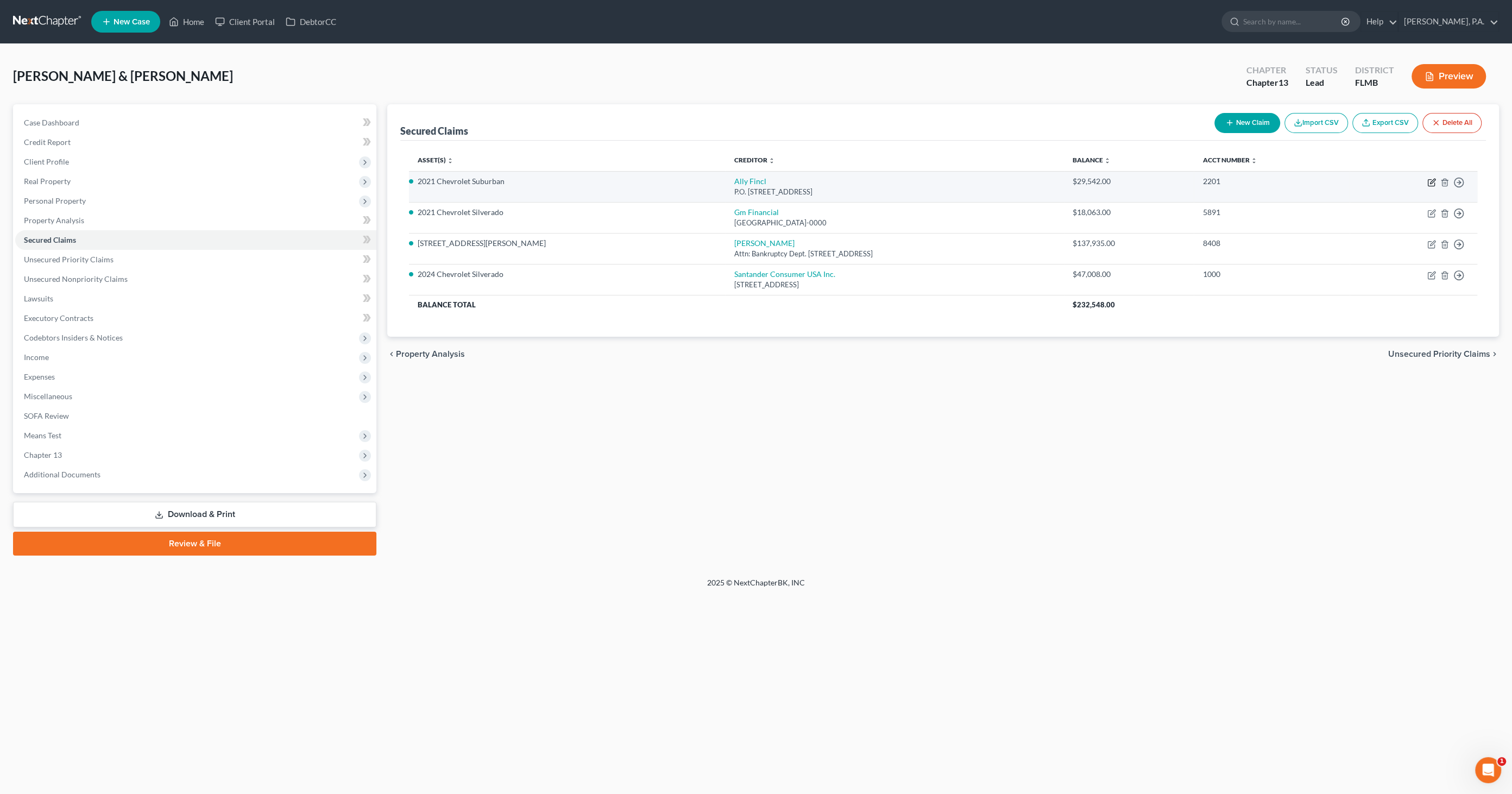
click at [1427, 178] on icon "button" at bounding box center [1431, 183] width 9 height 9
select select "24"
select select "0"
select select "2"
select select "0"
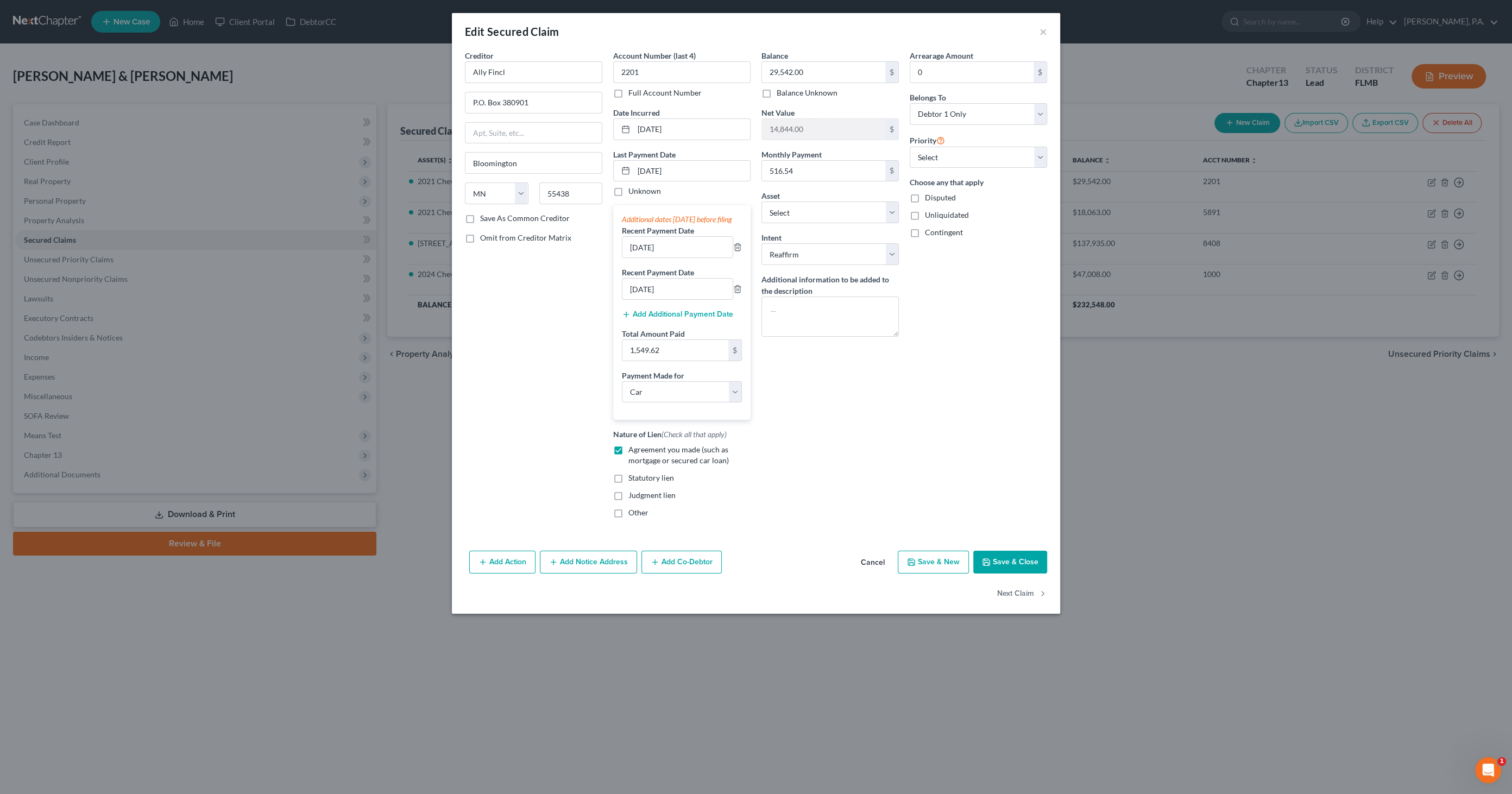
click at [873, 574] on button "Cancel" at bounding box center [872, 563] width 41 height 22
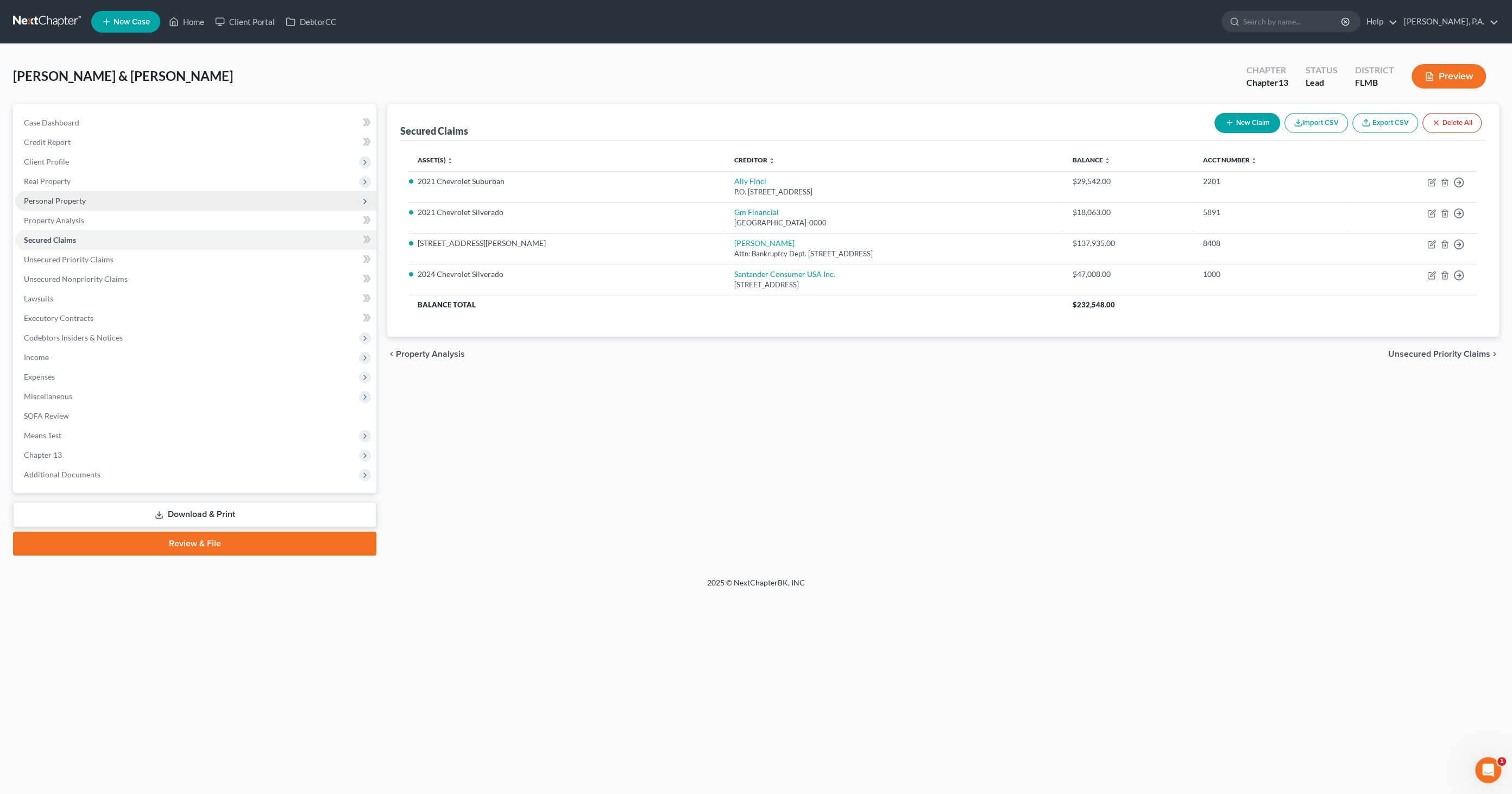
click at [64, 201] on span "Personal Property" at bounding box center [55, 201] width 62 height 9
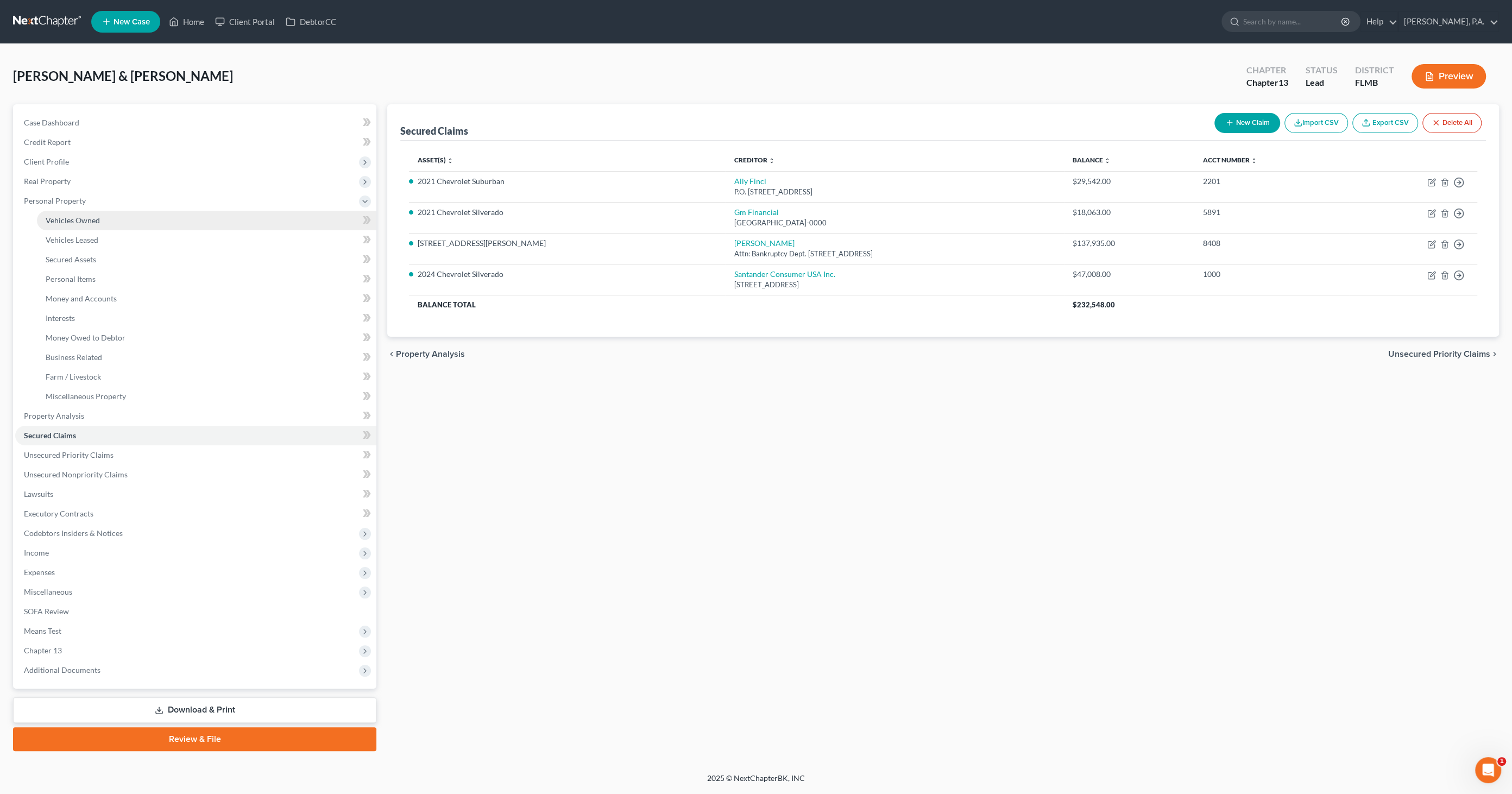
click at [68, 216] on span "Vehicles Owned" at bounding box center [73, 220] width 55 height 9
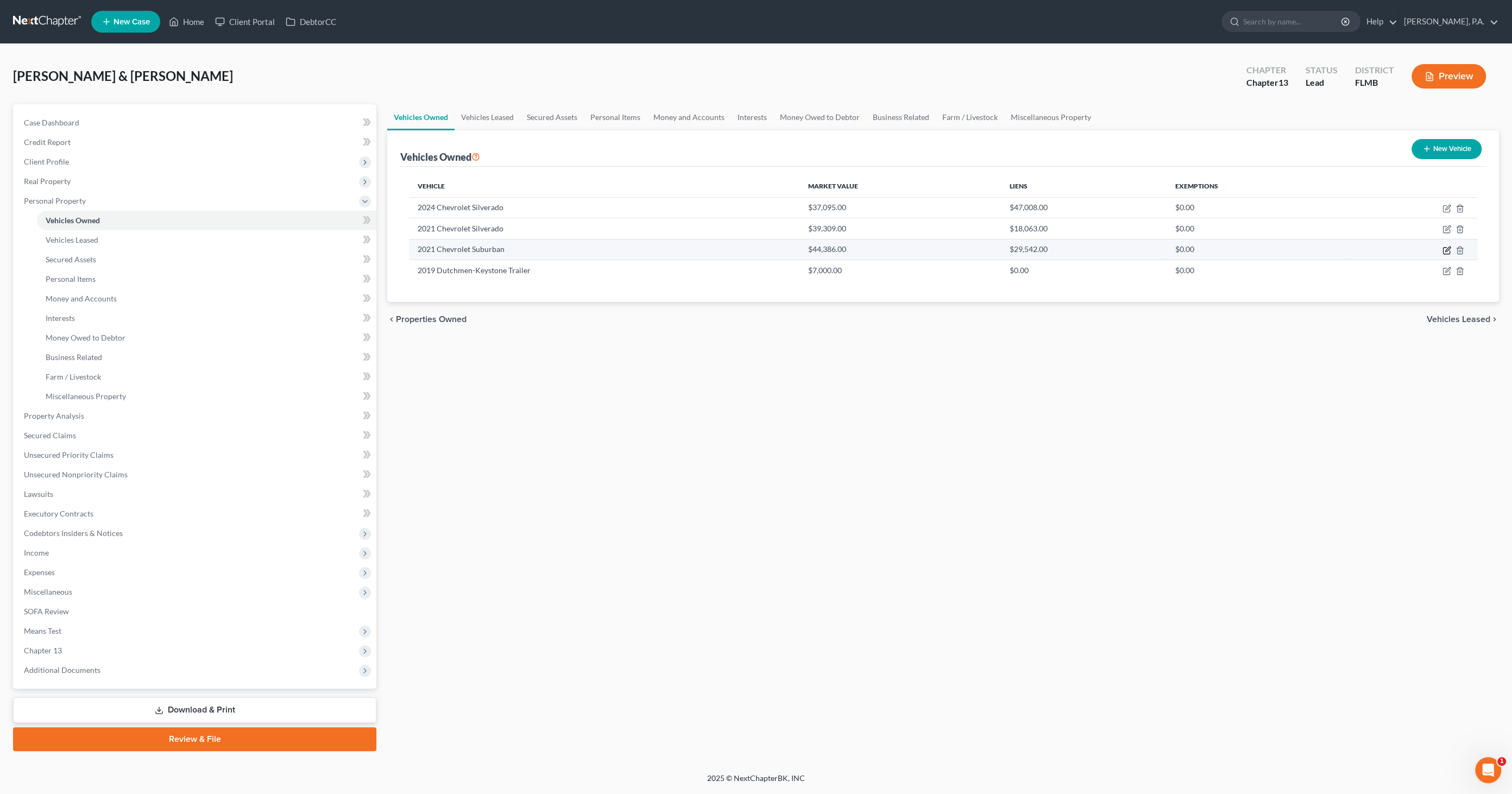
click at [1445, 248] on icon "button" at bounding box center [1447, 250] width 9 height 9
select select "0"
select select "5"
select select "2"
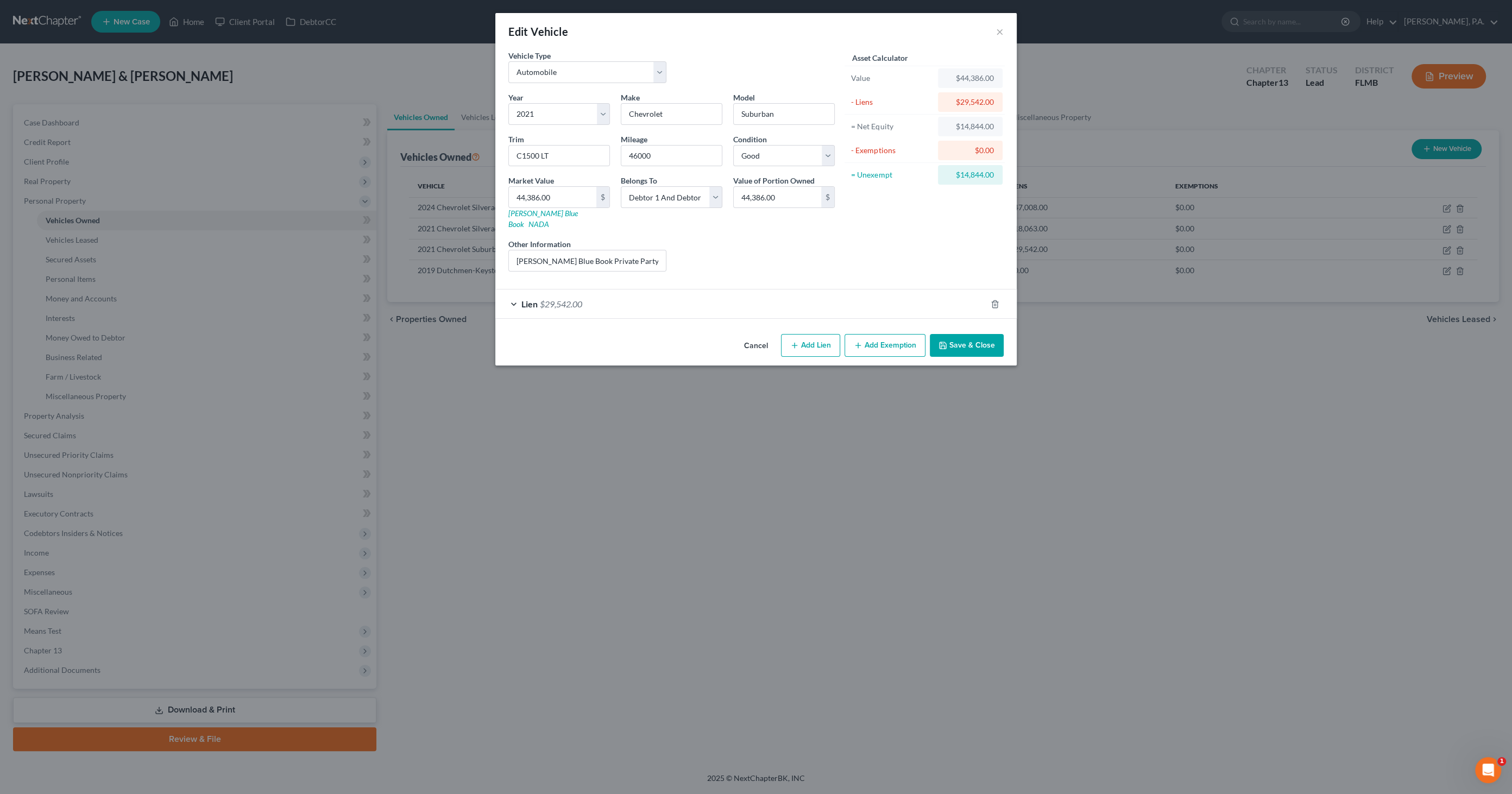
click at [575, 299] on span "$29,542.00" at bounding box center [561, 304] width 42 height 10
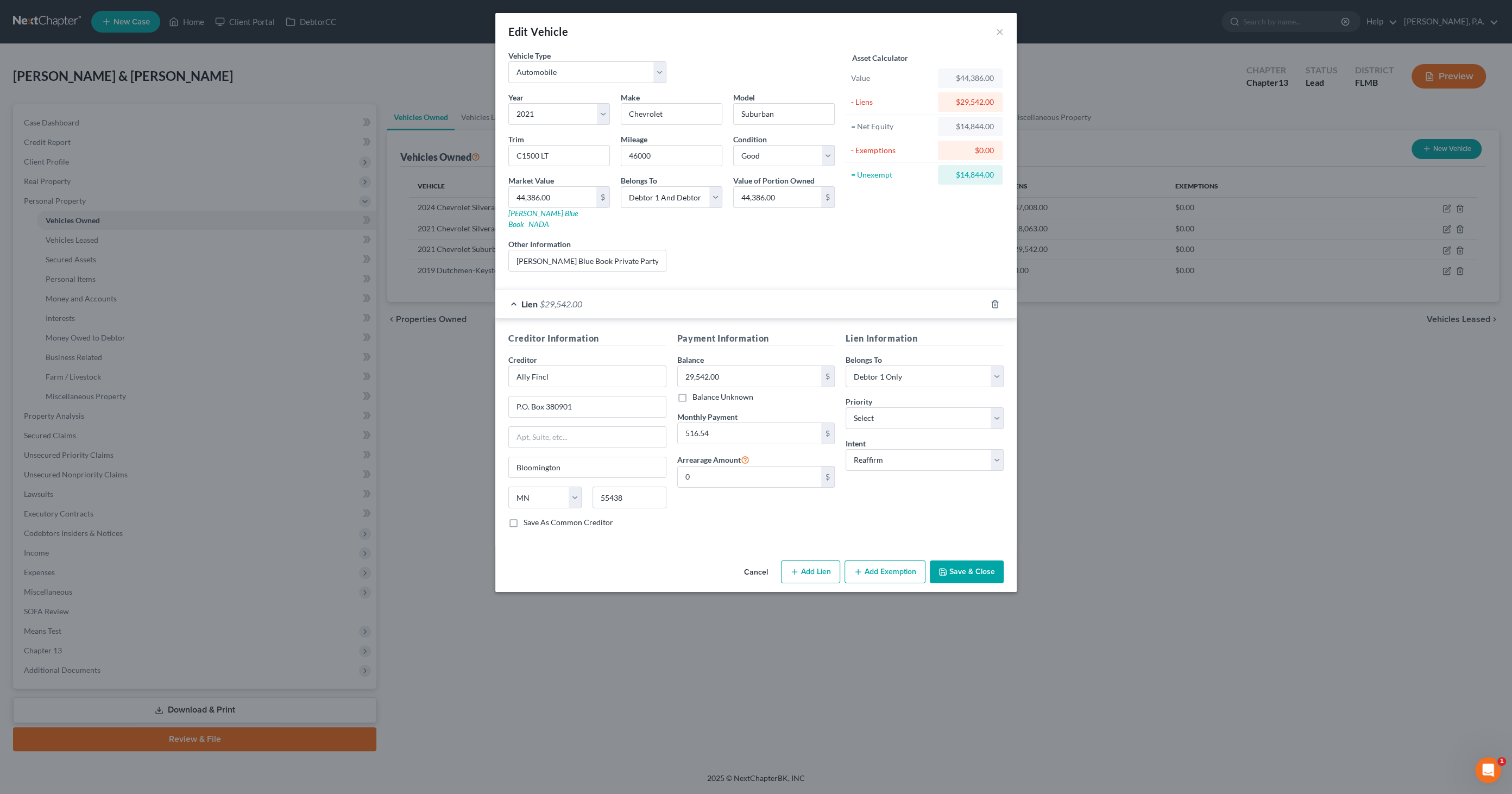
click at [881, 561] on button "Add Exemption" at bounding box center [885, 572] width 81 height 23
select select "2"
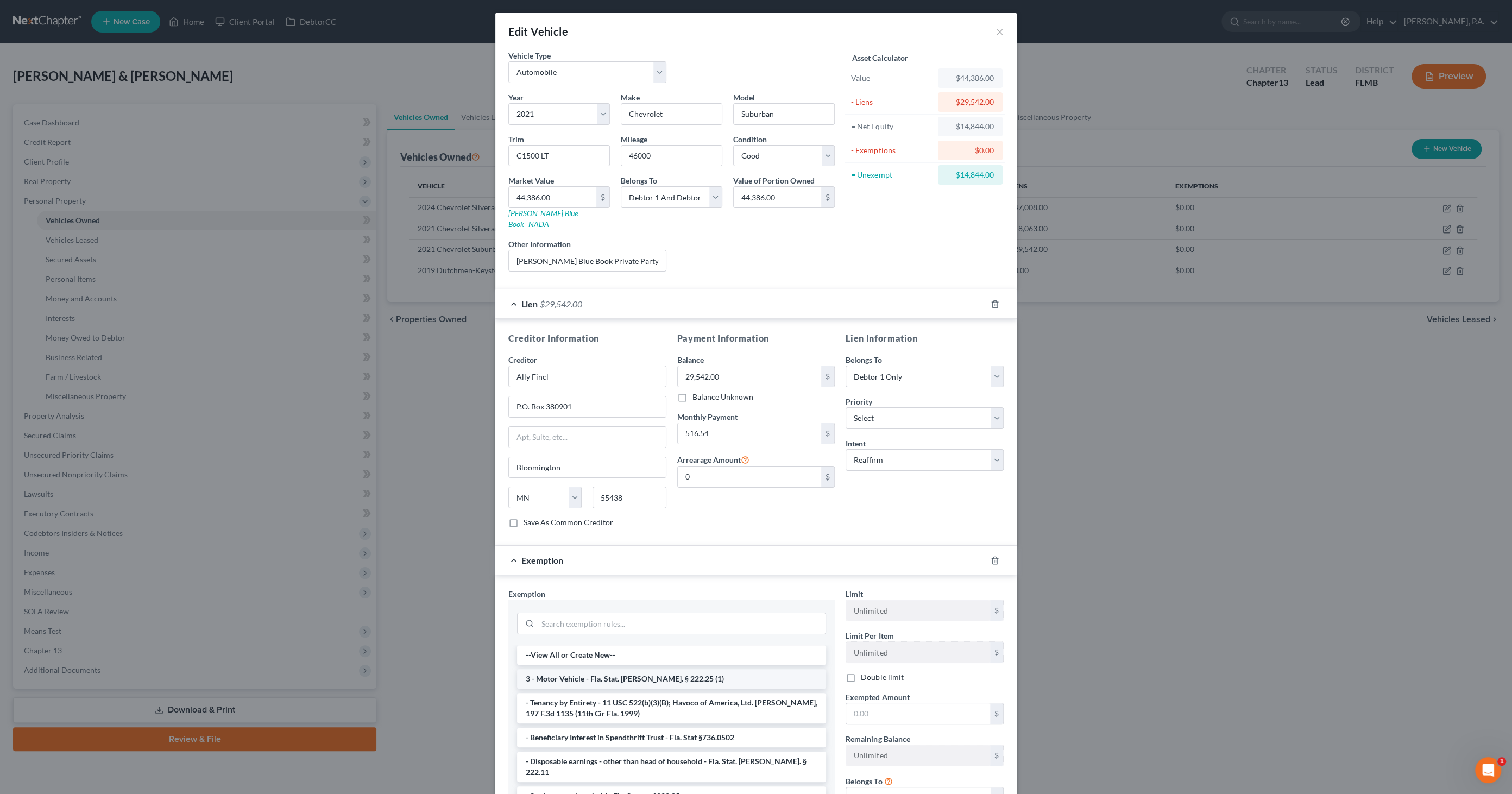
click at [580, 669] on li "3 - Motor Vehicle - Fla. Stat. [PERSON_NAME]. § 222.25 (1)" at bounding box center [671, 678] width 309 height 20
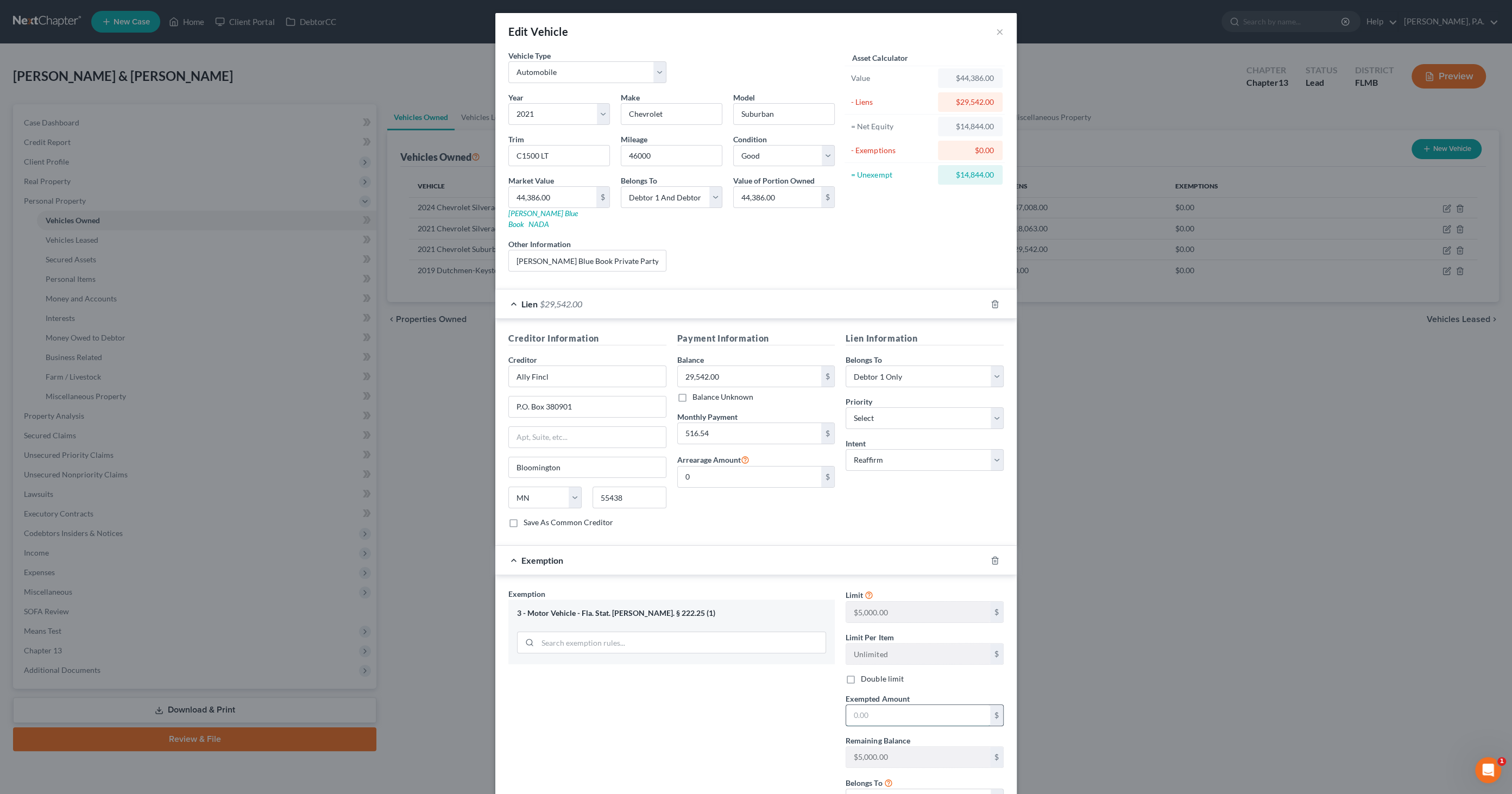
click at [872, 705] on input "text" at bounding box center [918, 715] width 144 height 20
type input "5,000.00"
click at [737, 702] on div "Exemption Set must be selected for CA. Exemption * 3 - Motor Vehicle - Fla. Sta…" at bounding box center [672, 703] width 337 height 230
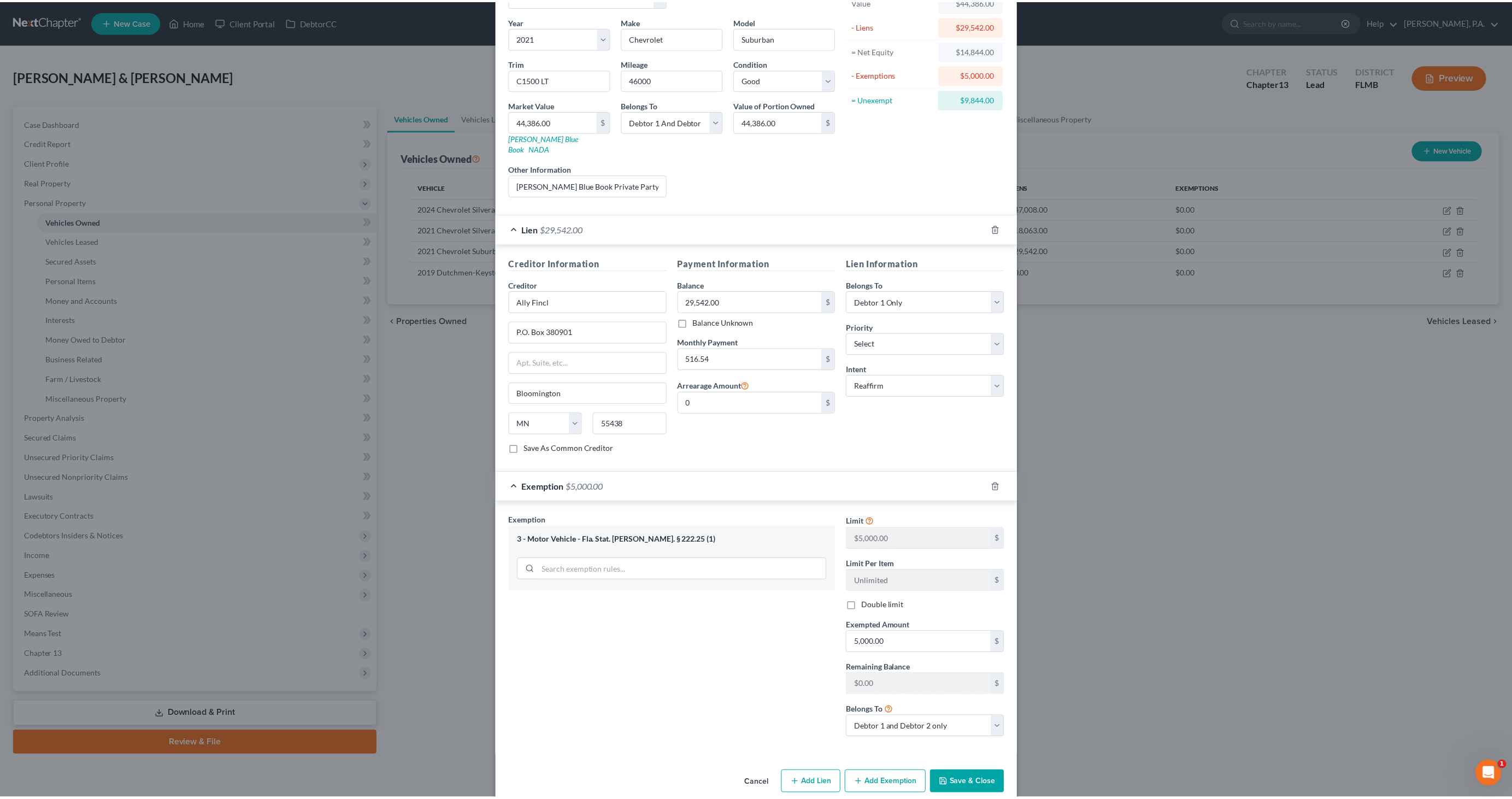
scroll to position [78, 0]
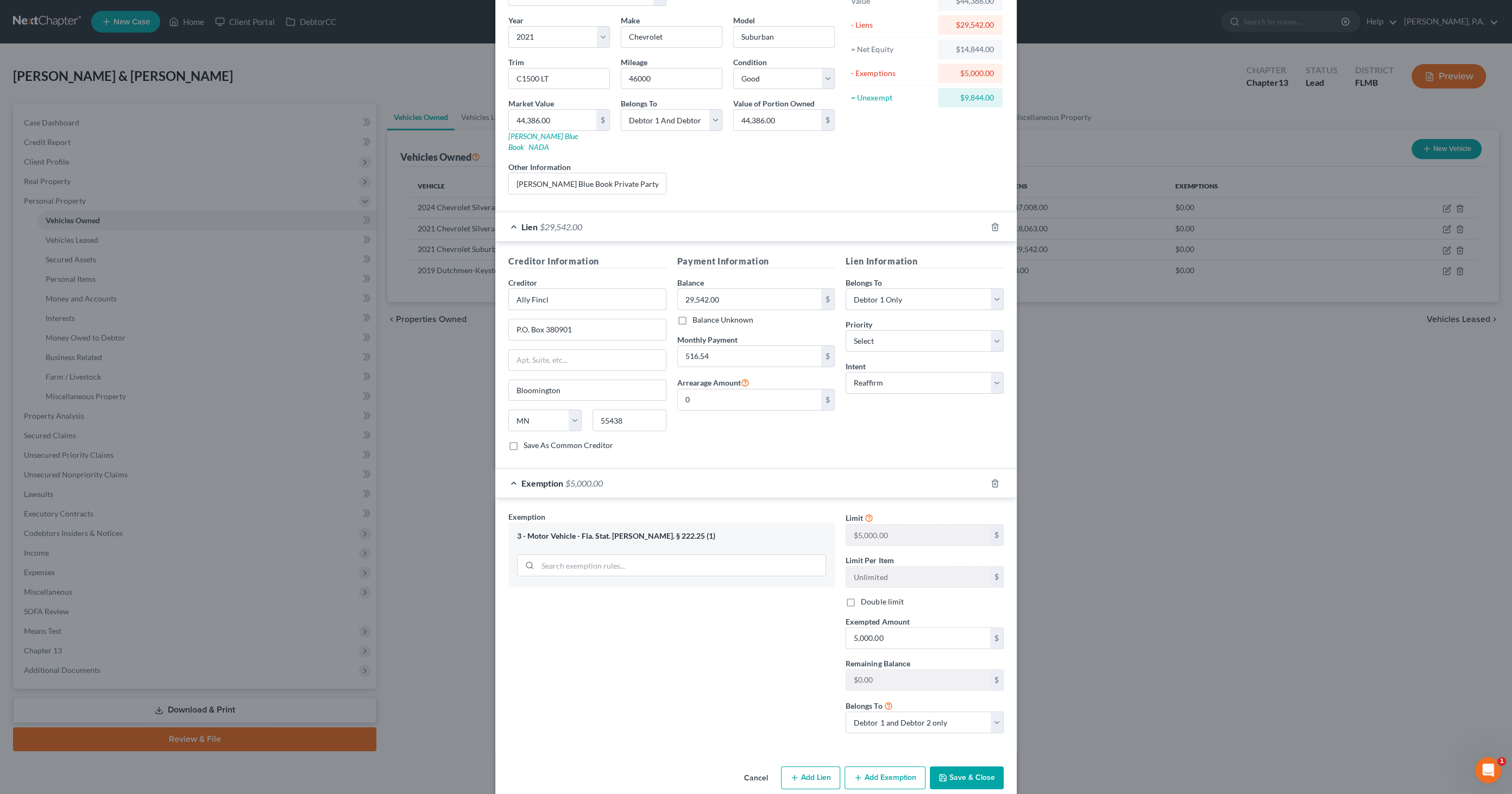
click at [971, 766] on button "Save & Close" at bounding box center [967, 777] width 74 height 23
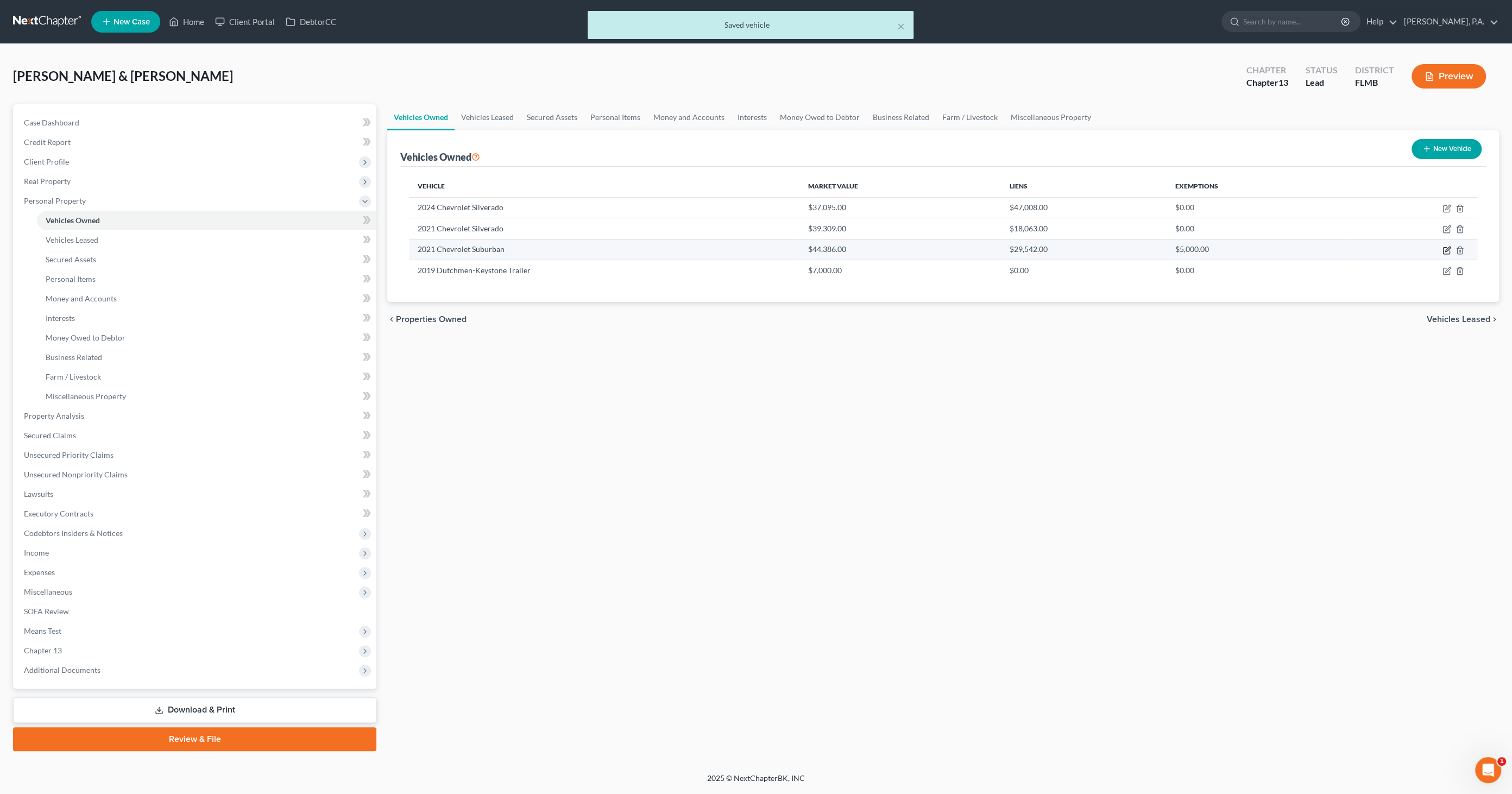
click at [1448, 250] on icon "button" at bounding box center [1447, 250] width 9 height 9
select select "0"
select select "5"
select select "2"
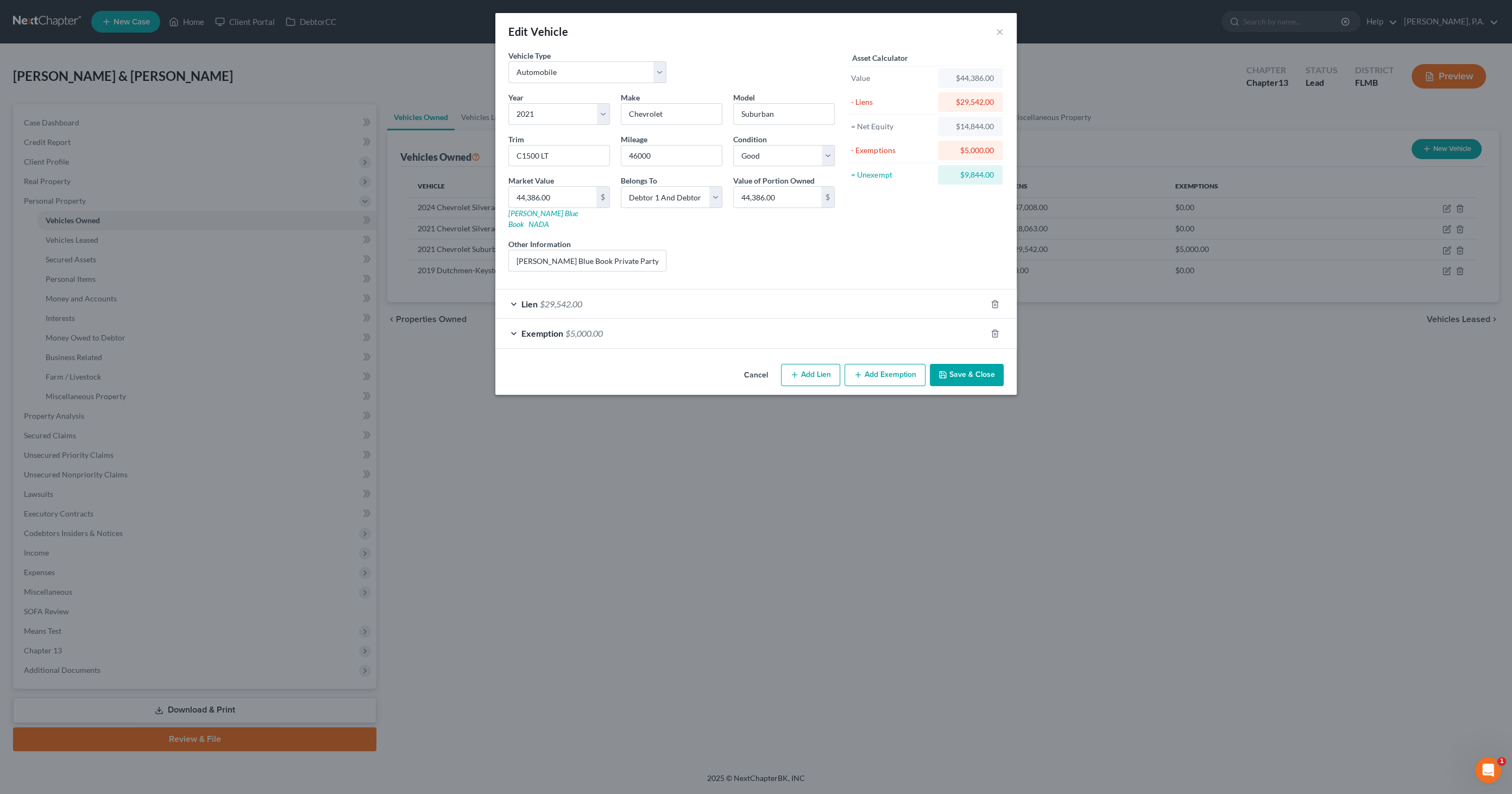
click at [755, 365] on button "Cancel" at bounding box center [756, 376] width 41 height 22
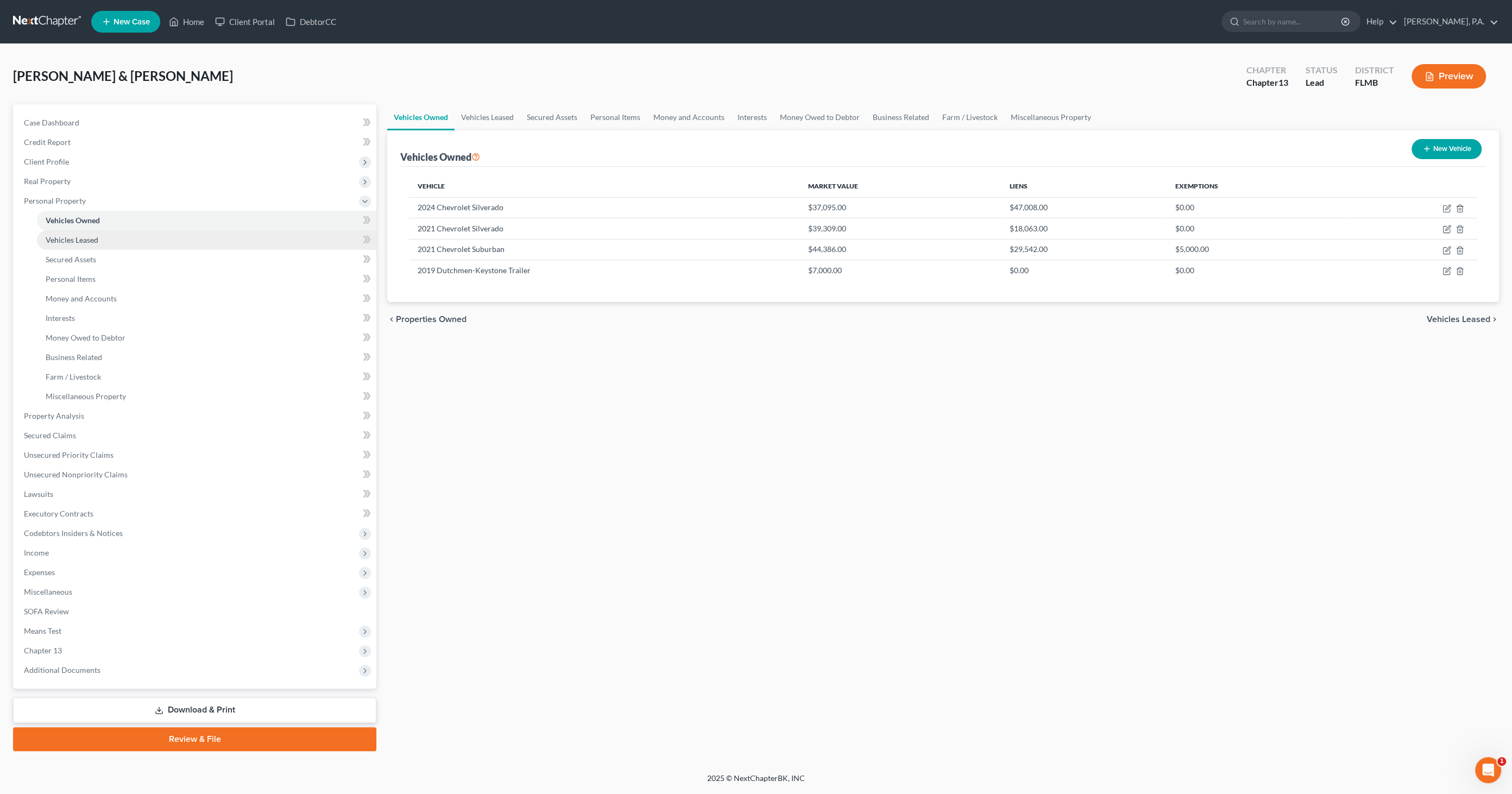
click at [76, 238] on span "Vehicles Leased" at bounding box center [72, 239] width 52 height 9
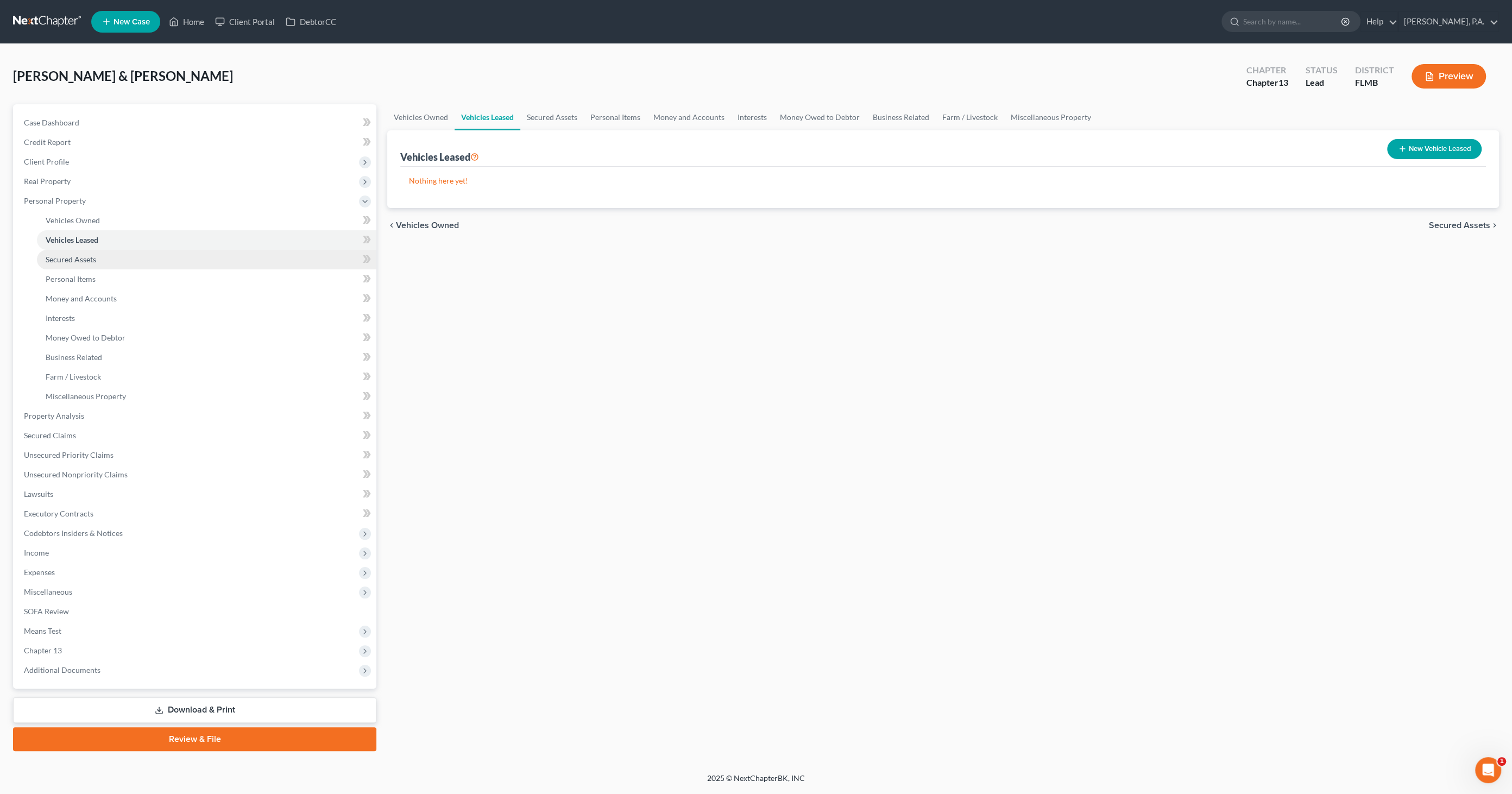
click at [75, 257] on span "Secured Assets" at bounding box center [71, 259] width 50 height 9
click at [70, 278] on span "Personal Items" at bounding box center [71, 278] width 50 height 9
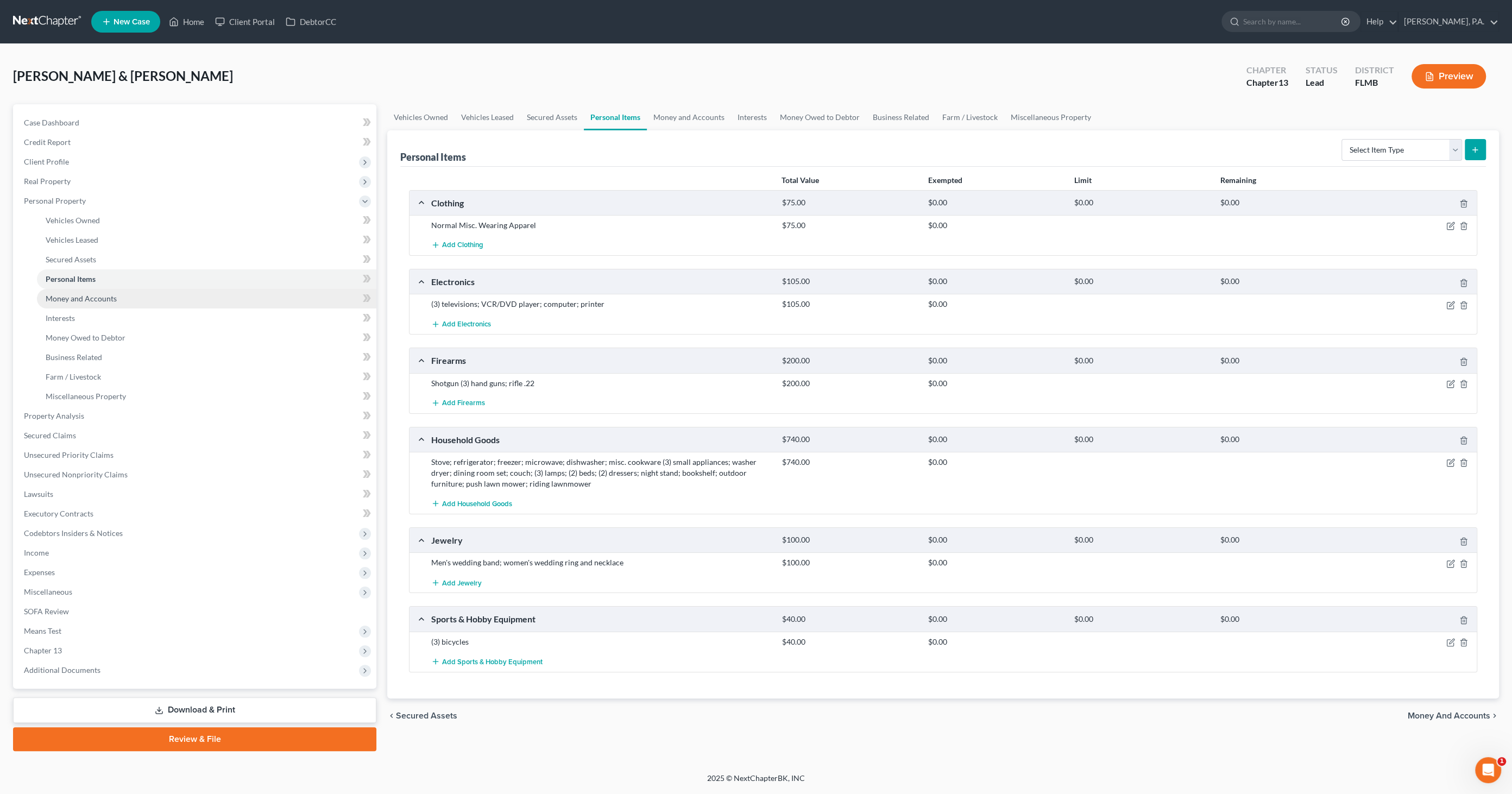
click at [70, 295] on span "Money and Accounts" at bounding box center [81, 298] width 71 height 9
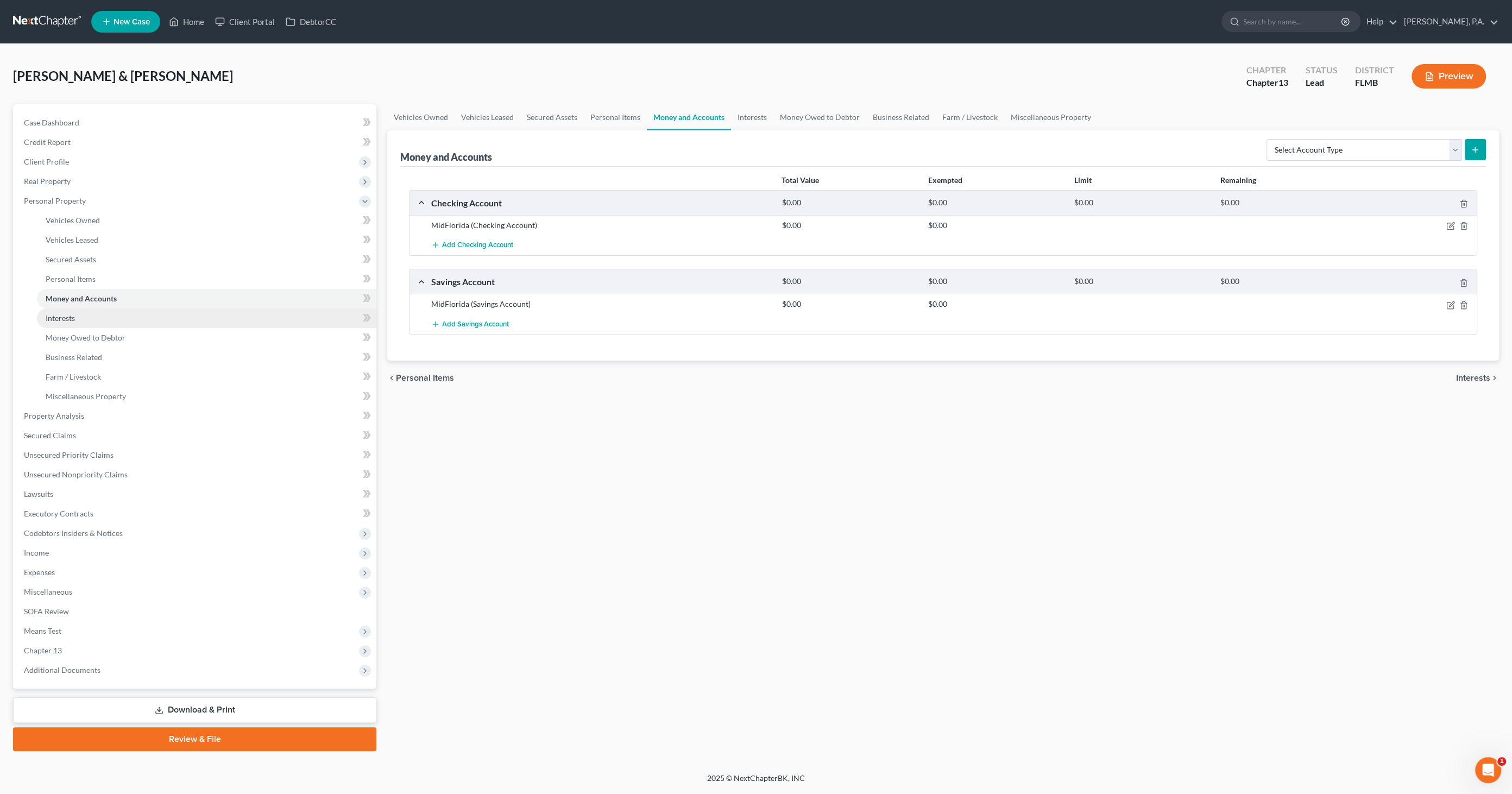
click at [65, 316] on span "Interests" at bounding box center [60, 318] width 29 height 9
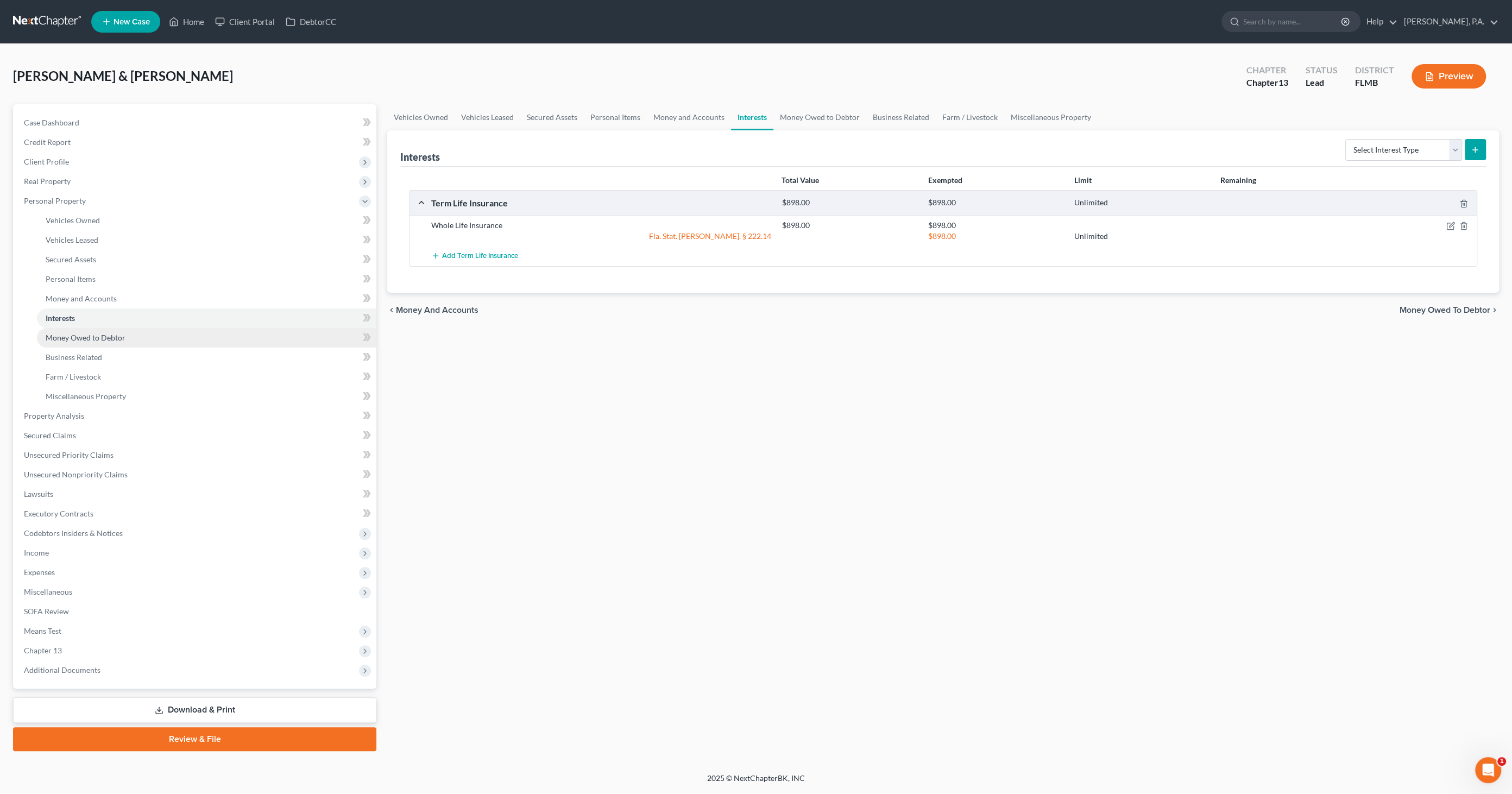
click at [65, 329] on link "Money Owed to Debtor" at bounding box center [206, 337] width 339 height 20
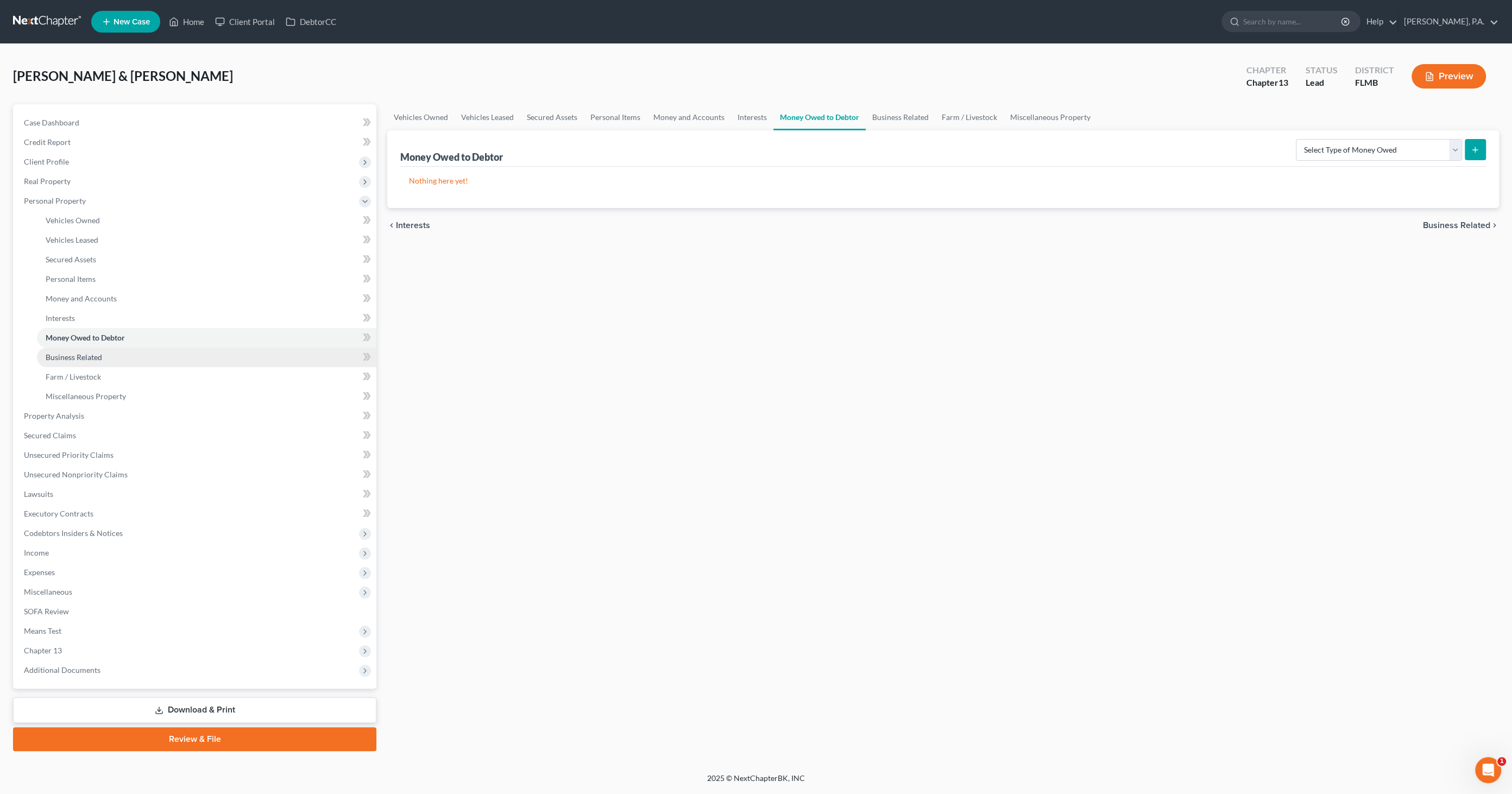
click at [60, 353] on span "Business Related" at bounding box center [74, 357] width 57 height 9
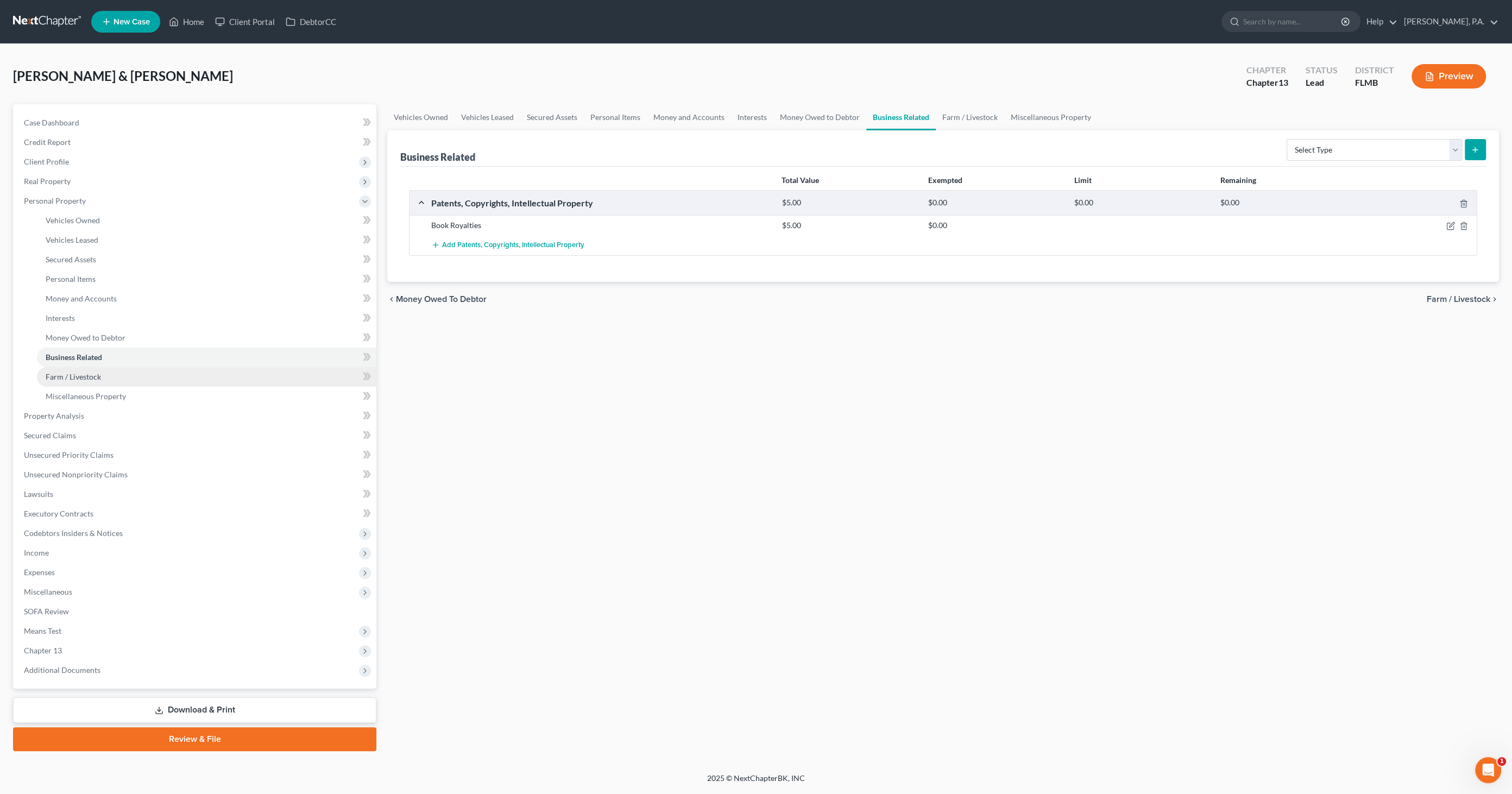
click at [55, 370] on link "Farm / Livestock" at bounding box center [206, 377] width 339 height 20
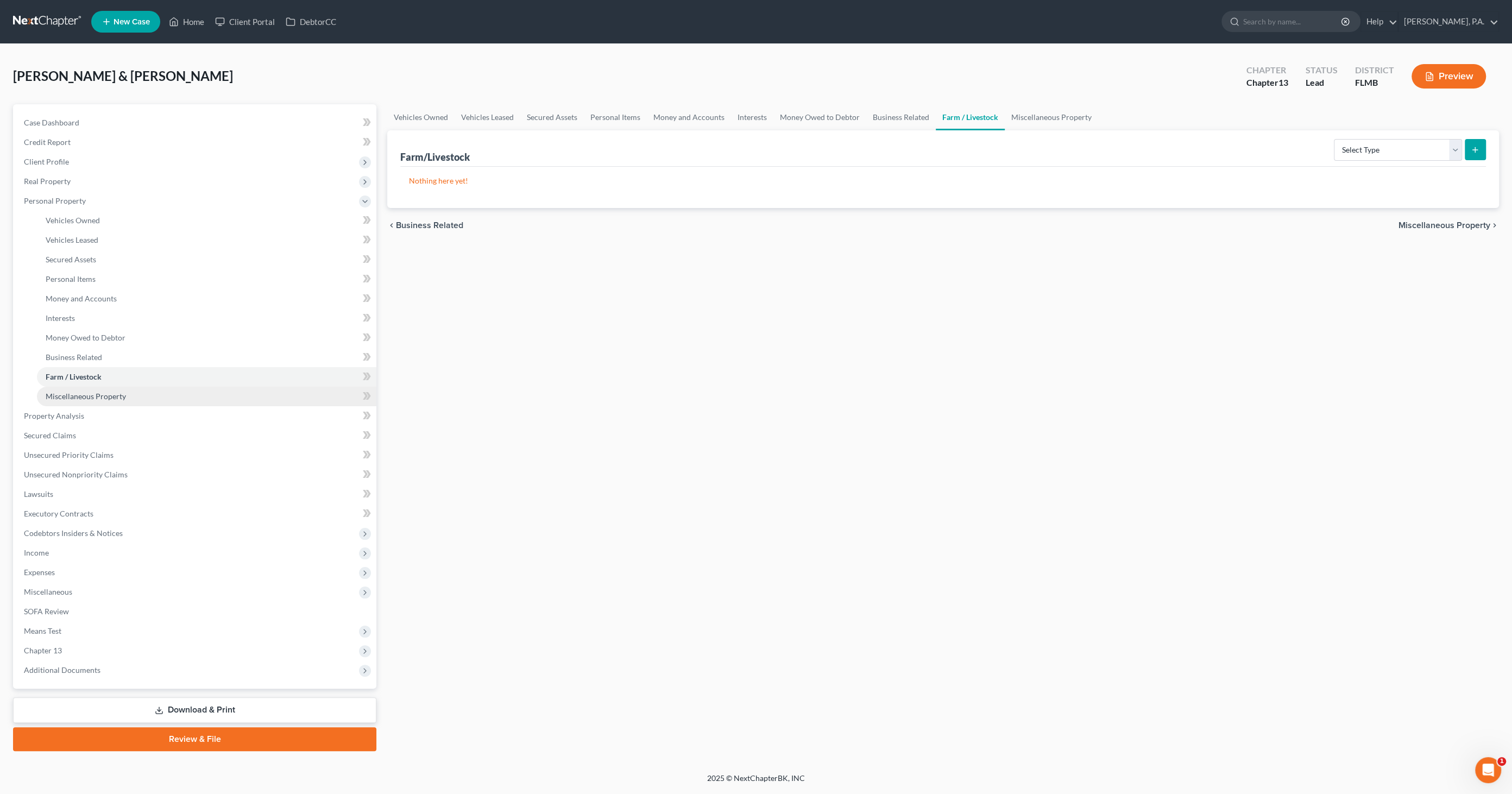
click at [52, 396] on span "Miscellaneous Property" at bounding box center [86, 396] width 81 height 9
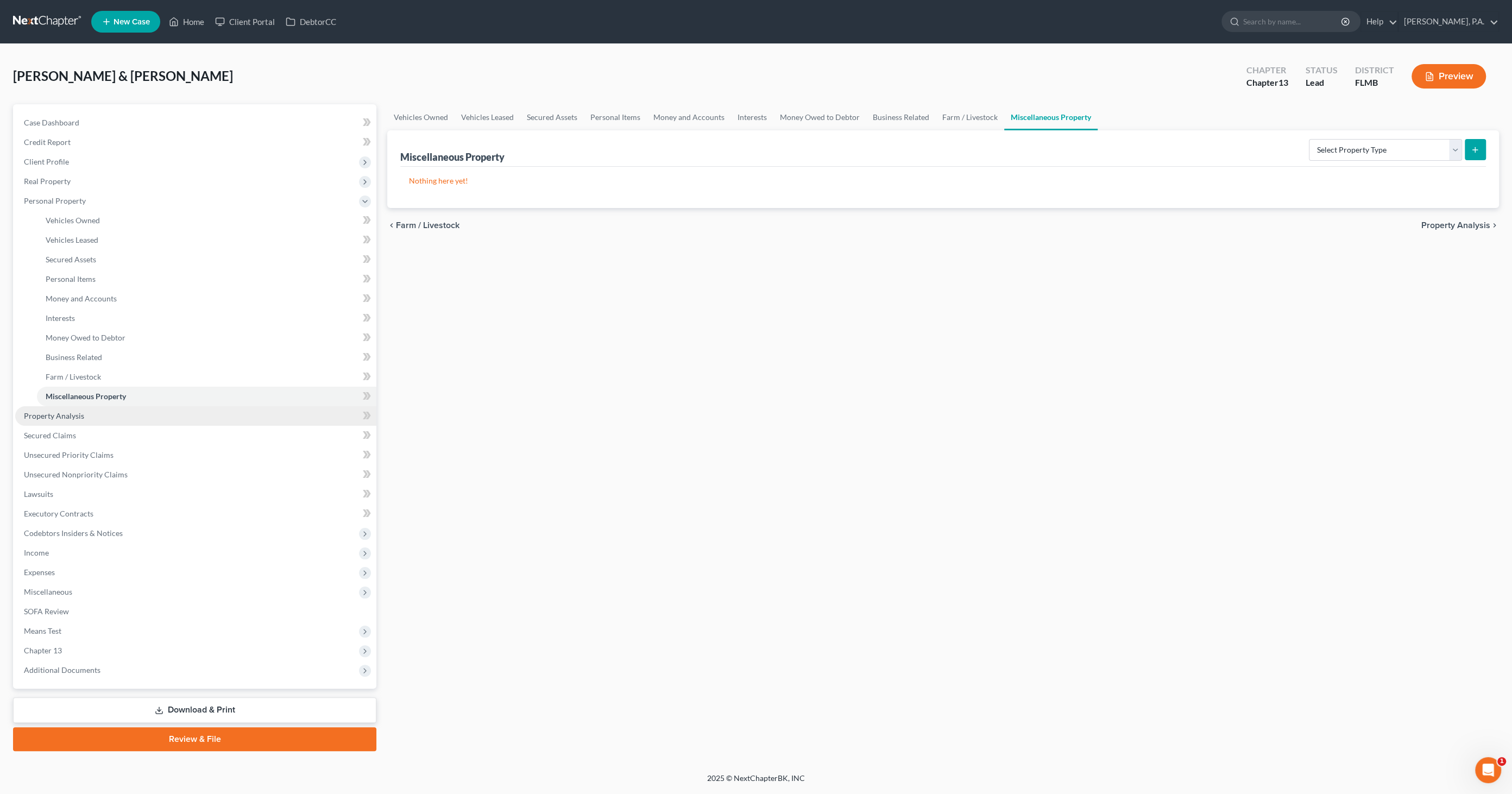
click at [49, 414] on span "Property Analysis" at bounding box center [54, 416] width 60 height 9
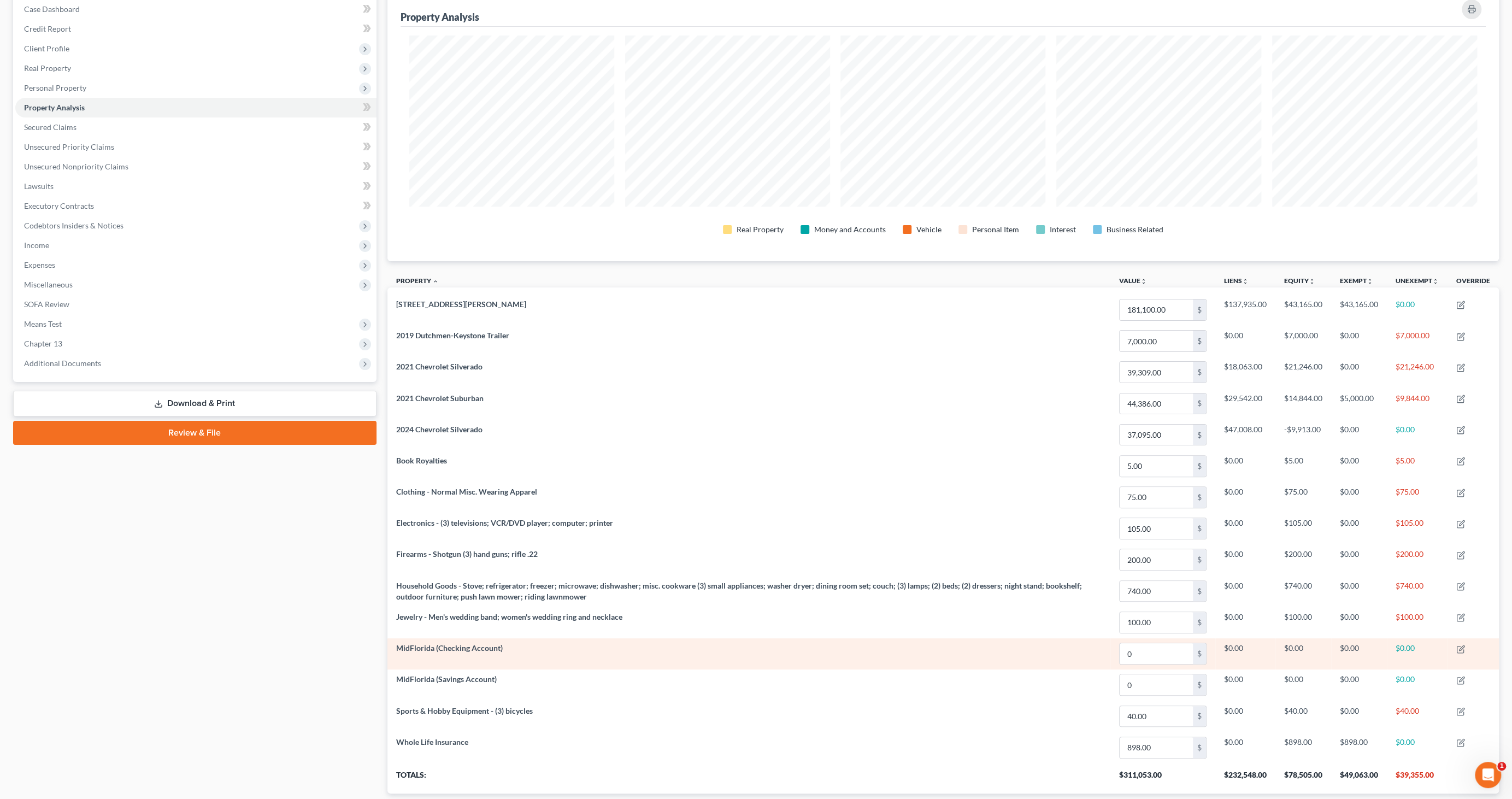
scroll to position [181, 0]
